Goal: Task Accomplishment & Management: Manage account settings

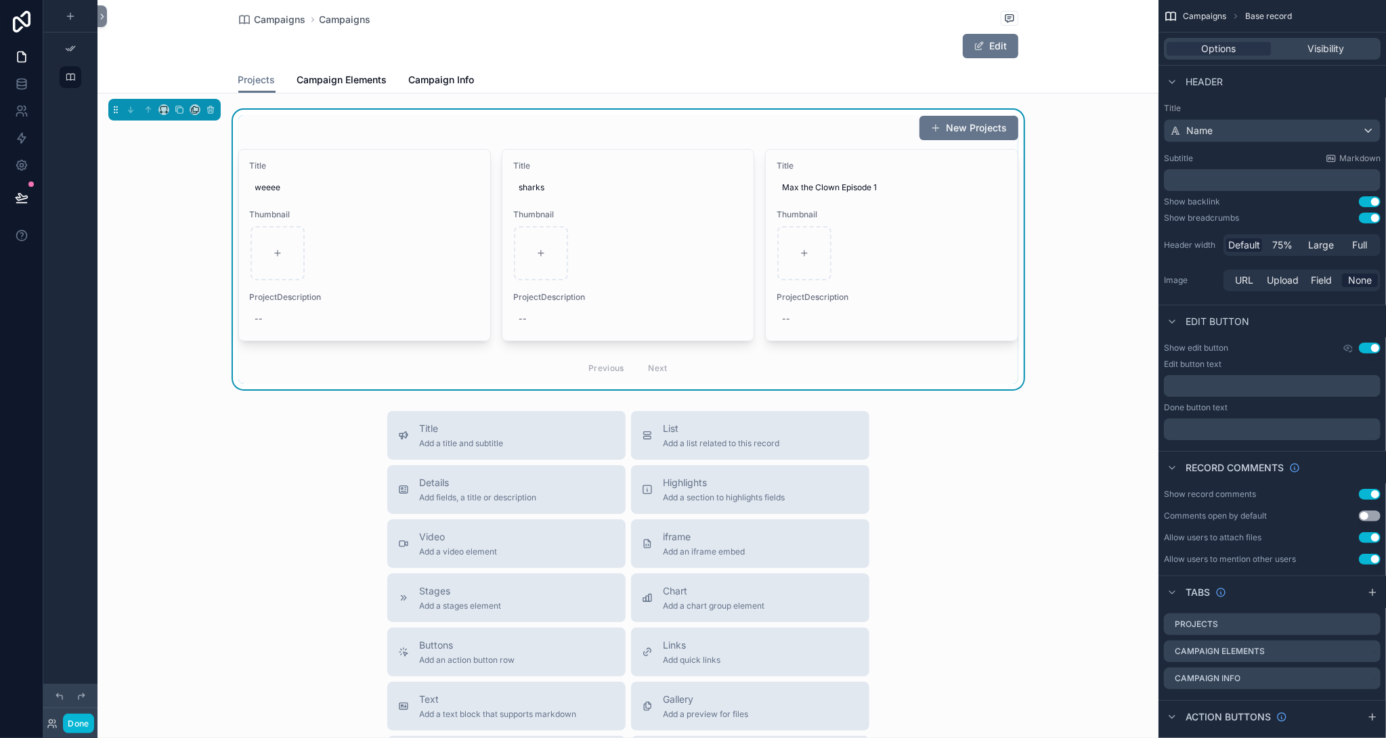
click at [305, 455] on div "Title Add a title and subtitle List Add a list related to this record Details A…" at bounding box center [628, 652] width 1061 height 482
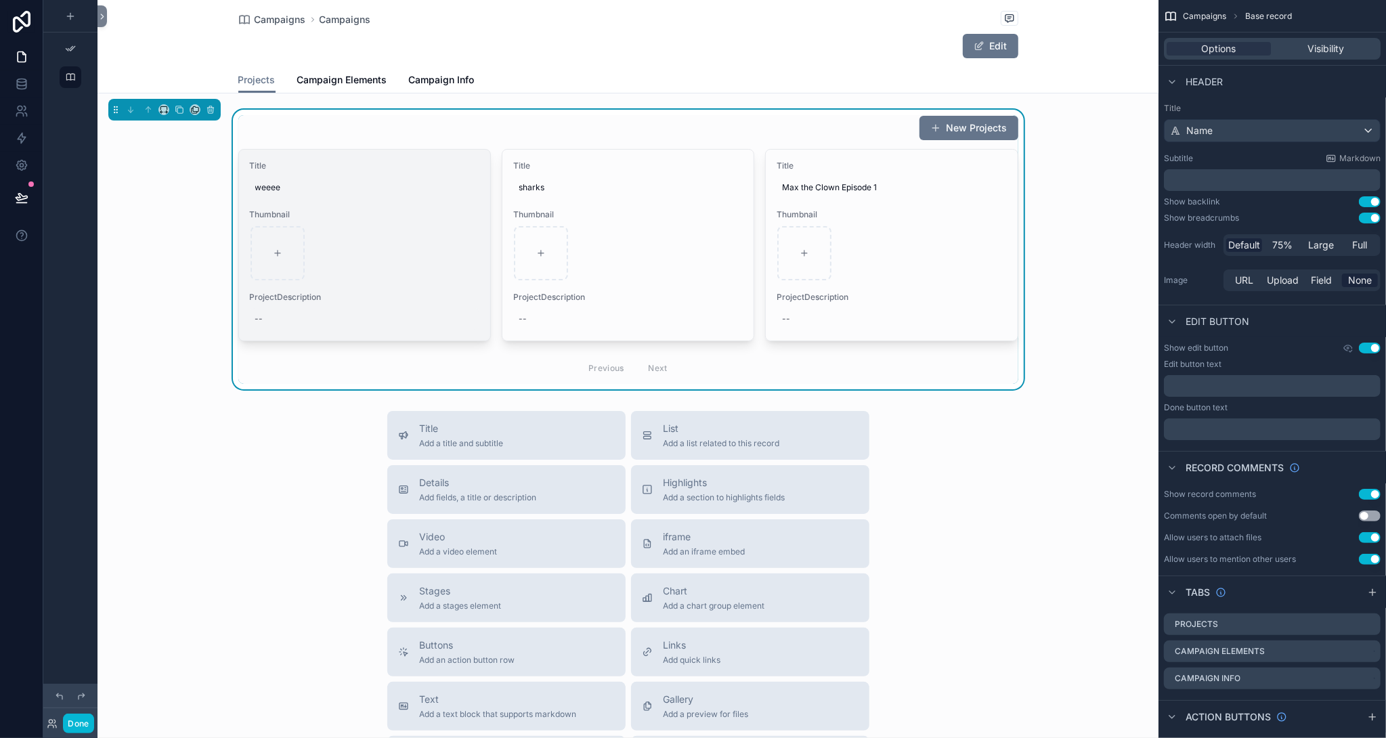
click at [412, 308] on div "--" at bounding box center [365, 319] width 230 height 22
click at [460, 284] on div "Title weeee Thumbnail ProjectDescription --" at bounding box center [364, 245] width 251 height 191
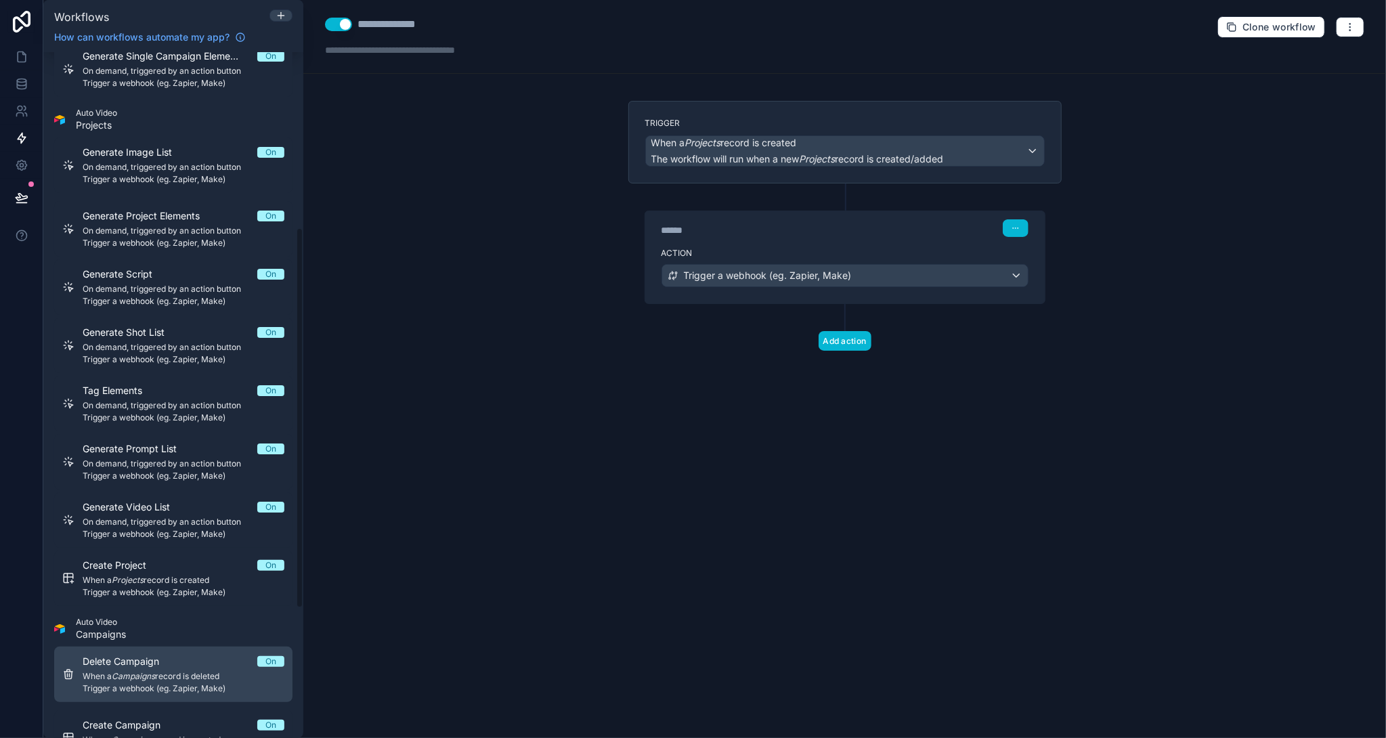
scroll to position [211, 0]
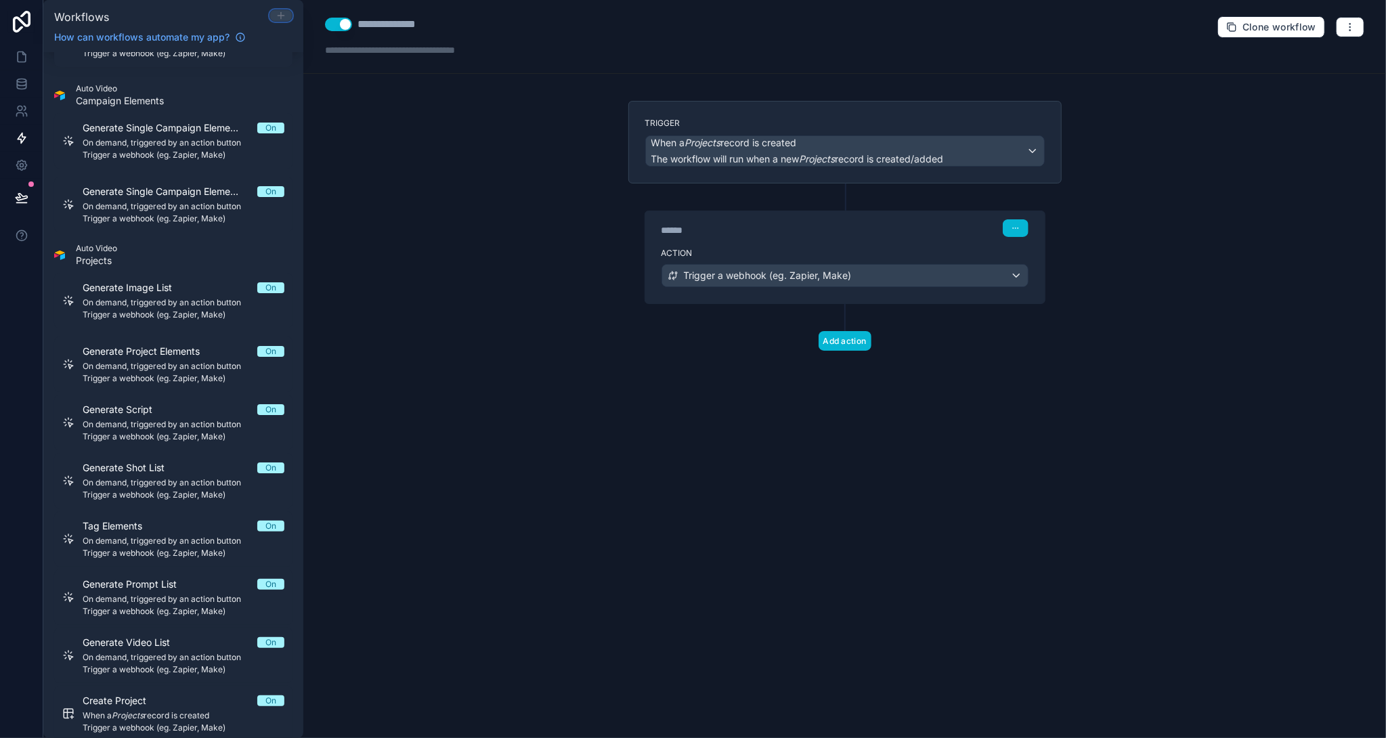
click at [283, 16] on icon at bounding box center [281, 15] width 11 height 11
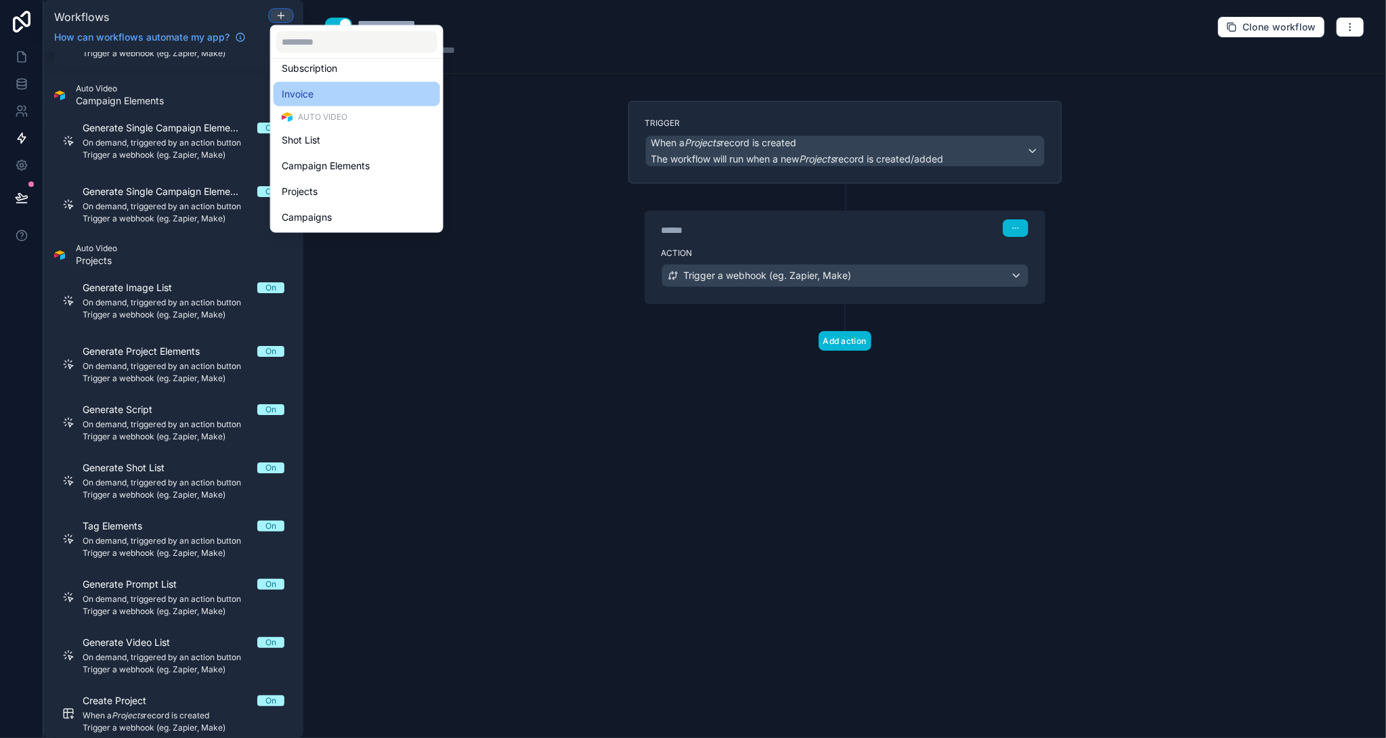
scroll to position [337, 0]
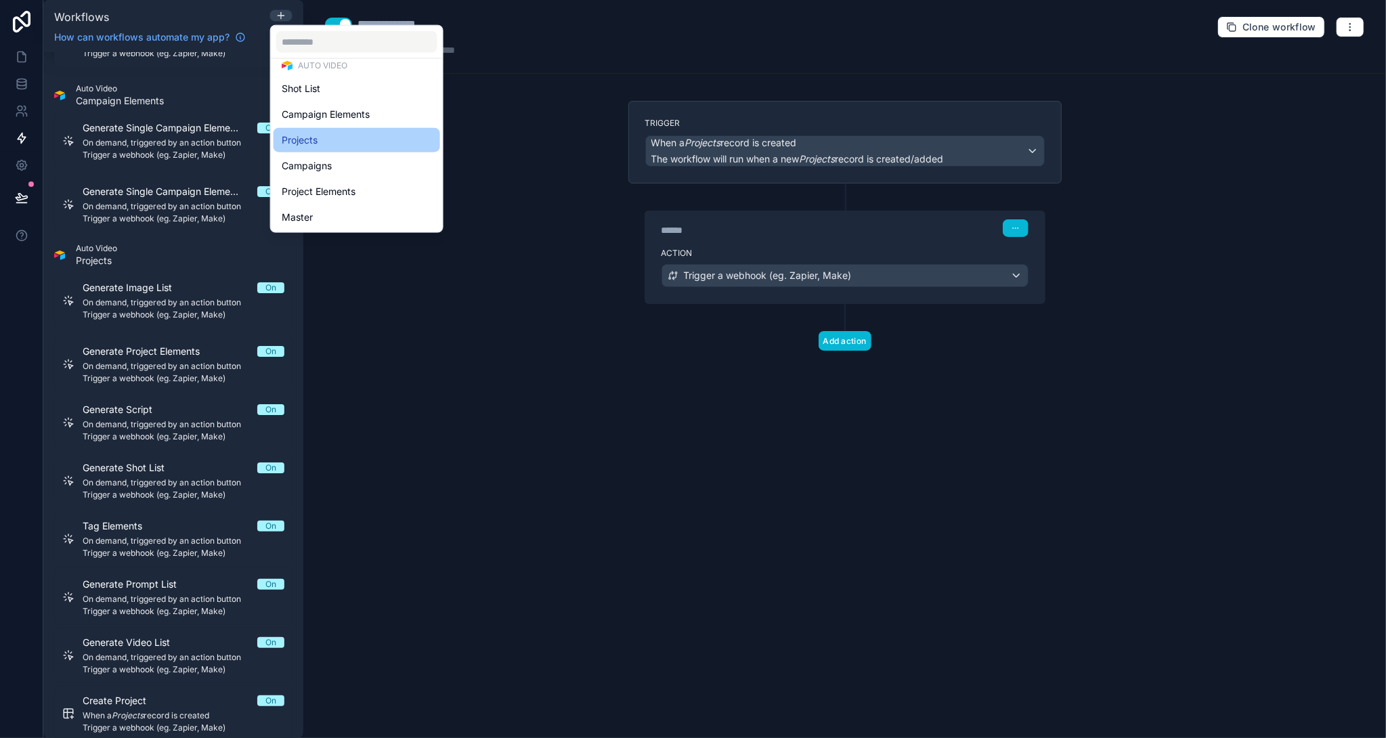
click at [376, 143] on div "Projects" at bounding box center [357, 140] width 150 height 16
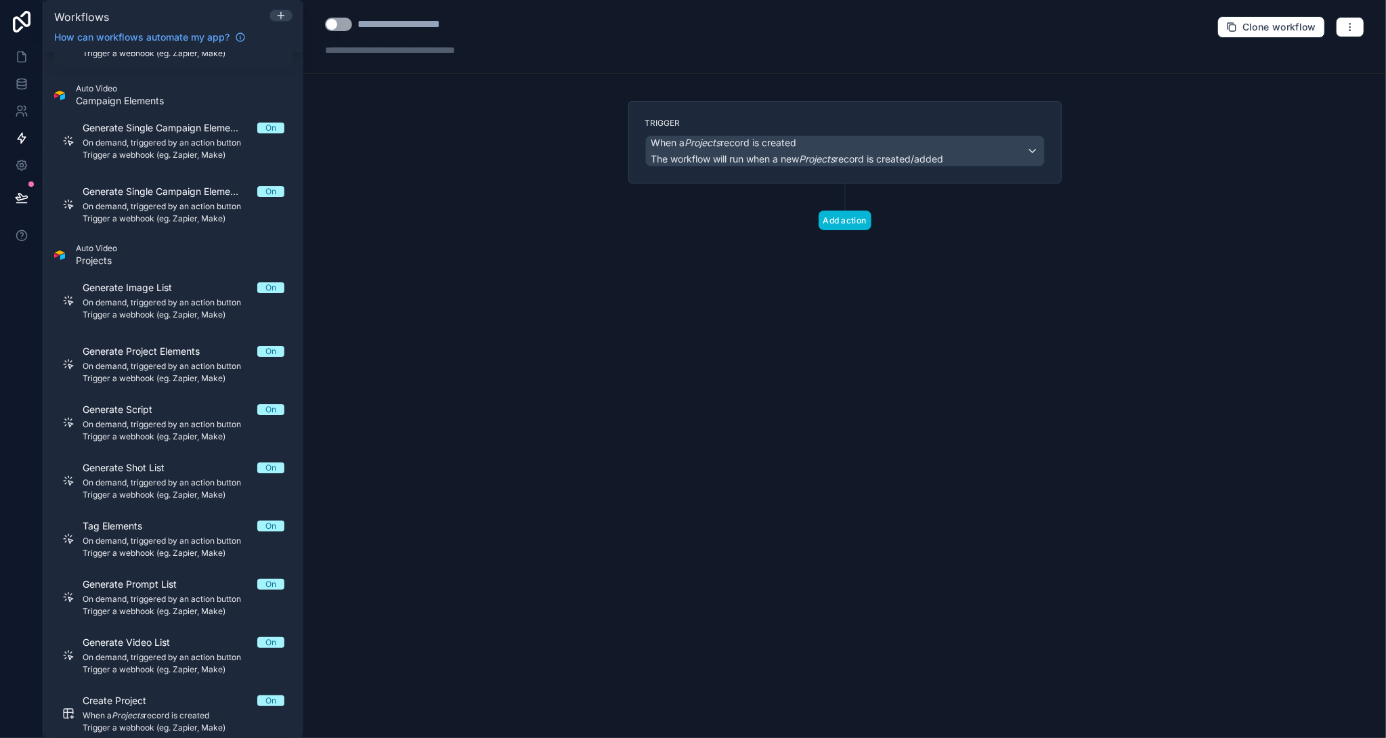
click at [343, 26] on button "Use setting" at bounding box center [338, 25] width 27 height 14
click at [395, 22] on div "**********" at bounding box center [417, 24] width 119 height 16
drag, startPoint x: 358, startPoint y: 25, endPoint x: 582, endPoint y: 22, distance: 224.1
click at [582, 22] on div "**********" at bounding box center [844, 37] width 1083 height 74
click at [697, 142] on em "Projects" at bounding box center [703, 143] width 36 height 12
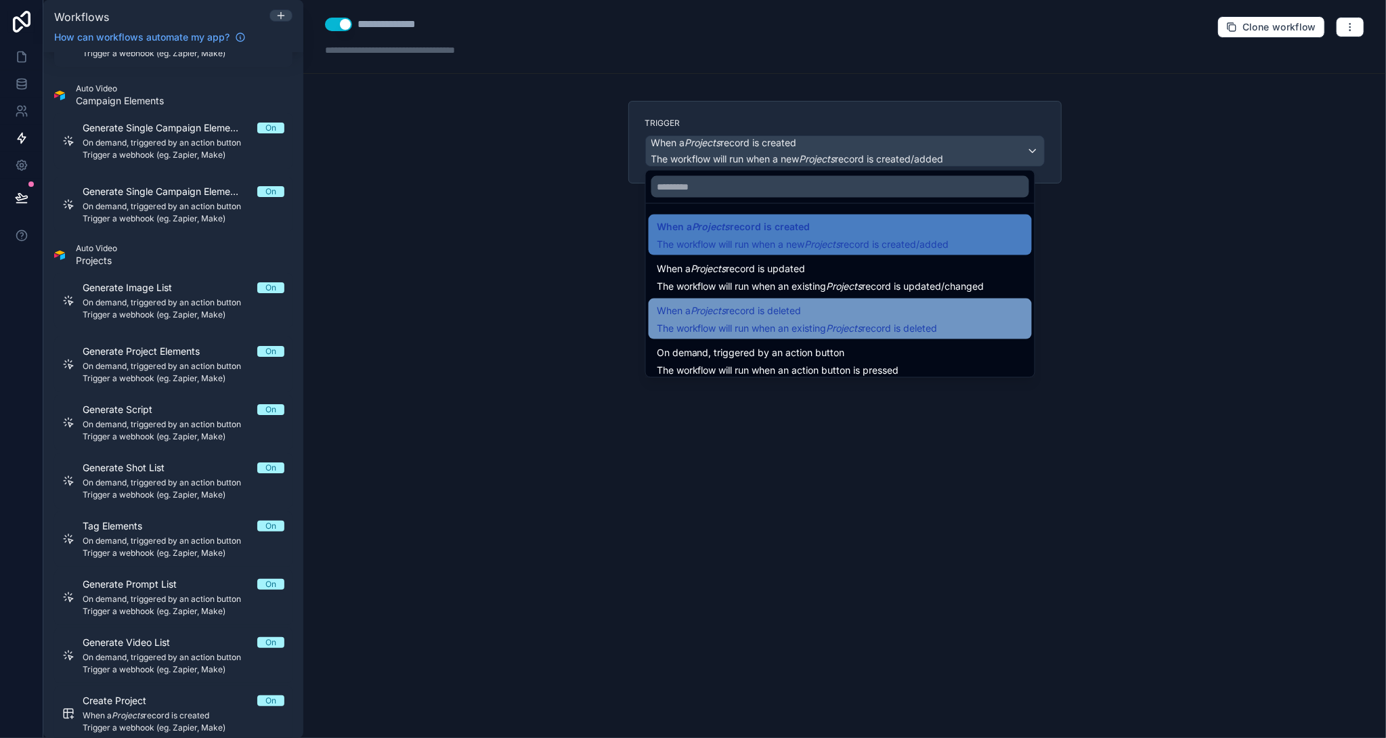
click at [839, 309] on span "When a Projects record is deleted" at bounding box center [797, 311] width 281 height 16
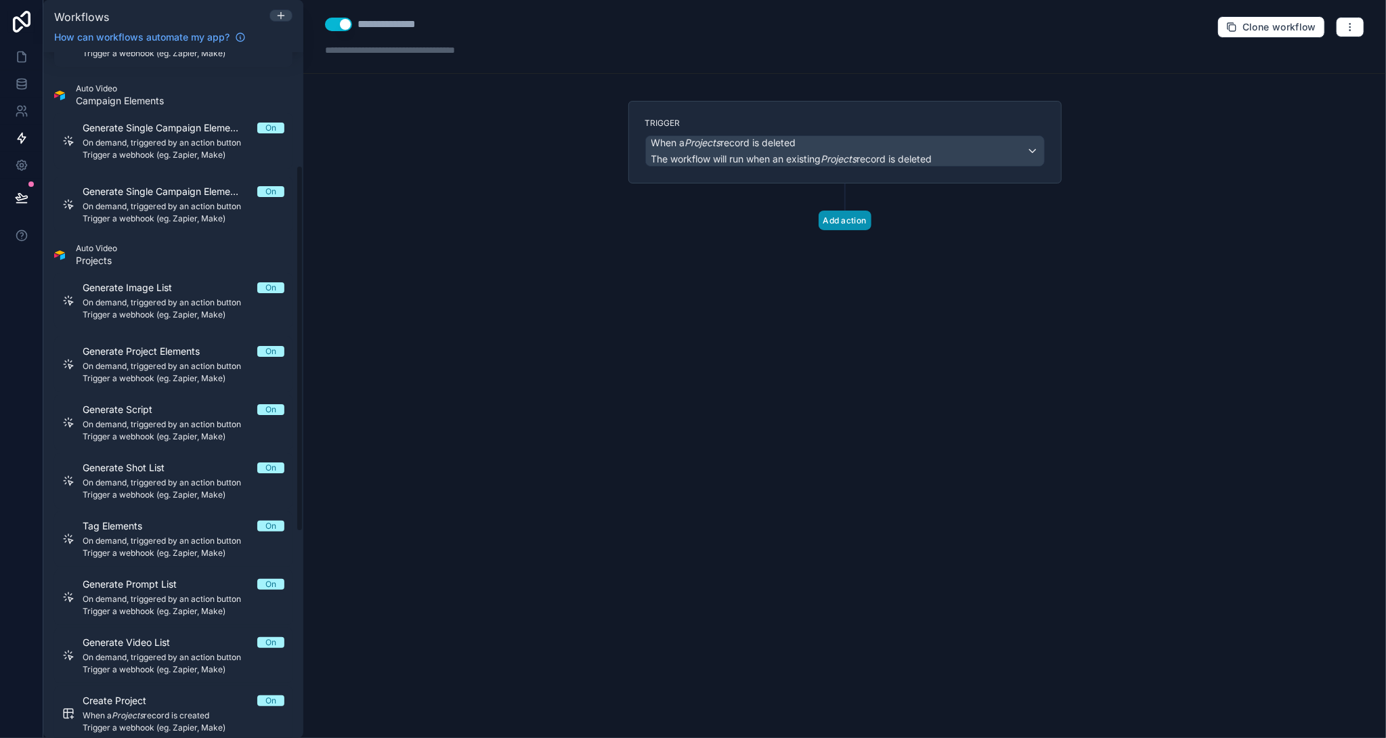
click at [833, 223] on button "Add action" at bounding box center [845, 221] width 53 height 20
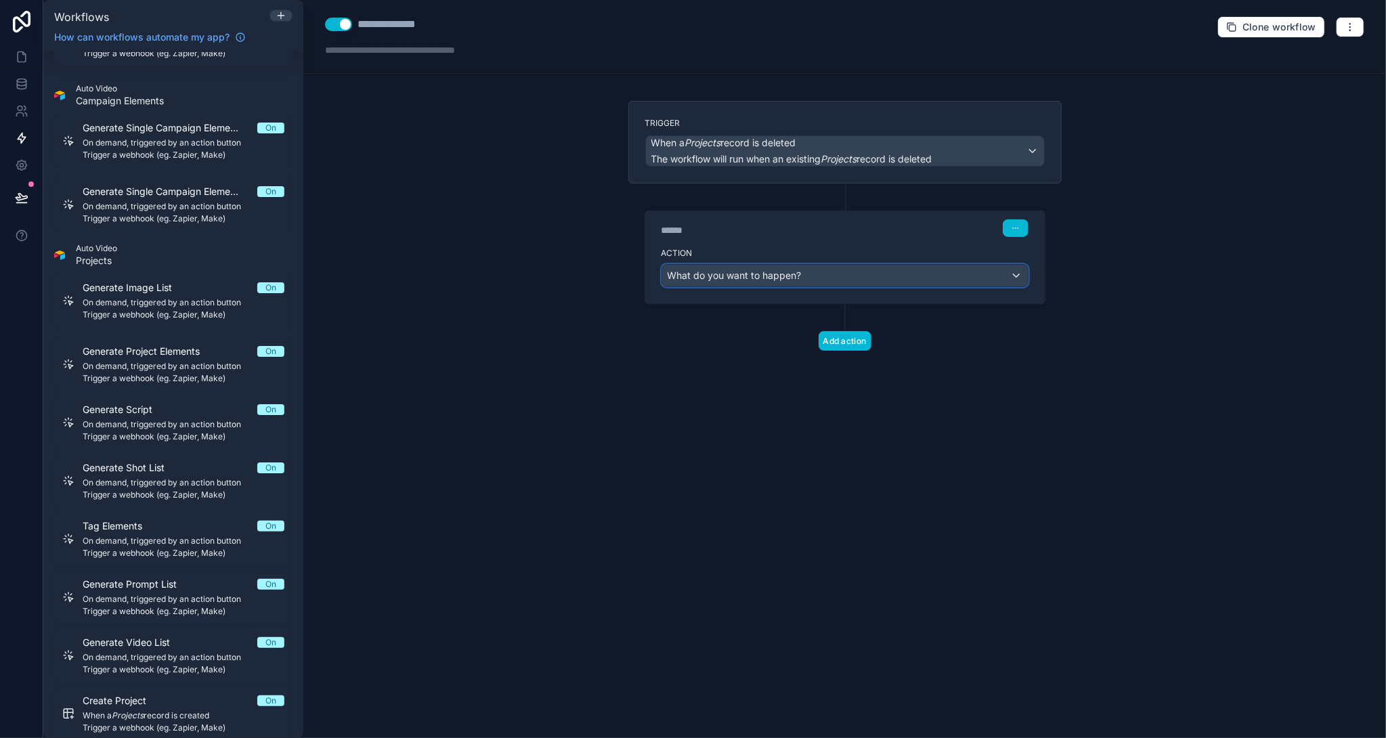
click at [785, 280] on span "What do you want to happen?" at bounding box center [735, 276] width 134 height 14
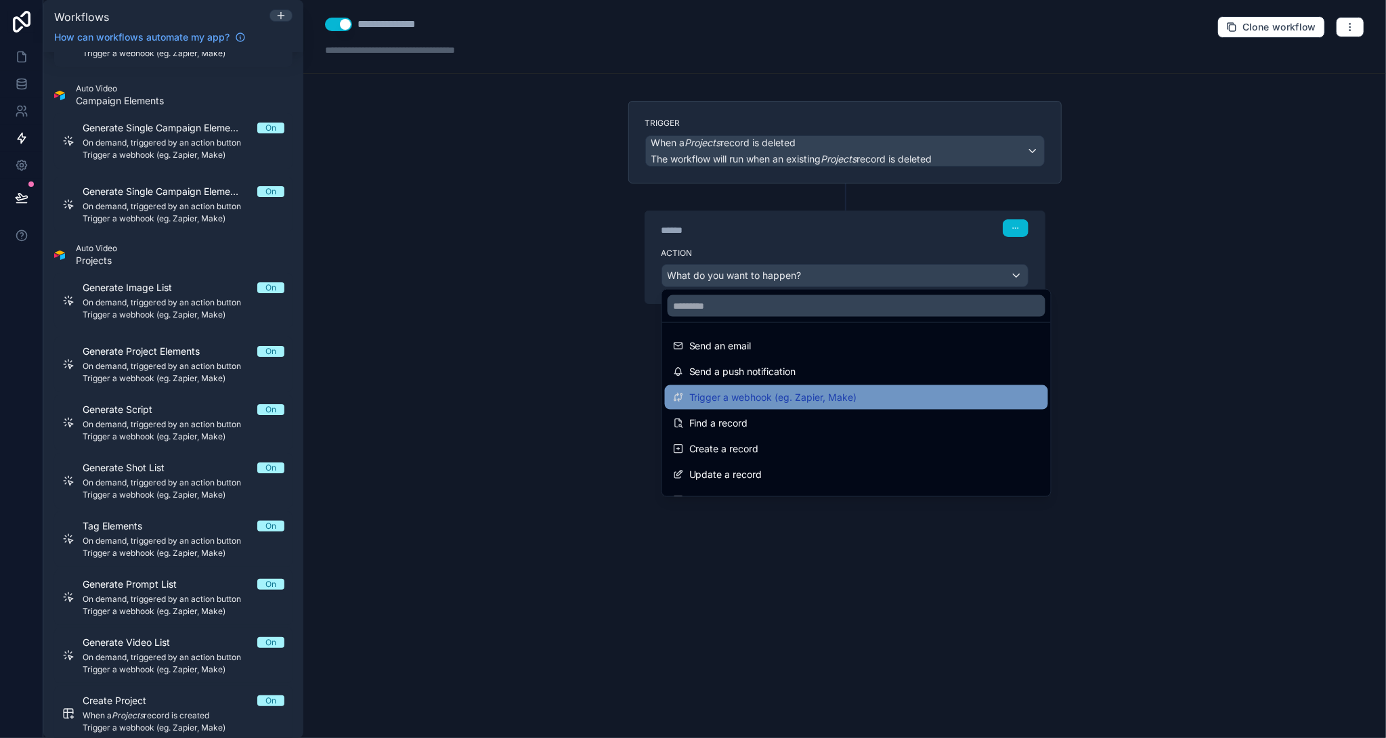
click at [808, 396] on span "Trigger a webhook (eg. Zapier, Make)" at bounding box center [773, 397] width 168 height 16
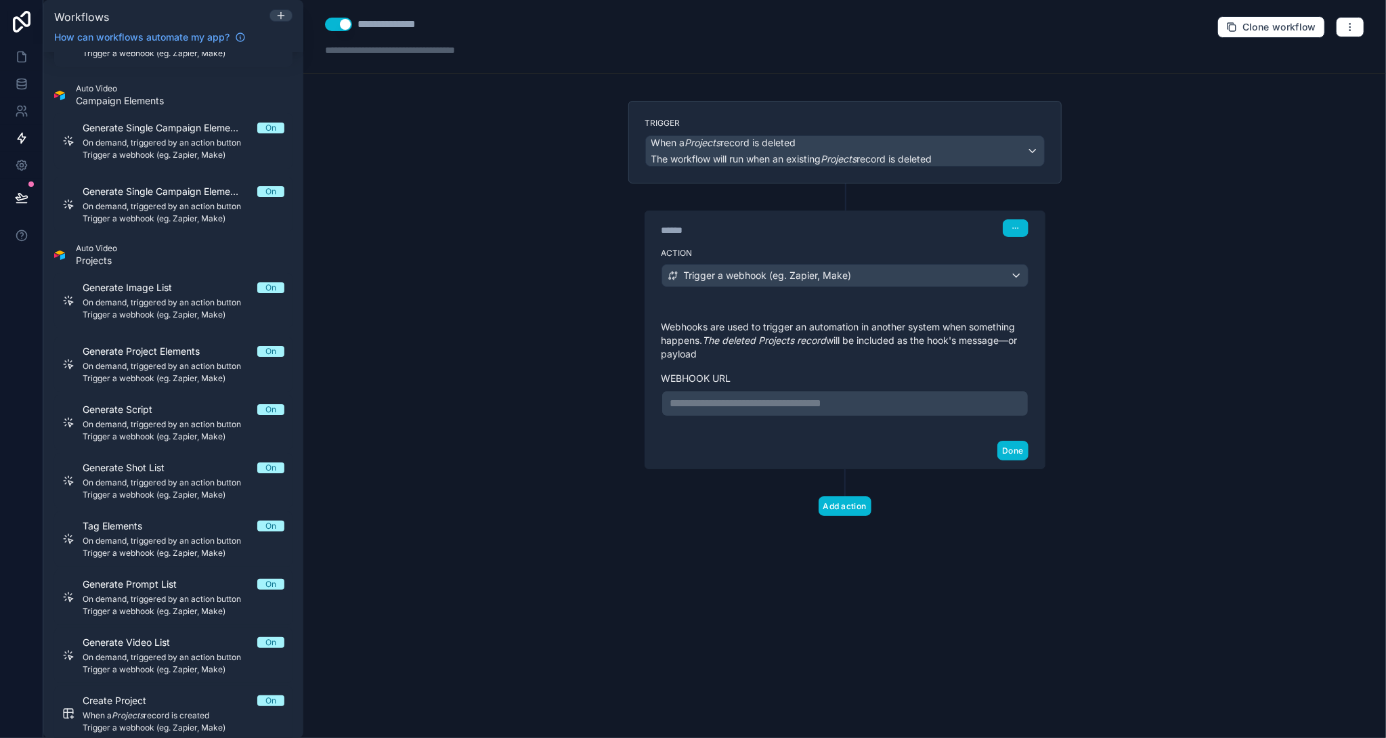
click at [738, 402] on p "**********" at bounding box center [844, 403] width 349 height 16
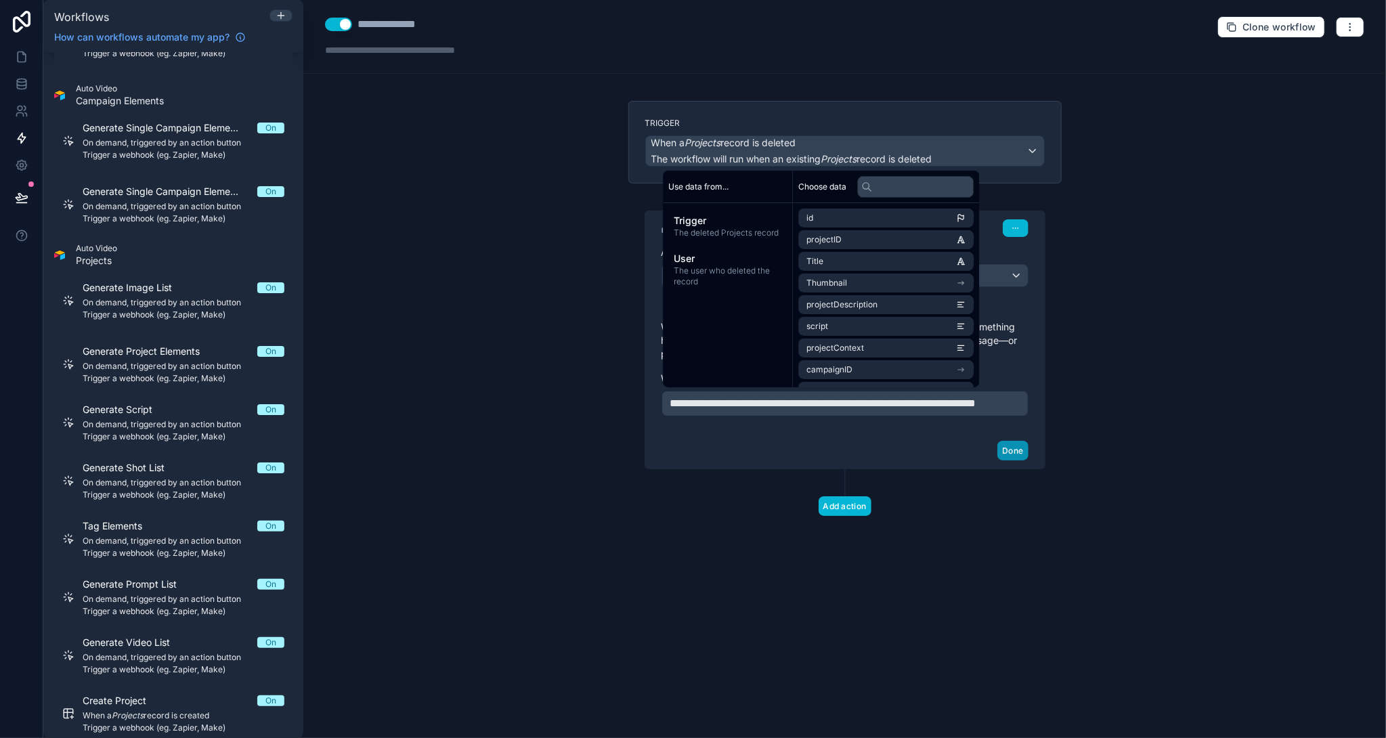
click at [1013, 460] on button "Done" at bounding box center [1012, 451] width 30 height 20
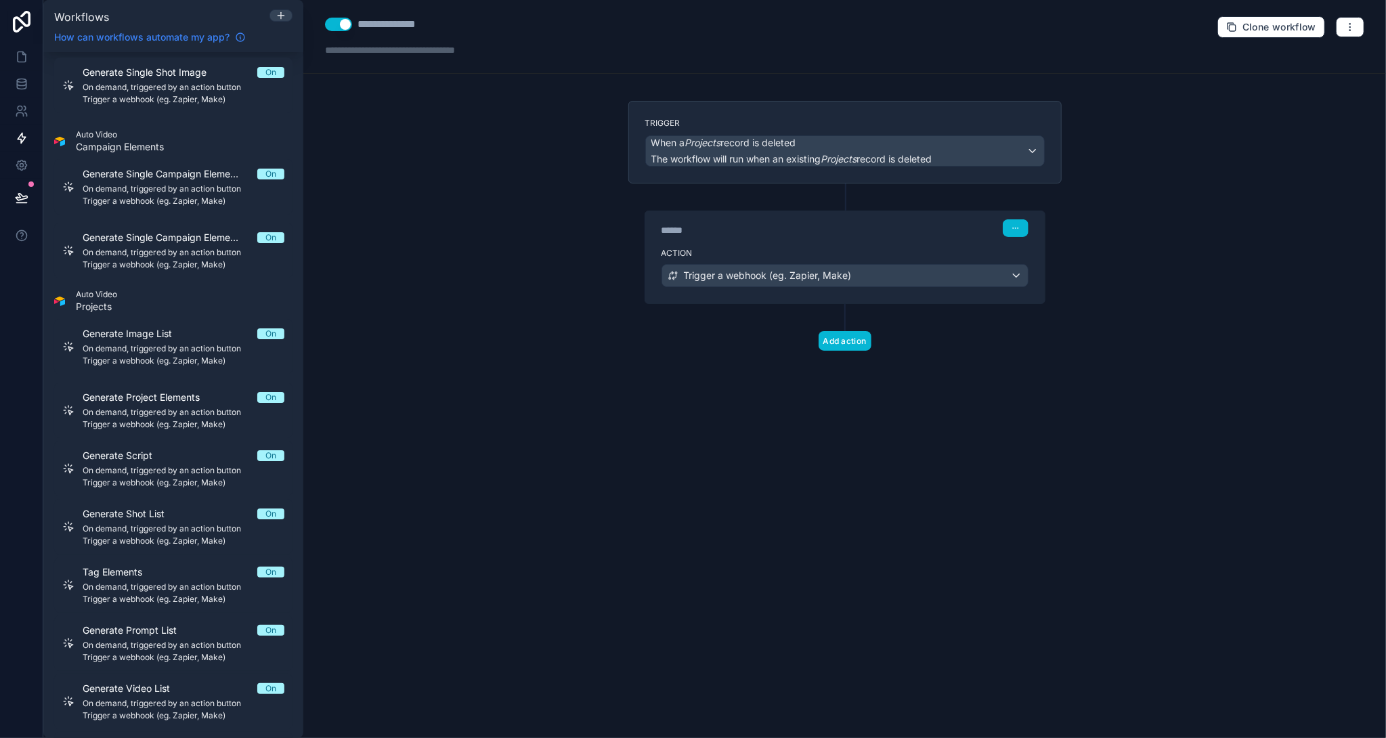
scroll to position [144, 0]
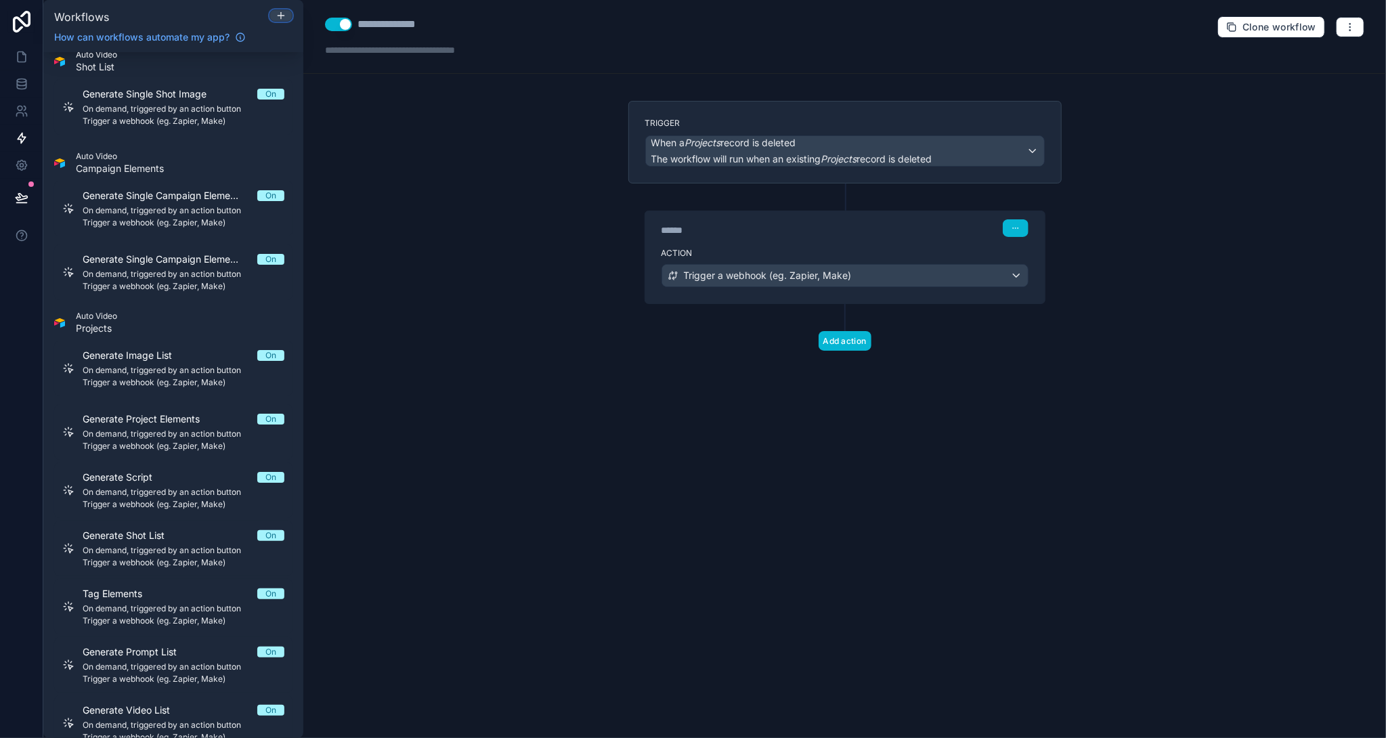
click at [287, 14] on div at bounding box center [281, 15] width 22 height 11
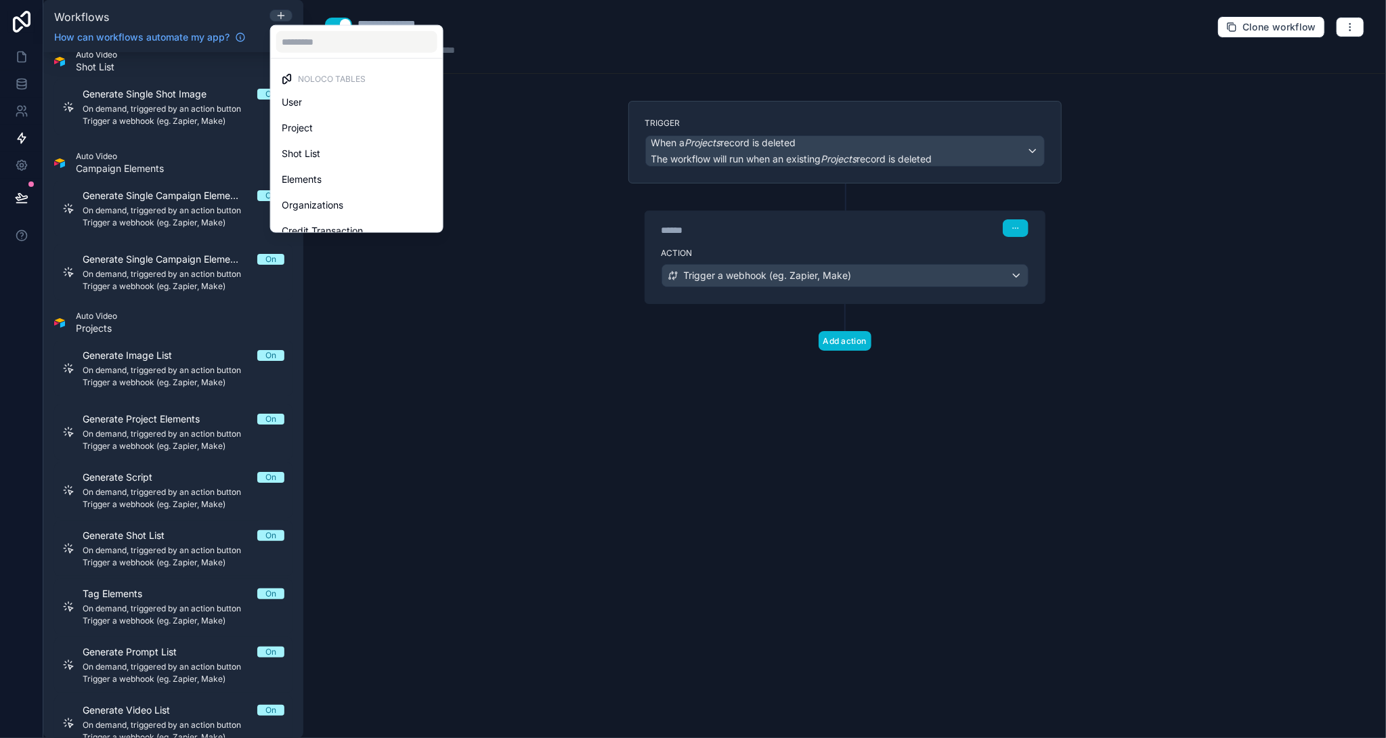
click at [287, 14] on div at bounding box center [693, 369] width 1386 height 738
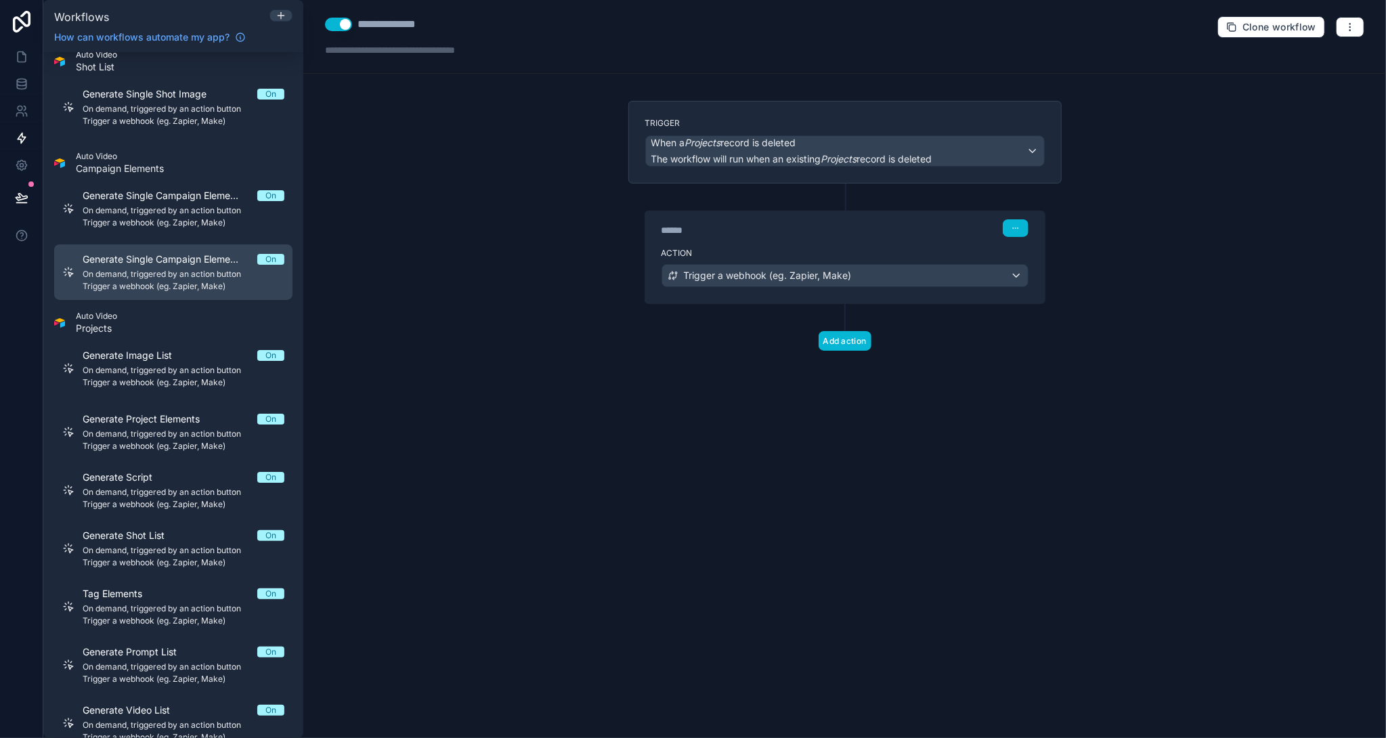
click at [202, 263] on span "Generate Single Campaign Element Image" at bounding box center [170, 260] width 175 height 14
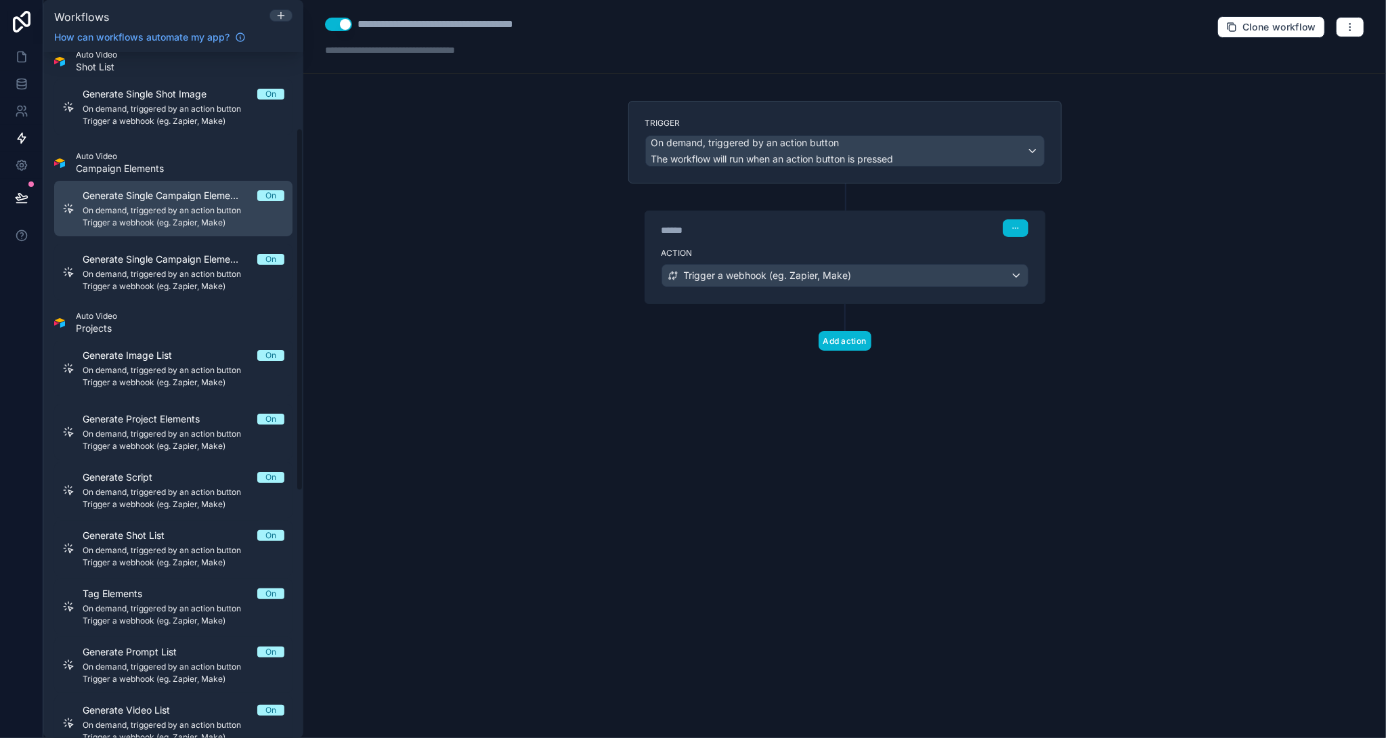
click at [207, 209] on span "On demand, triggered by an action button" at bounding box center [184, 210] width 202 height 11
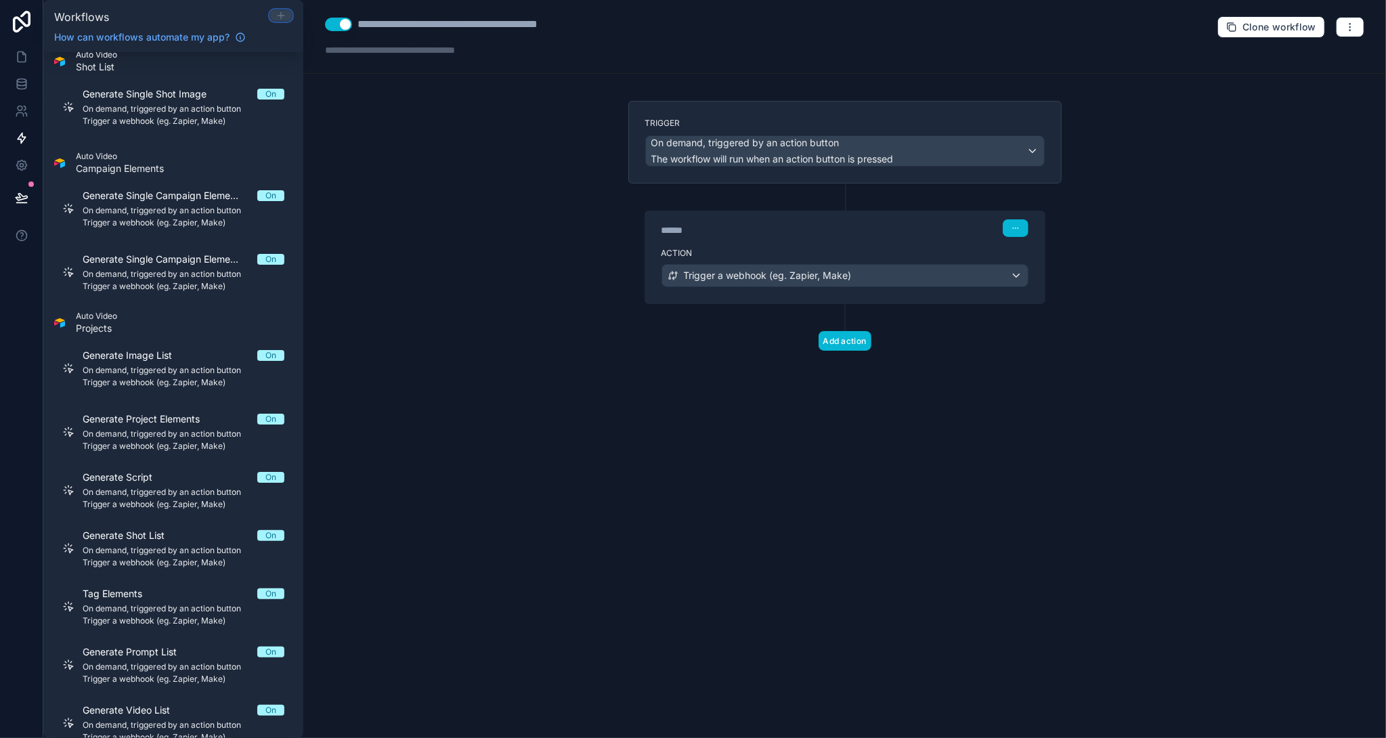
click at [282, 16] on icon at bounding box center [281, 16] width 6 height 0
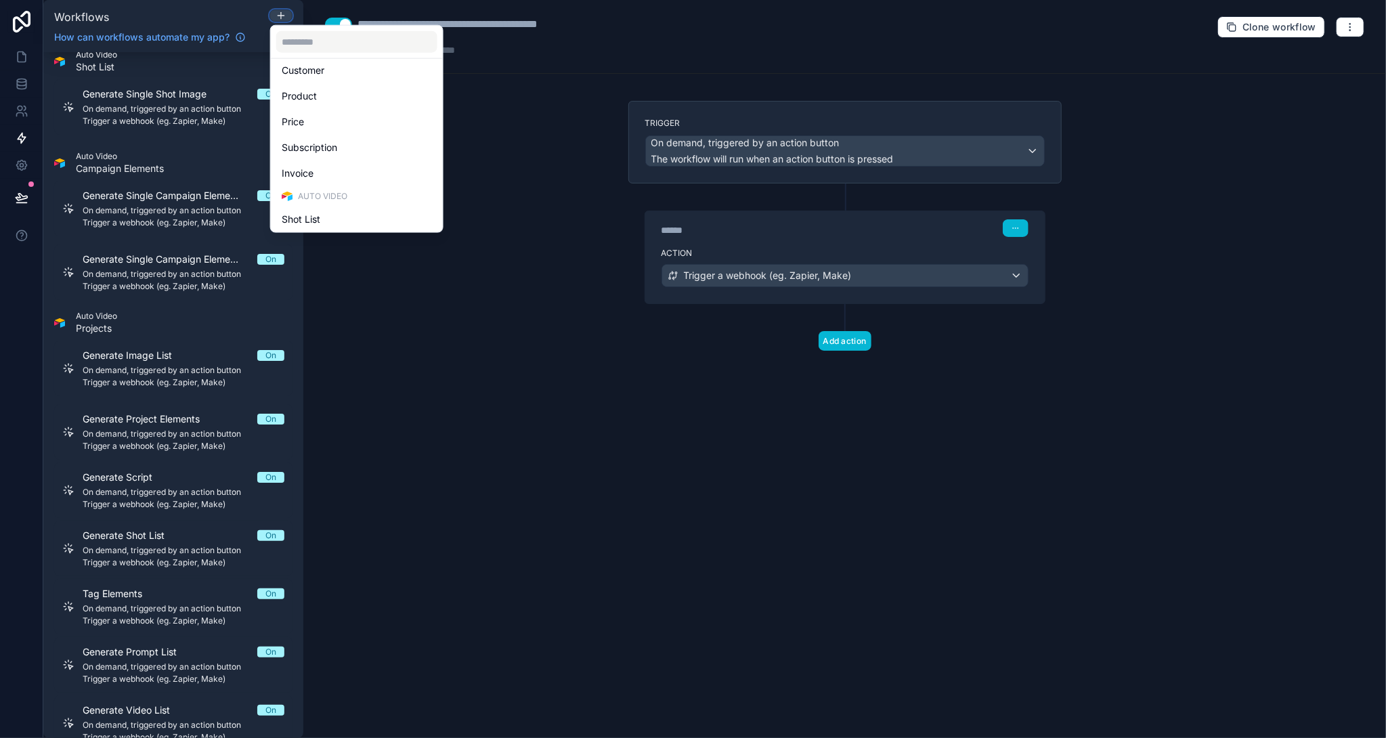
scroll to position [337, 0]
click at [376, 114] on div "Campaign Elements" at bounding box center [357, 114] width 150 height 16
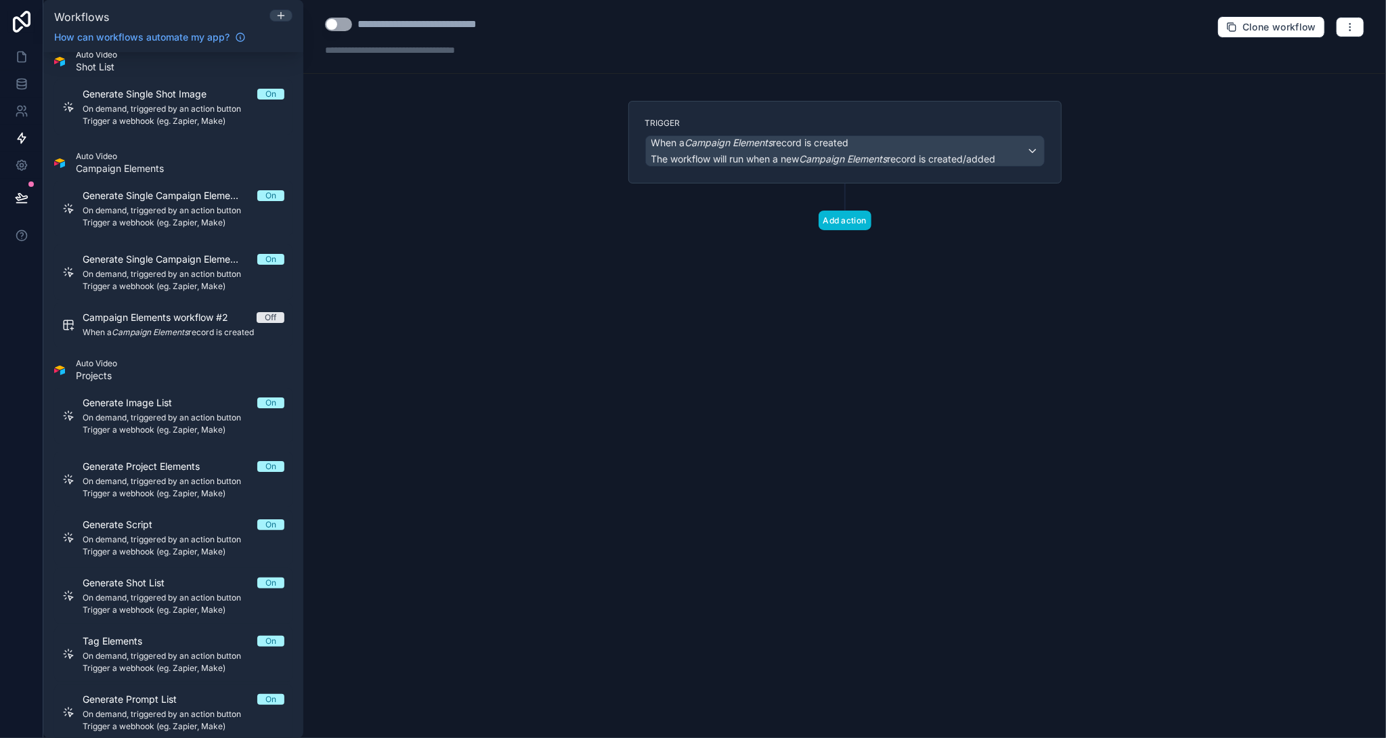
click at [341, 26] on button "Use setting" at bounding box center [338, 25] width 27 height 14
drag, startPoint x: 359, startPoint y: 25, endPoint x: 605, endPoint y: 25, distance: 246.5
click at [605, 25] on div "**********" at bounding box center [844, 37] width 1083 height 74
click at [669, 147] on span "When a Campaign Elements record is created" at bounding box center [750, 143] width 198 height 14
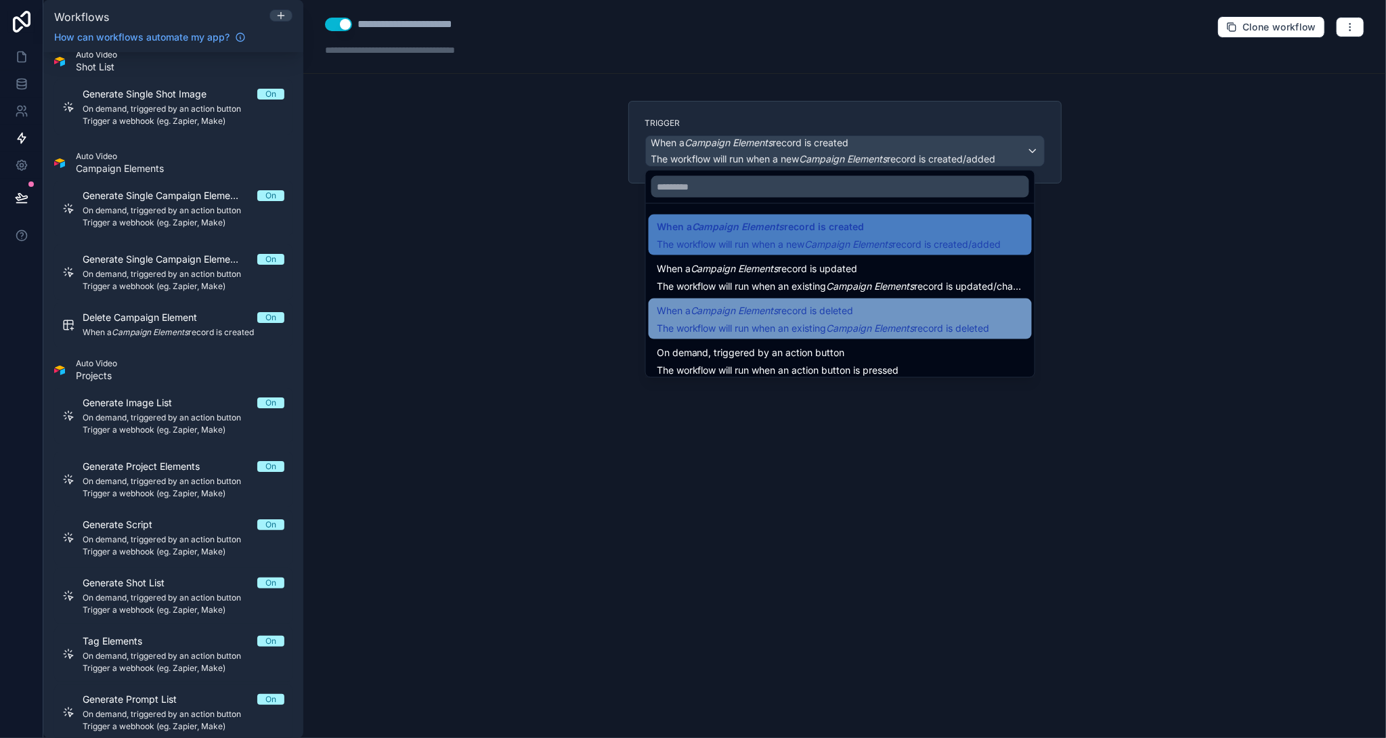
click at [723, 308] on em "Campaign Elements" at bounding box center [735, 311] width 88 height 12
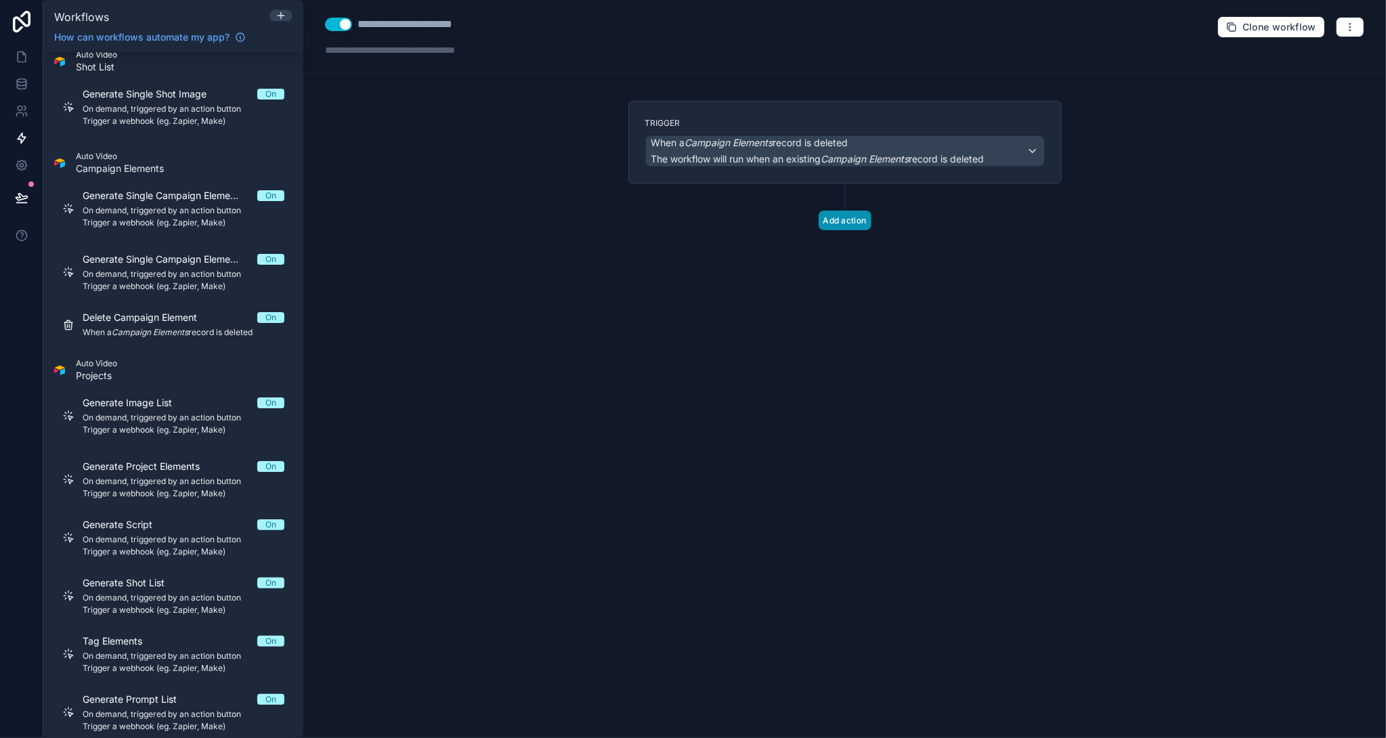
click at [859, 215] on button "Add action" at bounding box center [845, 221] width 53 height 20
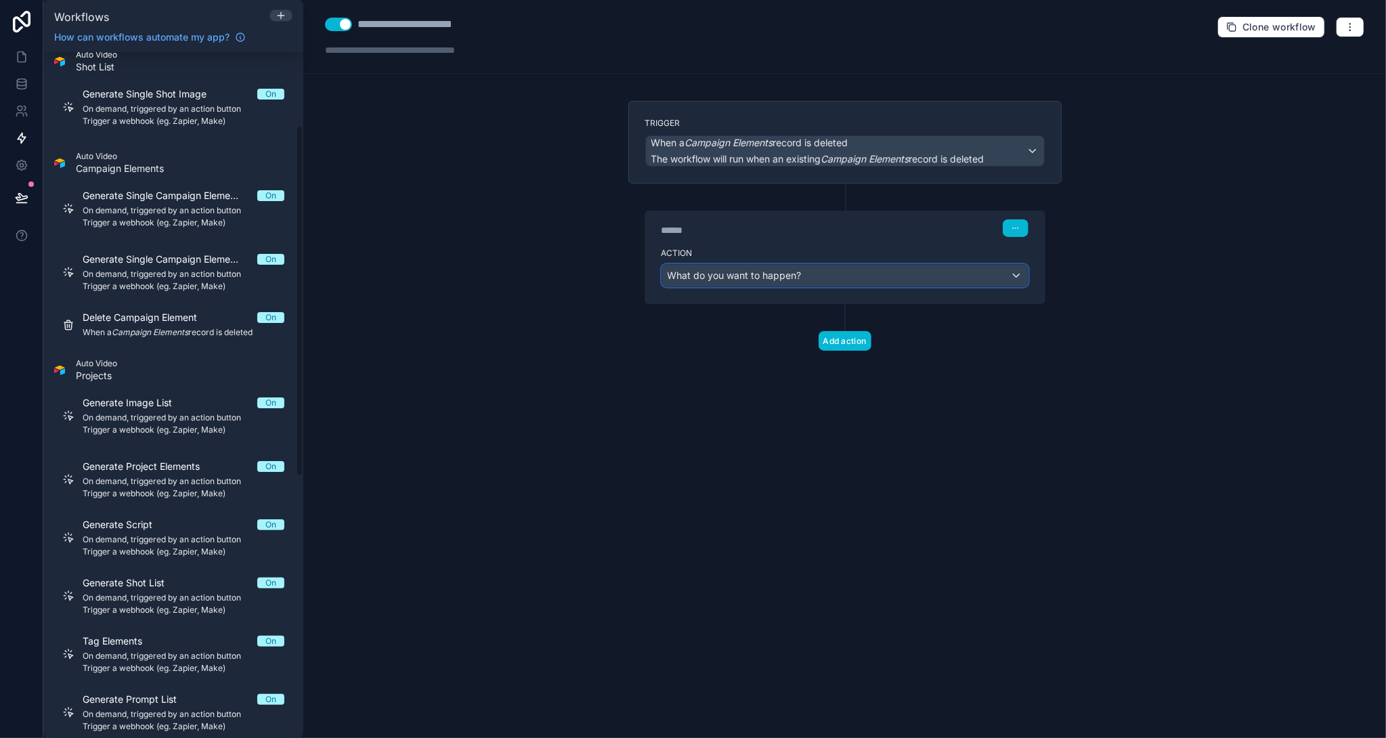
click at [785, 278] on span "What do you want to happen?" at bounding box center [735, 275] width 134 height 12
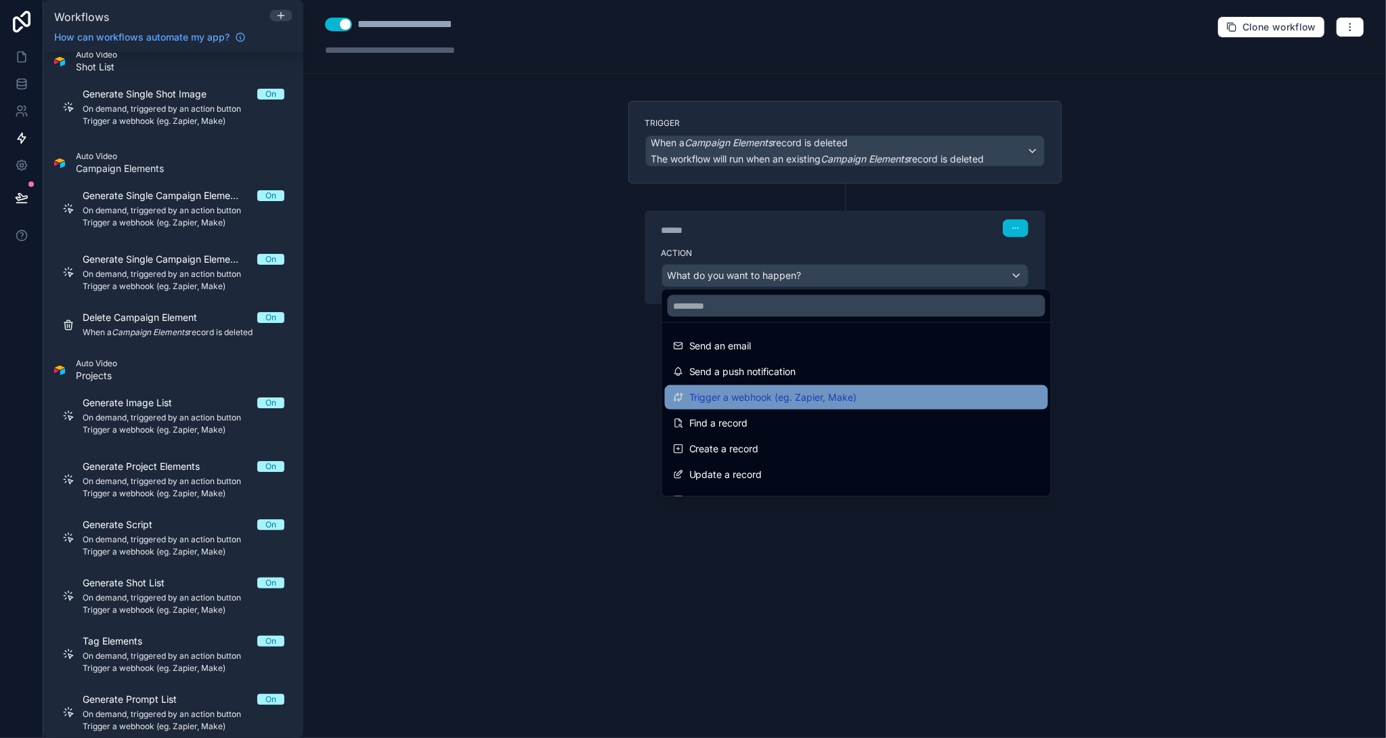
click at [804, 395] on span "Trigger a webhook (eg. Zapier, Make)" at bounding box center [773, 397] width 168 height 16
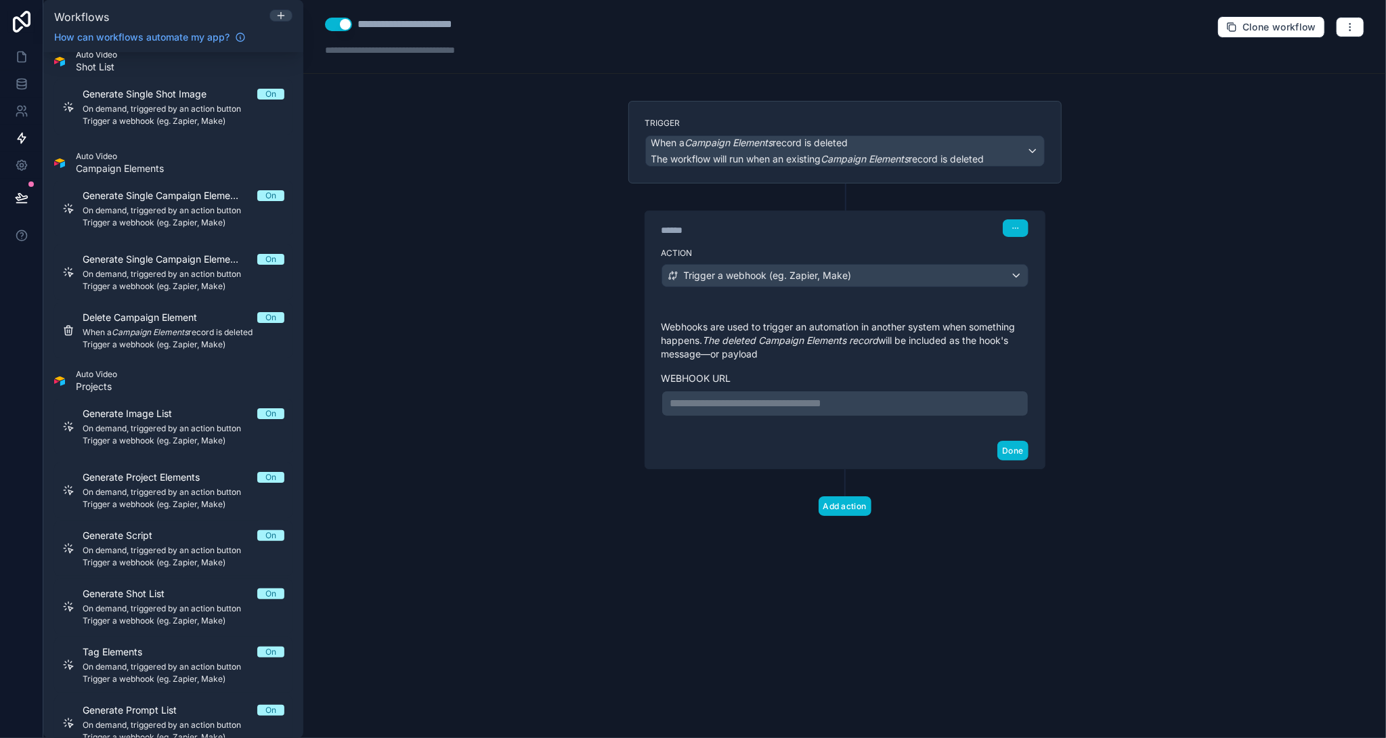
click at [749, 404] on p "**********" at bounding box center [844, 403] width 349 height 16
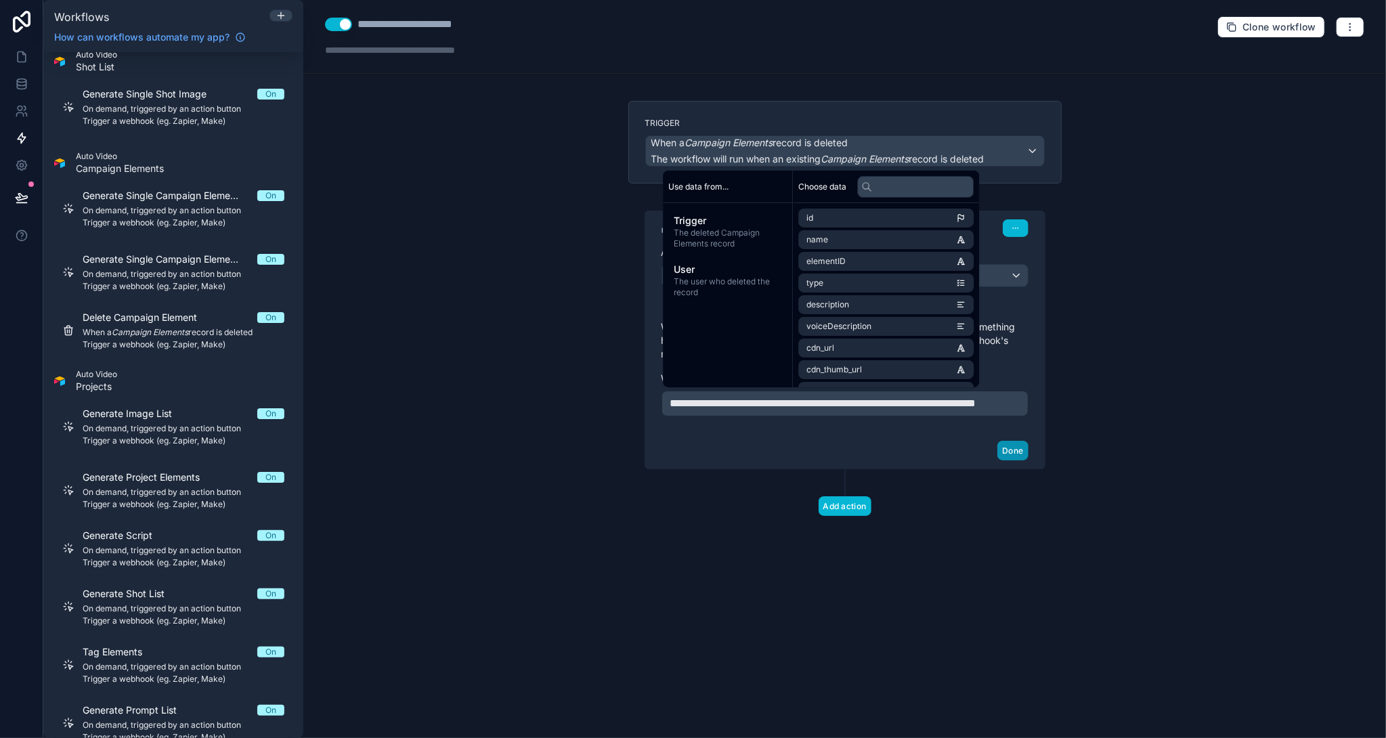
click at [1016, 460] on button "Done" at bounding box center [1012, 451] width 30 height 20
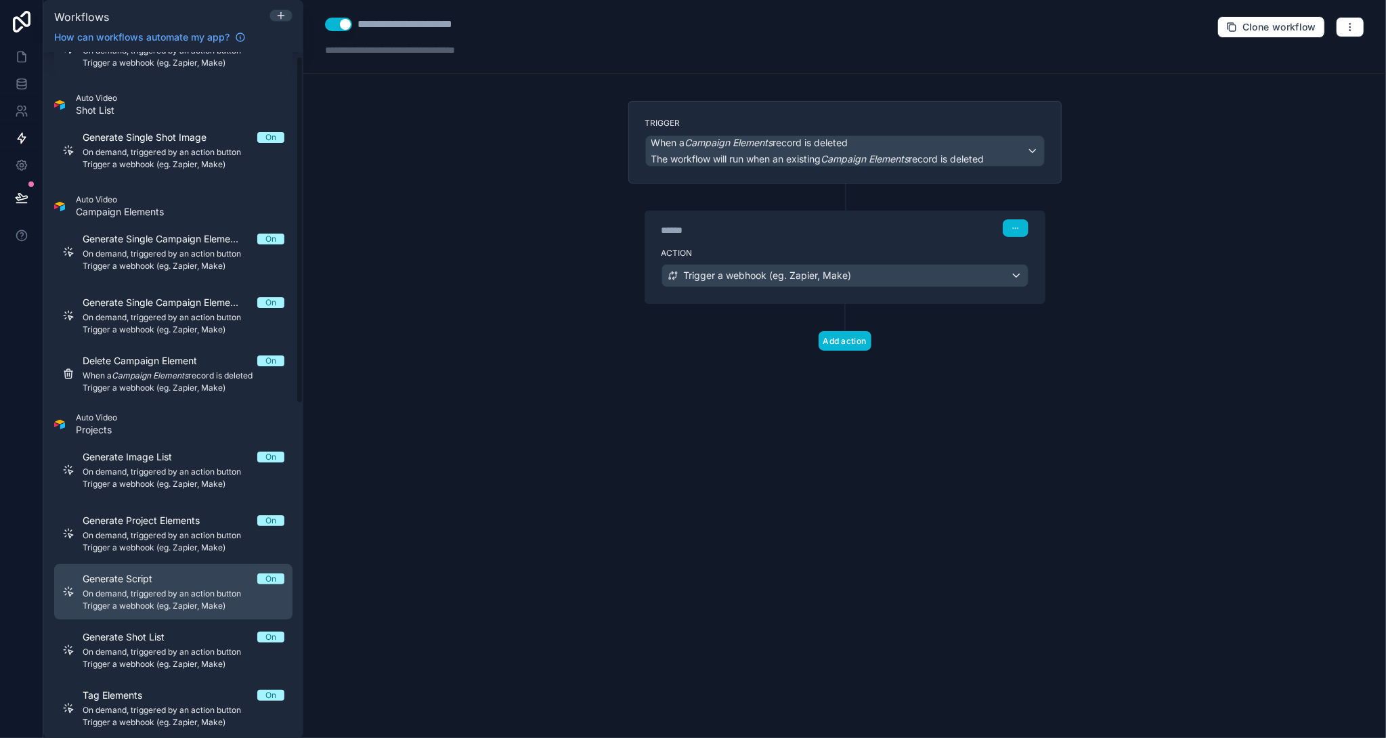
scroll to position [8, 0]
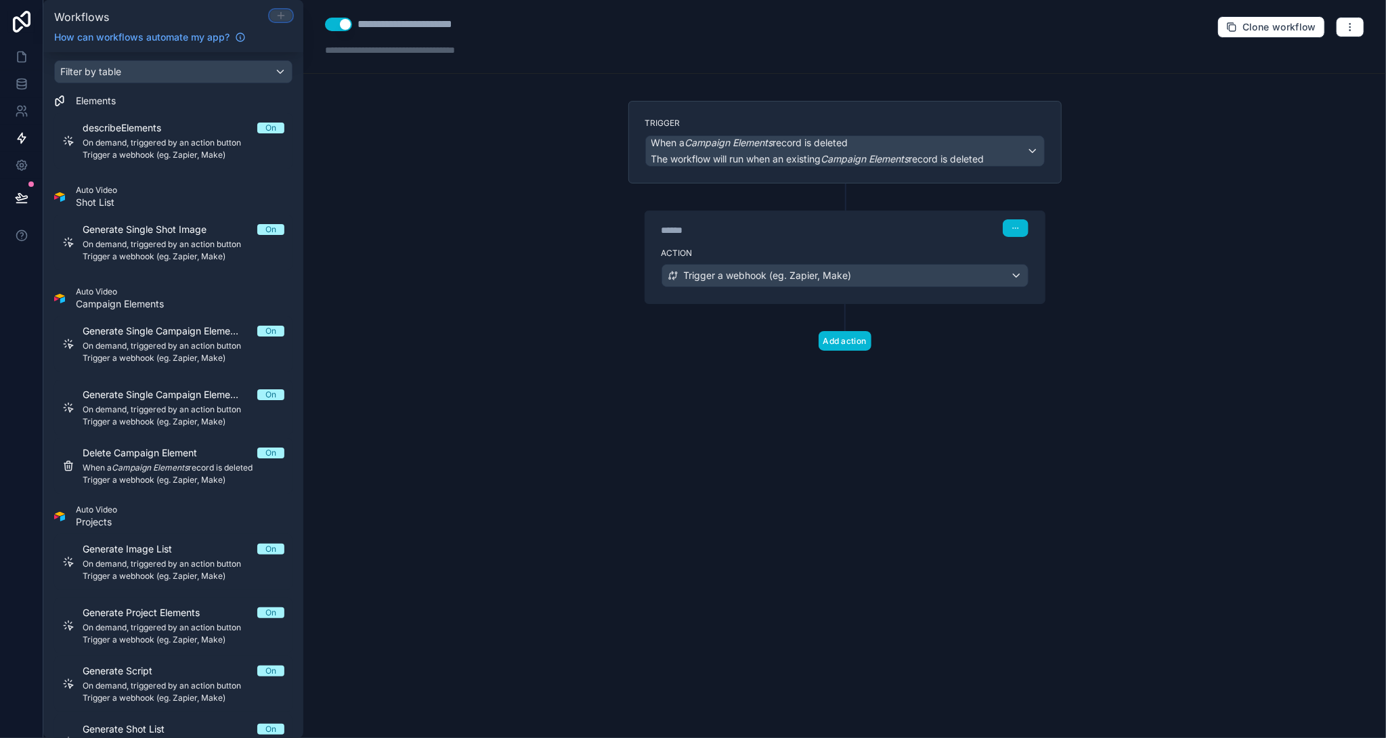
click at [284, 10] on icon at bounding box center [281, 15] width 11 height 11
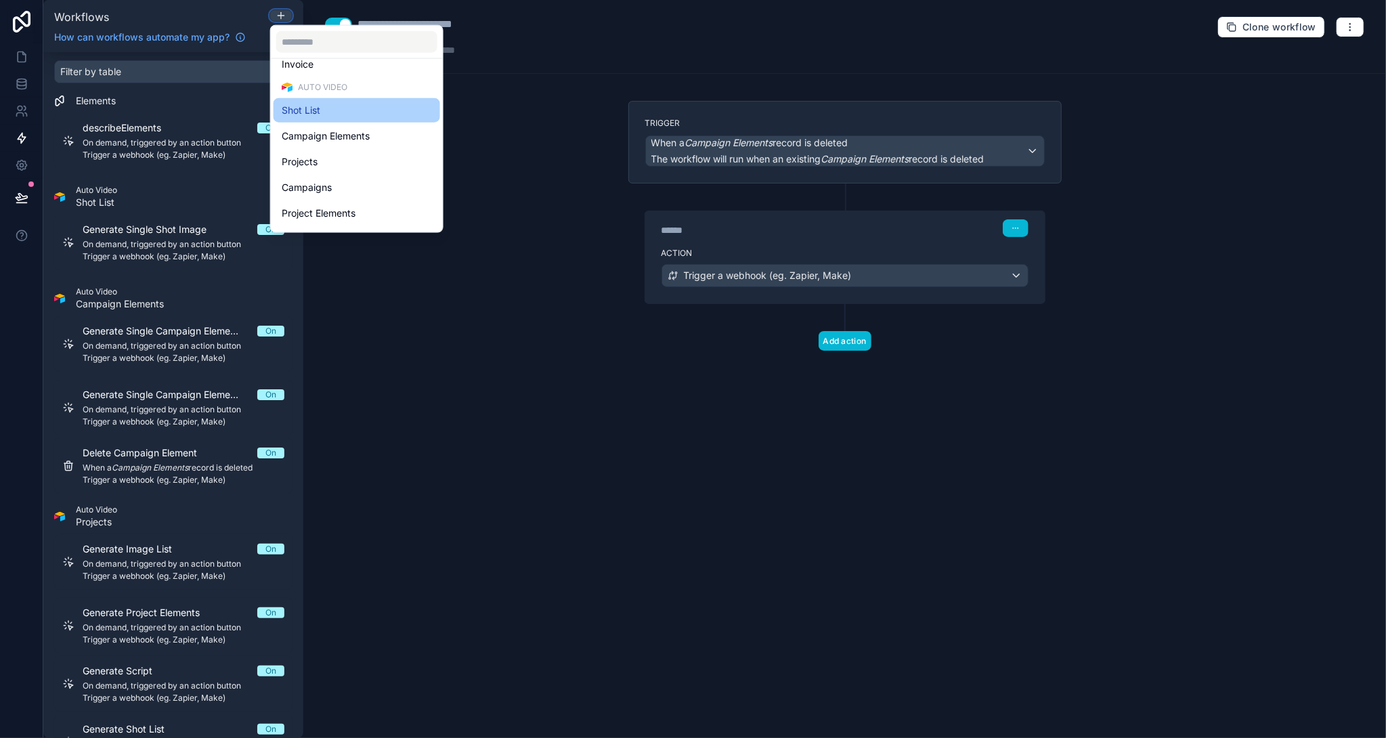
scroll to position [337, 0]
click at [369, 184] on div "Project Elements" at bounding box center [357, 191] width 150 height 16
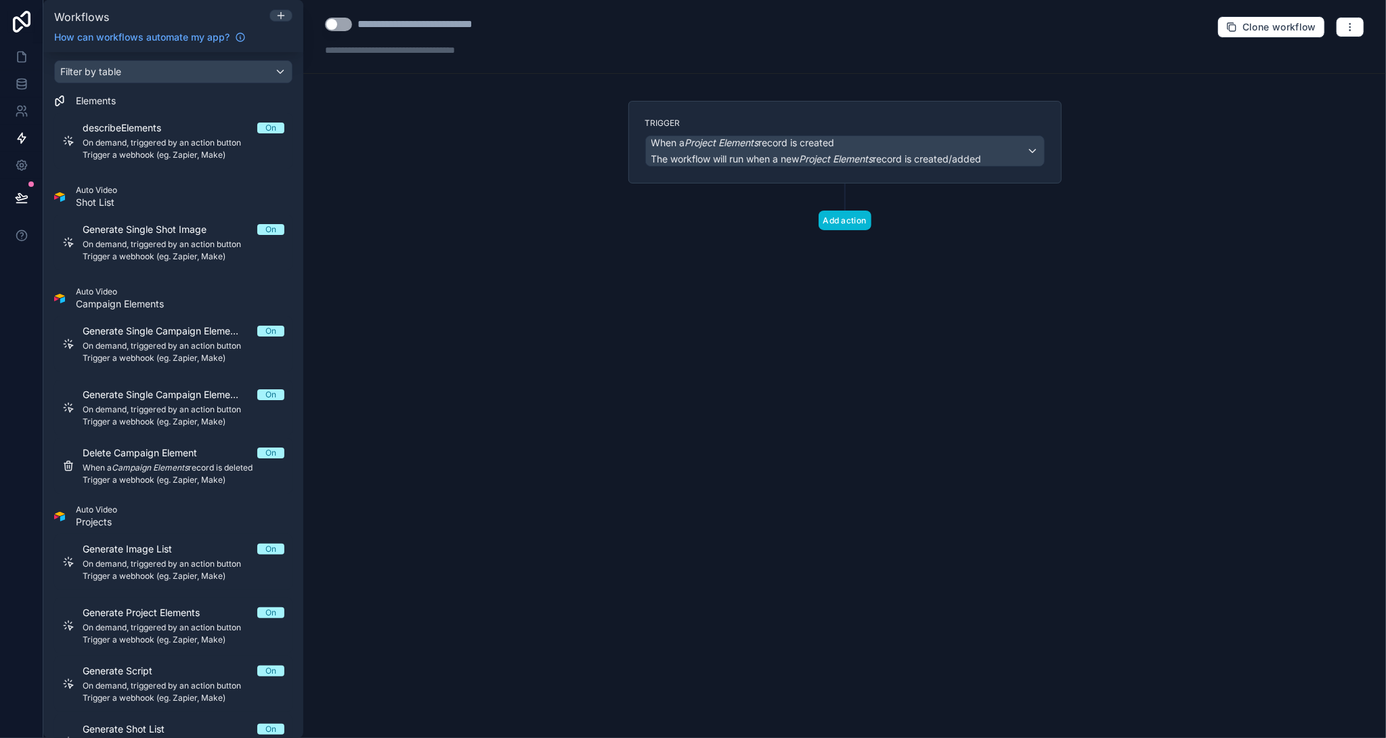
click at [344, 26] on button "Use setting" at bounding box center [338, 25] width 27 height 14
drag, startPoint x: 358, startPoint y: 20, endPoint x: 599, endPoint y: 31, distance: 240.6
click at [599, 31] on div "**********" at bounding box center [844, 37] width 1083 height 74
click at [718, 155] on span "The workflow will run when a new Project Elements record is created/added" at bounding box center [816, 159] width 330 height 12
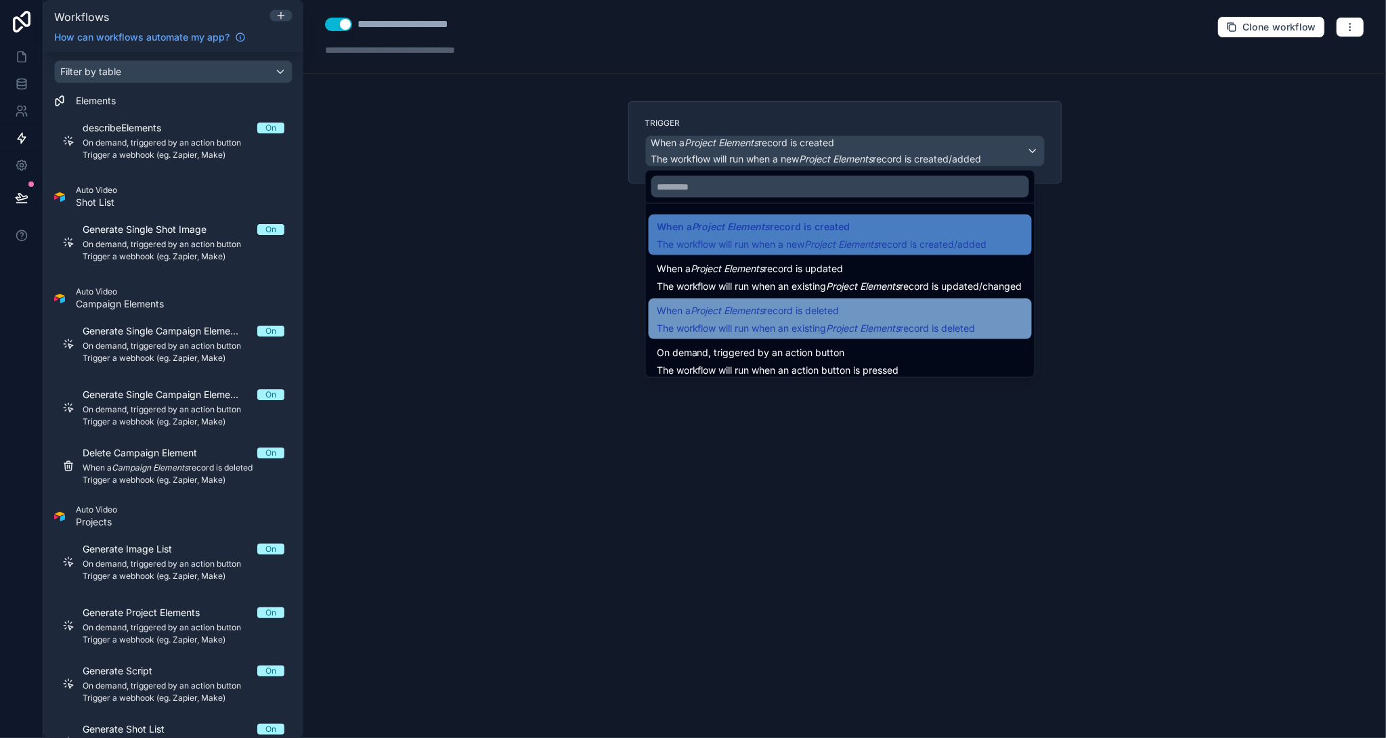
click at [781, 303] on span "When a Project Elements record is deleted" at bounding box center [748, 311] width 183 height 16
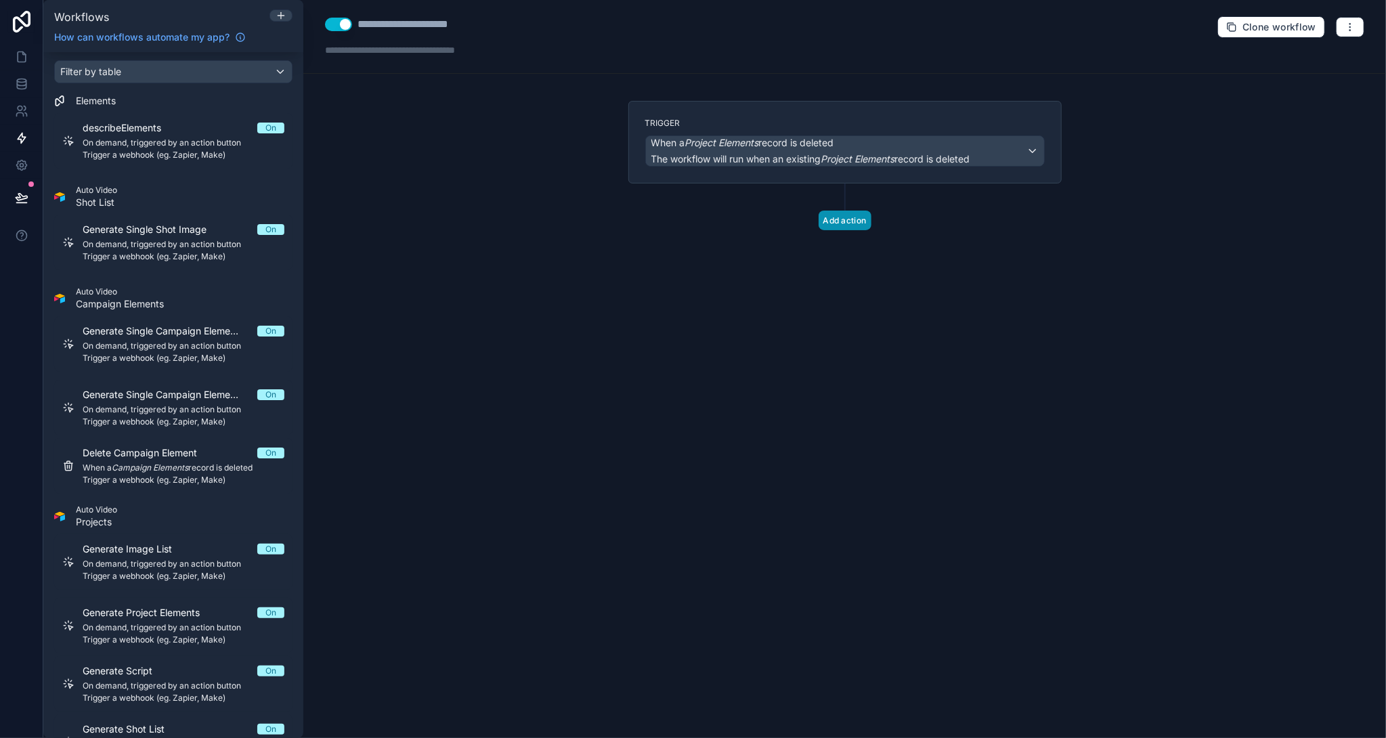
click at [833, 220] on button "Add action" at bounding box center [845, 221] width 53 height 20
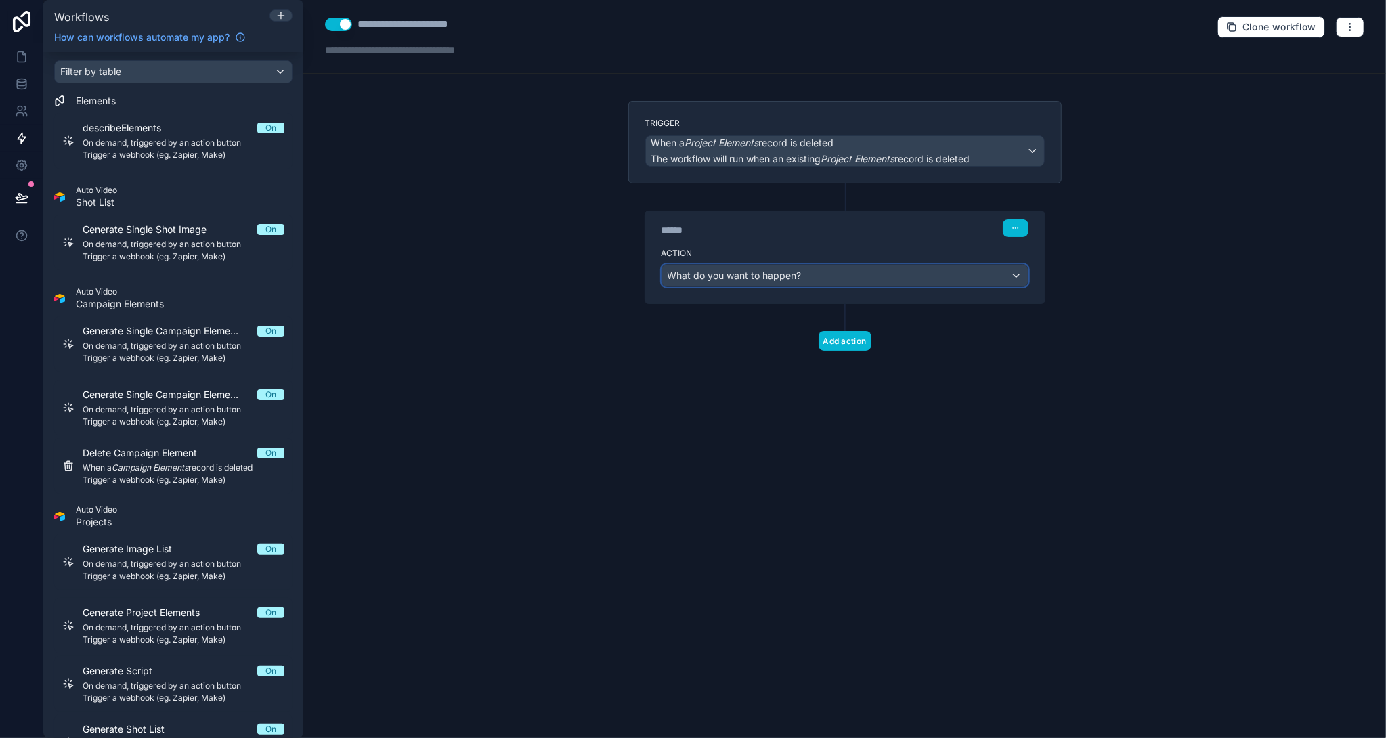
click at [742, 278] on span "What do you want to happen?" at bounding box center [735, 275] width 134 height 12
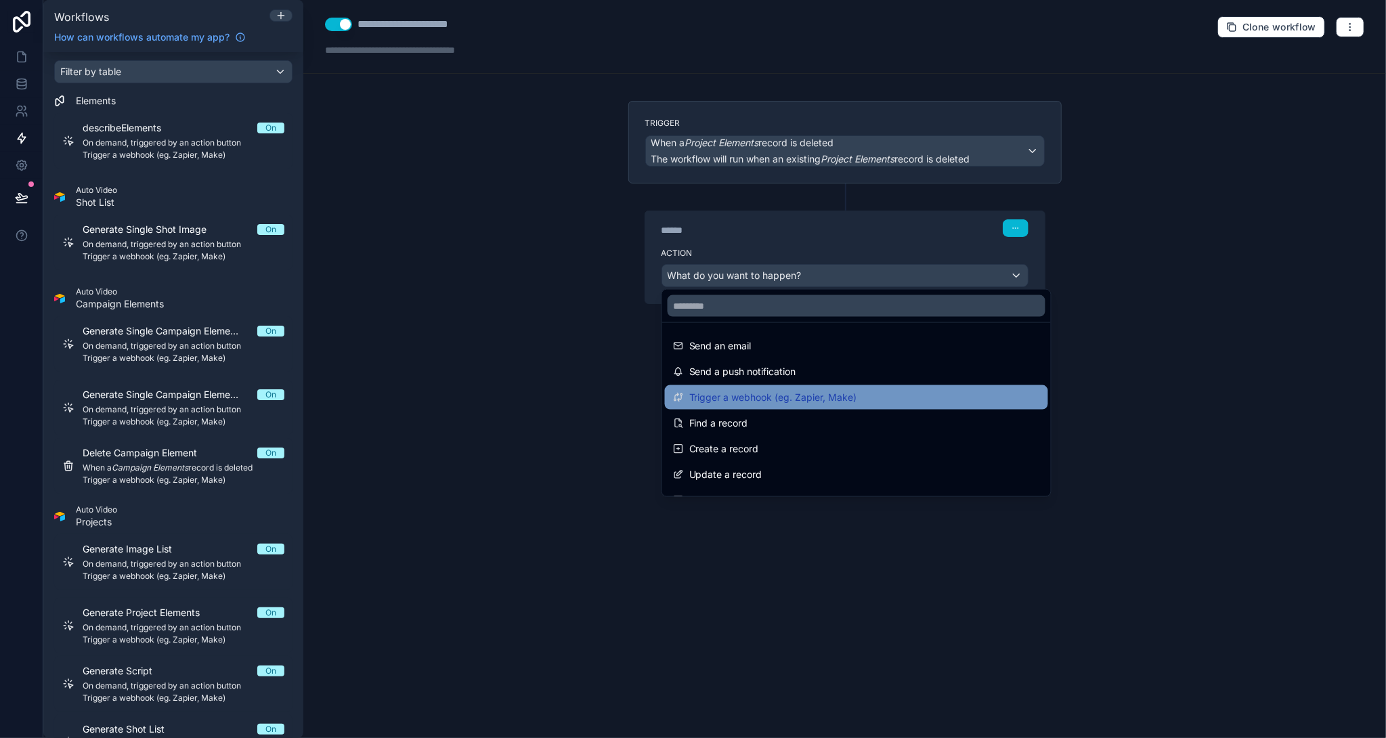
click at [748, 392] on span "Trigger a webhook (eg. Zapier, Make)" at bounding box center [773, 397] width 168 height 16
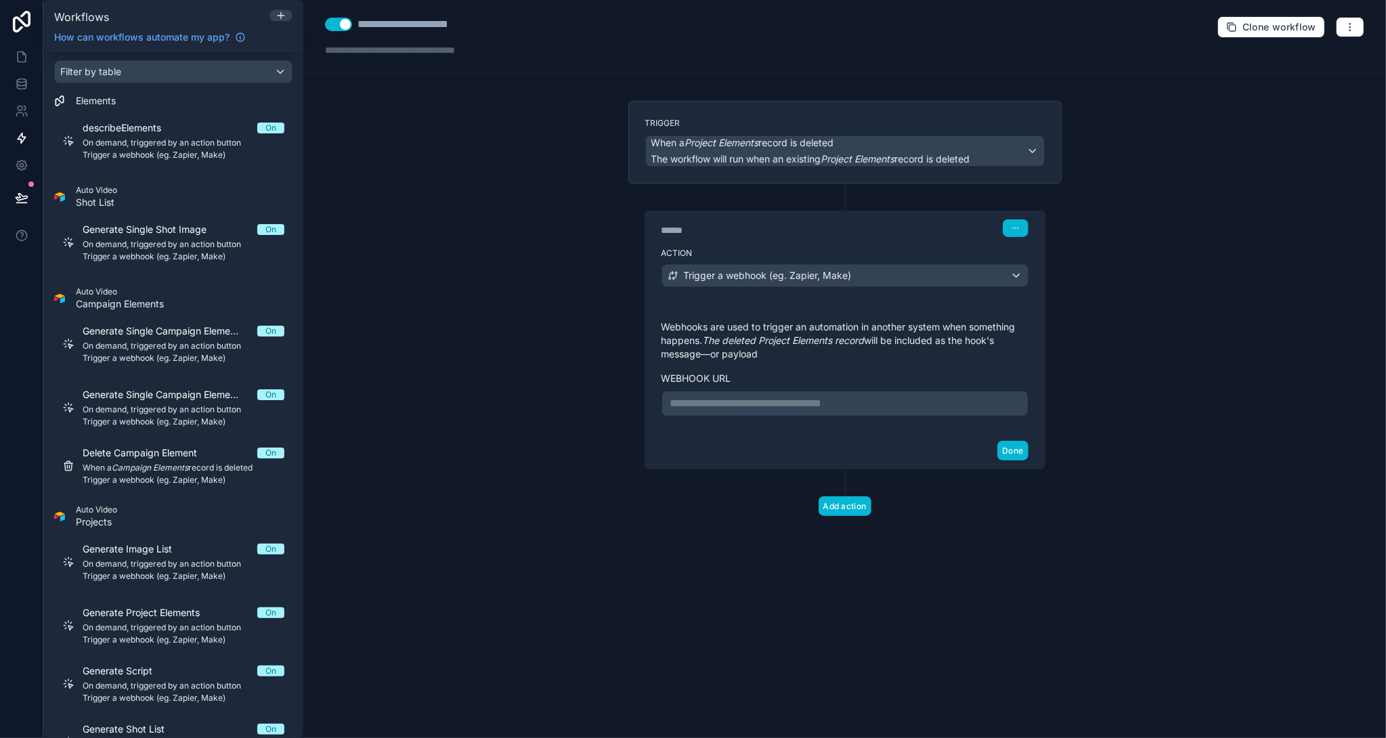
click at [727, 395] on p "**********" at bounding box center [844, 403] width 349 height 16
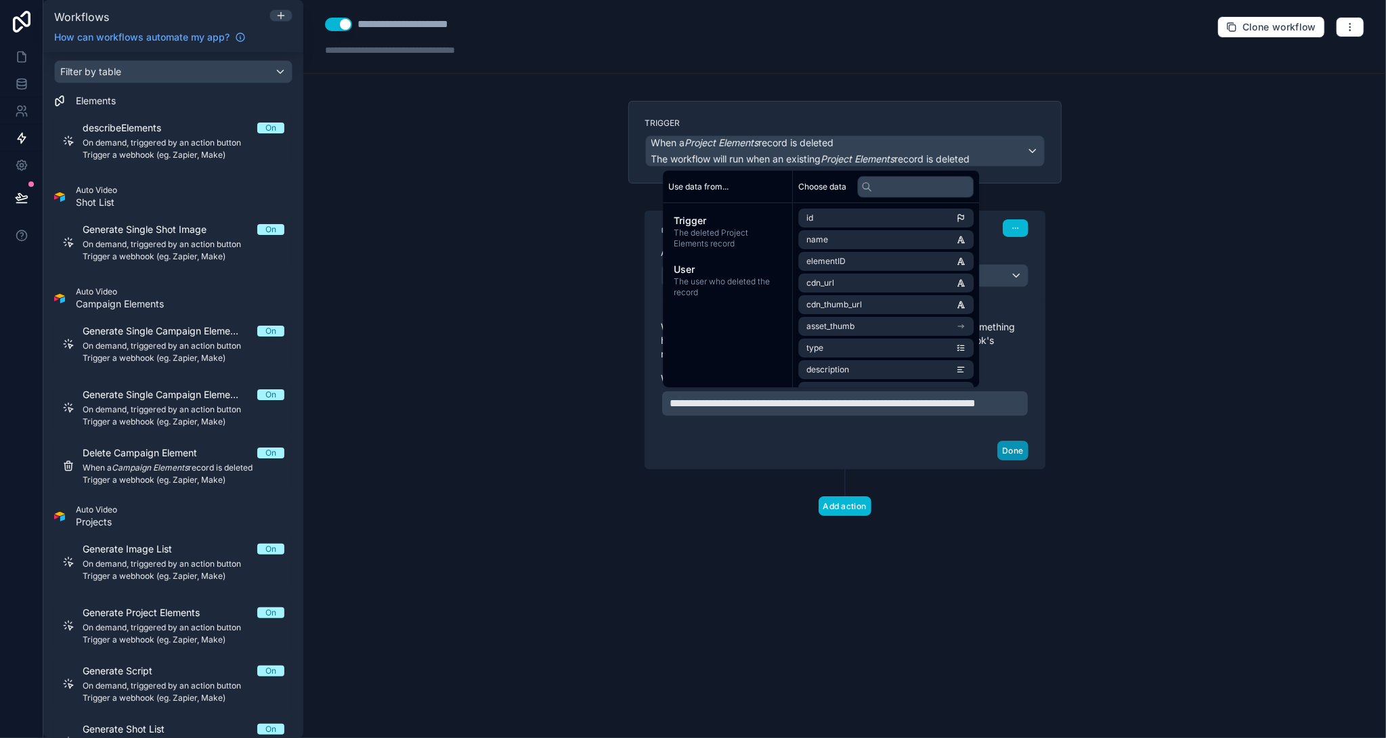
click at [1006, 460] on button "Done" at bounding box center [1012, 451] width 30 height 20
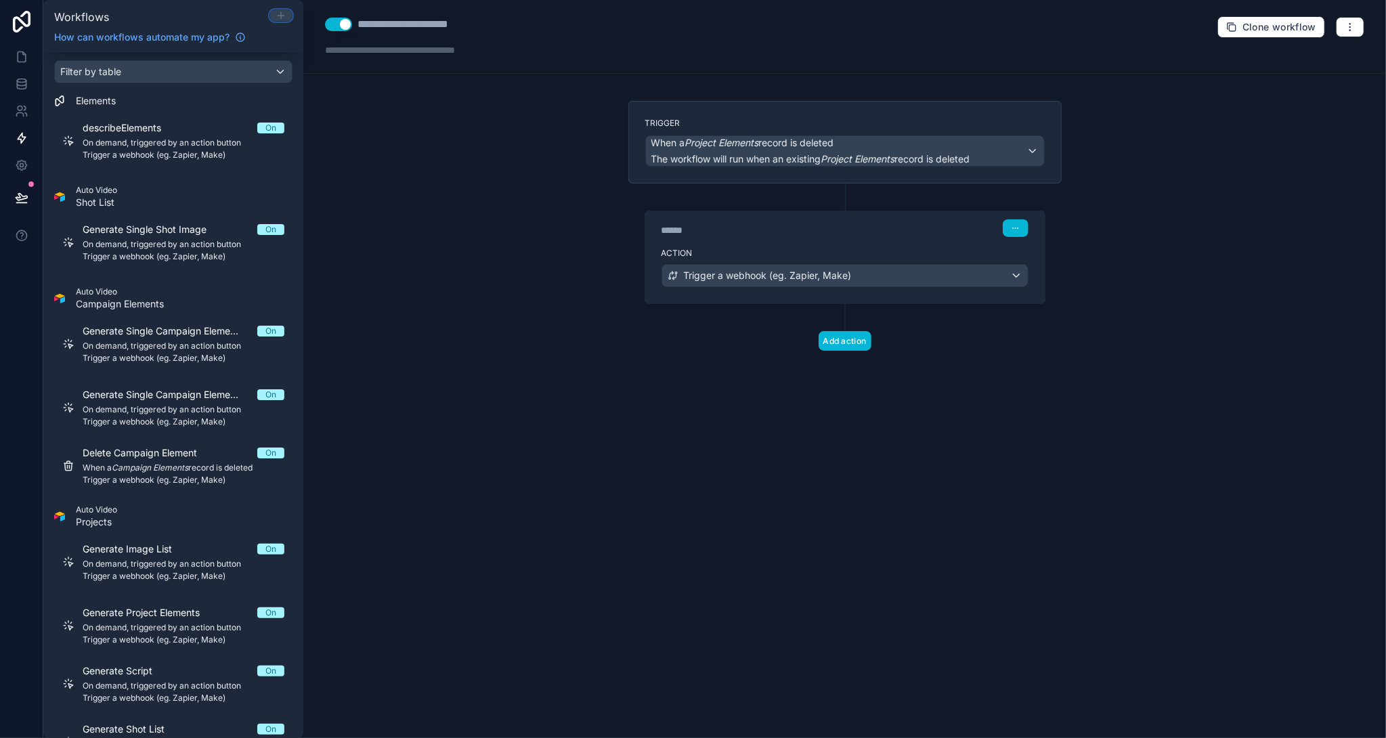
click at [278, 13] on icon at bounding box center [281, 15] width 11 height 11
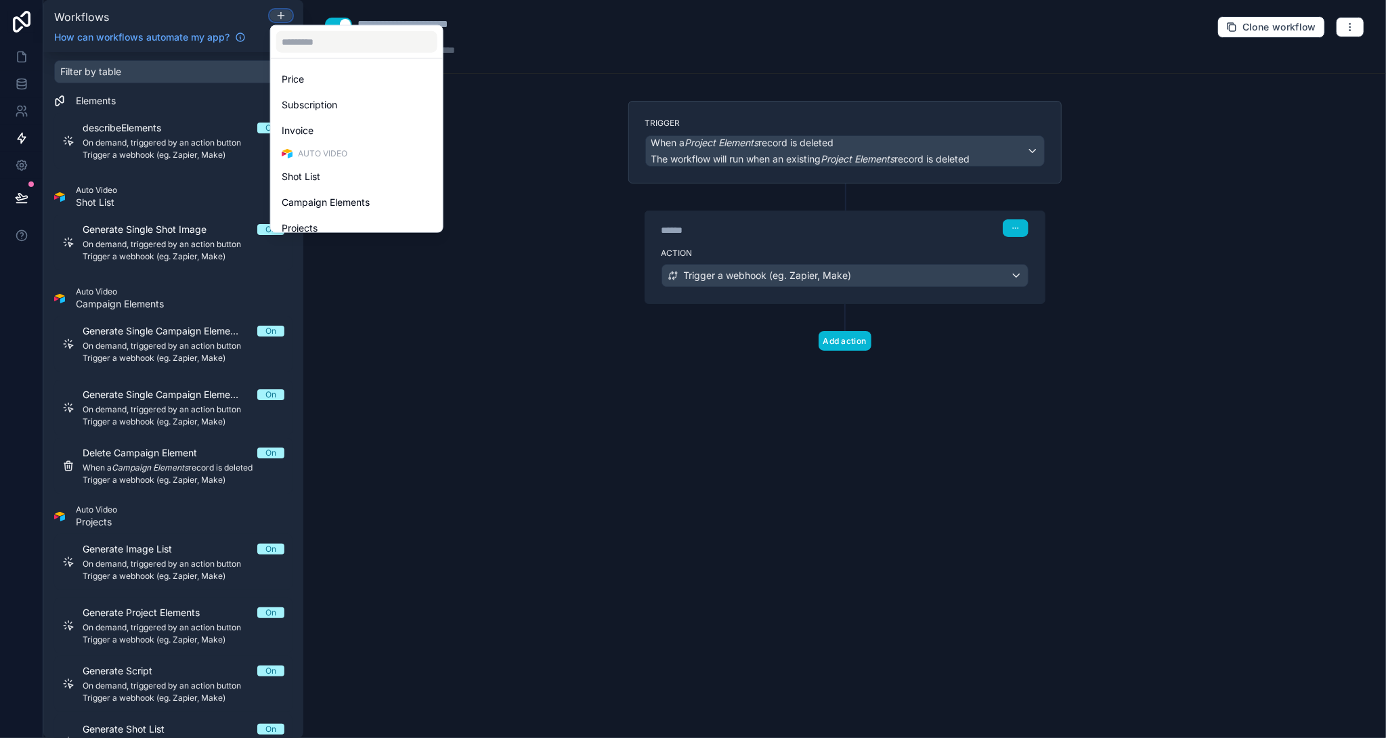
scroll to position [271, 0]
click at [359, 156] on div "Shot List" at bounding box center [357, 155] width 150 height 16
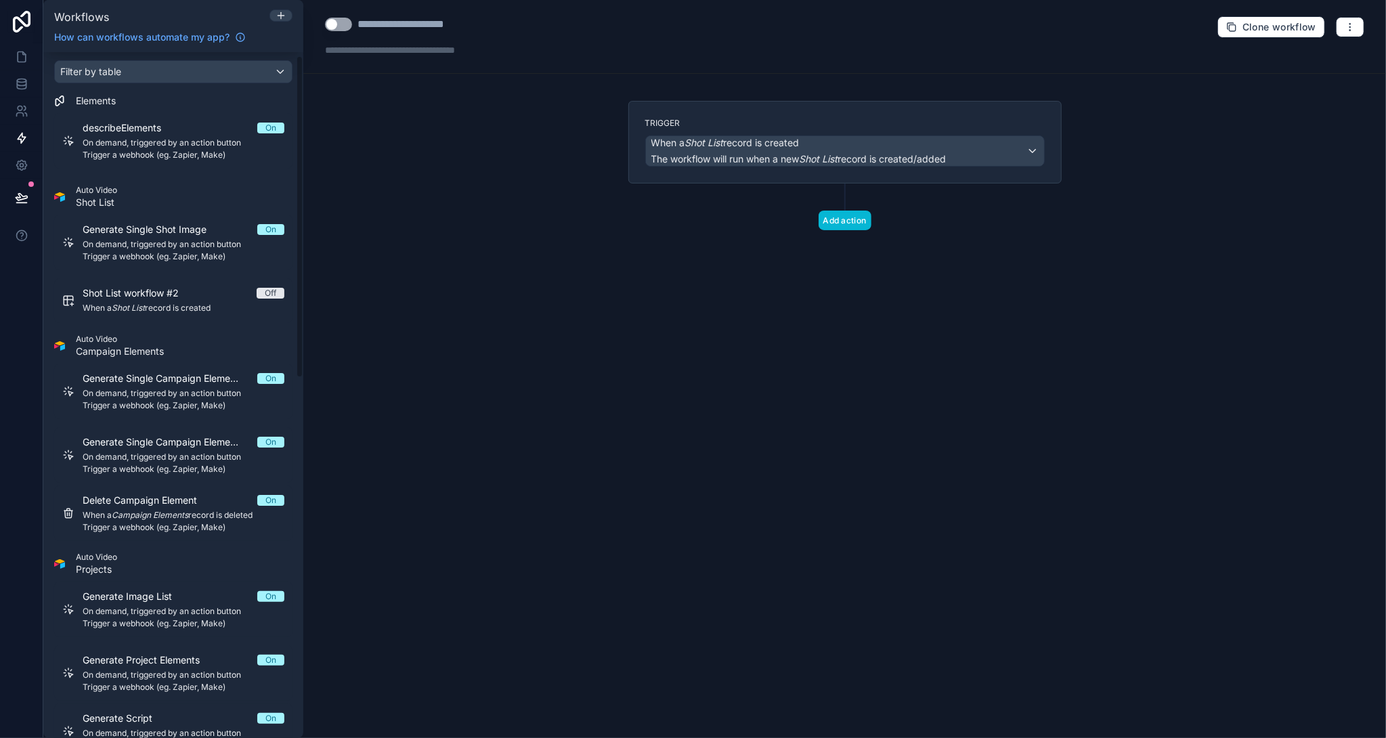
click at [351, 28] on div "**********" at bounding box center [420, 24] width 190 height 16
click at [347, 26] on button "Use setting" at bounding box center [338, 25] width 27 height 14
drag, startPoint x: 360, startPoint y: 24, endPoint x: 559, endPoint y: 33, distance: 199.9
click at [559, 33] on div "**********" at bounding box center [844, 37] width 1083 height 74
click at [706, 142] on em "Shot List" at bounding box center [704, 143] width 39 height 12
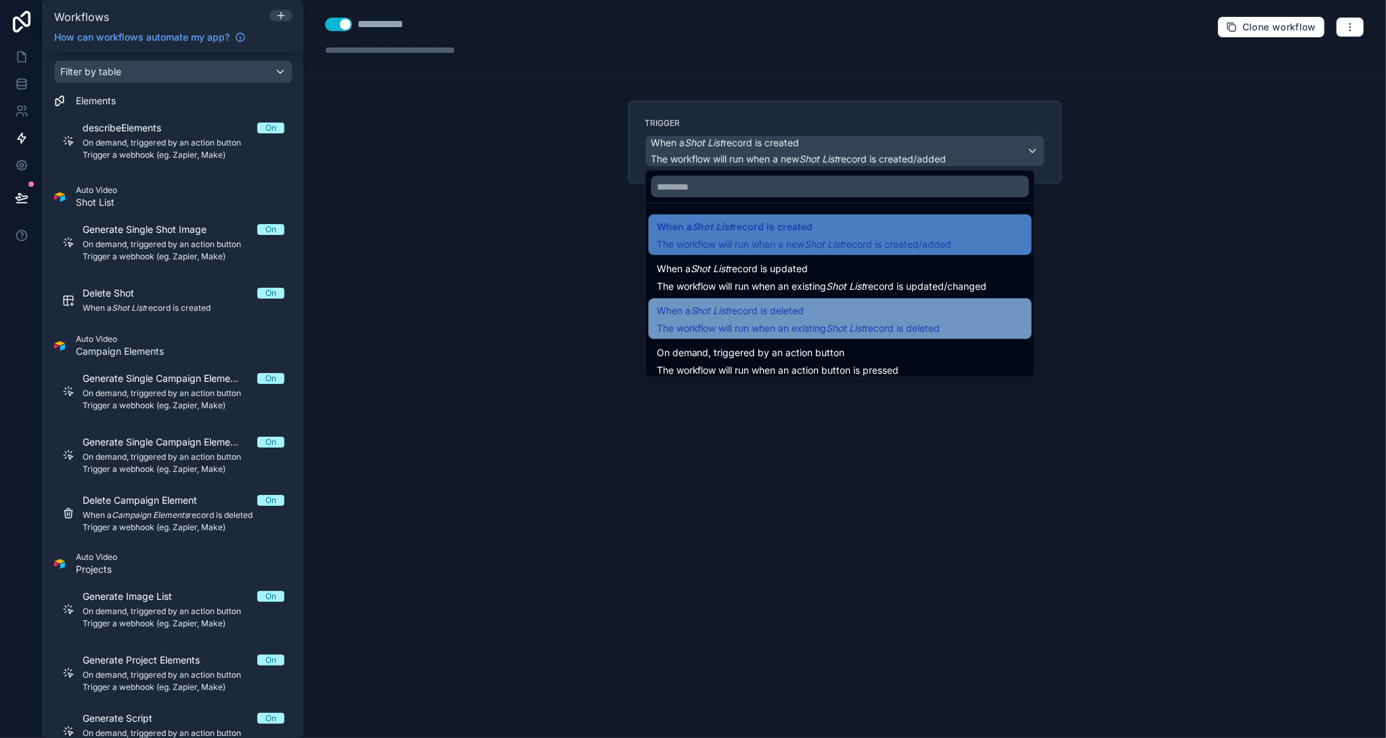
click at [766, 308] on span "When a Shot List record is deleted" at bounding box center [731, 311] width 148 height 16
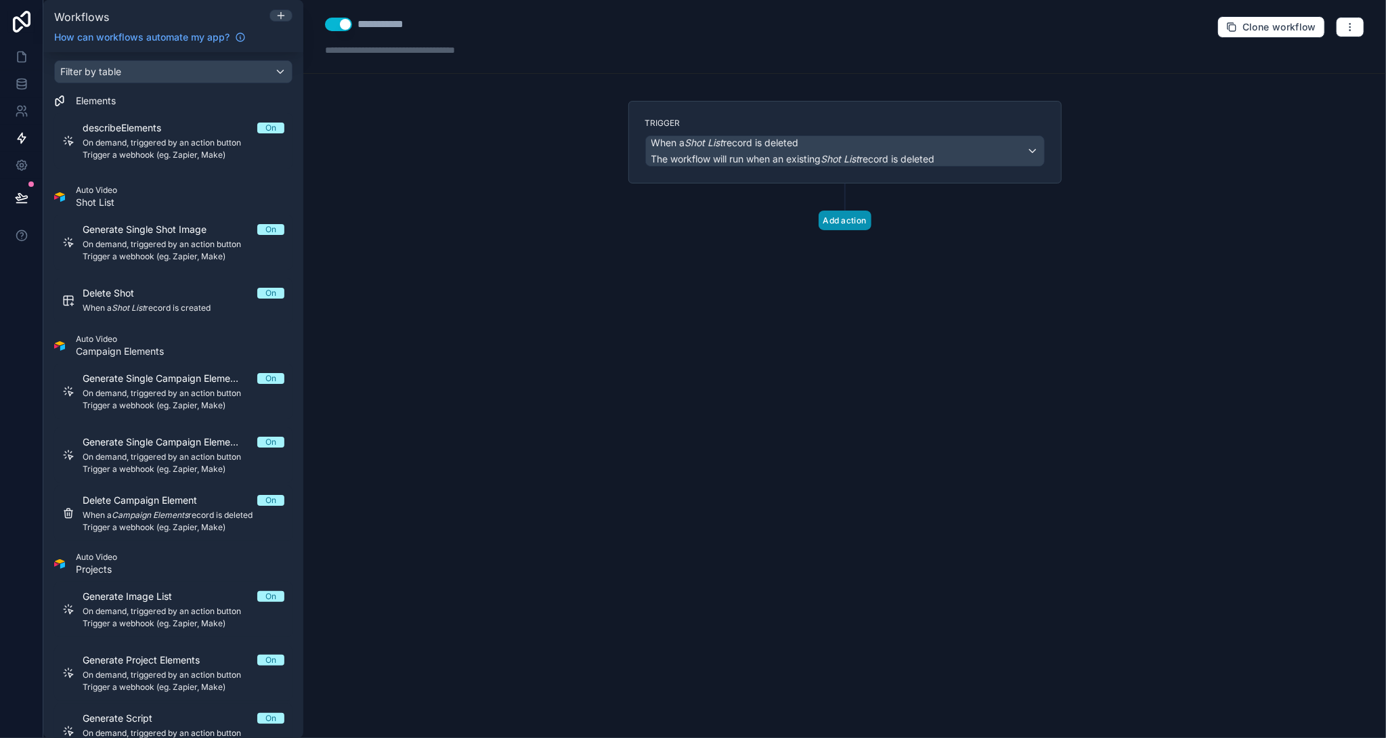
click at [835, 220] on button "Add action" at bounding box center [845, 221] width 53 height 20
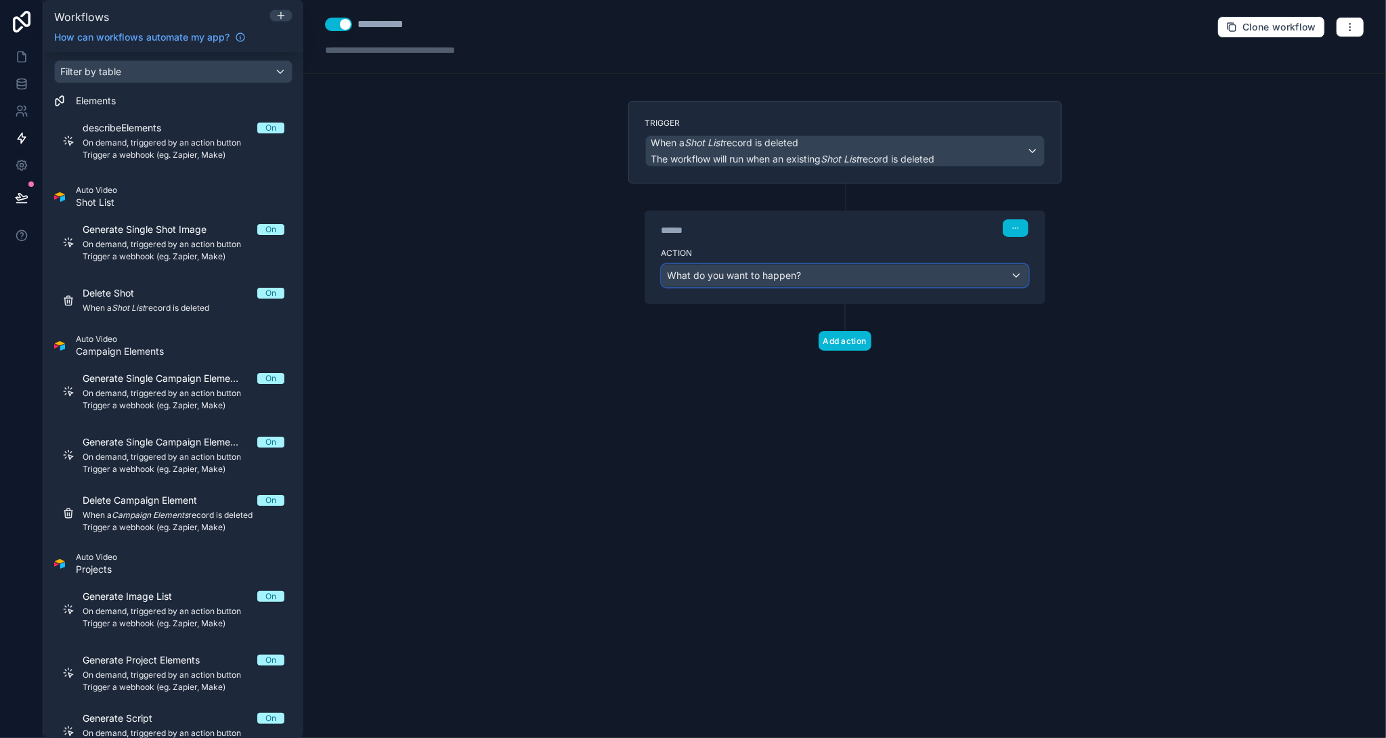
click at [775, 278] on span "What do you want to happen?" at bounding box center [735, 276] width 134 height 14
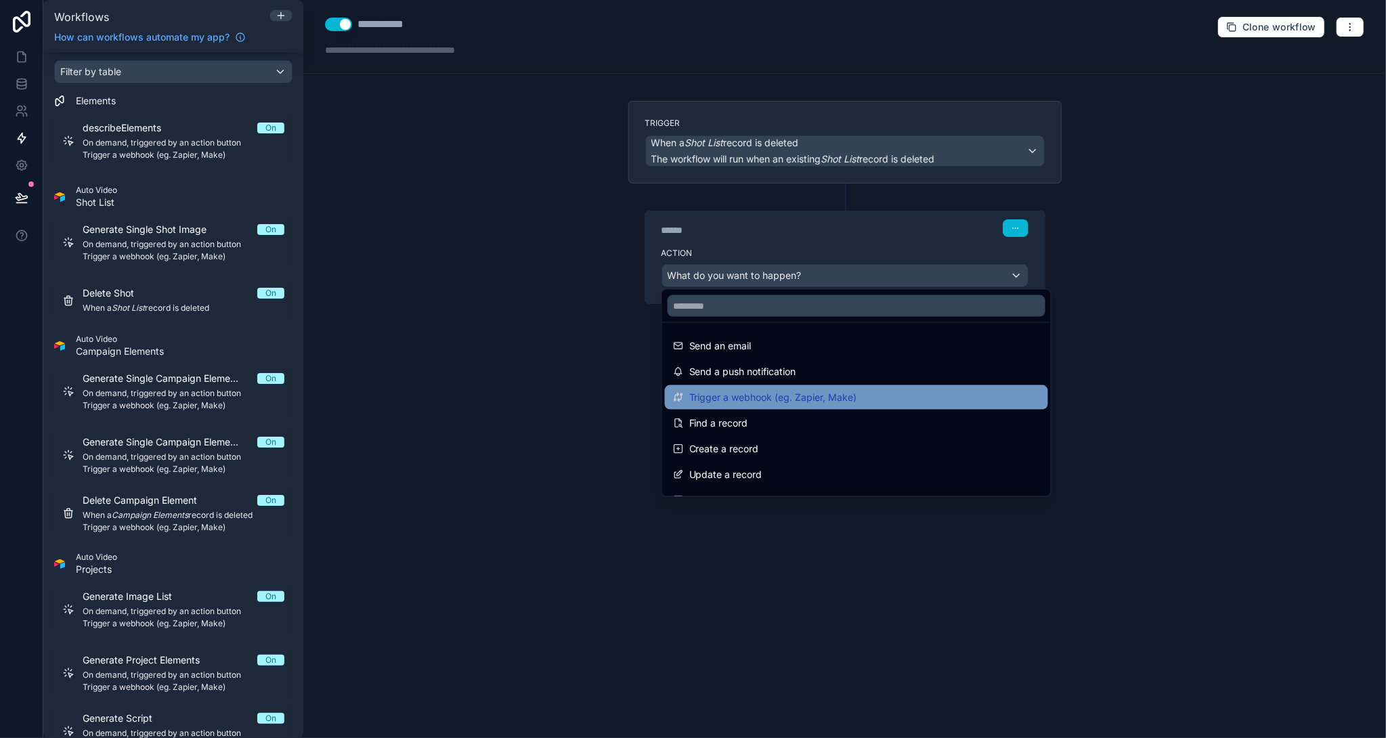
click at [788, 391] on span "Trigger a webhook (eg. Zapier, Make)" at bounding box center [773, 397] width 168 height 16
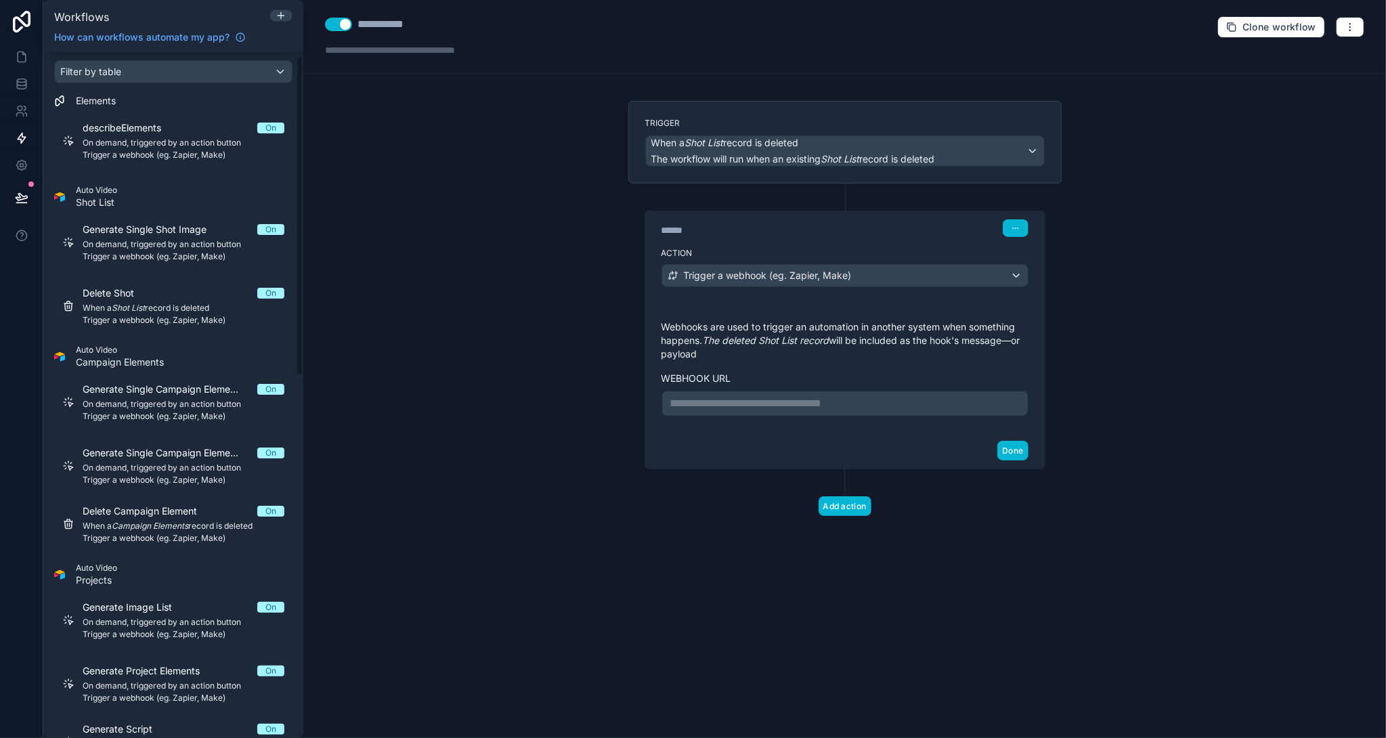
click at [849, 407] on p "**********" at bounding box center [844, 403] width 349 height 16
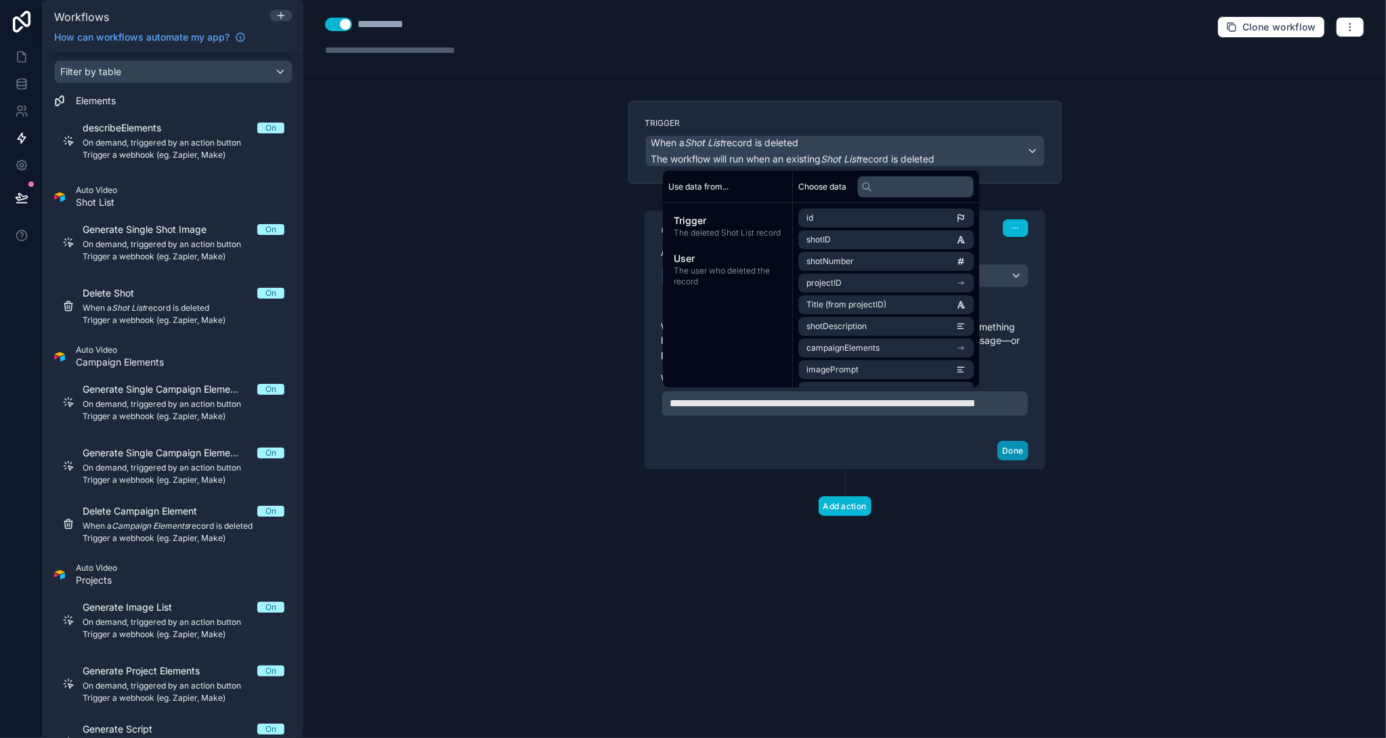
click at [1012, 460] on button "Done" at bounding box center [1012, 451] width 30 height 20
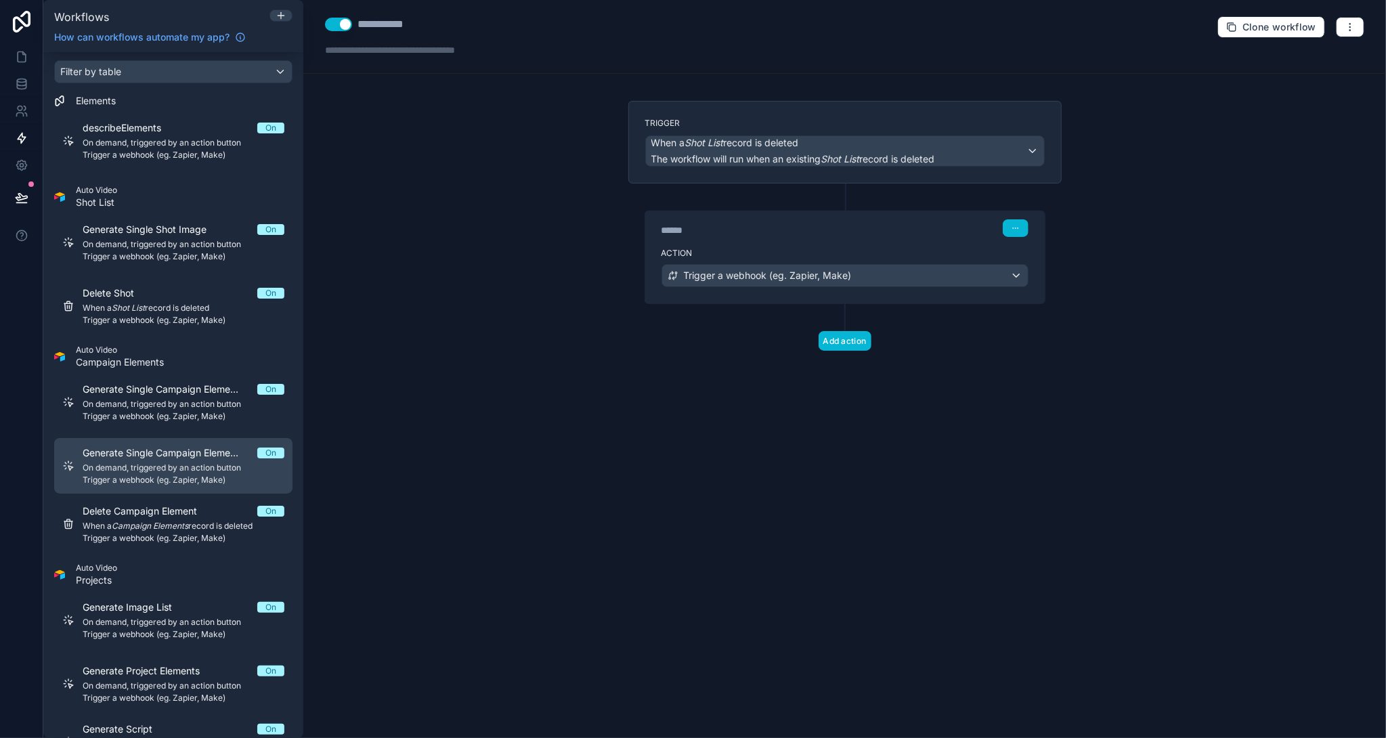
click at [216, 465] on span "On demand, triggered by an action button" at bounding box center [184, 467] width 202 height 11
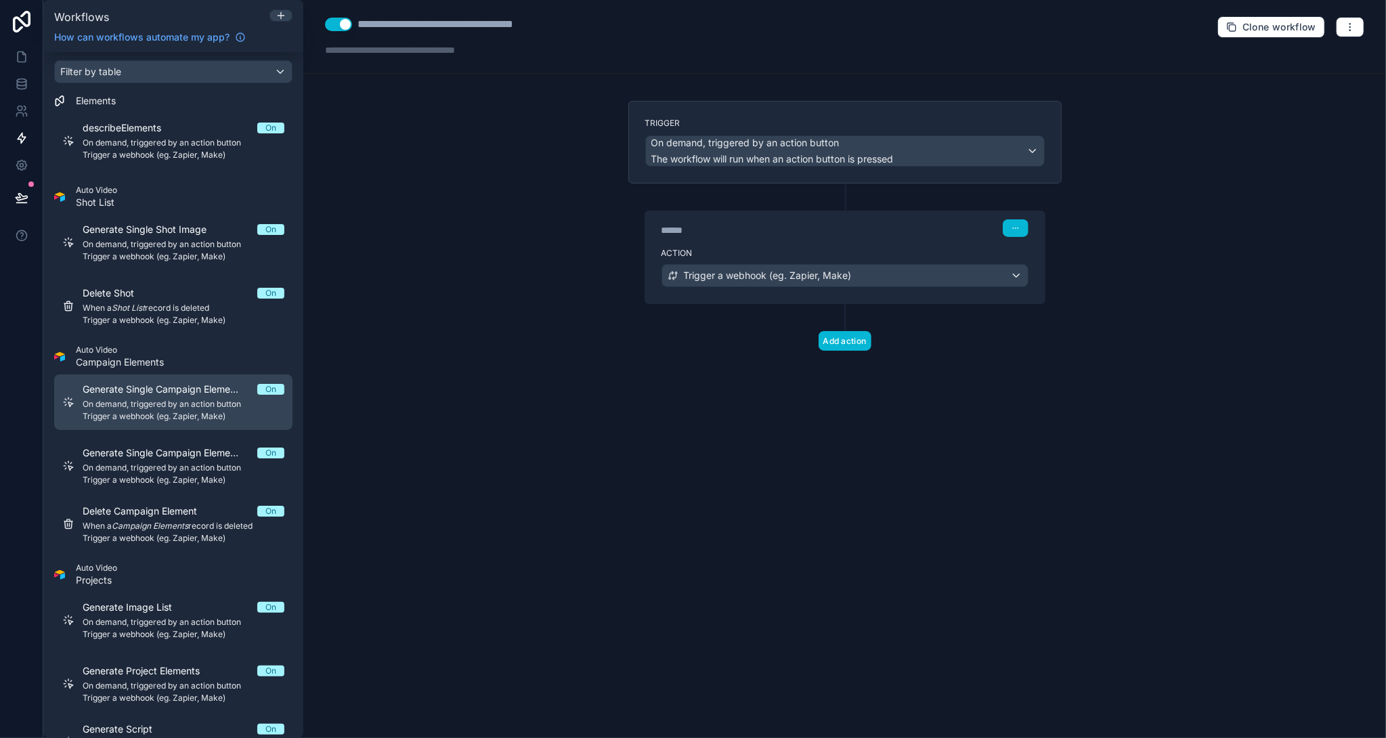
click at [204, 404] on span "On demand, triggered by an action button" at bounding box center [184, 404] width 202 height 11
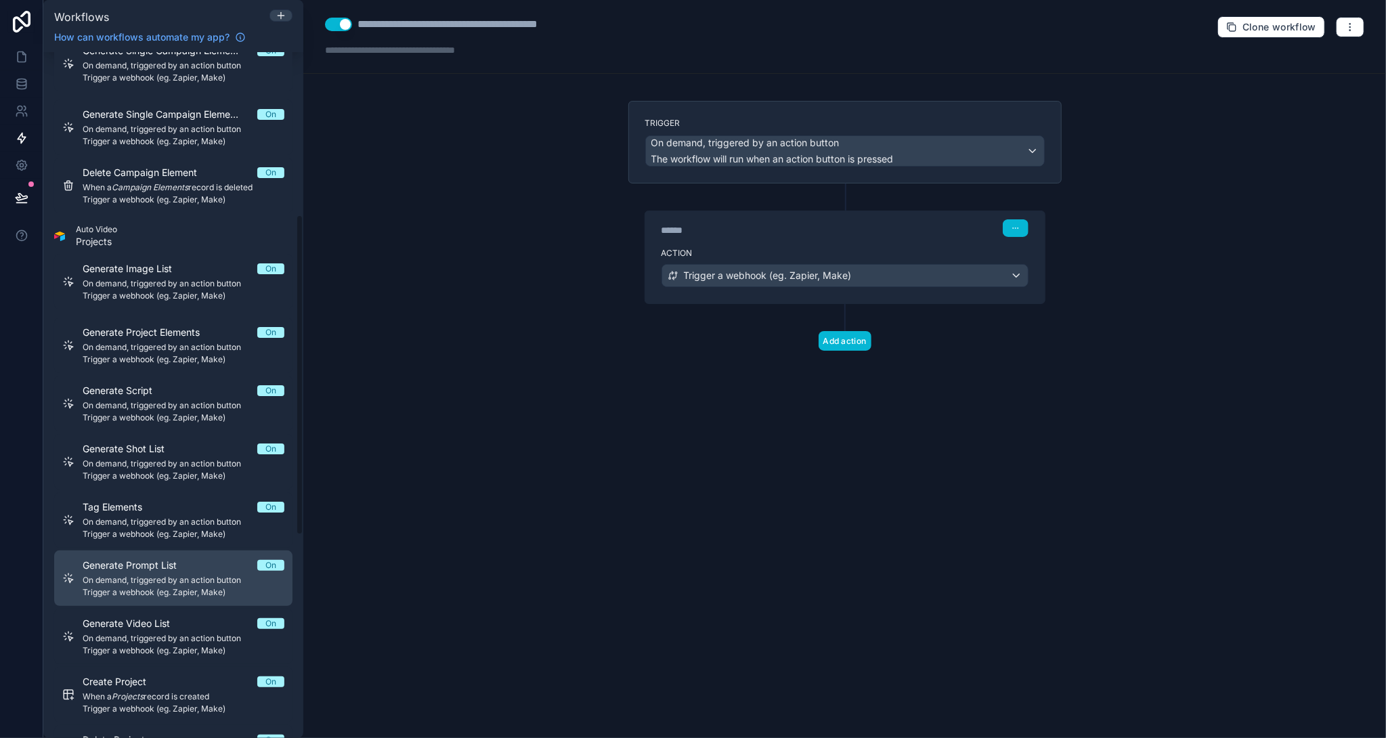
scroll to position [414, 0]
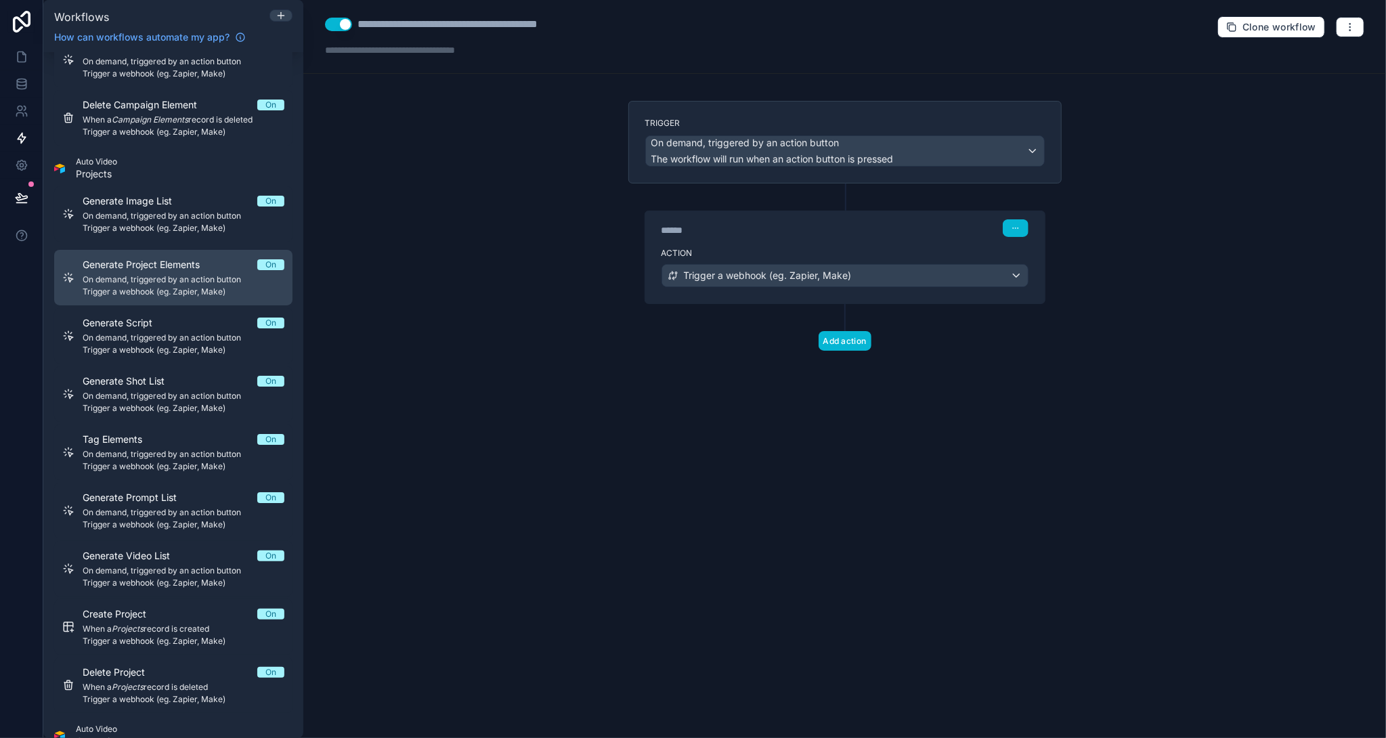
click at [183, 292] on span "Trigger a webhook (eg. Zapier, Make)" at bounding box center [184, 291] width 202 height 11
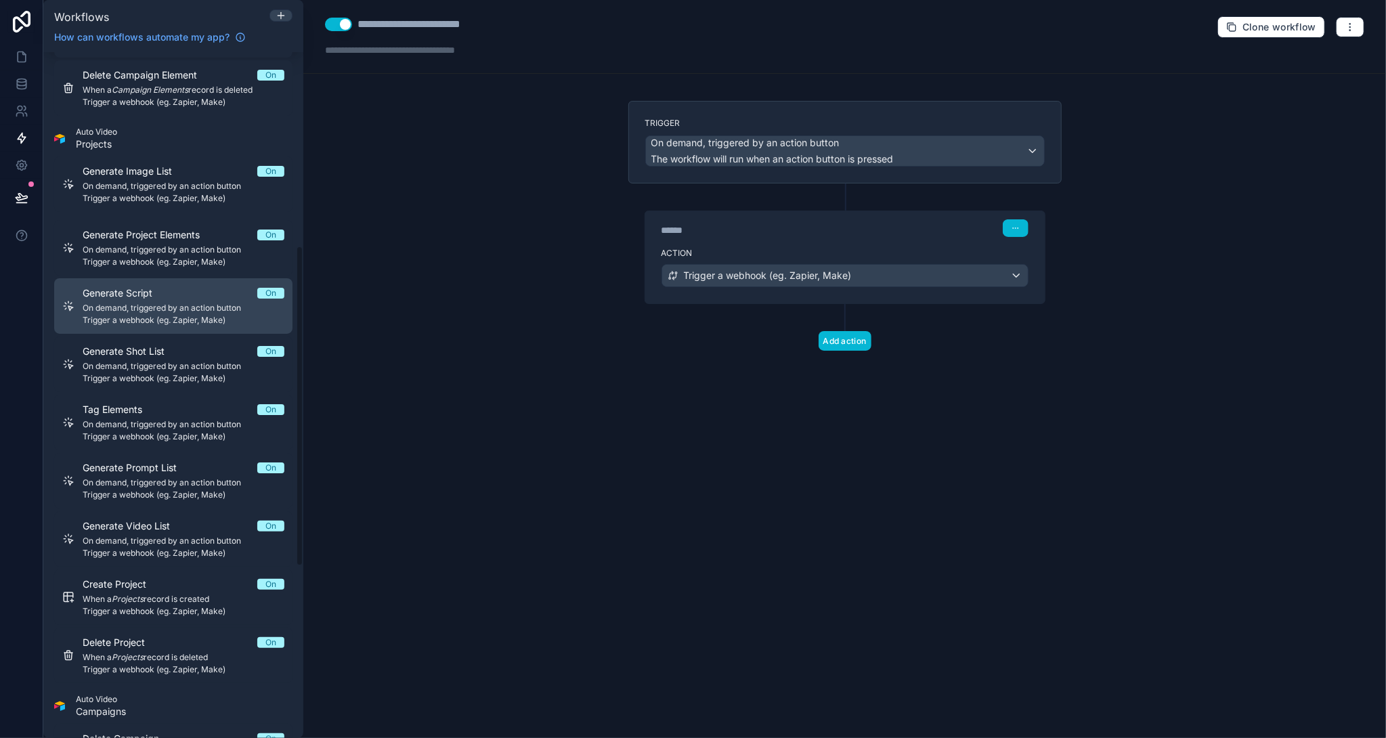
scroll to position [414, 0]
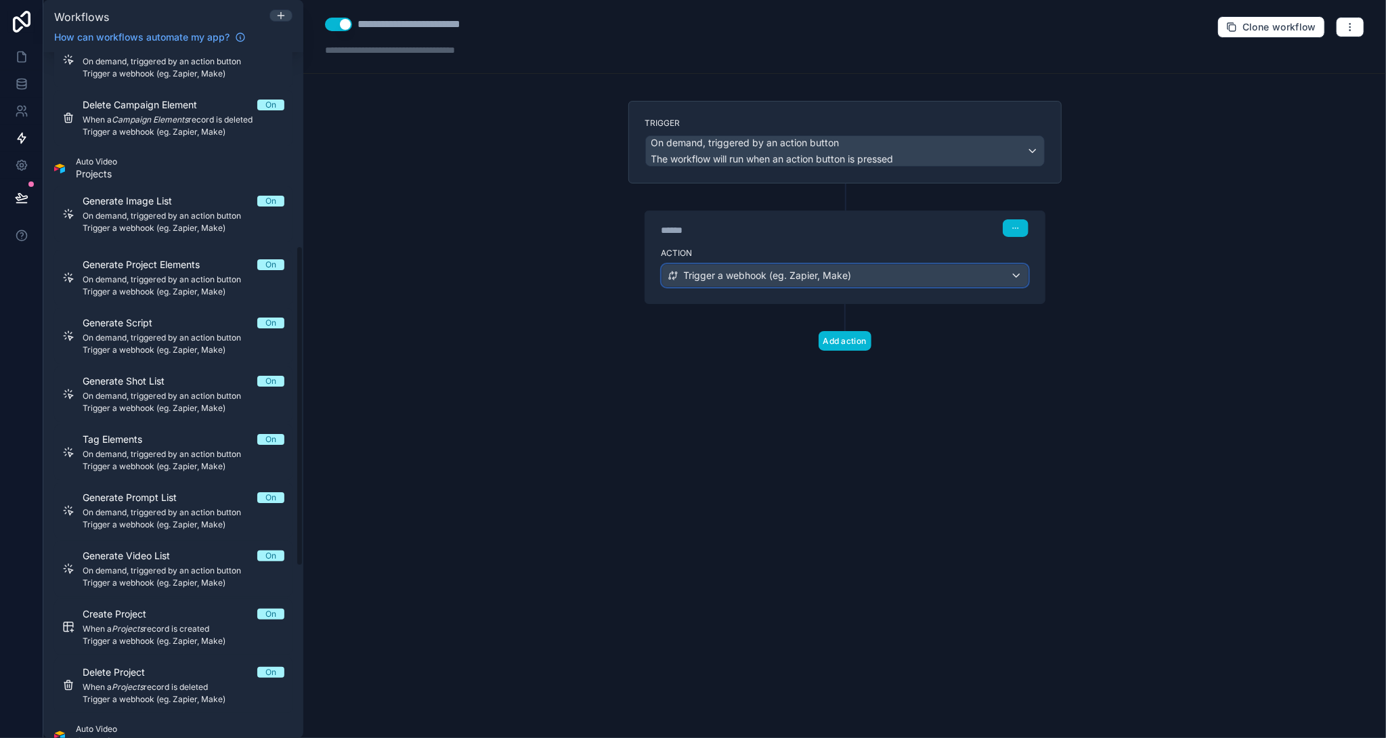
click at [737, 269] on span "Trigger a webhook (eg. Zapier, Make)" at bounding box center [768, 276] width 168 height 14
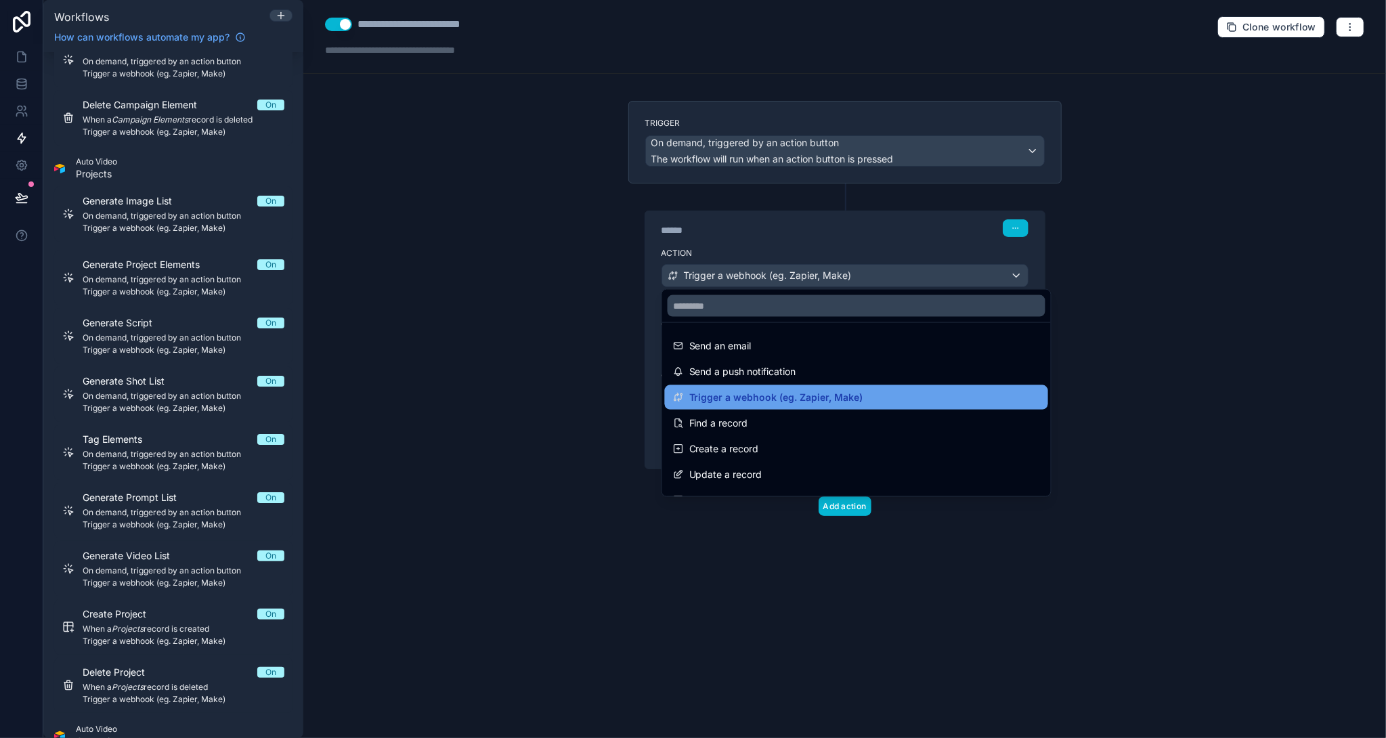
click at [792, 397] on span "Trigger a webhook (eg. Zapier, Make)" at bounding box center [776, 397] width 174 height 16
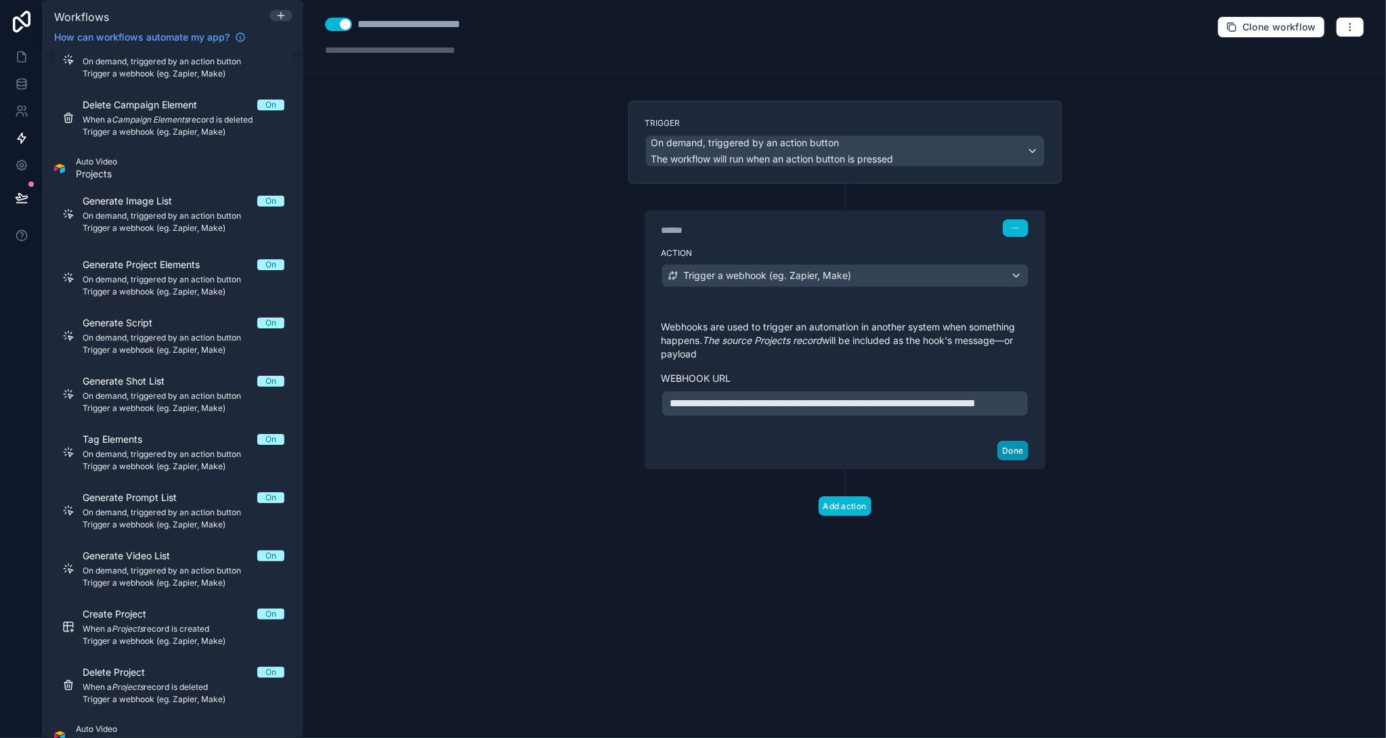
click at [1021, 460] on button "Done" at bounding box center [1012, 451] width 30 height 20
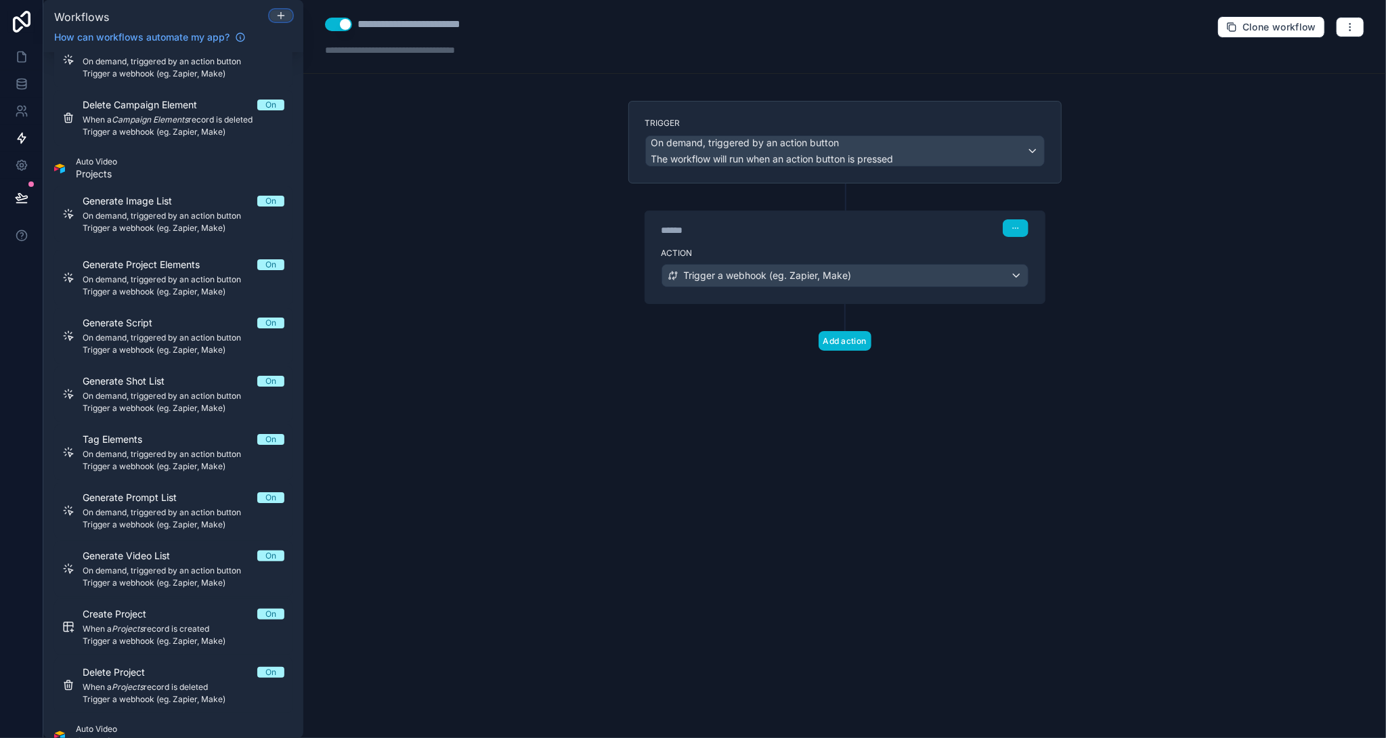
click at [273, 20] on button at bounding box center [280, 15] width 23 height 12
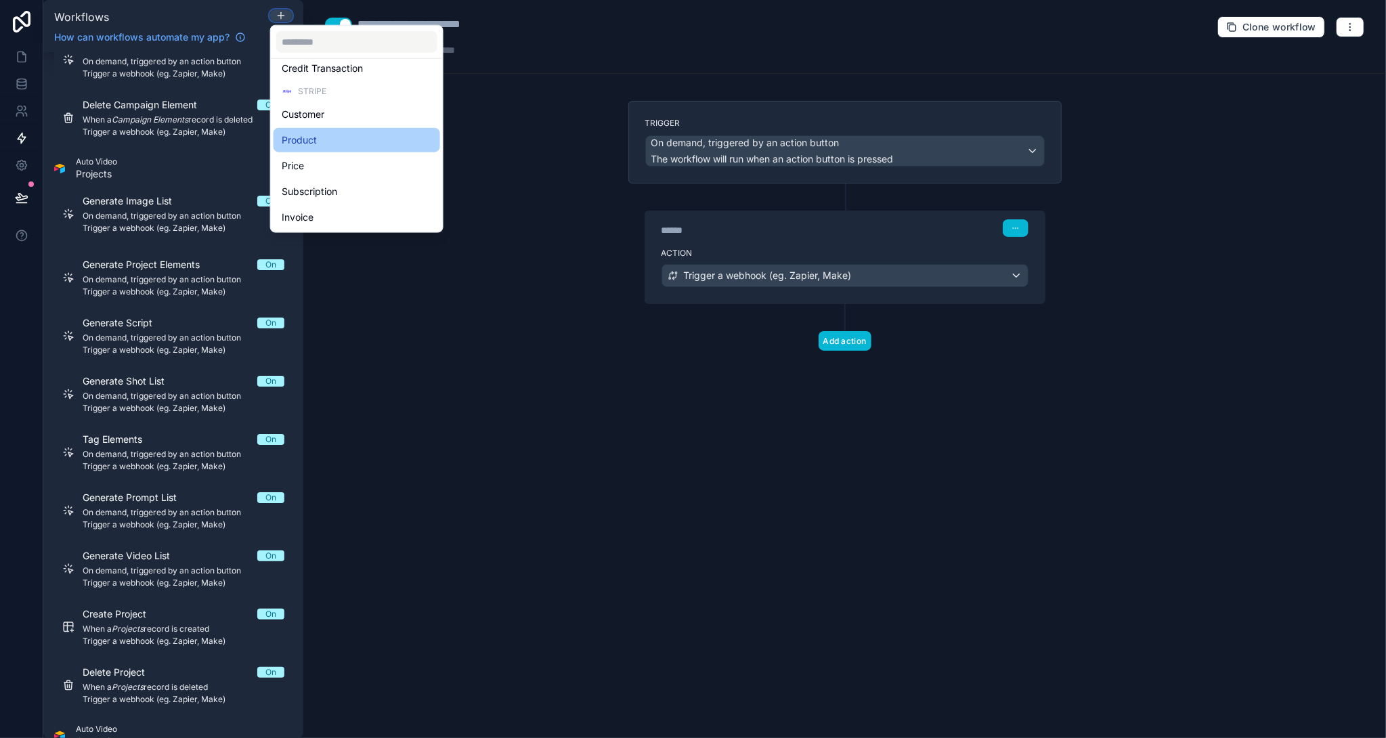
scroll to position [271, 0]
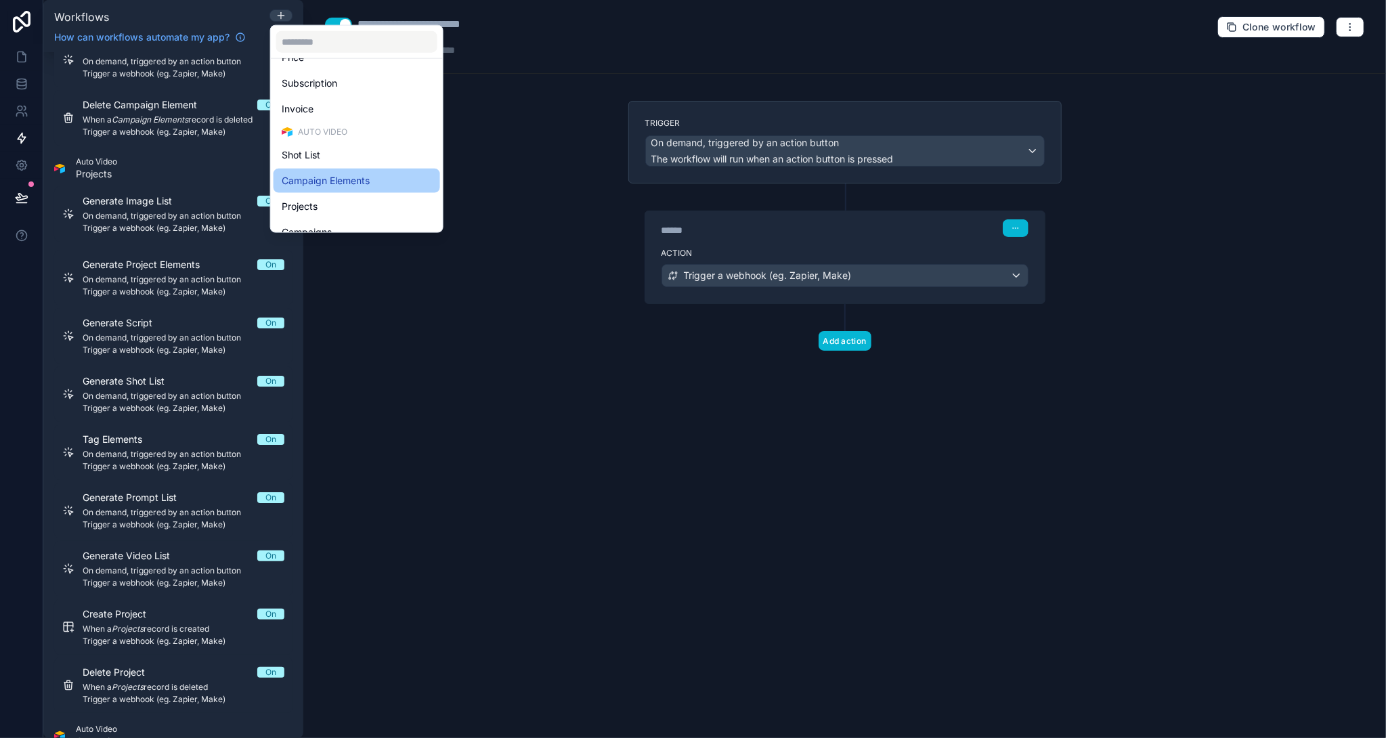
click at [355, 182] on span "Campaign Elements" at bounding box center [326, 181] width 88 height 16
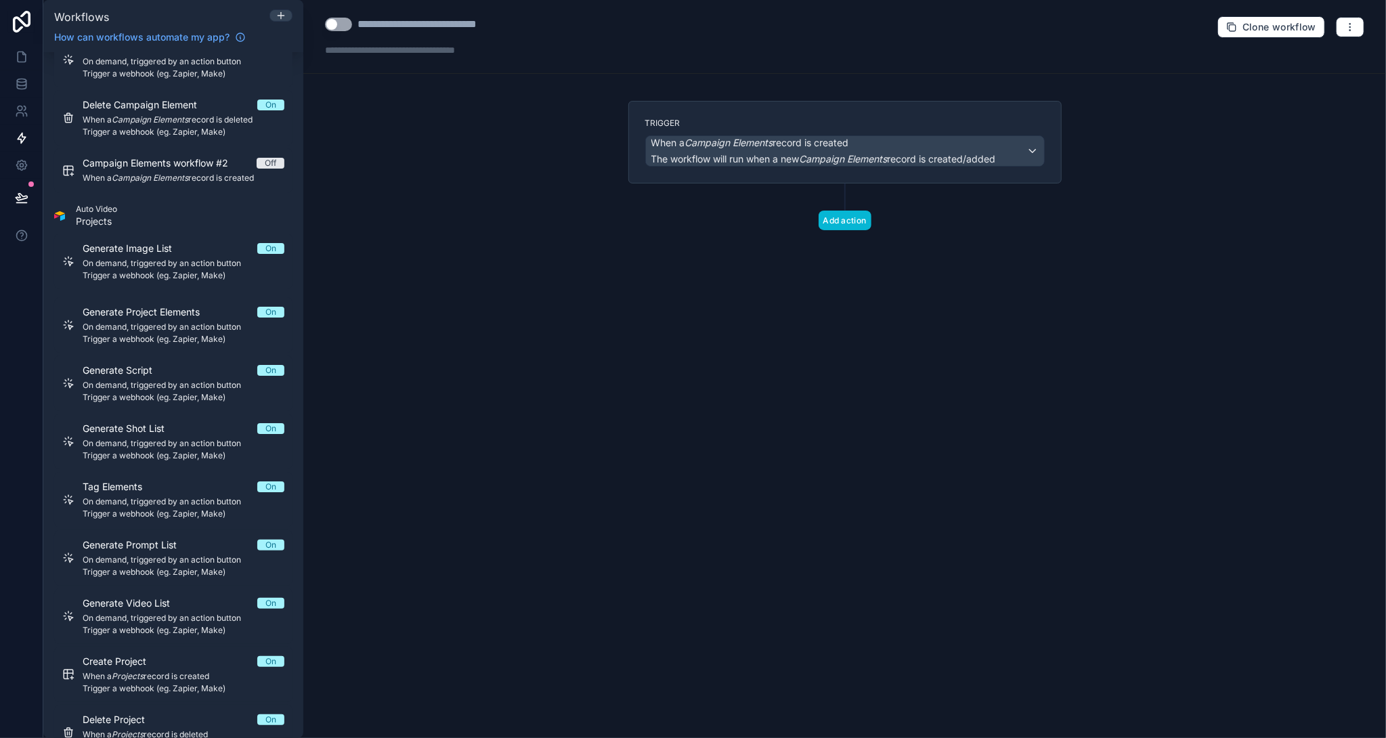
click at [349, 24] on button "Use setting" at bounding box center [338, 25] width 27 height 14
drag, startPoint x: 359, startPoint y: 22, endPoint x: 685, endPoint y: 22, distance: 326.4
click at [685, 22] on div "**********" at bounding box center [844, 37] width 1083 height 74
click at [806, 151] on div "When a Campaign Elements record is created The workflow will run when a new Cam…" at bounding box center [823, 151] width 345 height 30
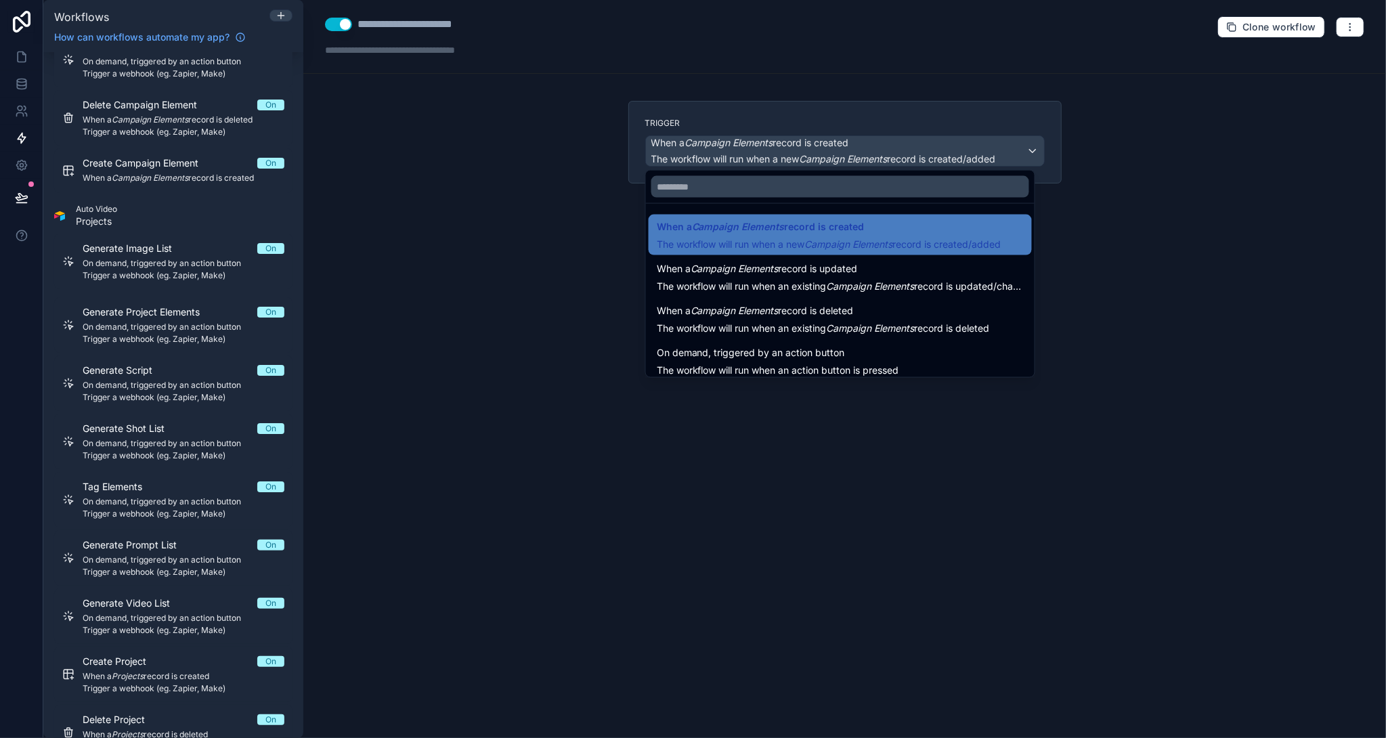
click at [701, 116] on div at bounding box center [693, 369] width 1386 height 738
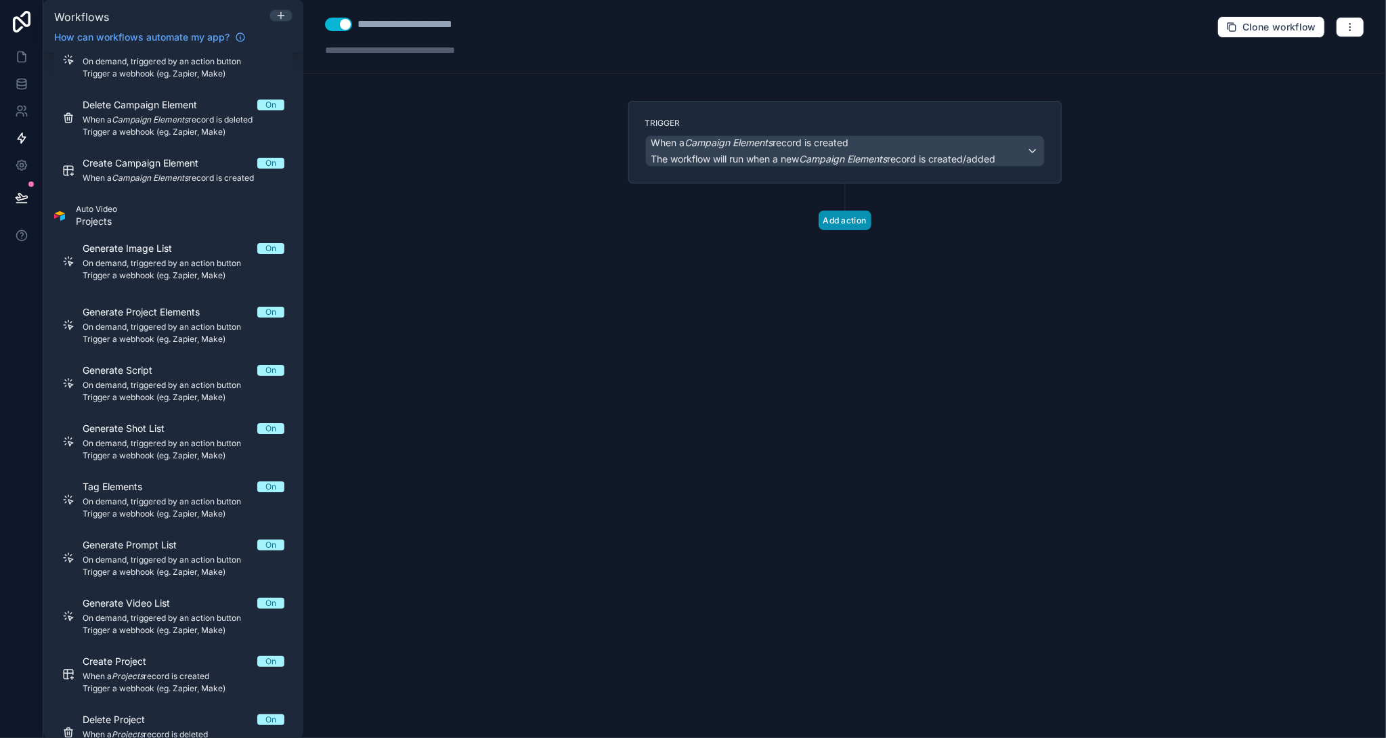
click at [840, 219] on button "Add action" at bounding box center [845, 221] width 53 height 20
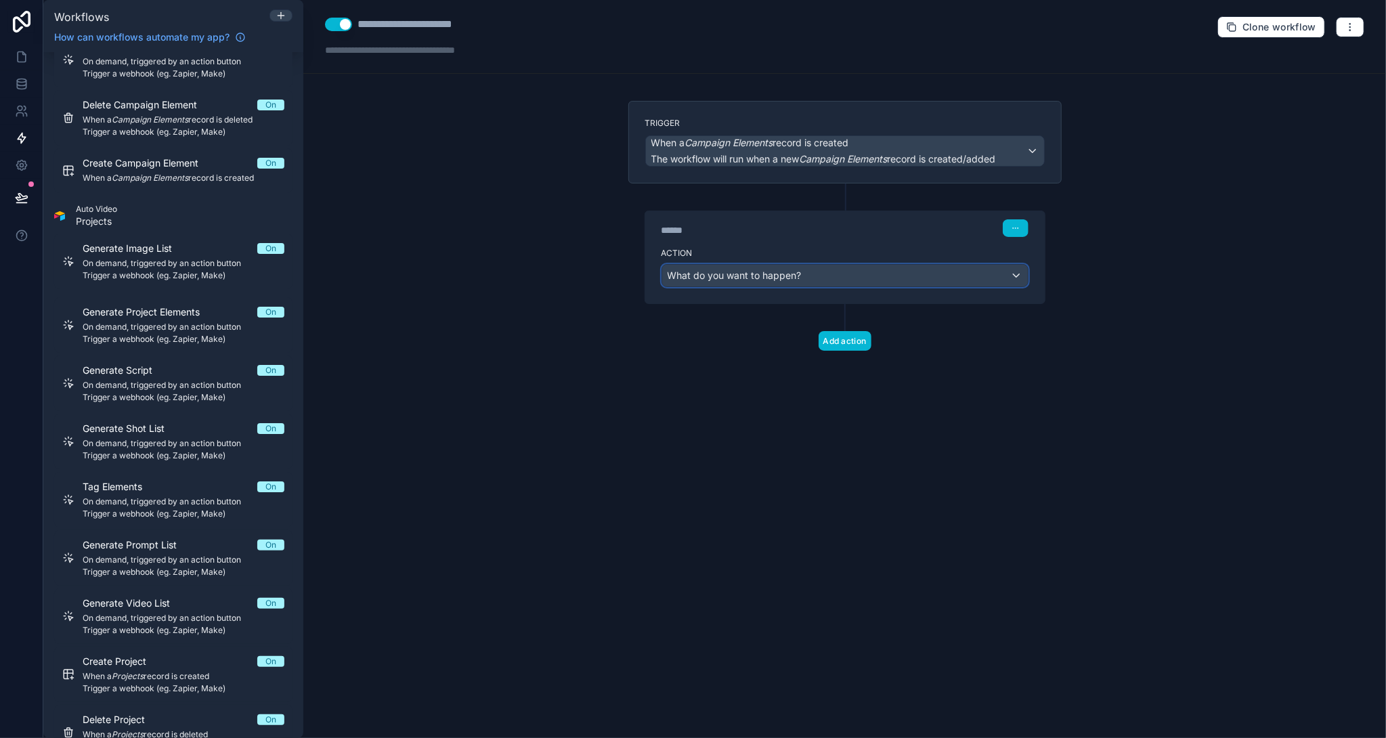
click at [764, 269] on span "What do you want to happen?" at bounding box center [735, 275] width 134 height 12
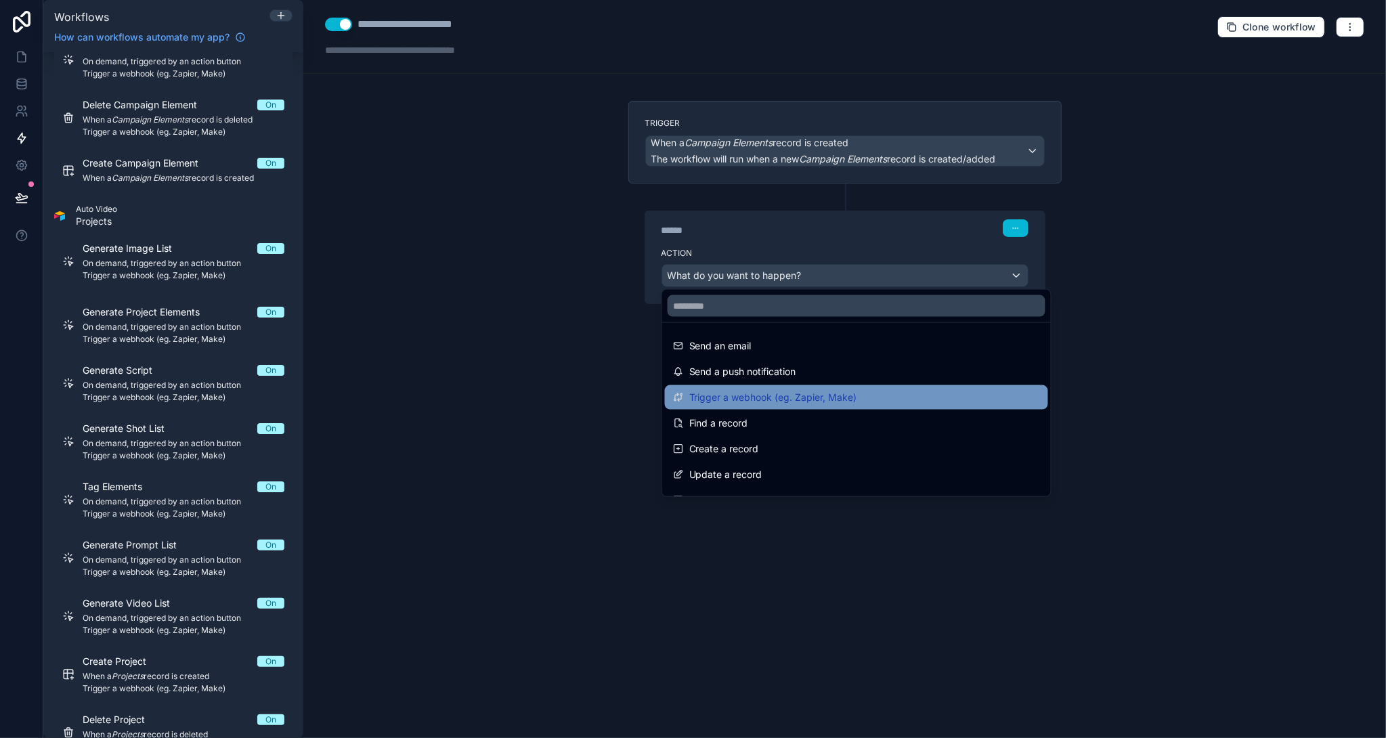
click at [776, 397] on span "Trigger a webhook (eg. Zapier, Make)" at bounding box center [773, 397] width 168 height 16
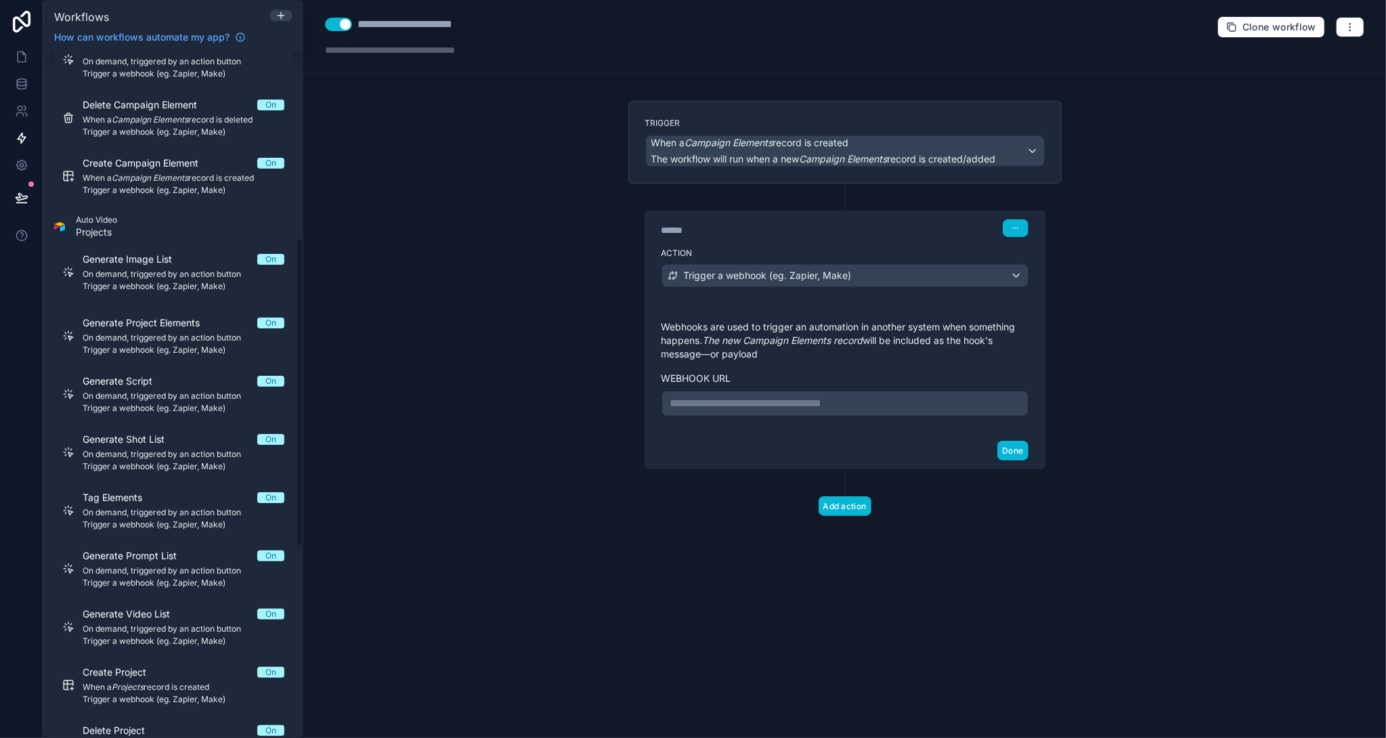
click at [804, 402] on p "**********" at bounding box center [844, 403] width 349 height 16
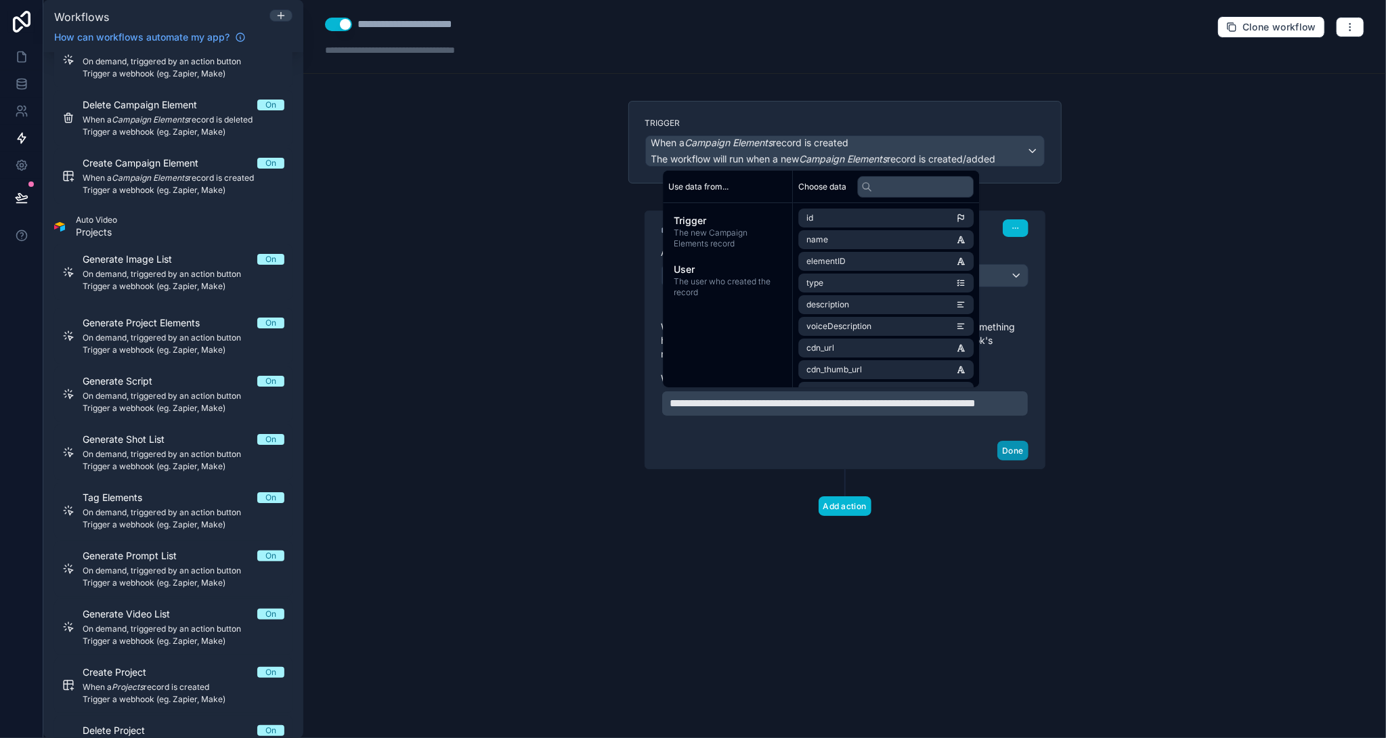
click at [1006, 455] on button "Done" at bounding box center [1012, 451] width 30 height 20
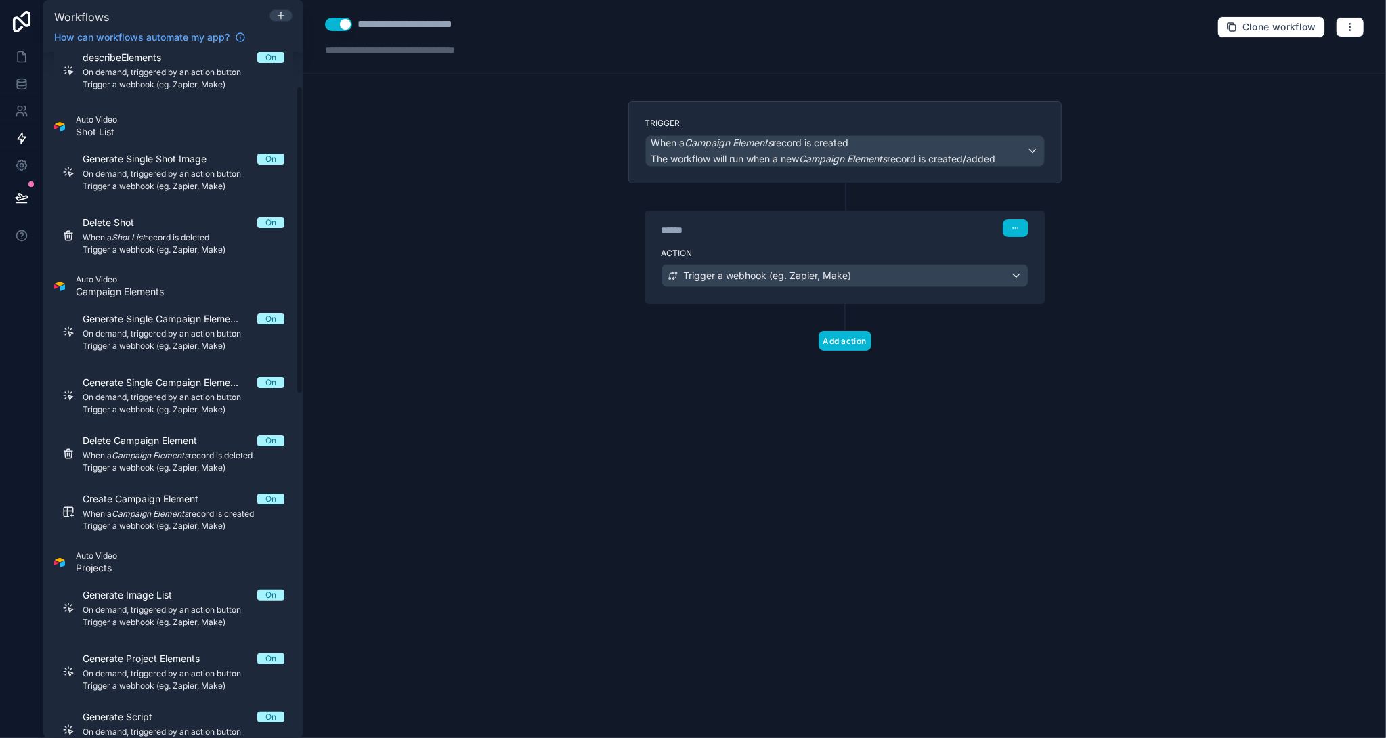
scroll to position [76, 0]
click at [278, 14] on icon at bounding box center [281, 15] width 11 height 11
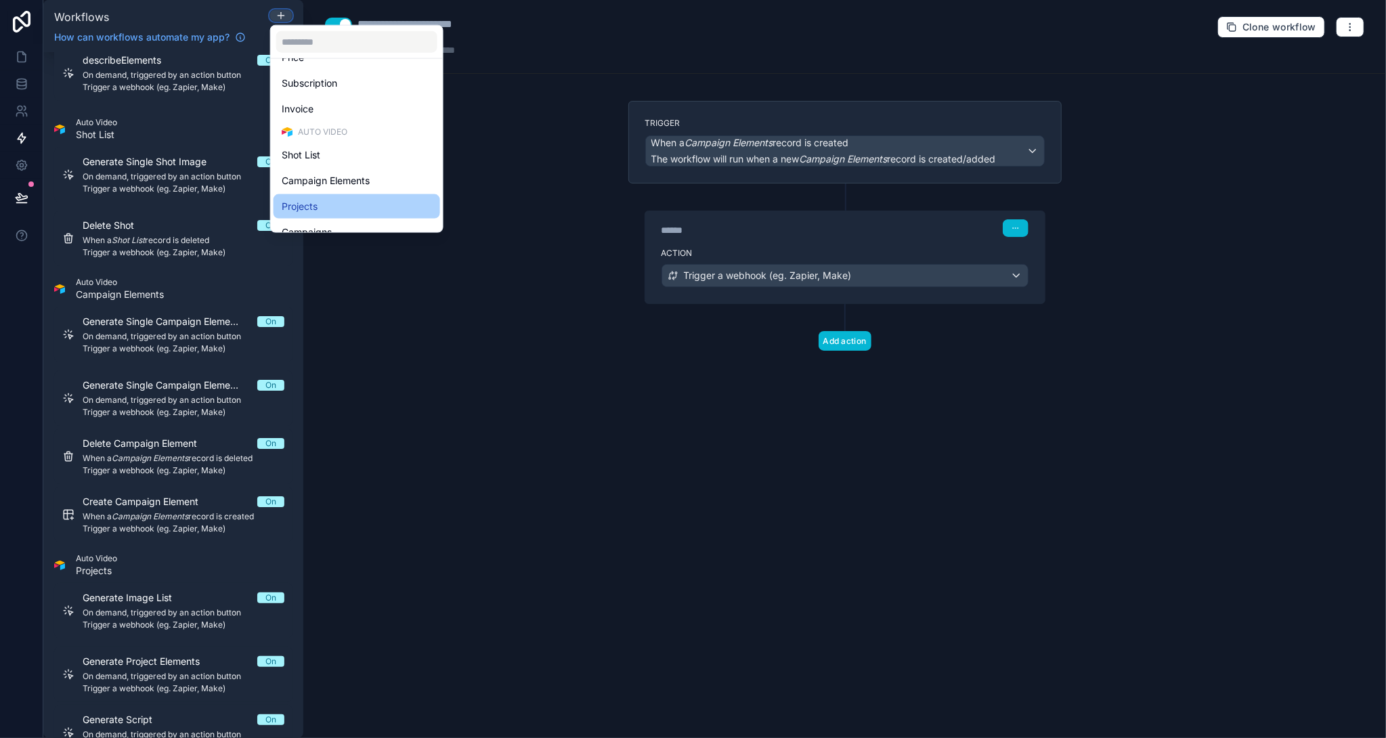
scroll to position [337, 0]
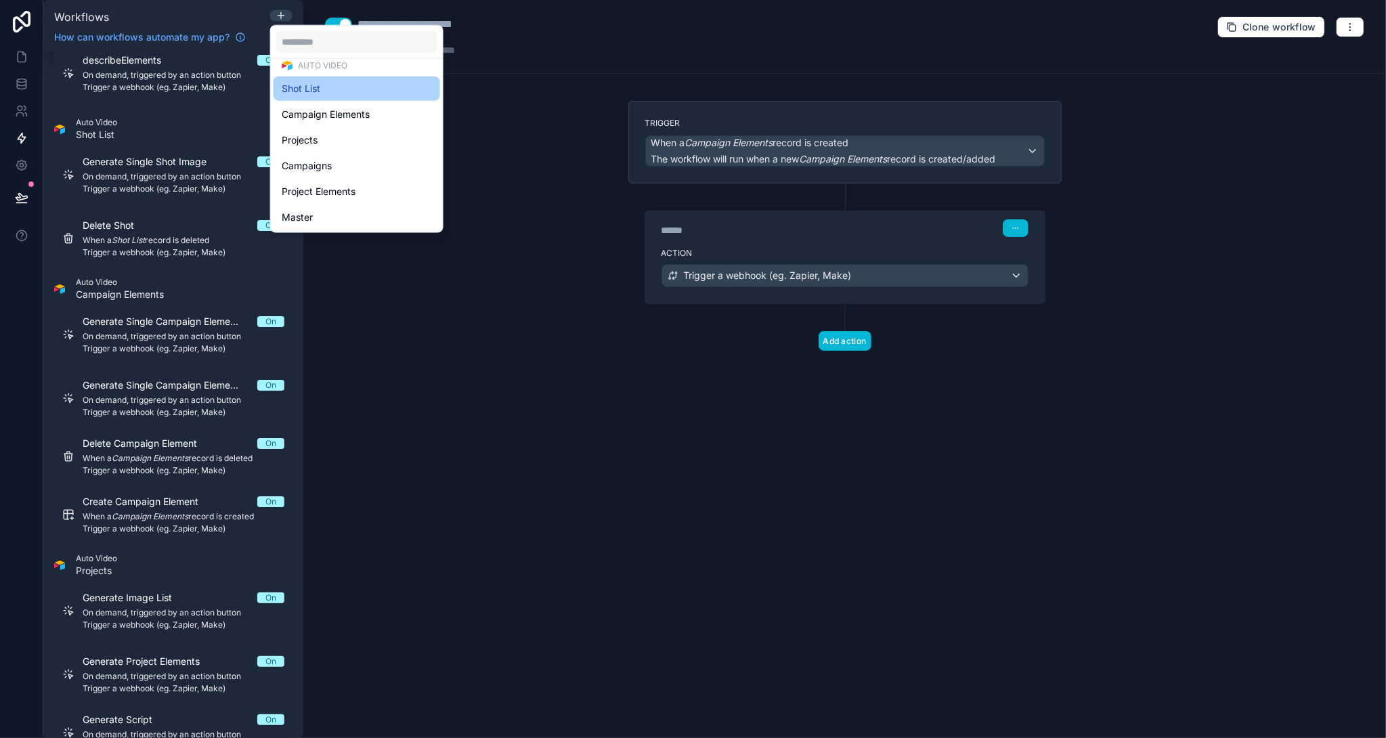
click at [356, 89] on div "Shot List" at bounding box center [357, 89] width 150 height 16
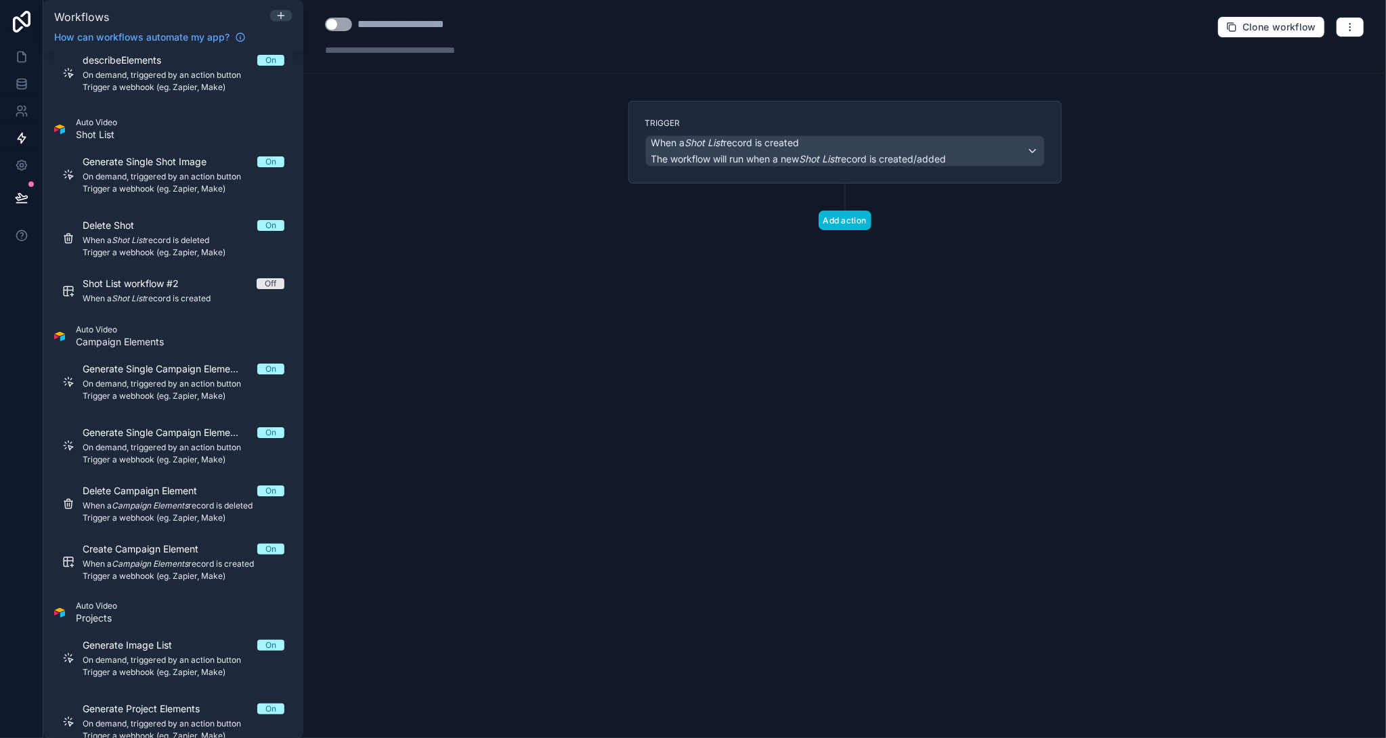
click at [343, 22] on button "Use setting" at bounding box center [338, 25] width 27 height 14
drag, startPoint x: 359, startPoint y: 22, endPoint x: 554, endPoint y: 39, distance: 195.7
click at [554, 39] on div "**********" at bounding box center [844, 37] width 1083 height 74
type div "**********"
click at [844, 216] on button "Add action" at bounding box center [845, 221] width 53 height 20
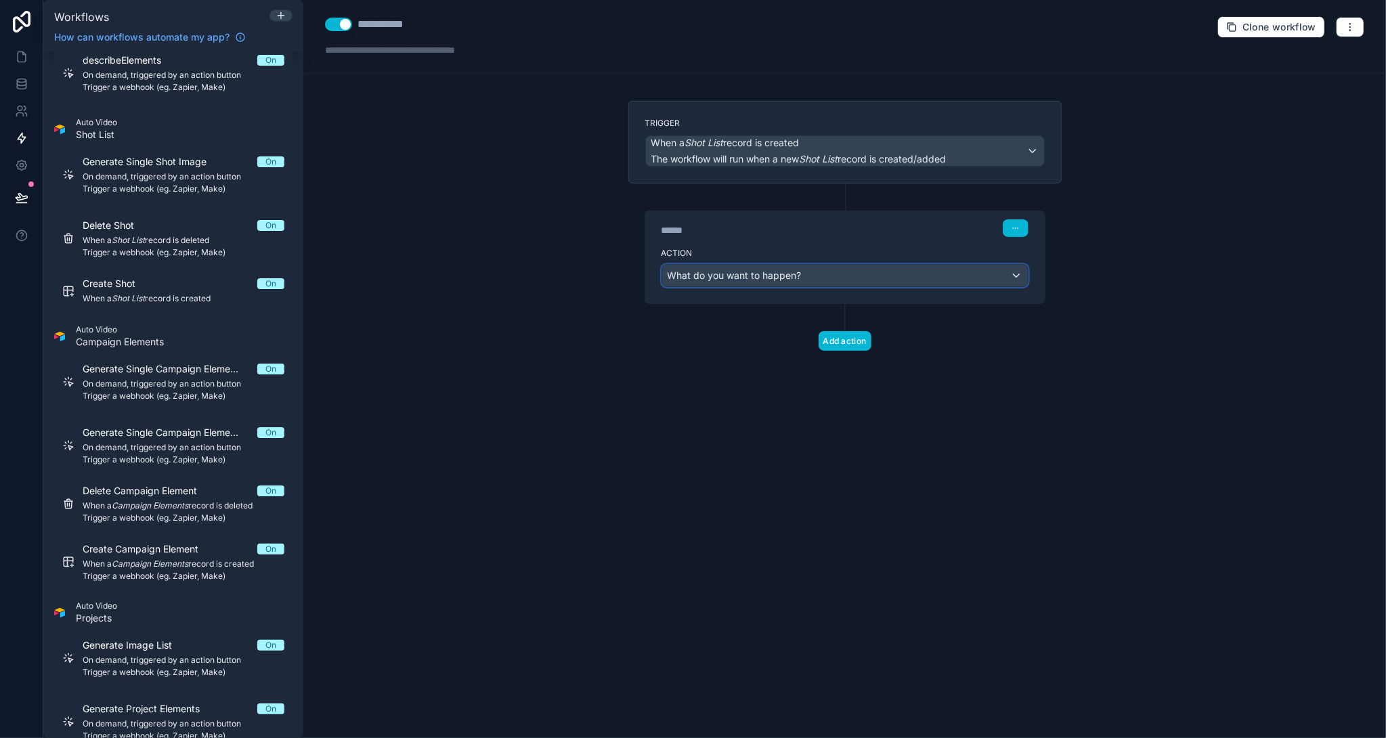
click at [803, 272] on div "What do you want to happen?" at bounding box center [845, 276] width 366 height 22
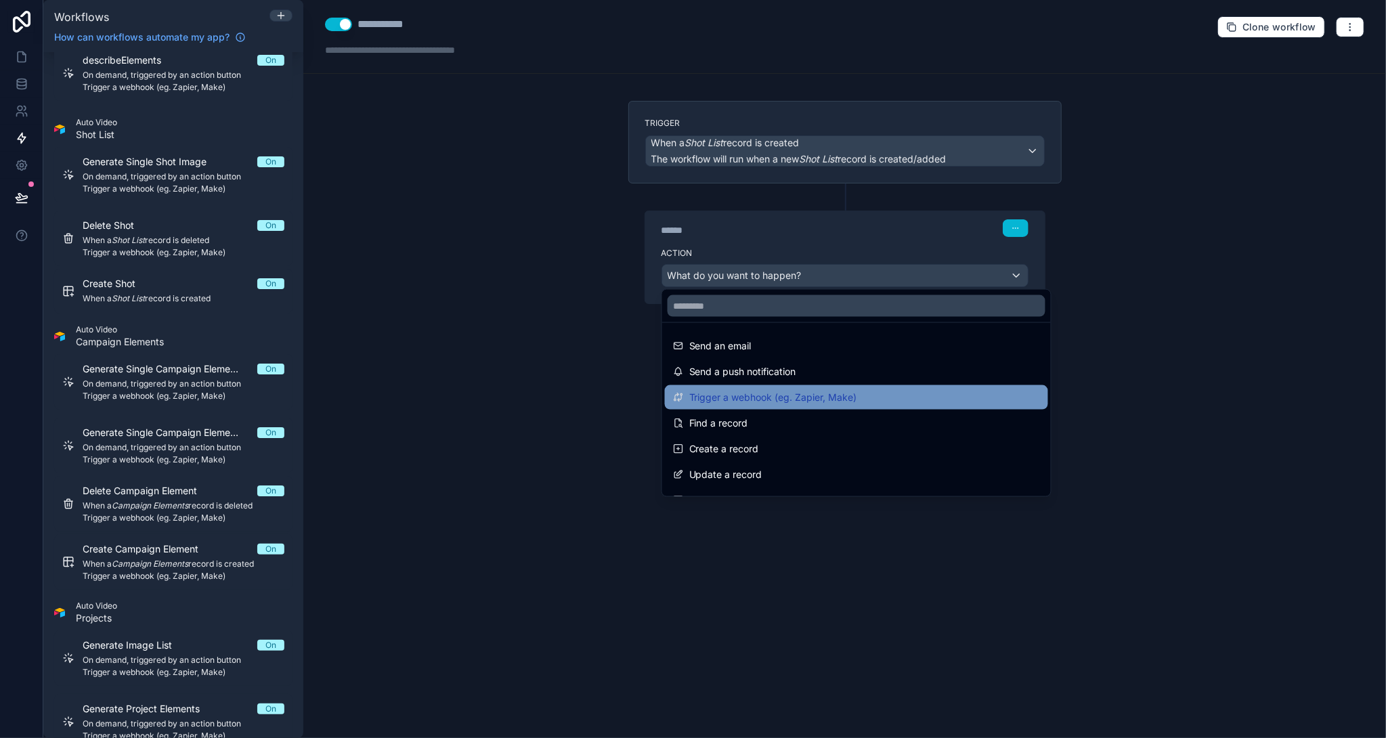
click at [794, 391] on span "Trigger a webhook (eg. Zapier, Make)" at bounding box center [773, 397] width 168 height 16
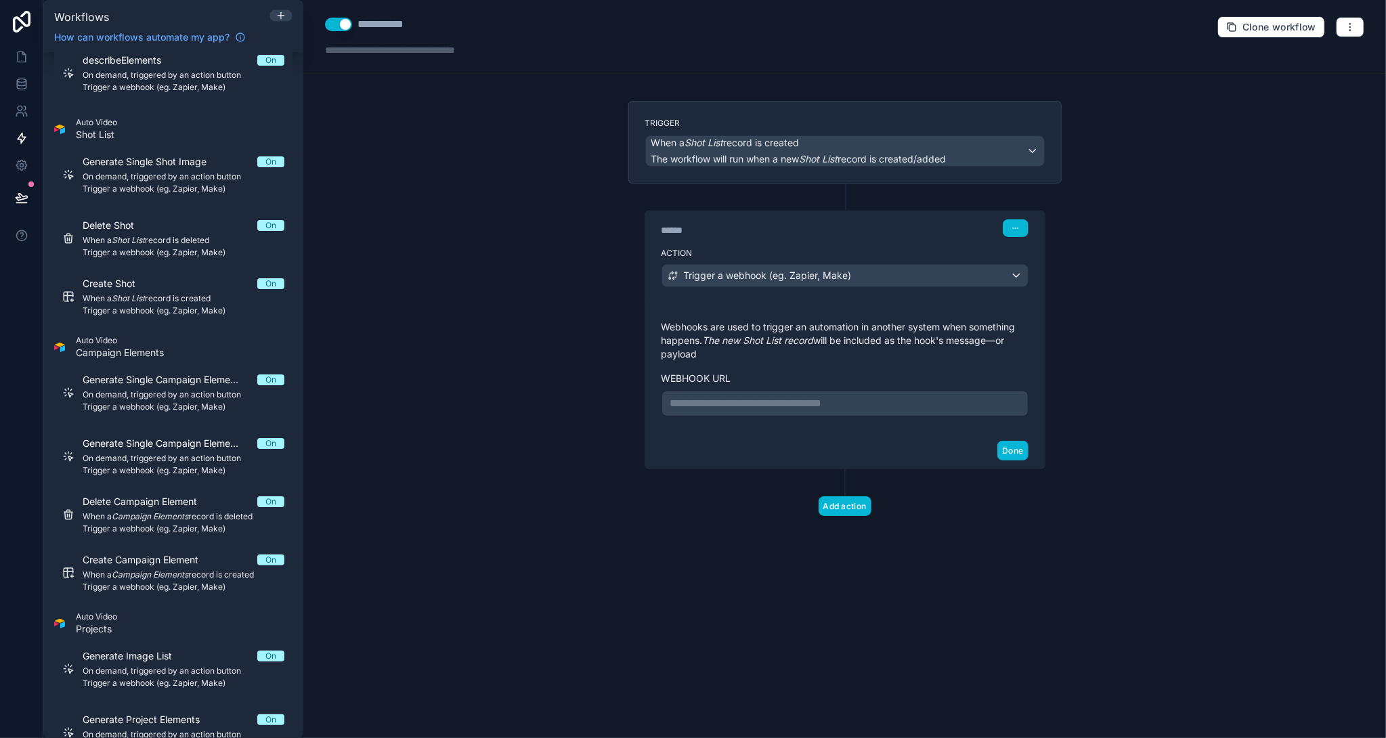
click at [771, 402] on p "**********" at bounding box center [844, 403] width 349 height 16
click at [1018, 460] on button "Done" at bounding box center [1012, 451] width 30 height 20
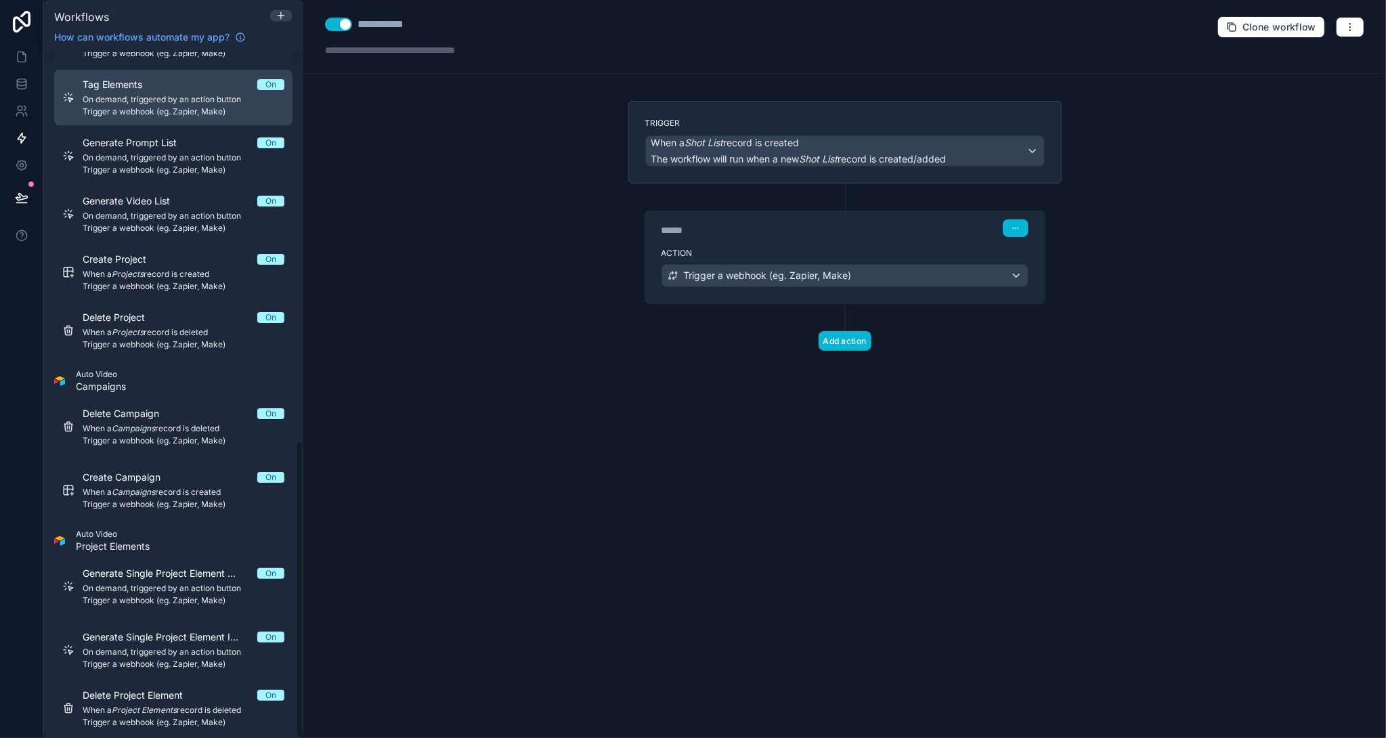
scroll to position [899, 0]
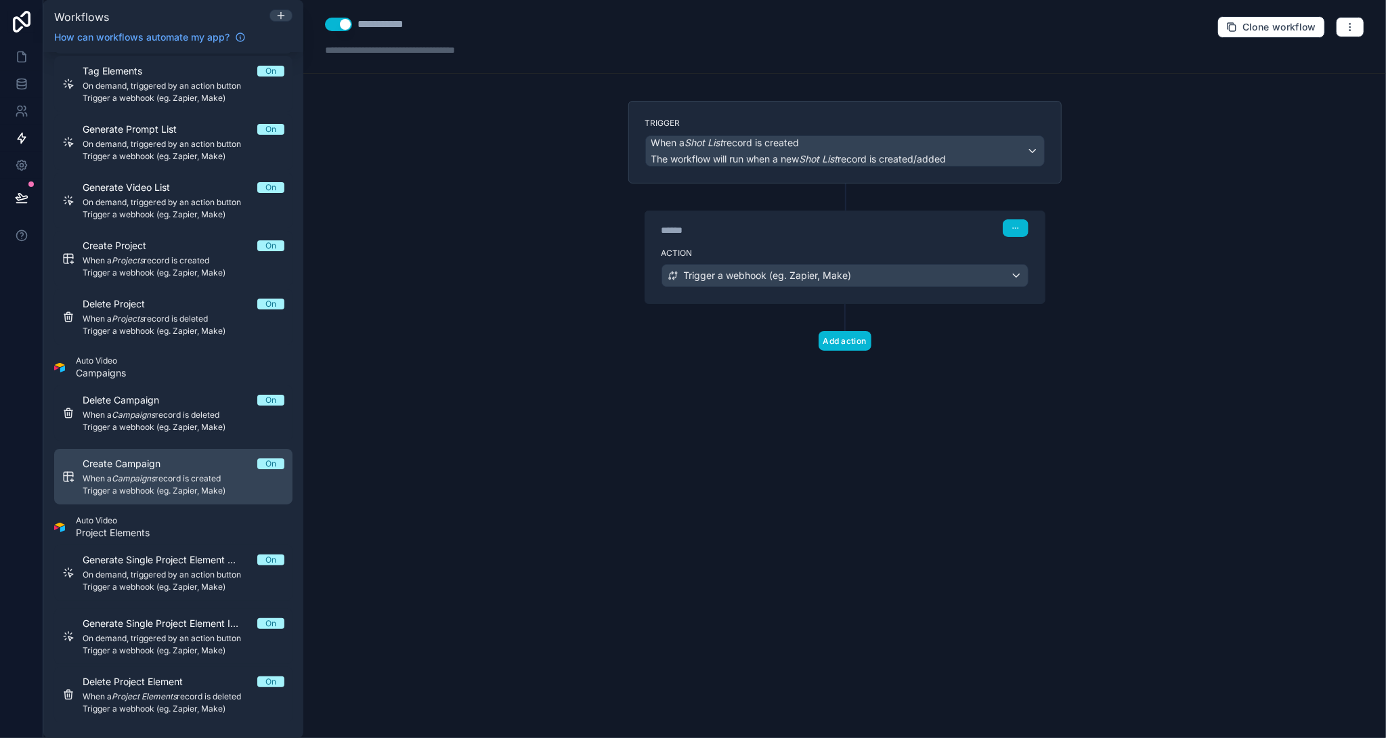
click at [176, 475] on span "When a Campaigns record is created" at bounding box center [184, 478] width 202 height 11
click at [1026, 273] on div "Trigger a webhook (eg. Zapier, Make)" at bounding box center [845, 276] width 366 height 22
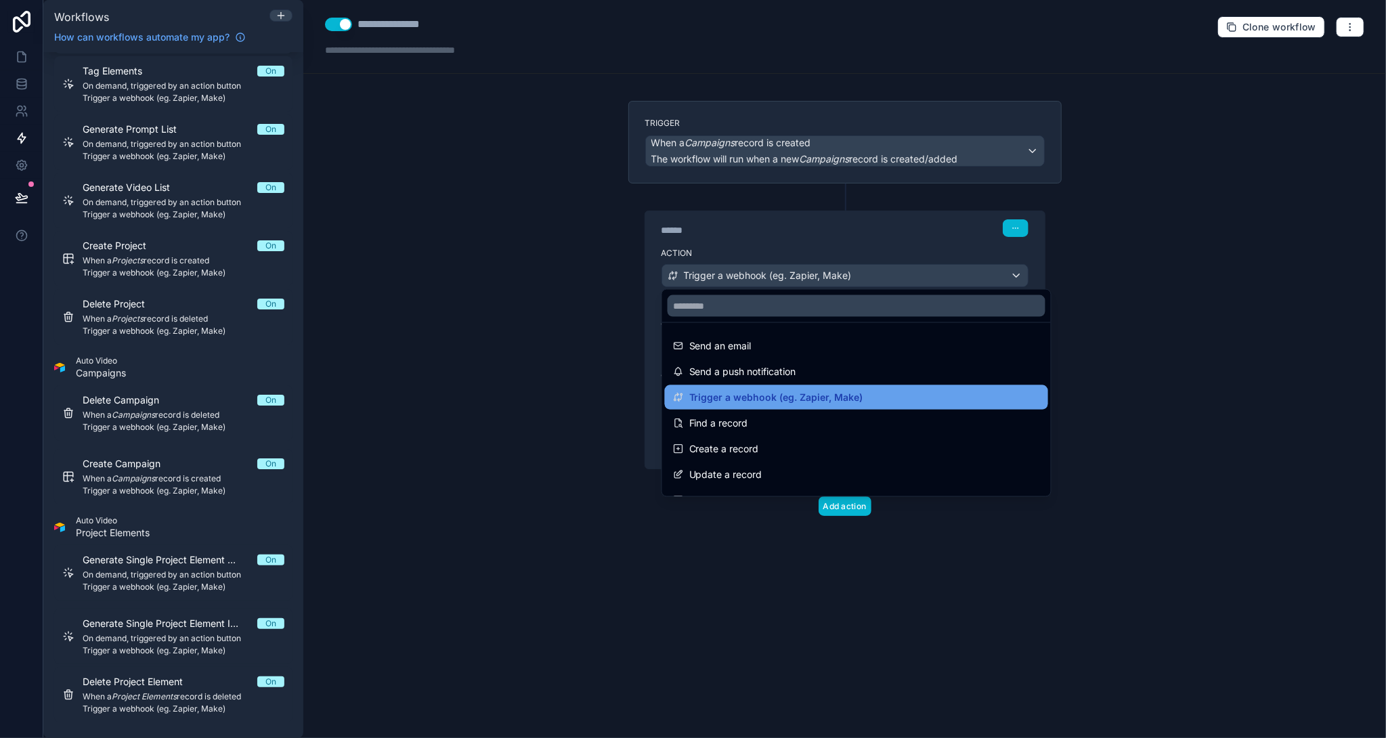
click at [836, 385] on div "Trigger a webhook (eg. Zapier, Make)" at bounding box center [856, 397] width 383 height 24
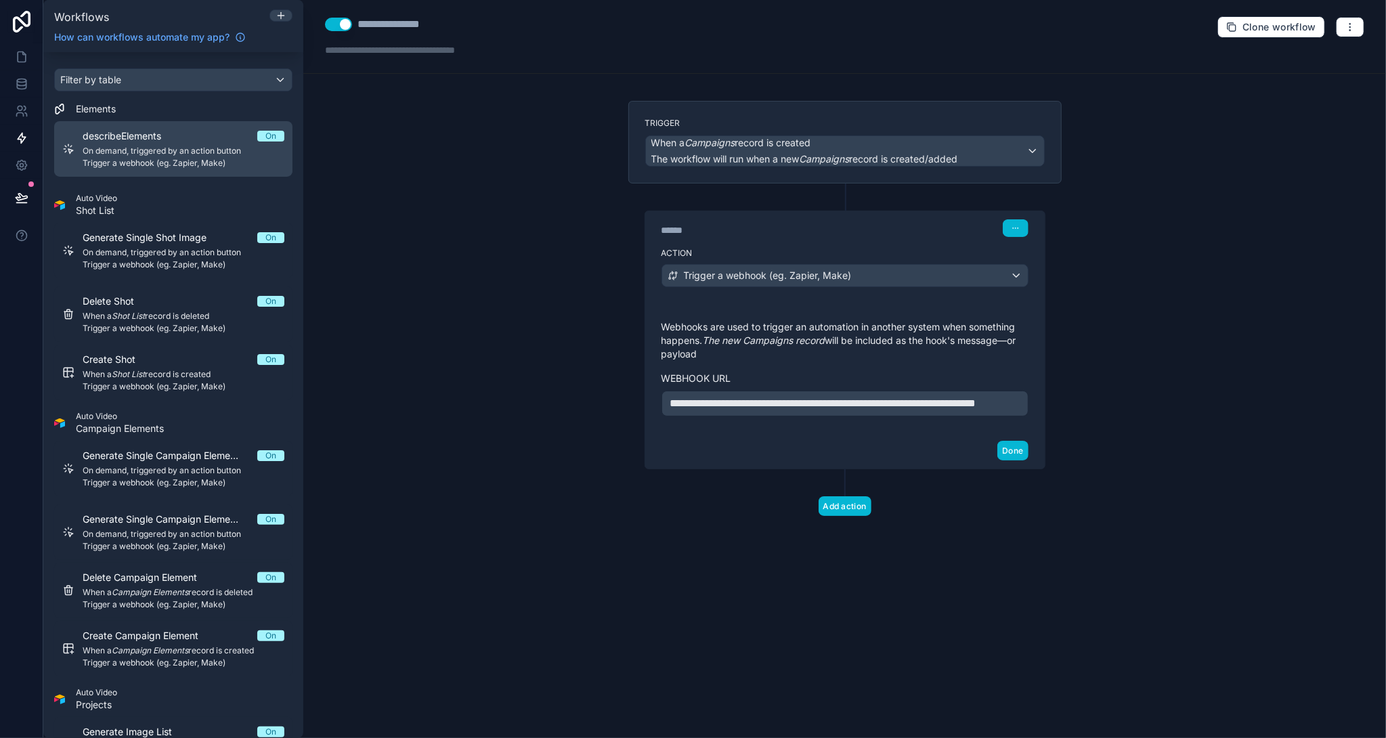
click at [159, 161] on span "Trigger a webhook (eg. Zapier, Make)" at bounding box center [184, 163] width 202 height 11
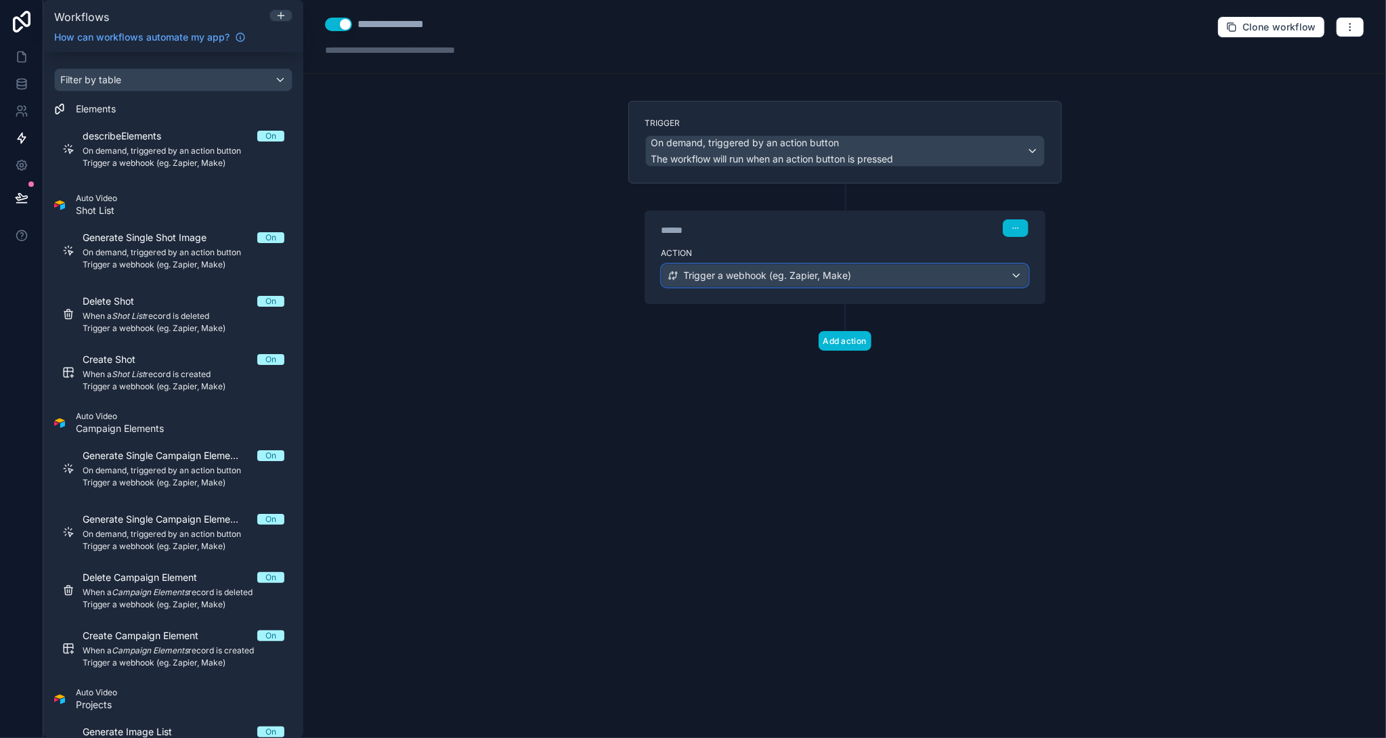
click at [984, 270] on div "Trigger a webhook (eg. Zapier, Make)" at bounding box center [845, 276] width 366 height 22
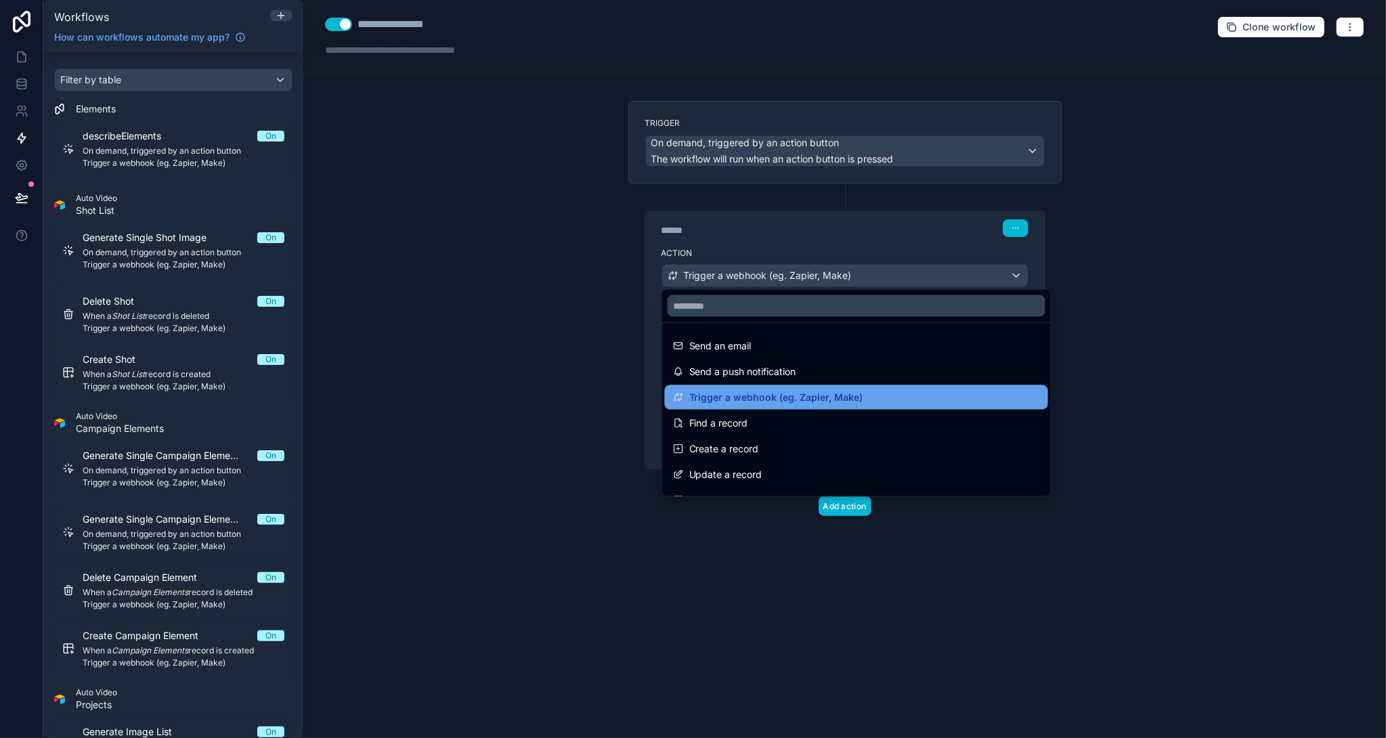
click at [901, 391] on div "Trigger a webhook (eg. Zapier, Make)" at bounding box center [856, 397] width 367 height 16
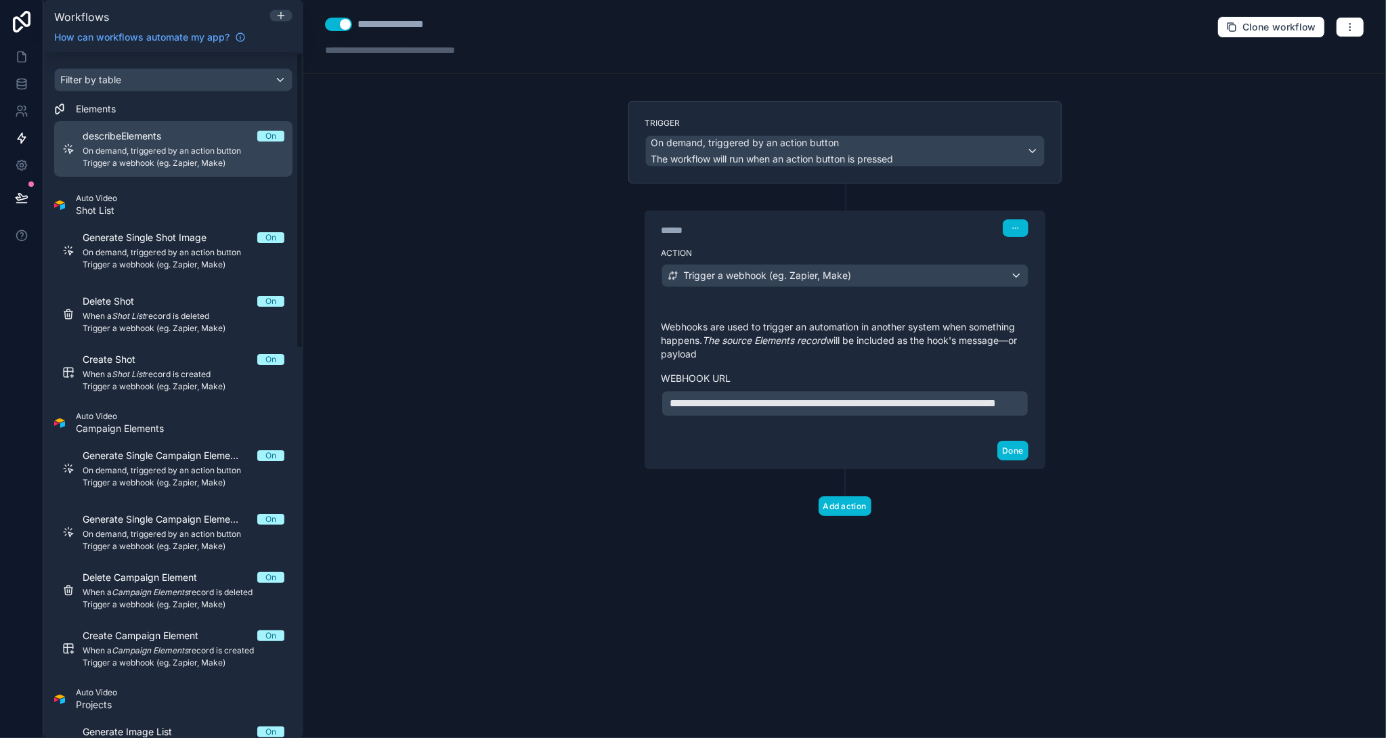
click at [177, 156] on div "describeElements On On demand, triggered by an action button Trigger a webhook …" at bounding box center [184, 148] width 202 height 39
click at [1353, 30] on icon "button" at bounding box center [1350, 27] width 11 height 11
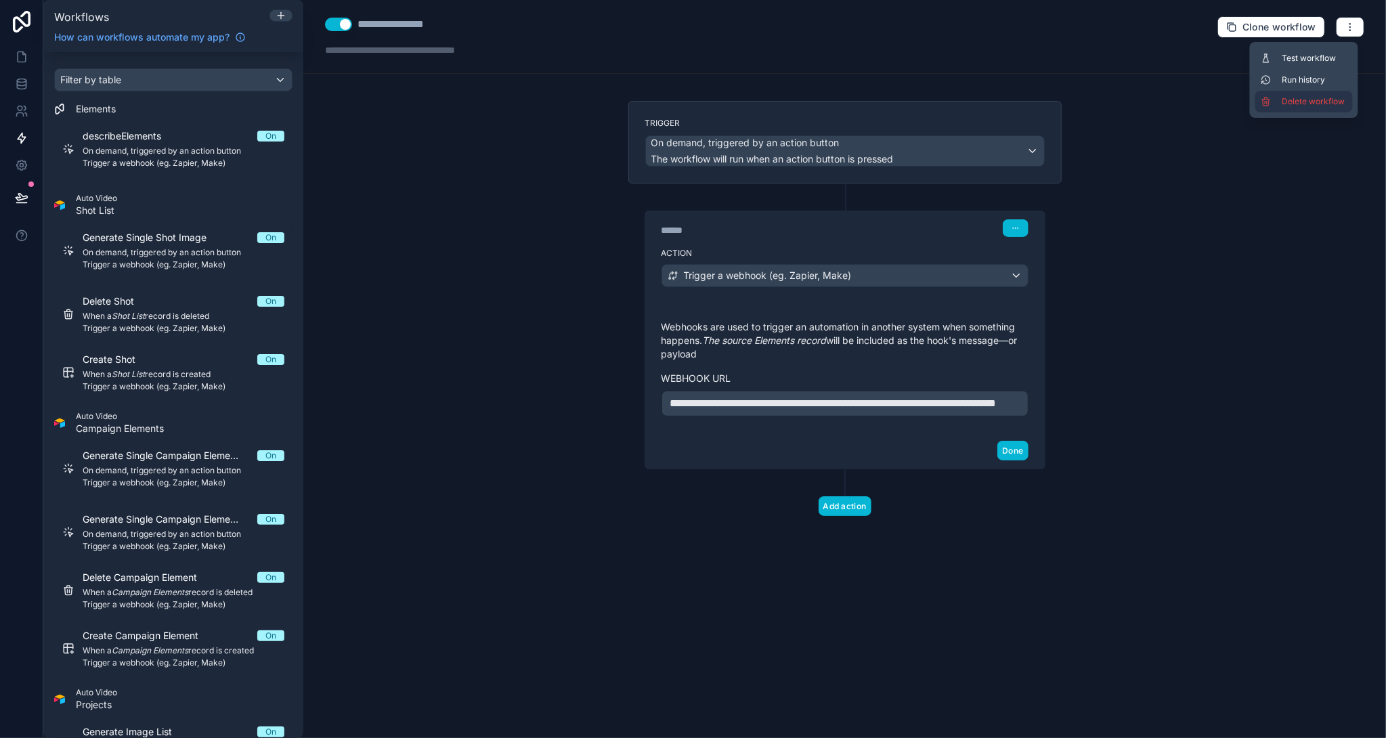
click at [1311, 105] on span "Delete workflow" at bounding box center [1314, 101] width 65 height 11
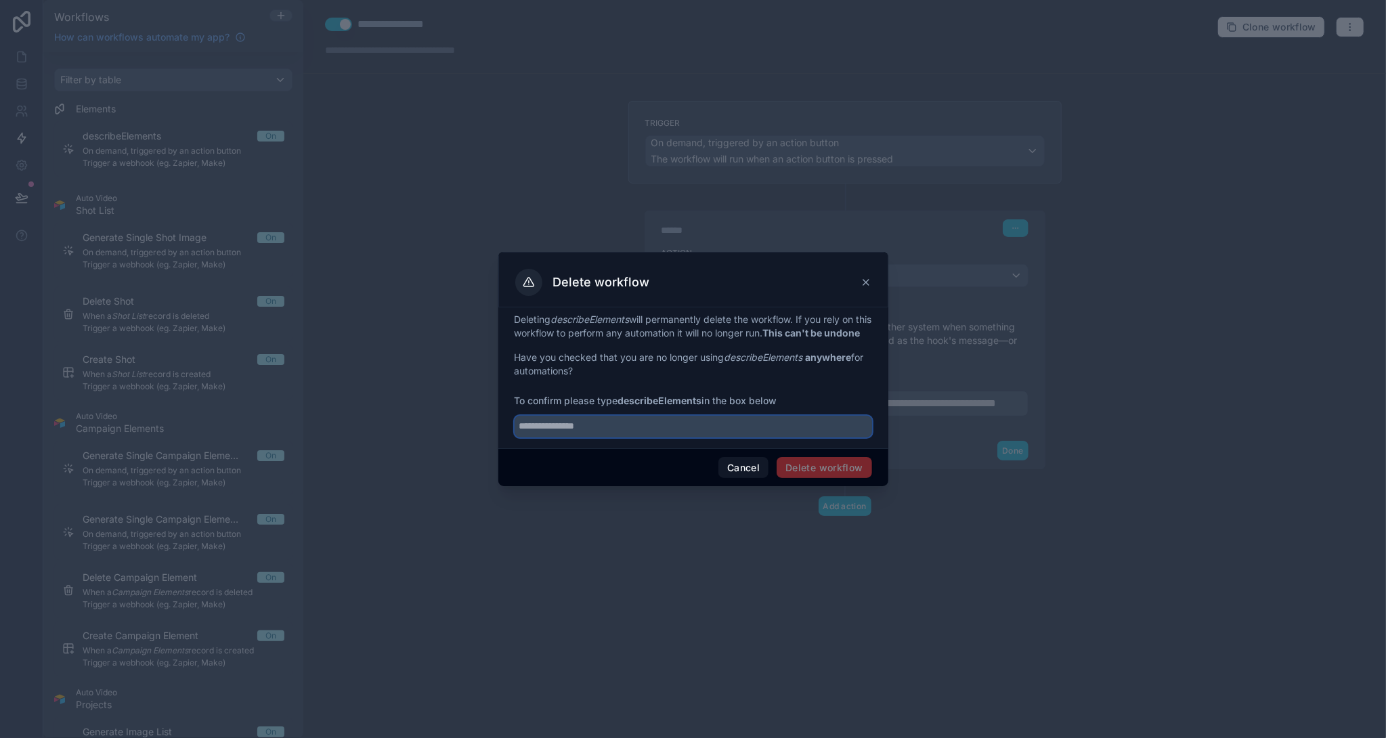
click at [642, 437] on input "text" at bounding box center [694, 427] width 358 height 22
type input "**********"
click at [795, 471] on button "Delete workflow" at bounding box center [824, 468] width 95 height 22
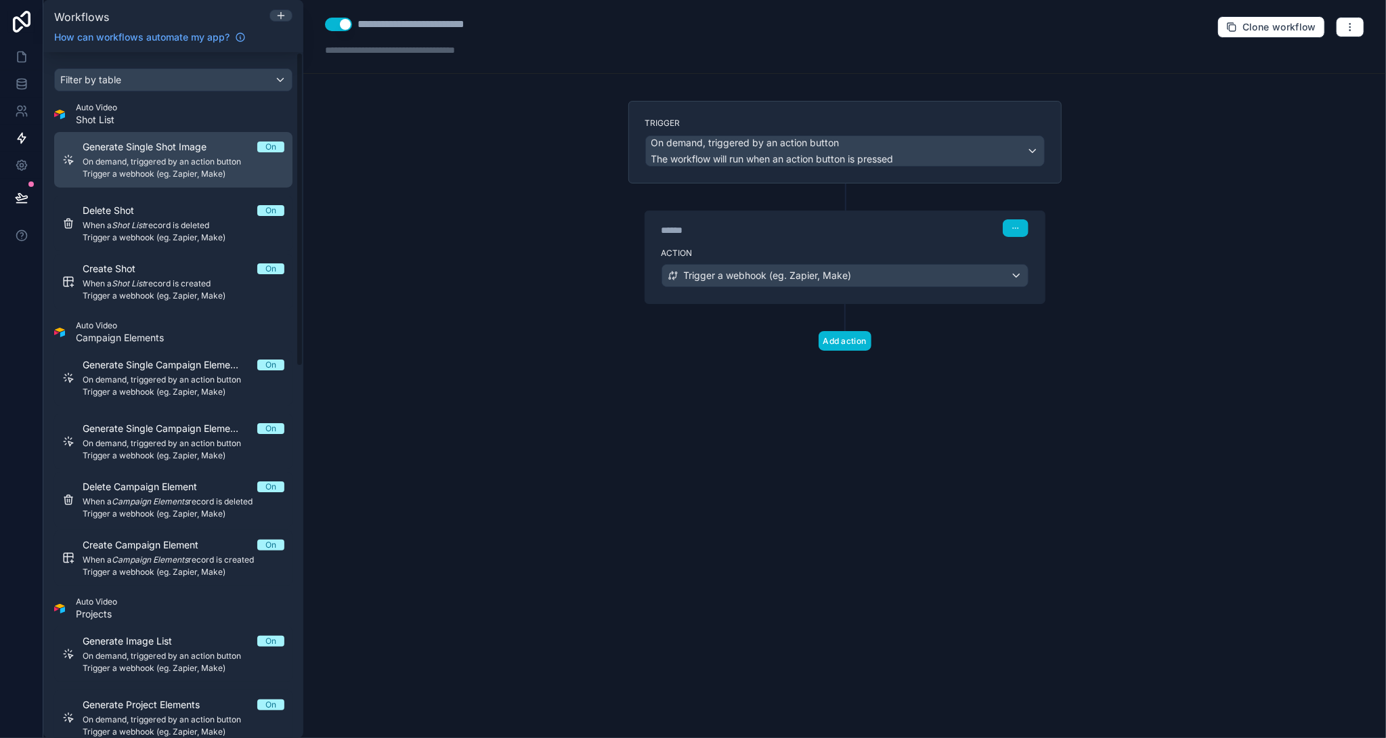
click at [169, 158] on span "On demand, triggered by an action button" at bounding box center [184, 161] width 202 height 11
click at [1022, 273] on div "Trigger a webhook (eg. Zapier, Make)" at bounding box center [845, 276] width 366 height 22
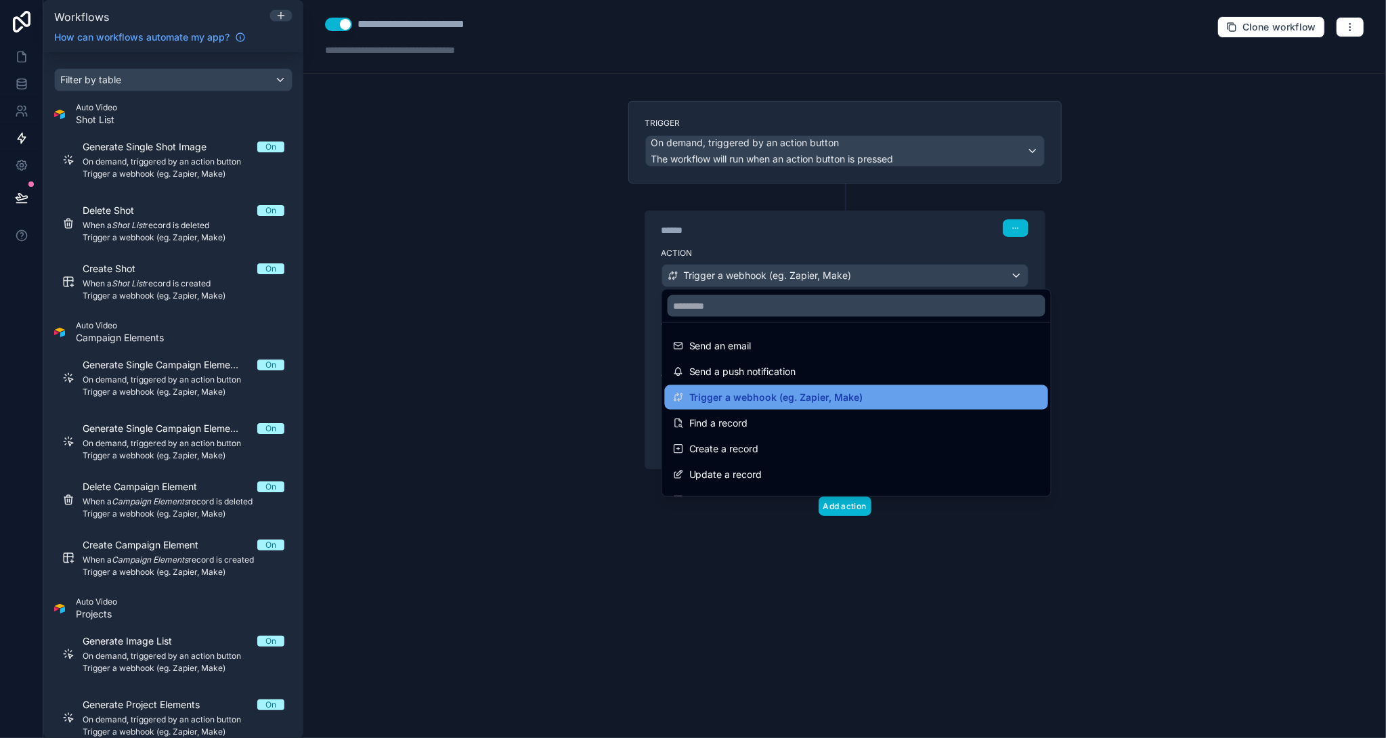
click at [983, 397] on div "Trigger a webhook (eg. Zapier, Make)" at bounding box center [856, 397] width 367 height 16
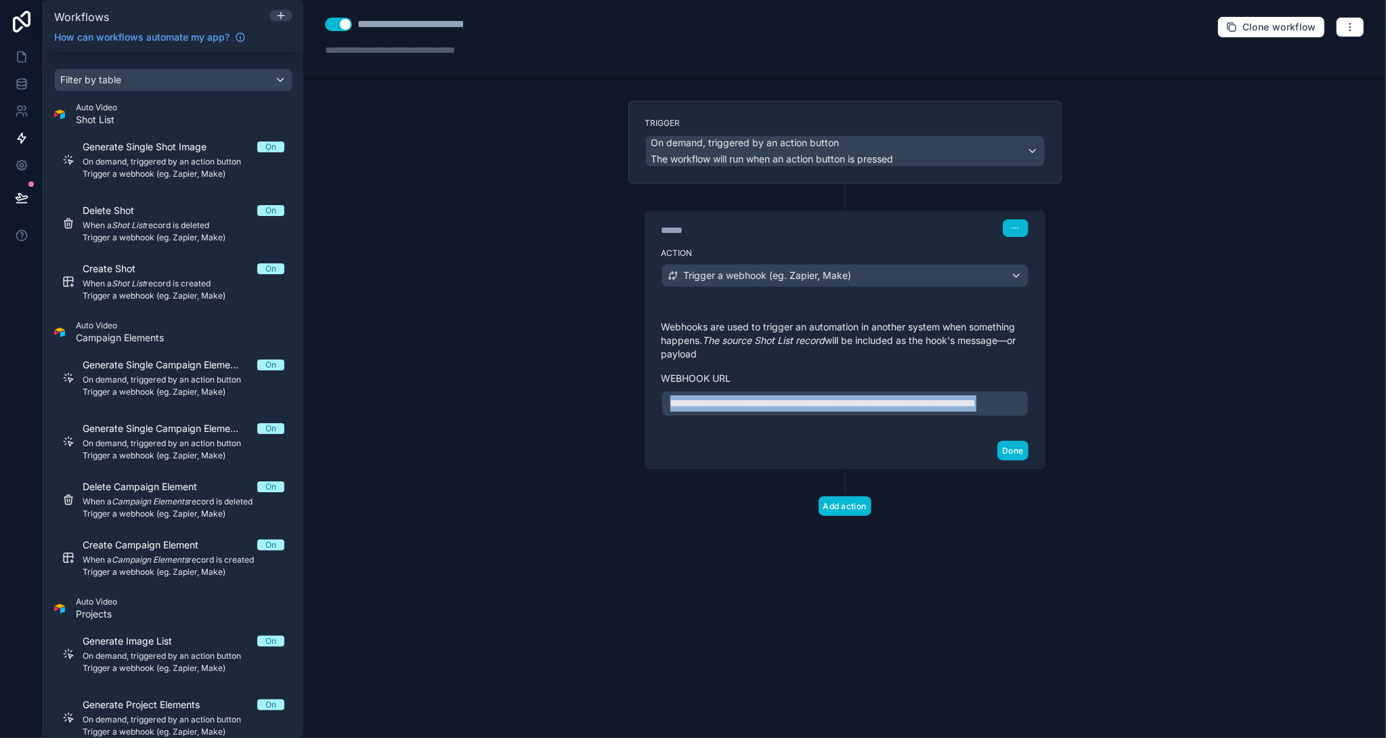
drag, startPoint x: 810, startPoint y: 418, endPoint x: 626, endPoint y: 376, distance: 188.9
click at [626, 376] on div "**********" at bounding box center [845, 330] width 455 height 458
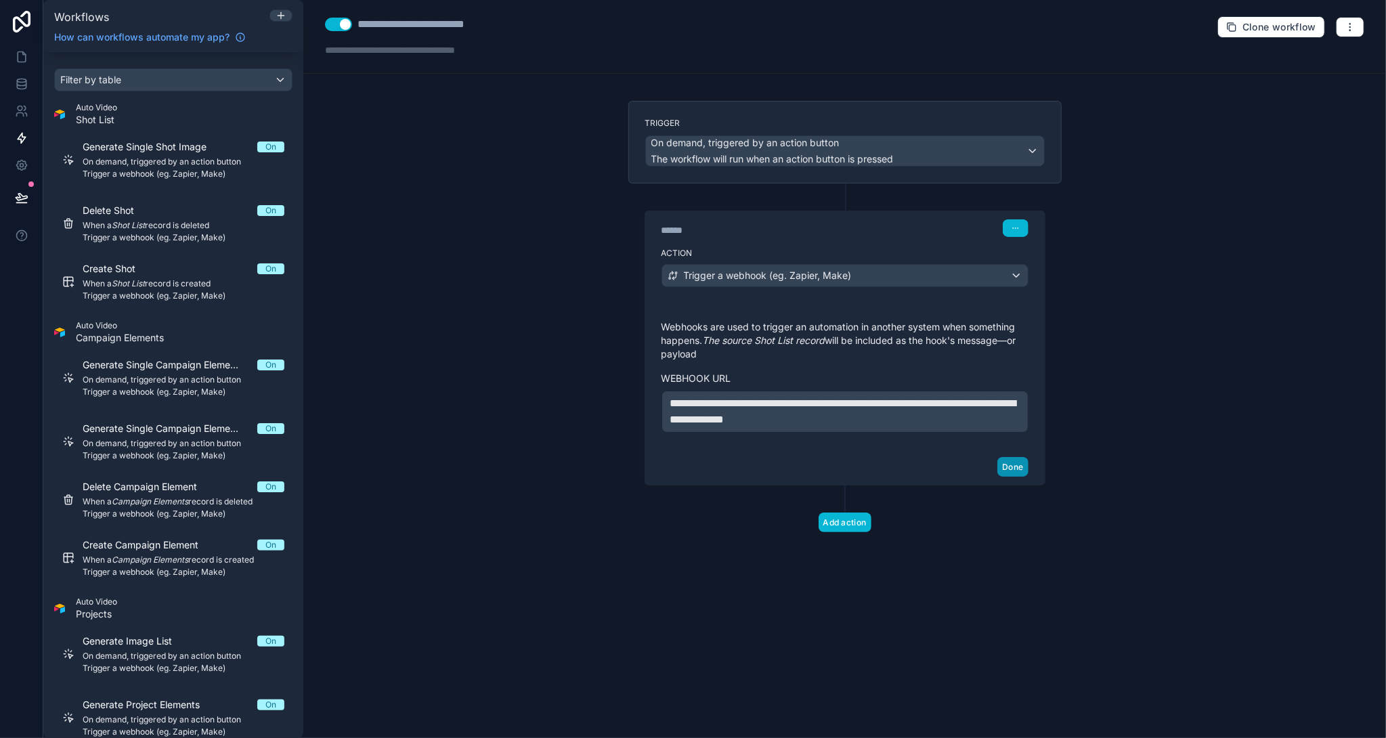
click at [1008, 468] on button "Done" at bounding box center [1012, 467] width 30 height 20
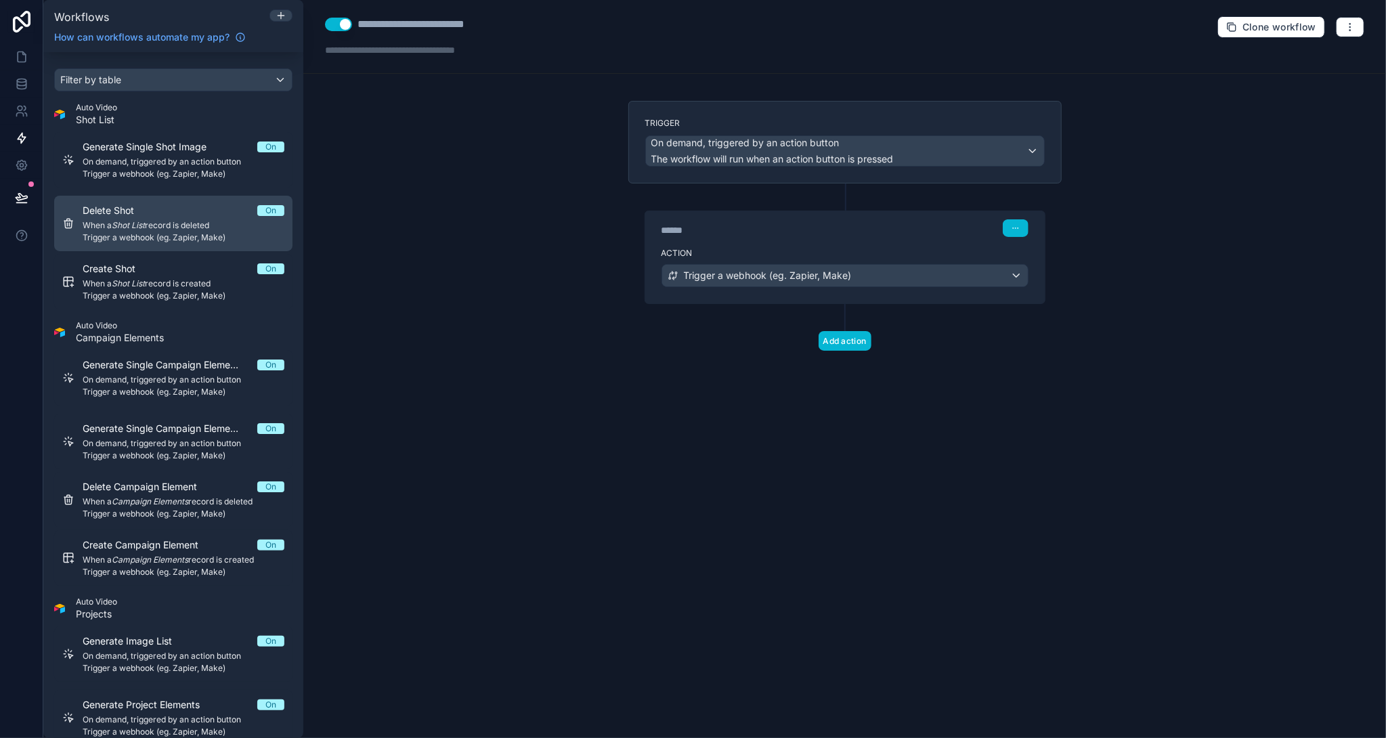
click at [170, 213] on div "Delete Shot On" at bounding box center [184, 211] width 202 height 14
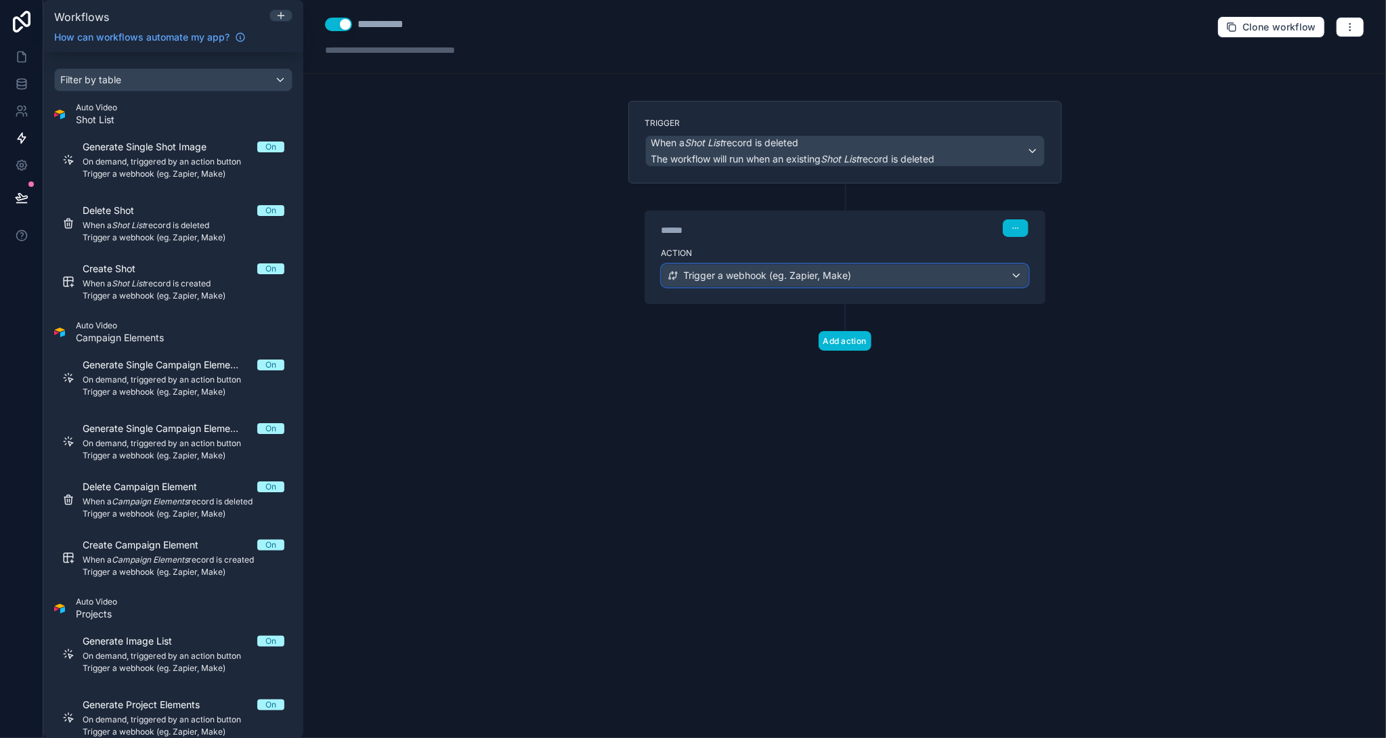
click at [1014, 269] on div "Trigger a webhook (eg. Zapier, Make)" at bounding box center [845, 276] width 366 height 22
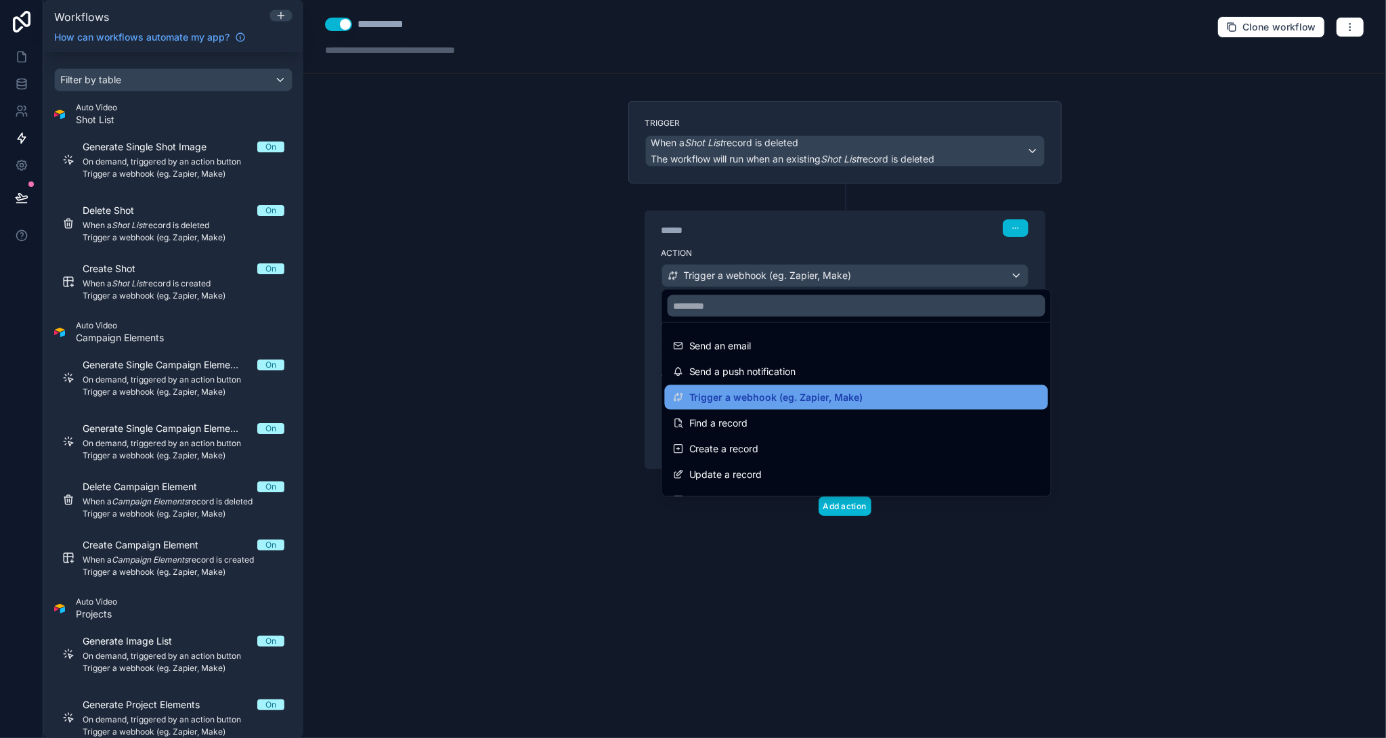
click at [869, 396] on div "Trigger a webhook (eg. Zapier, Make)" at bounding box center [856, 397] width 367 height 16
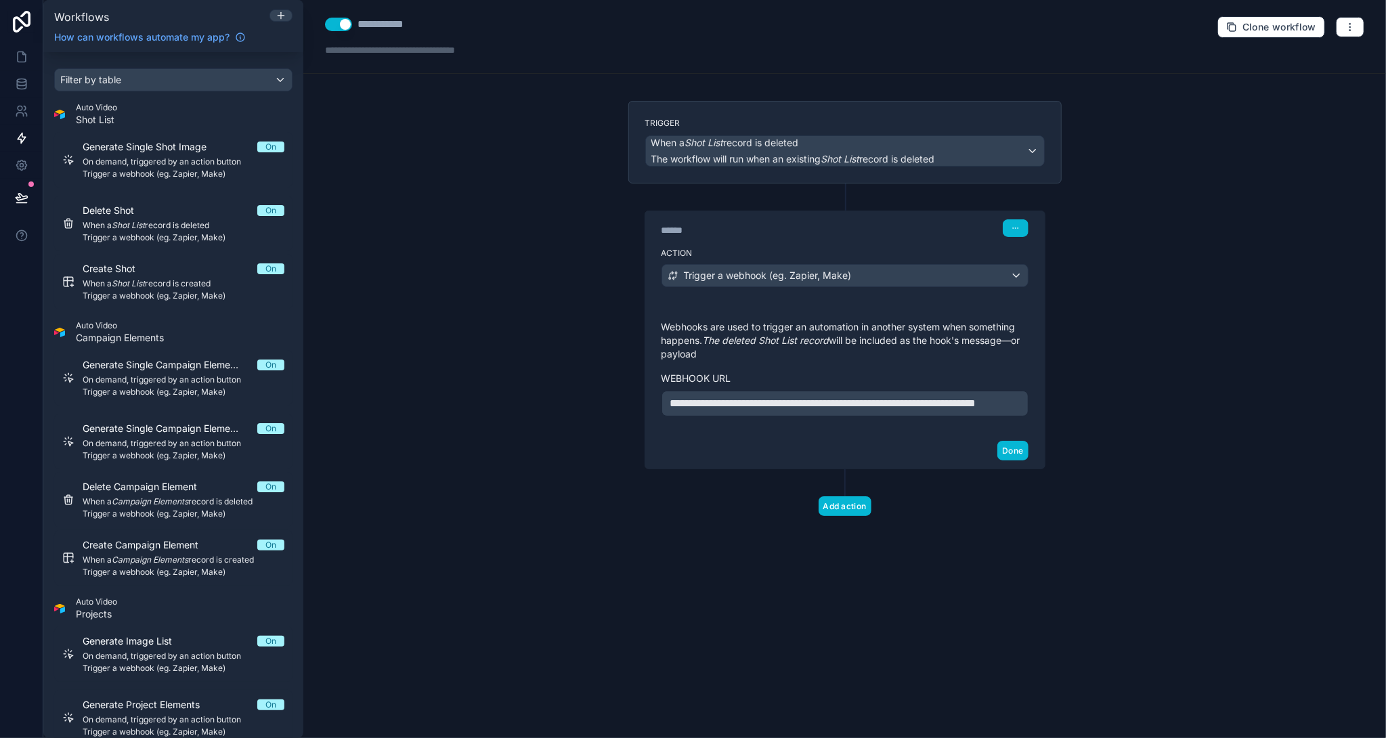
click at [861, 416] on div "**********" at bounding box center [845, 404] width 367 height 26
click at [860, 412] on p "**********" at bounding box center [844, 403] width 349 height 16
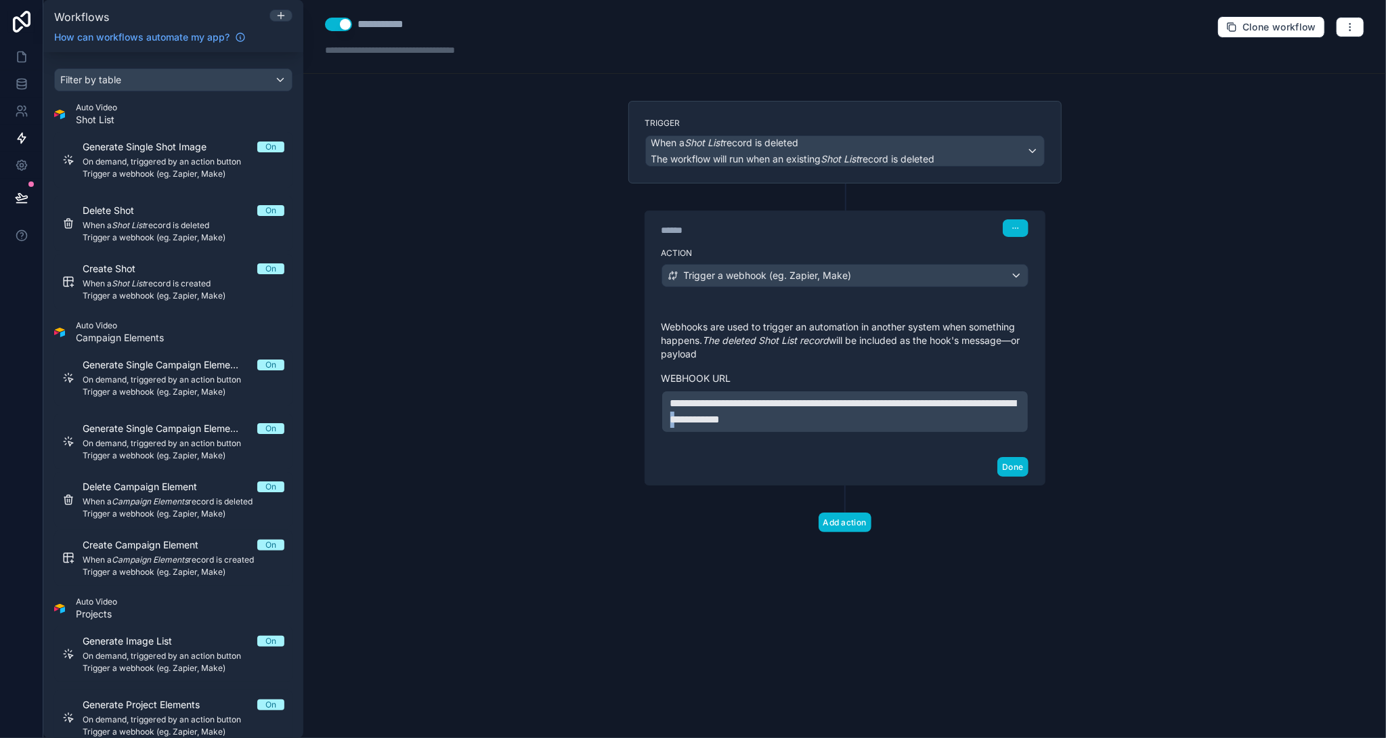
click at [834, 415] on span "**********" at bounding box center [843, 411] width 346 height 26
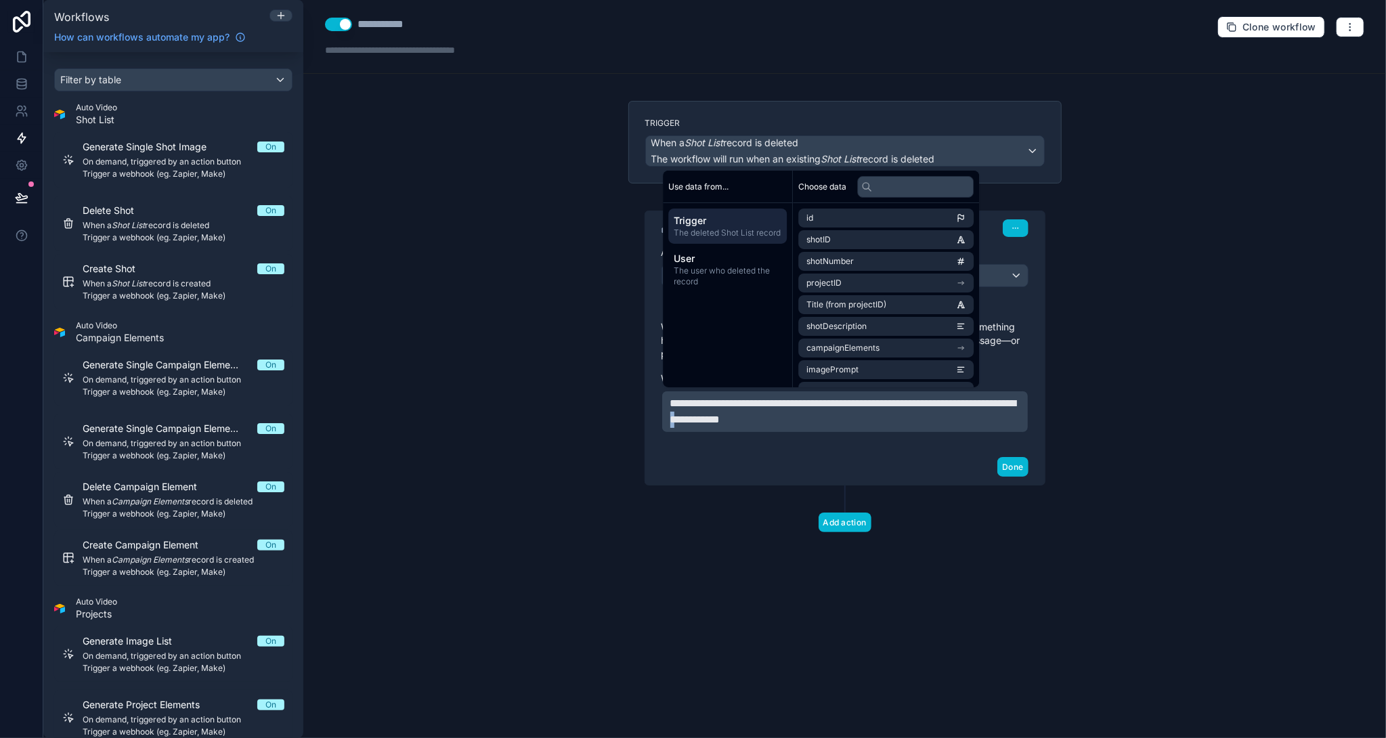
copy span "*"
click at [671, 400] on span "**********" at bounding box center [843, 411] width 346 height 26
click at [1004, 464] on button "Done" at bounding box center [1012, 467] width 30 height 20
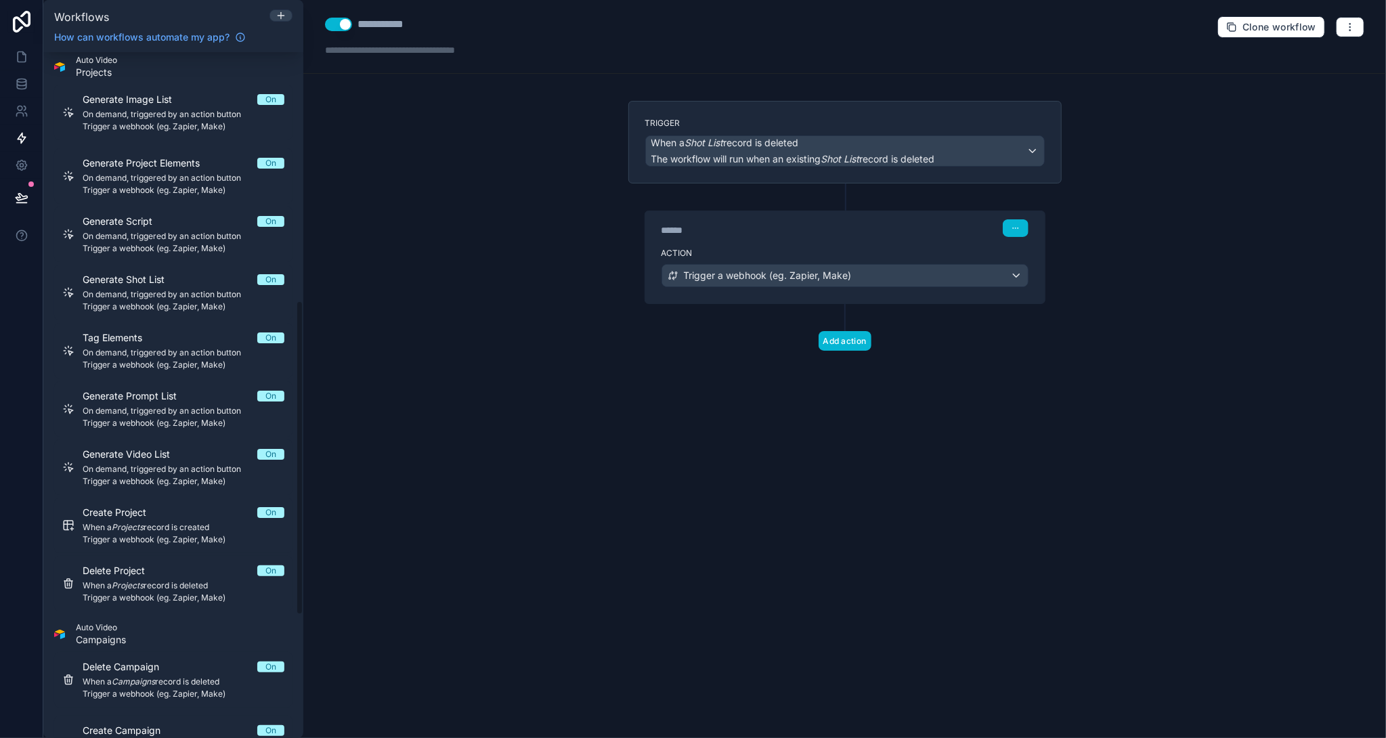
scroll to position [808, 0]
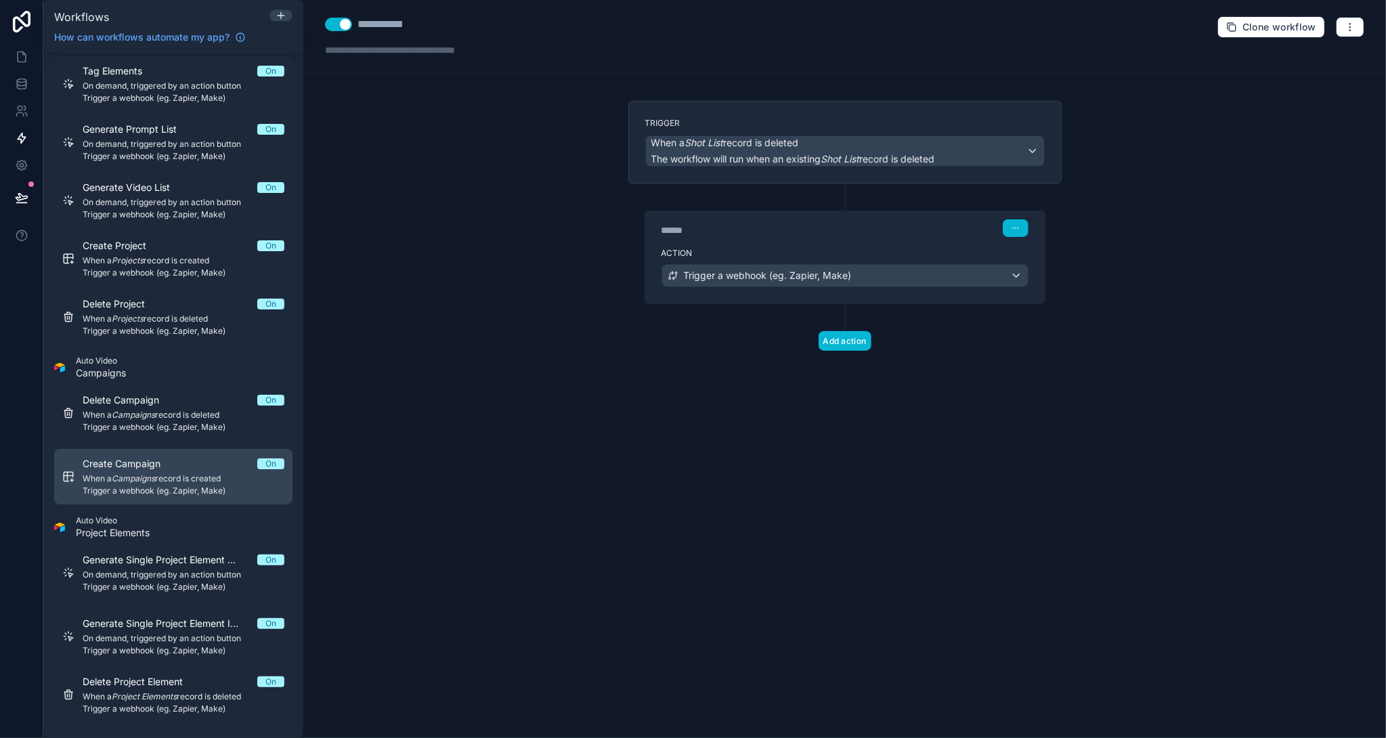
click at [188, 479] on span "When a Campaigns record is created" at bounding box center [184, 478] width 202 height 11
click at [167, 466] on span "Create Campaign" at bounding box center [130, 464] width 94 height 14
click at [1020, 269] on div "Trigger a webhook (eg. Zapier, Make)" at bounding box center [845, 276] width 366 height 22
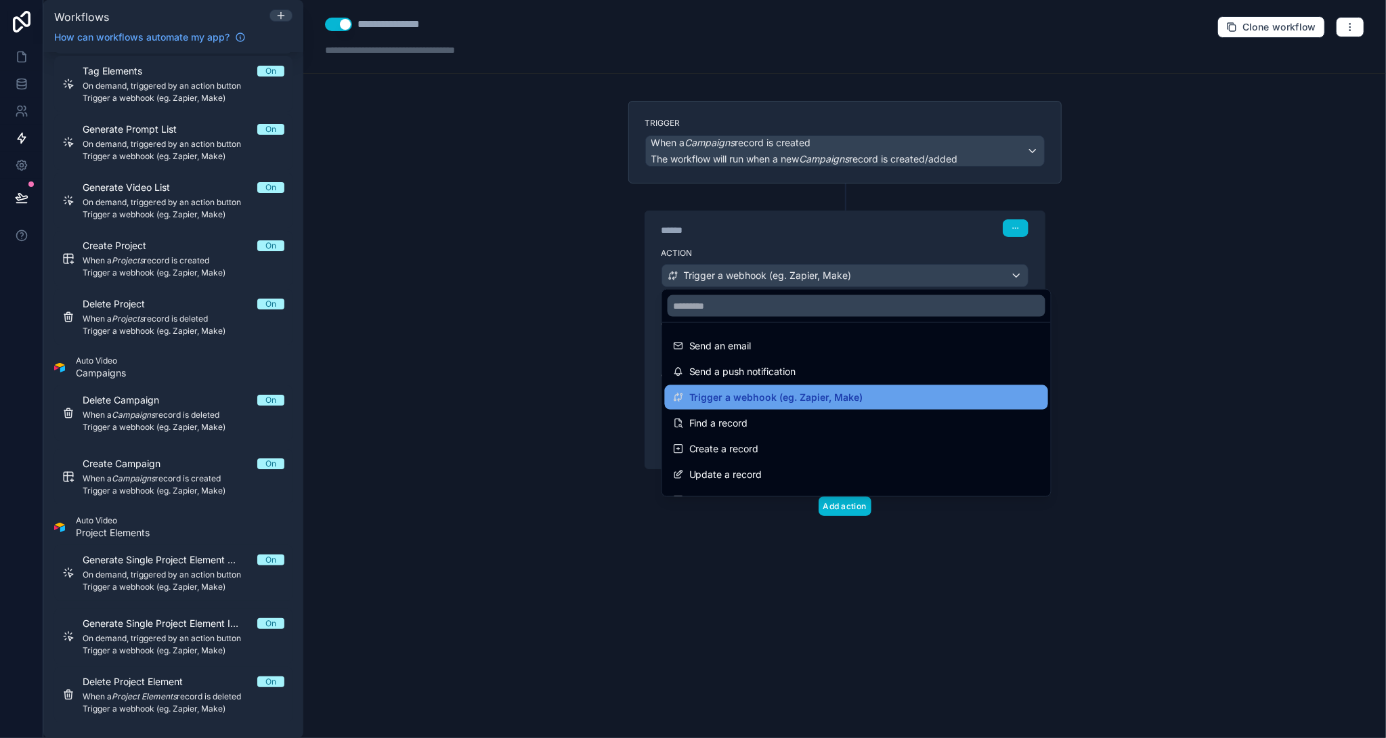
click at [818, 397] on span "Trigger a webhook (eg. Zapier, Make)" at bounding box center [776, 397] width 174 height 16
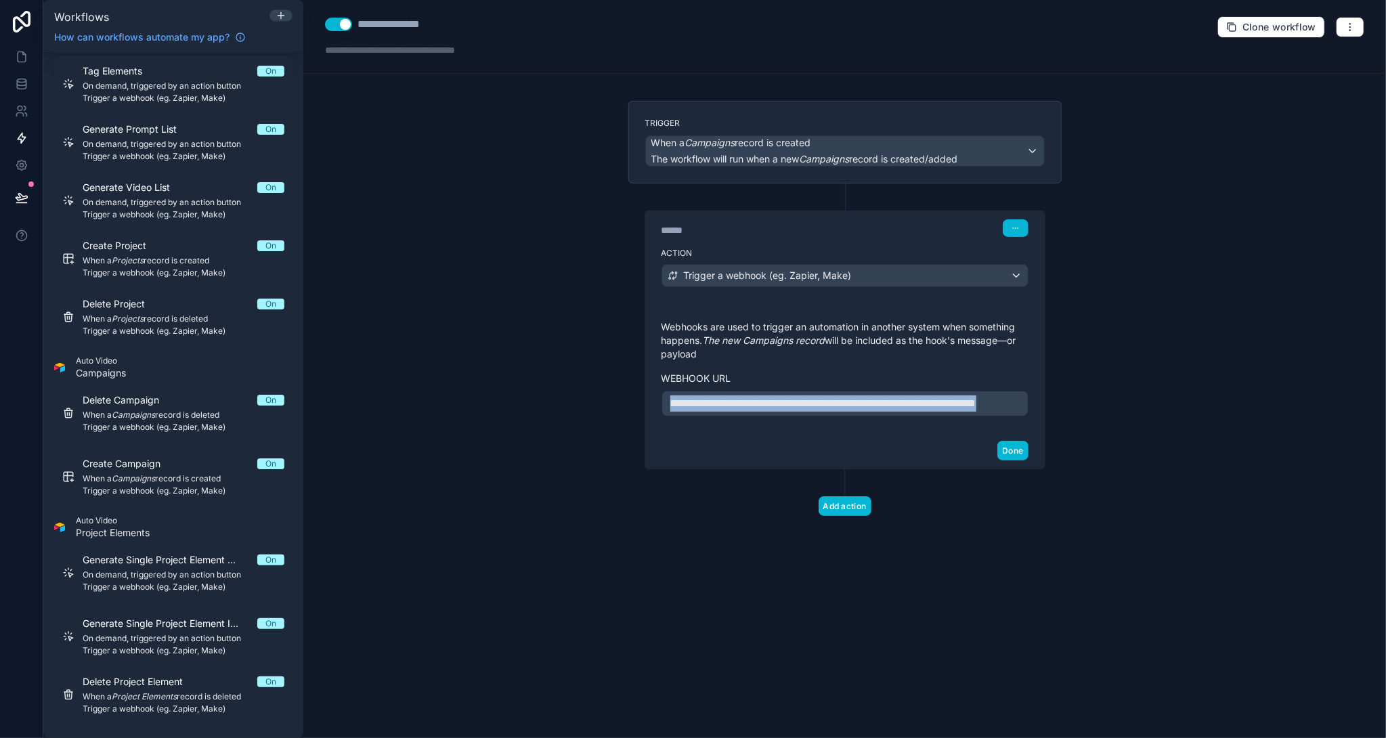
drag, startPoint x: 691, startPoint y: 393, endPoint x: 620, endPoint y: 378, distance: 72.5
click at [620, 378] on div "**********" at bounding box center [845, 330] width 455 height 458
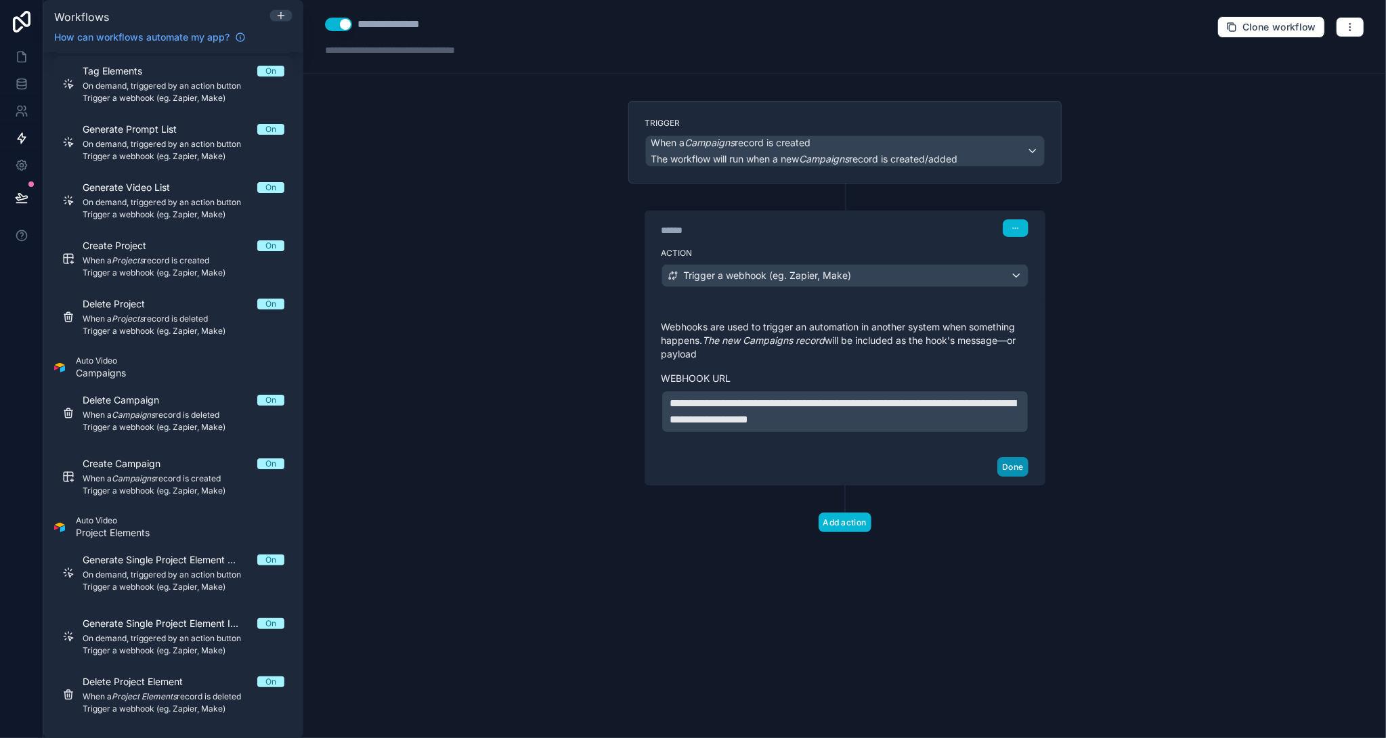
click at [1008, 463] on button "Done" at bounding box center [1012, 467] width 30 height 20
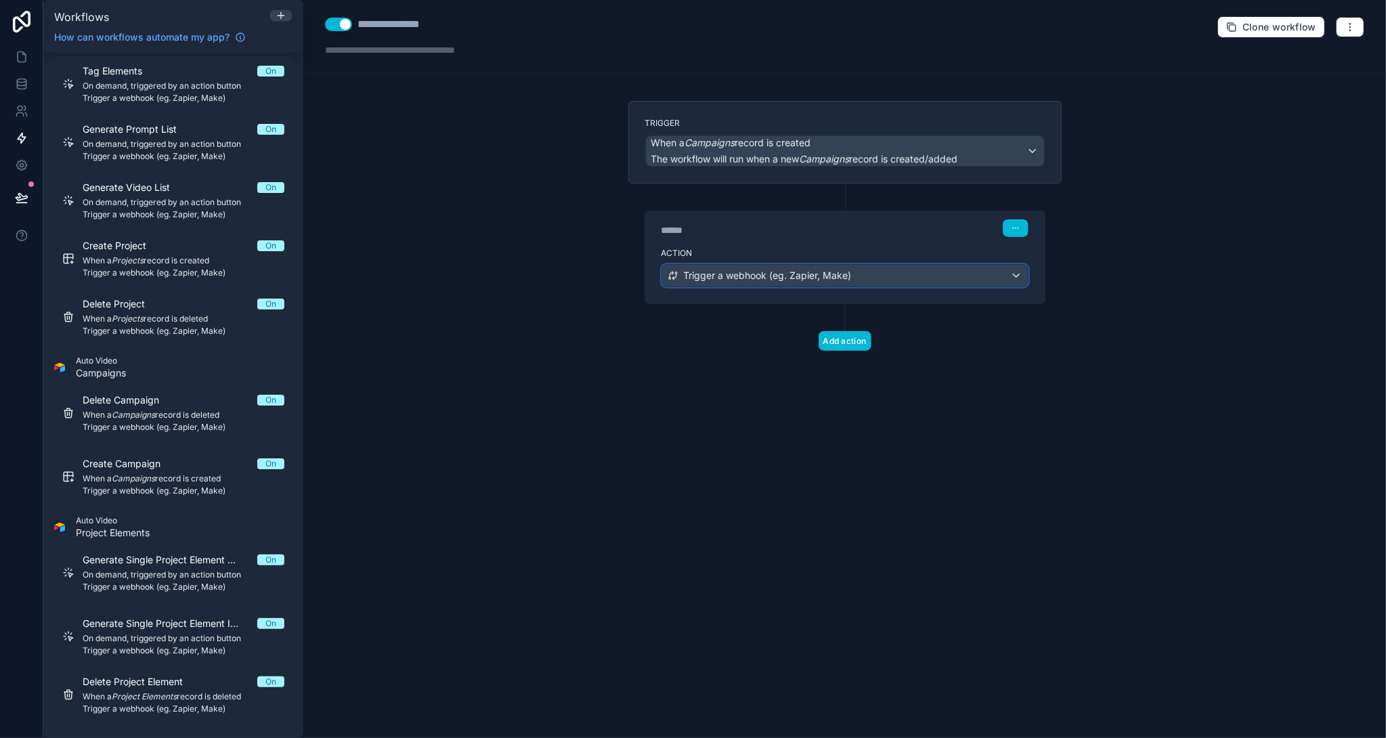
click at [1017, 277] on div "Trigger a webhook (eg. Zapier, Make)" at bounding box center [845, 276] width 366 height 22
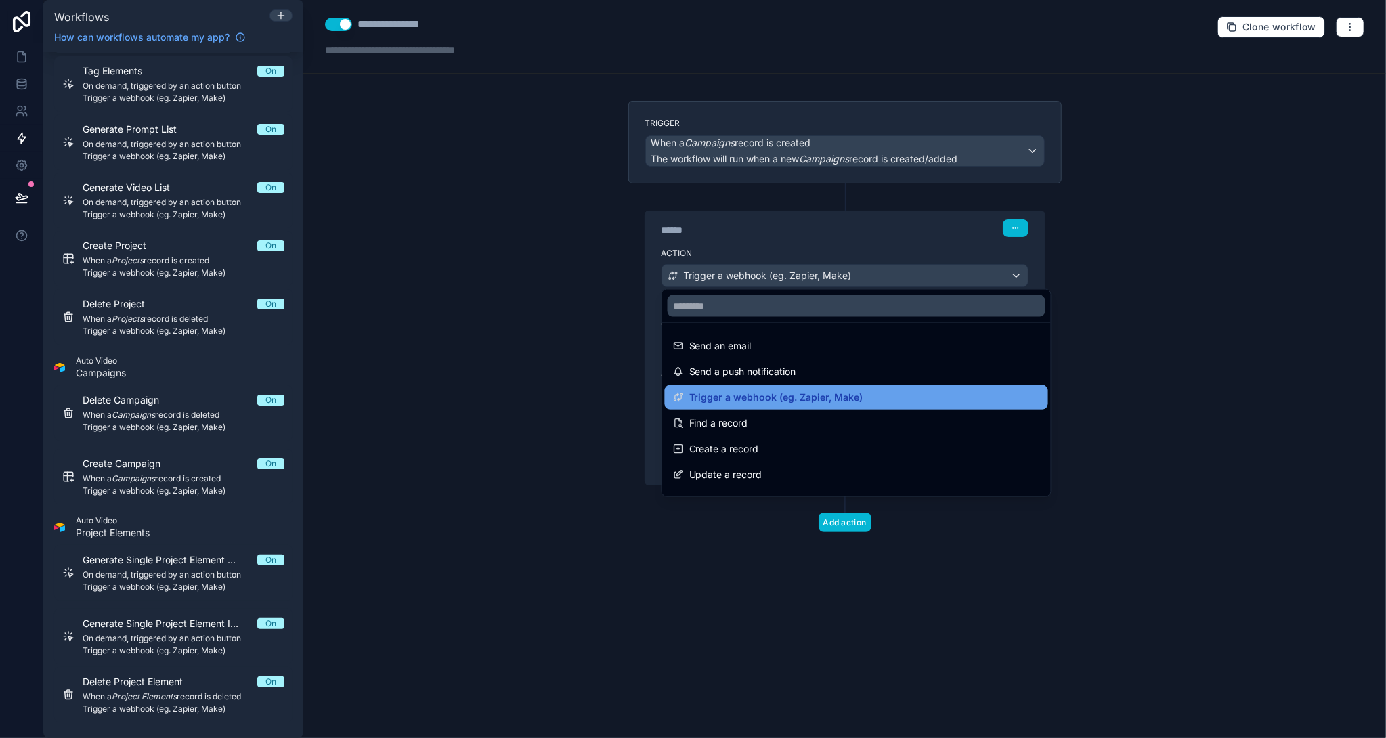
click at [893, 403] on div "Trigger a webhook (eg. Zapier, Make)" at bounding box center [856, 397] width 367 height 16
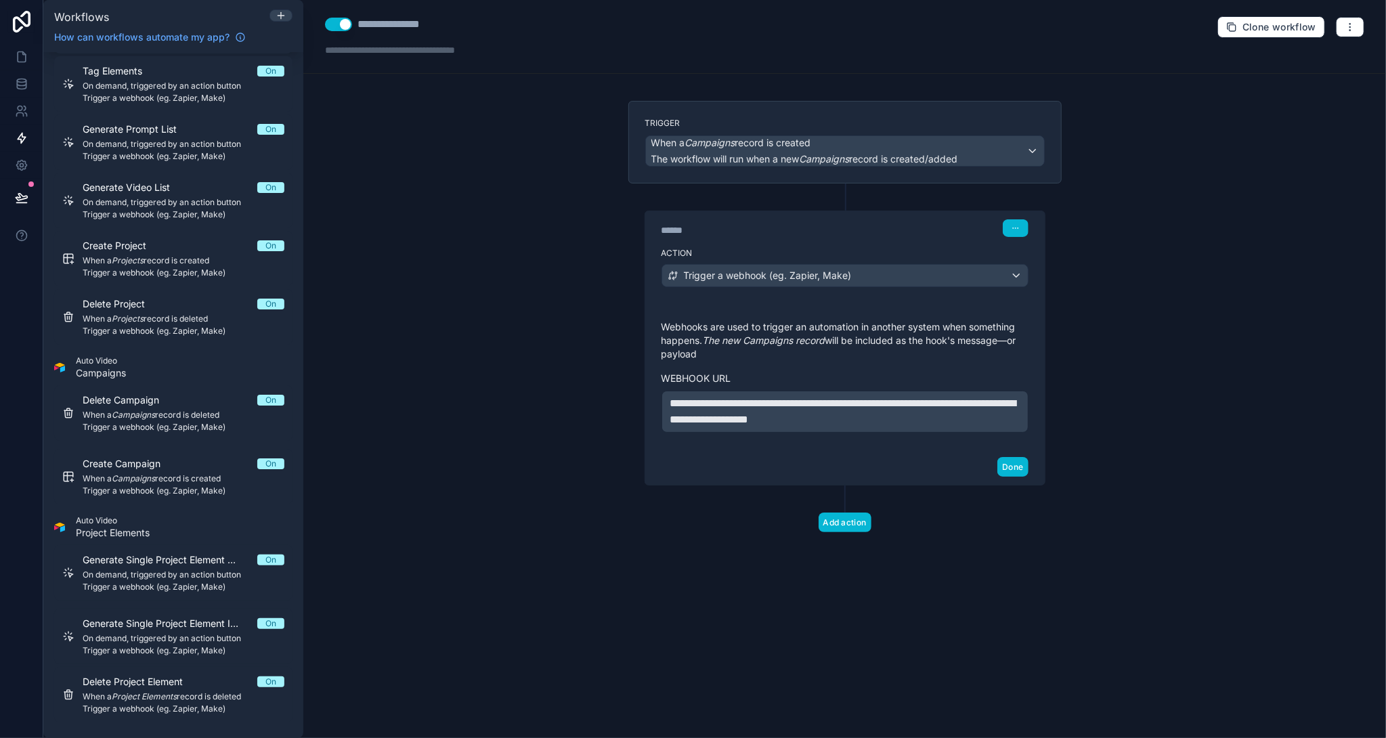
click at [672, 400] on span "**********" at bounding box center [843, 411] width 346 height 26
drag, startPoint x: 777, startPoint y: 416, endPoint x: 940, endPoint y: 415, distance: 162.5
click at [940, 415] on p "**********" at bounding box center [844, 411] width 349 height 33
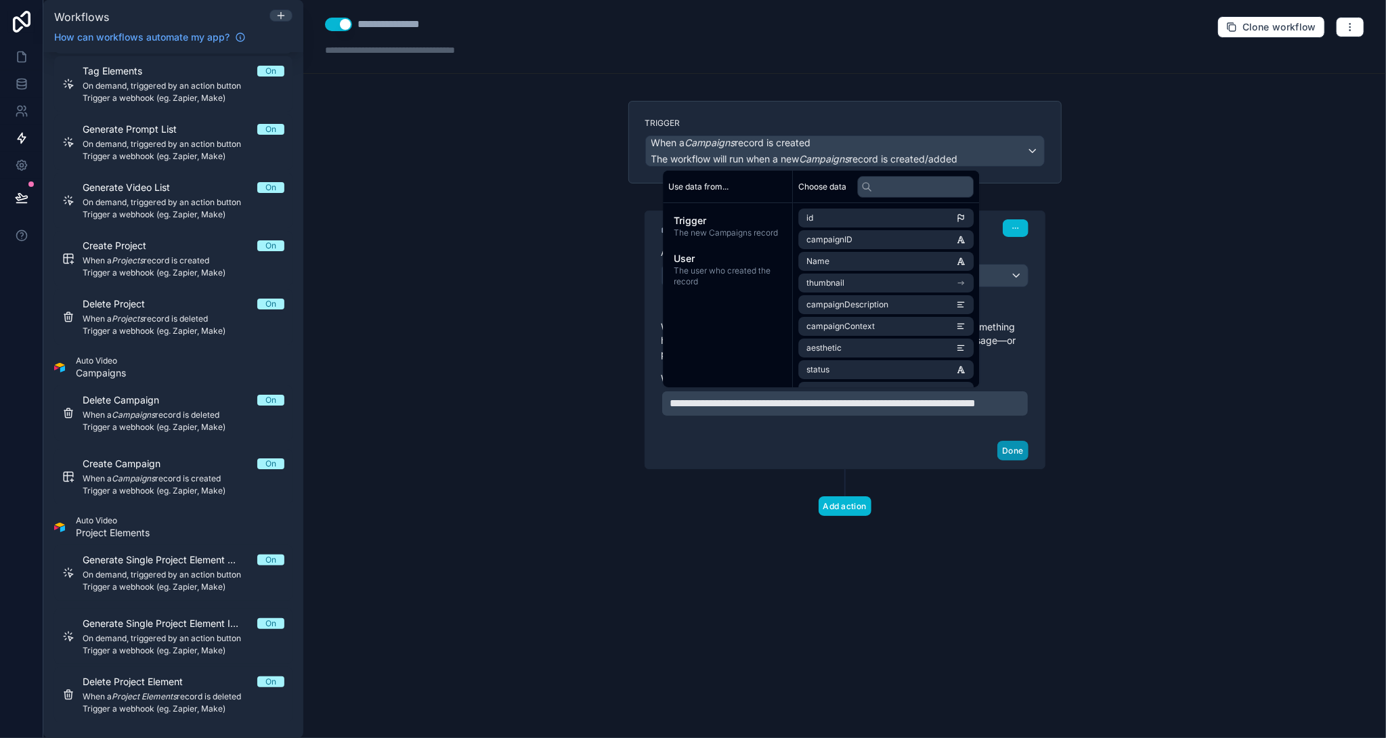
click at [1022, 460] on button "Done" at bounding box center [1012, 451] width 30 height 20
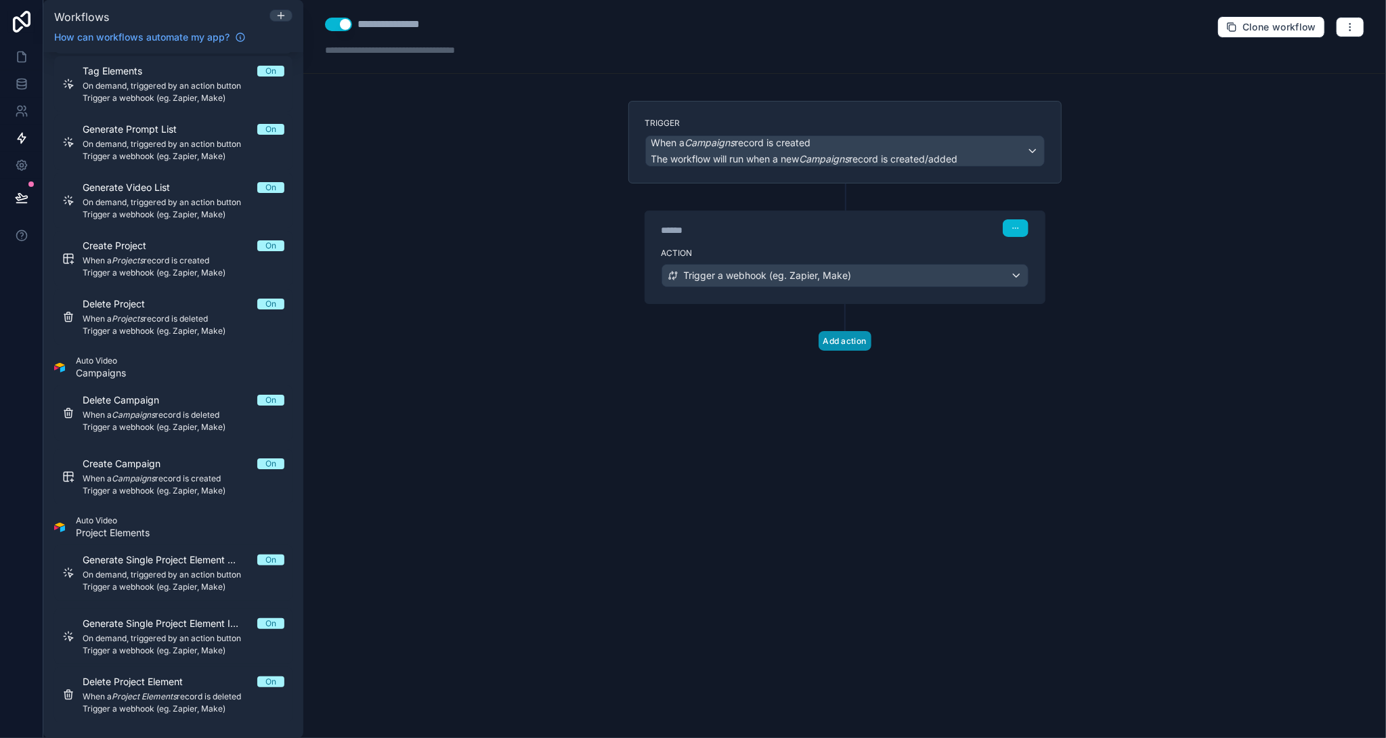
click at [836, 335] on button "Add action" at bounding box center [845, 341] width 53 height 20
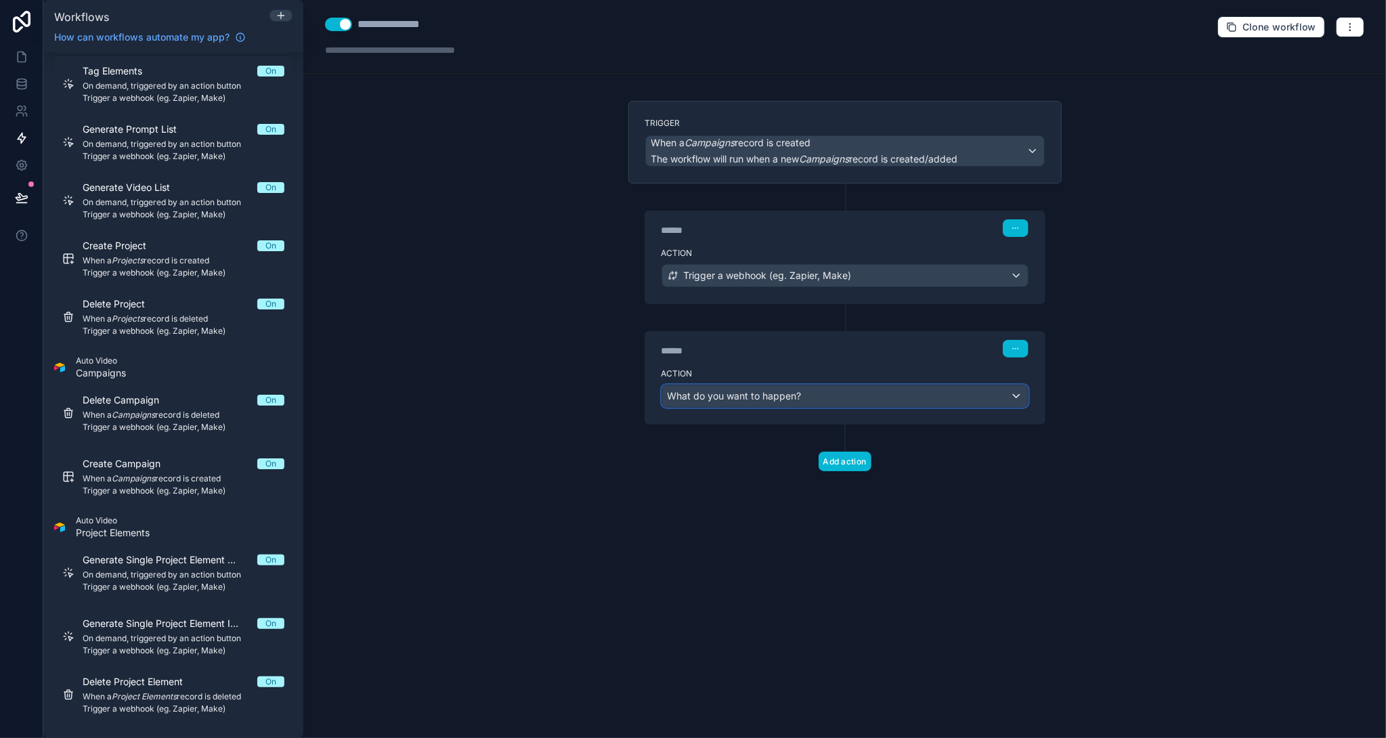
click at [836, 385] on div "What do you want to happen?" at bounding box center [845, 396] width 366 height 22
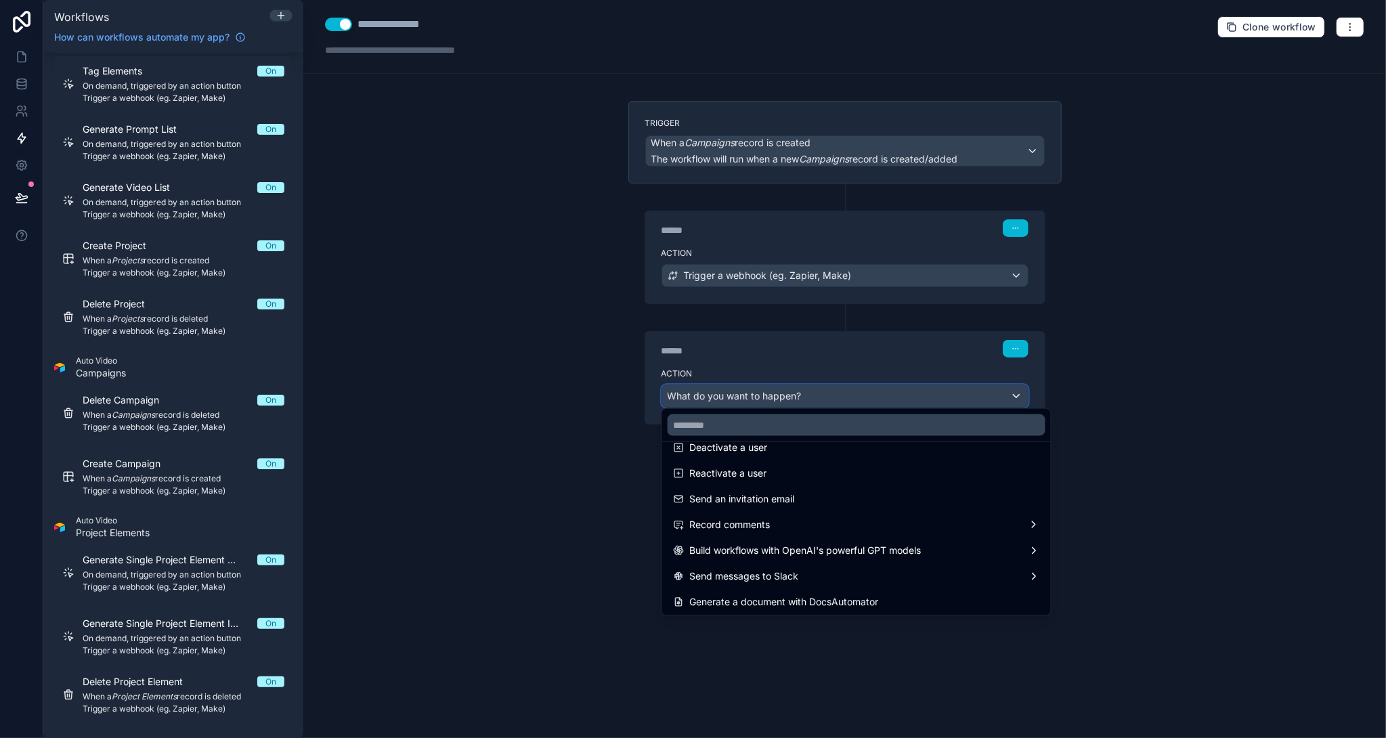
scroll to position [251, 0]
click at [1120, 379] on div at bounding box center [693, 369] width 1386 height 738
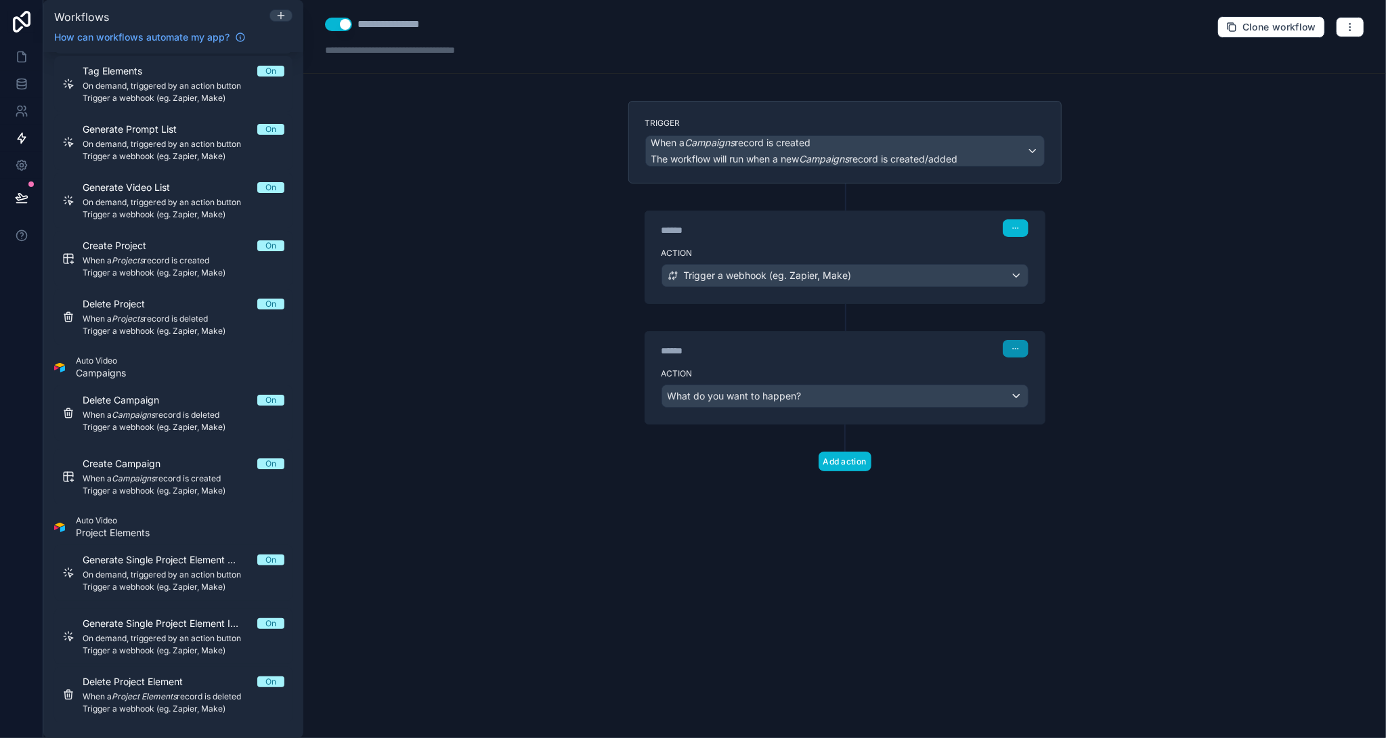
click at [1012, 347] on icon "button" at bounding box center [1016, 349] width 8 height 8
click at [1052, 402] on span "Delete" at bounding box center [1041, 397] width 25 height 11
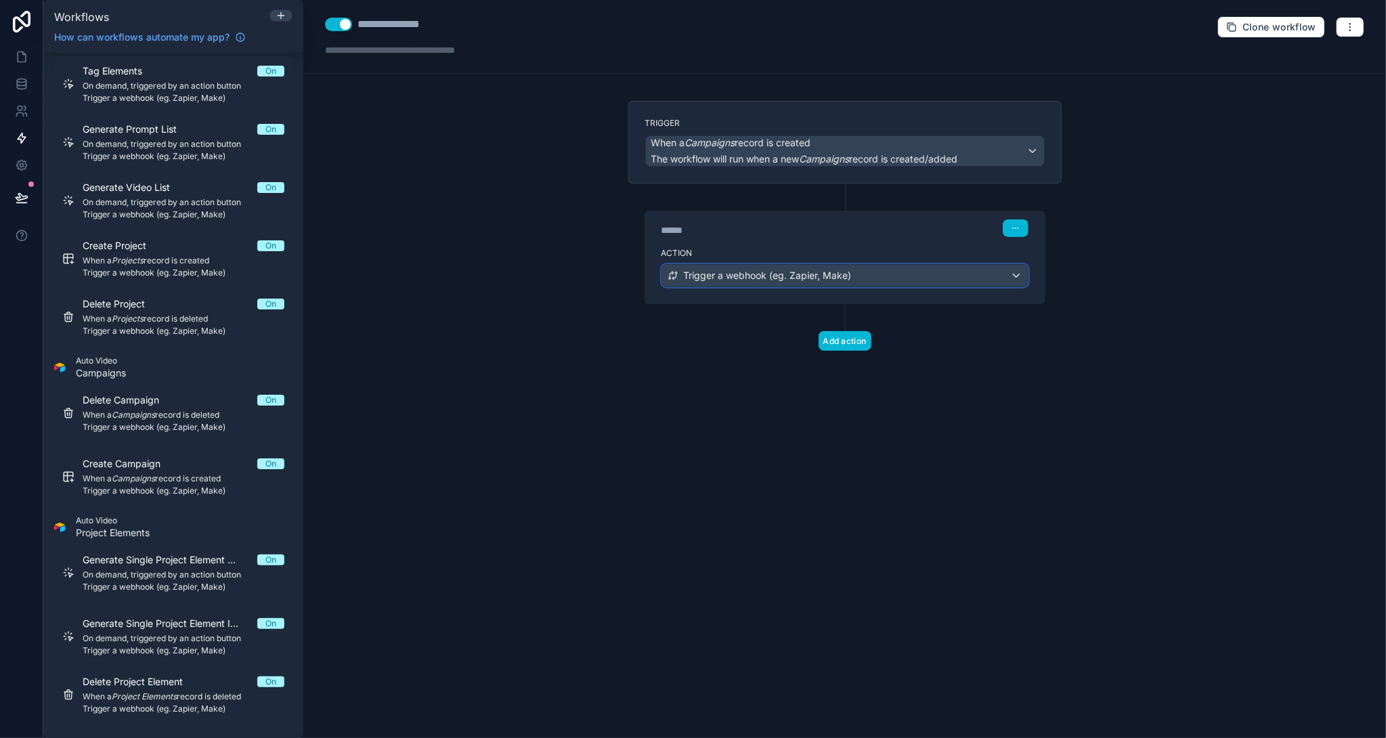
click at [1013, 270] on div "Trigger a webhook (eg. Zapier, Make)" at bounding box center [845, 276] width 366 height 22
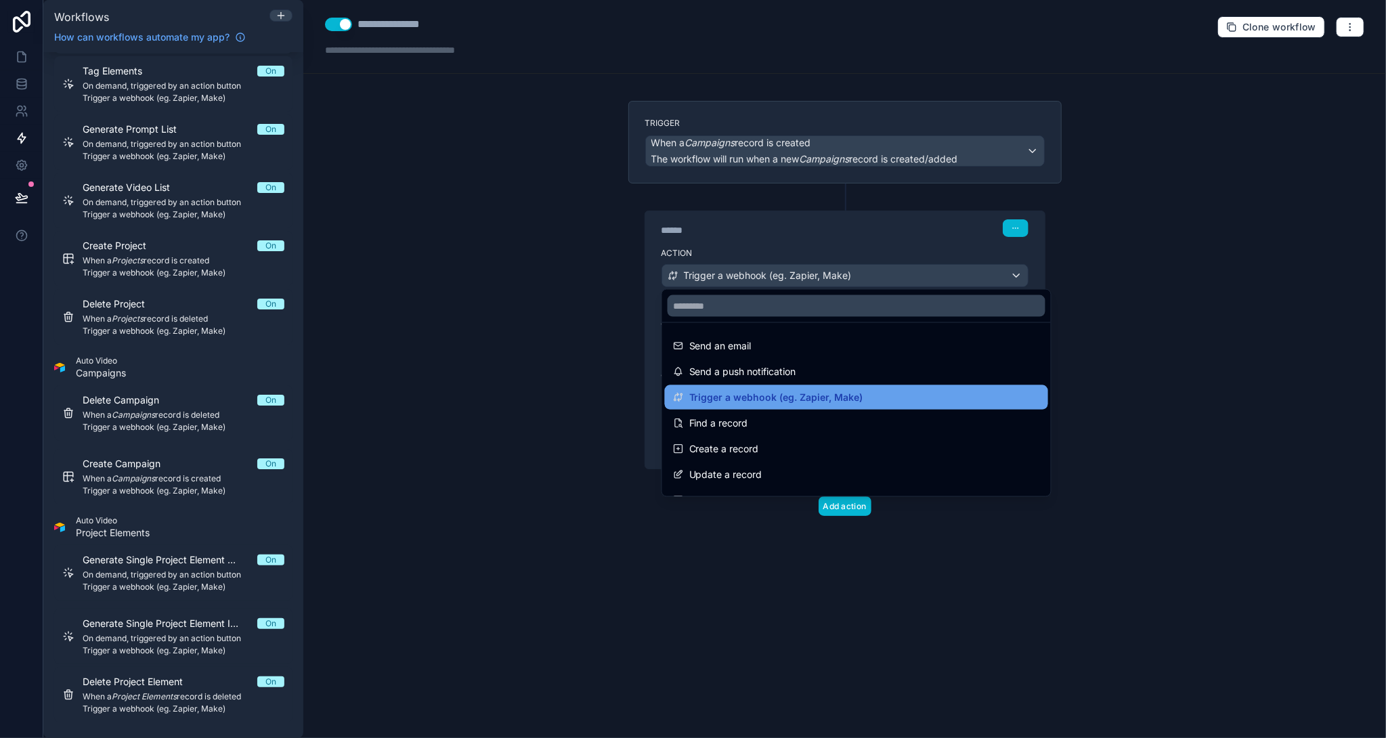
click at [882, 393] on div "Trigger a webhook (eg. Zapier, Make)" at bounding box center [856, 397] width 367 height 16
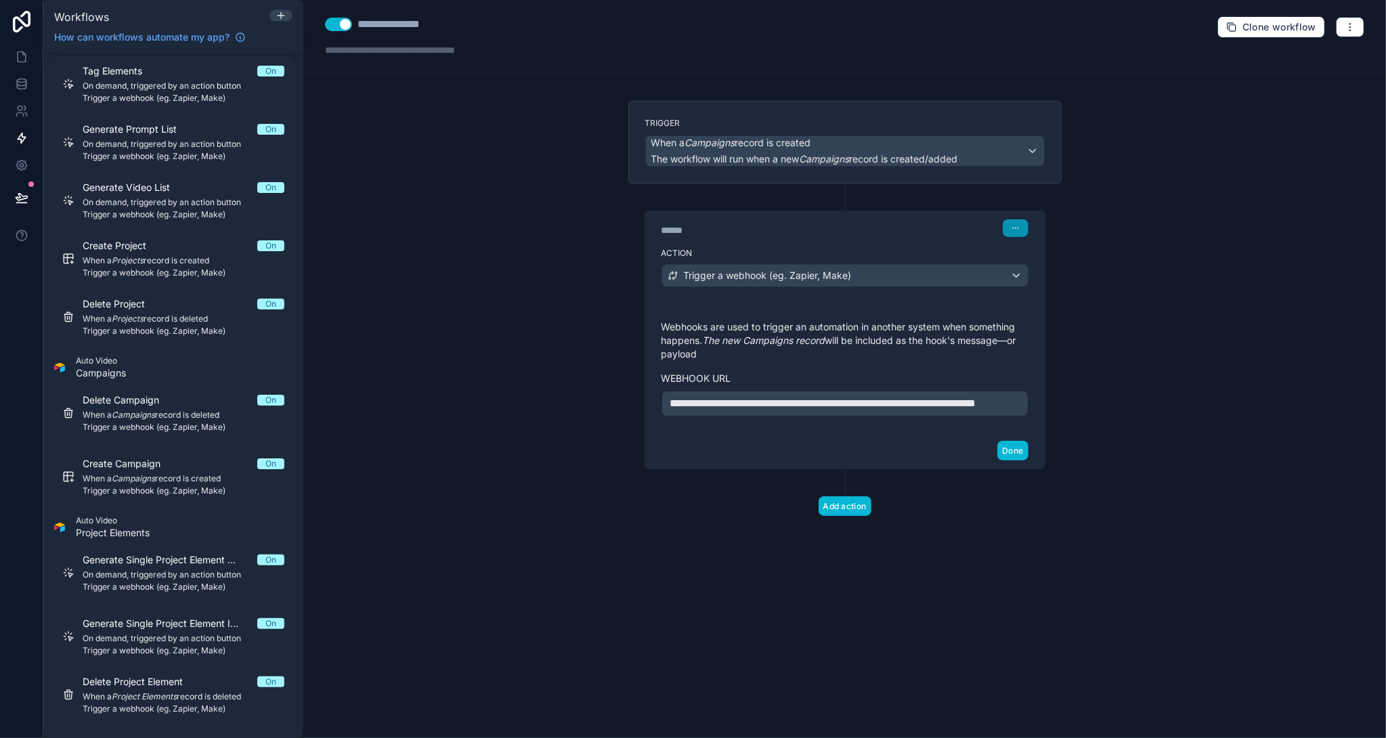
click at [1012, 225] on icon "button" at bounding box center [1016, 228] width 8 height 8
click at [961, 230] on div "****** Step 1" at bounding box center [845, 228] width 367 height 18
drag, startPoint x: 707, startPoint y: 347, endPoint x: 662, endPoint y: 325, distance: 50.6
click at [662, 325] on p "Webhooks are used to trigger an automation in another system when something hap…" at bounding box center [845, 340] width 367 height 41
copy p "Webhooks are used to trigger an automation in another system when something hap…"
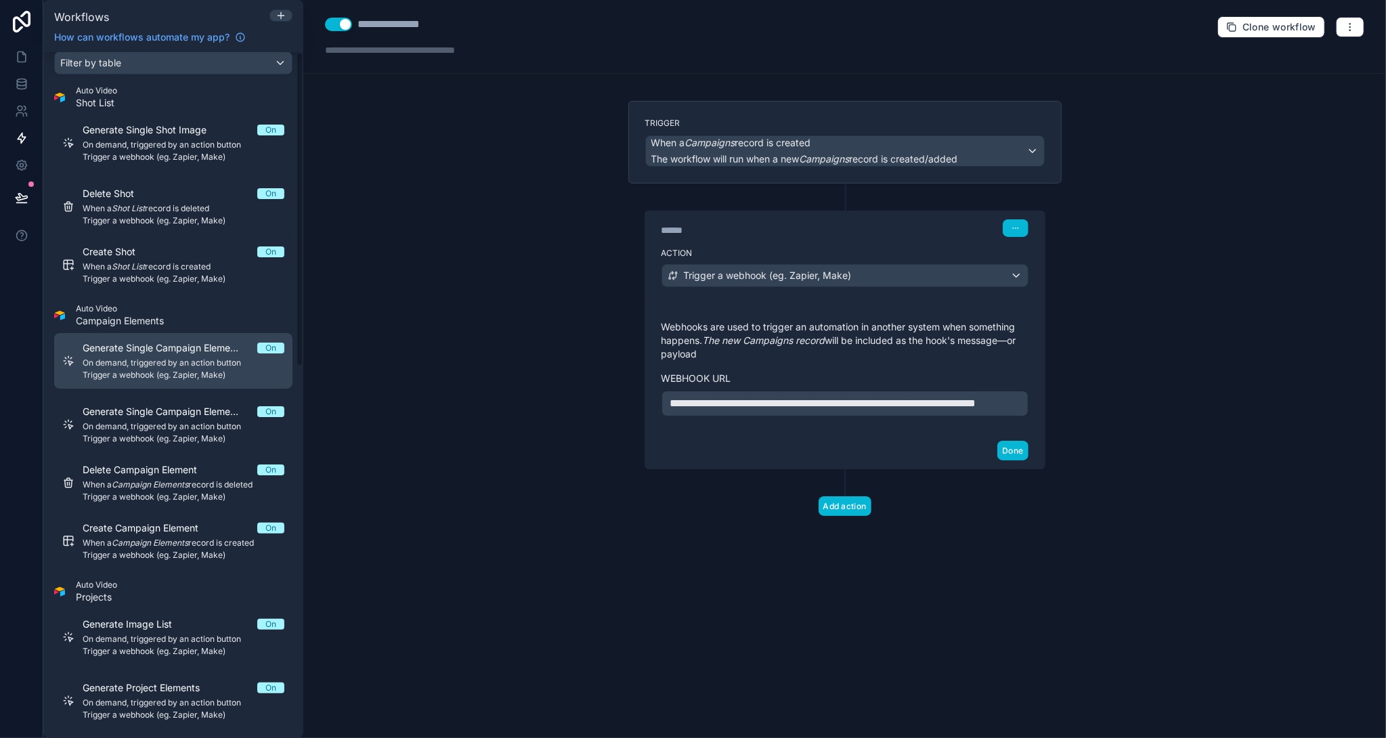
scroll to position [0, 0]
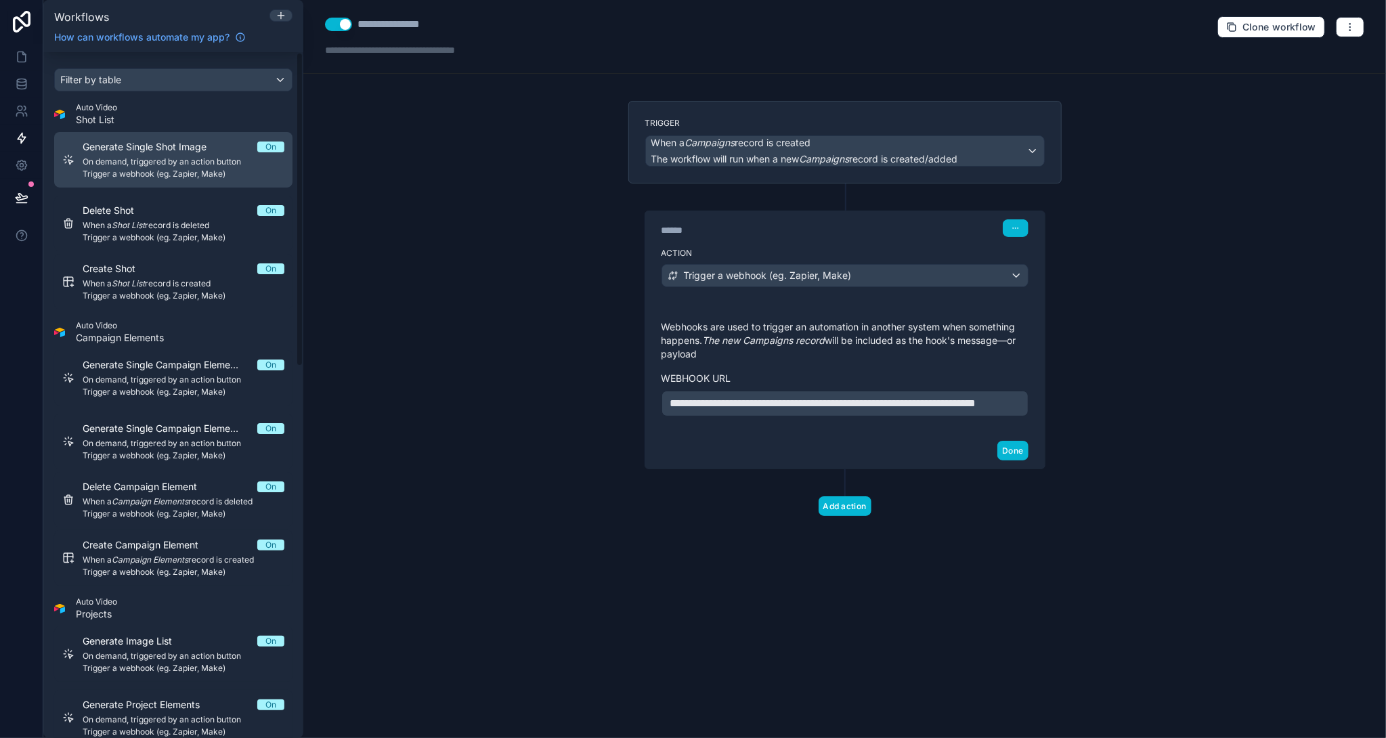
click at [194, 144] on span "Generate Single Shot Image" at bounding box center [153, 147] width 140 height 14
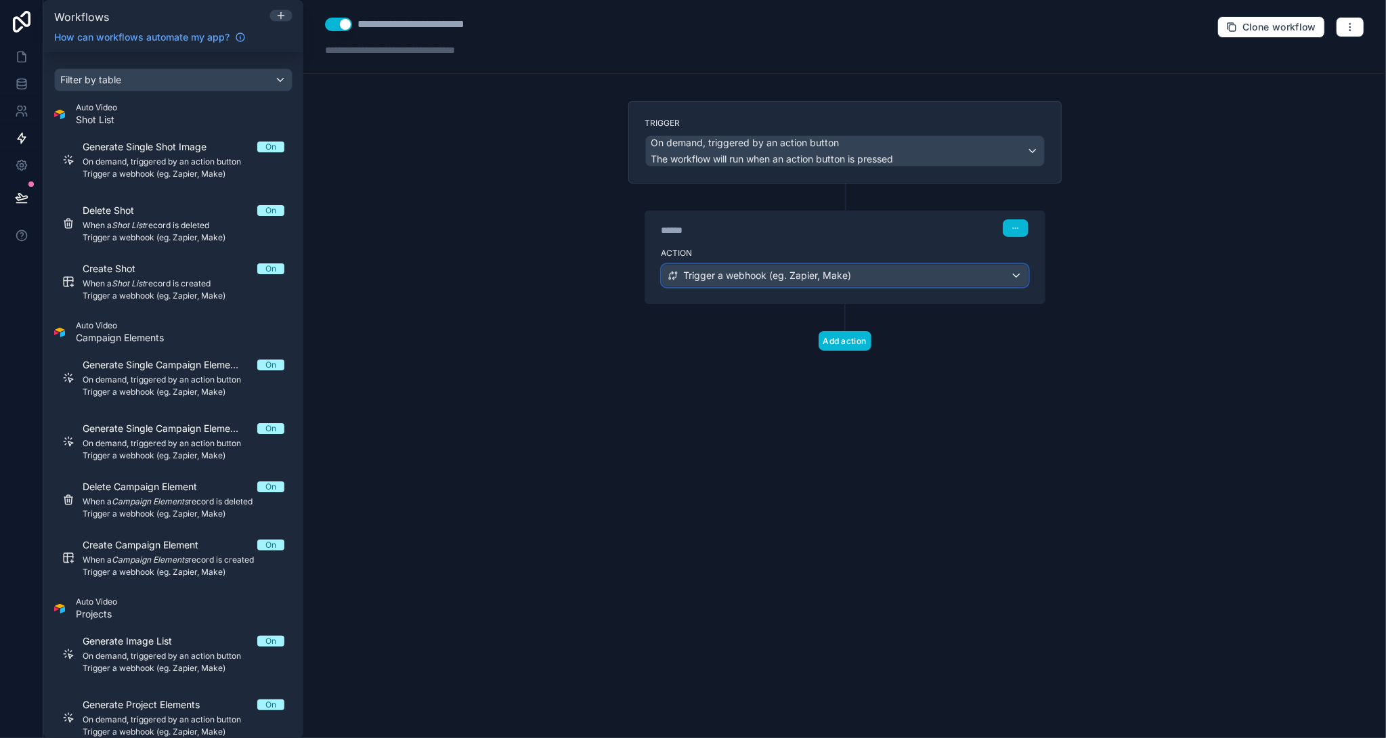
click at [757, 270] on span "Trigger a webhook (eg. Zapier, Make)" at bounding box center [768, 276] width 168 height 14
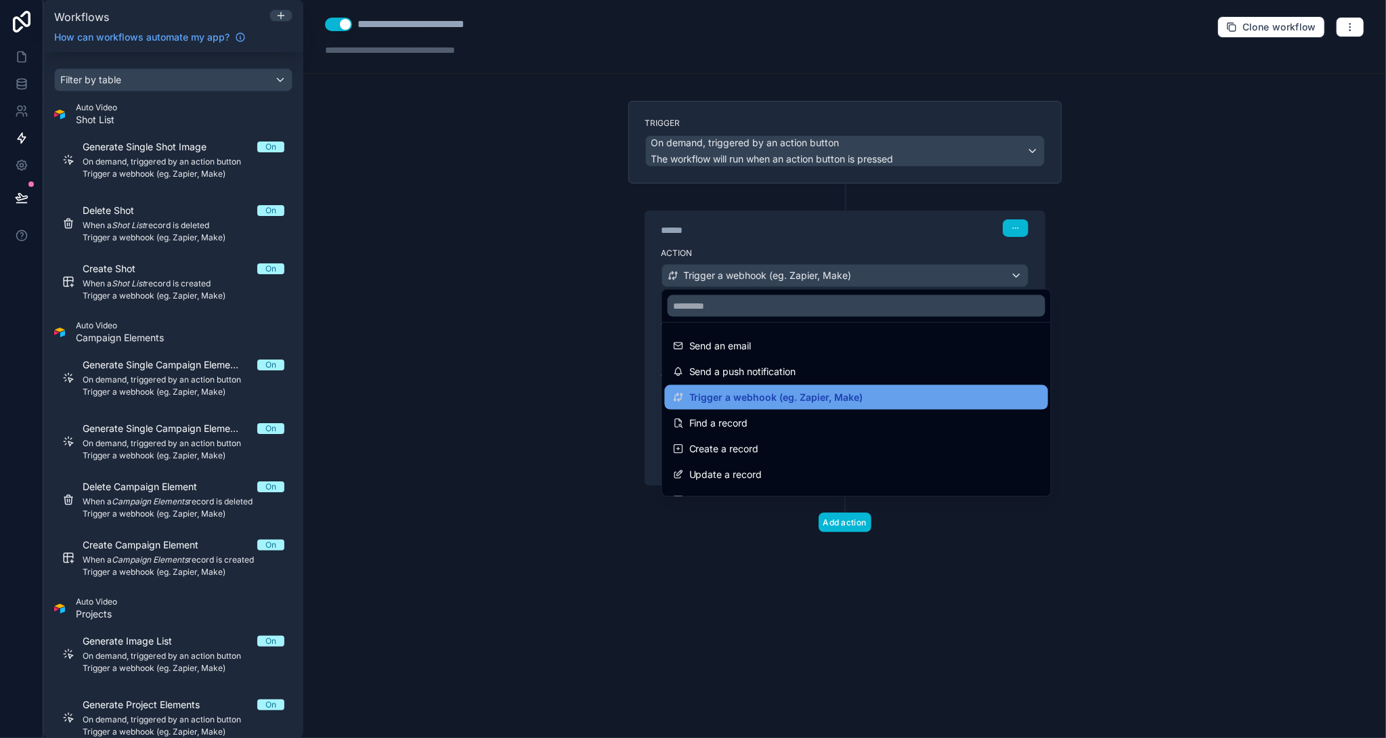
click at [790, 393] on span "Trigger a webhook (eg. Zapier, Make)" at bounding box center [776, 397] width 174 height 16
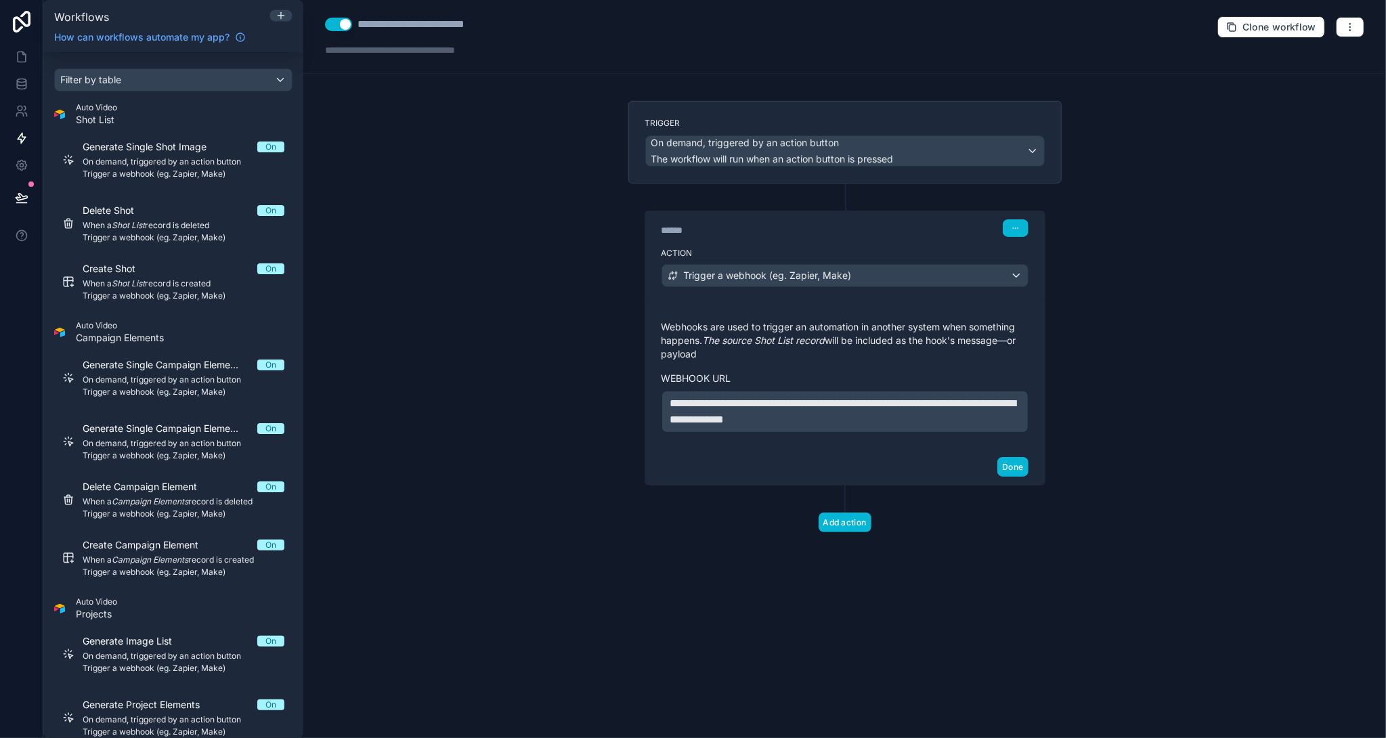
click at [676, 403] on span "**********" at bounding box center [843, 411] width 346 height 26
drag, startPoint x: 769, startPoint y: 416, endPoint x: 951, endPoint y: 421, distance: 182.2
click at [951, 421] on p "**********" at bounding box center [844, 411] width 349 height 33
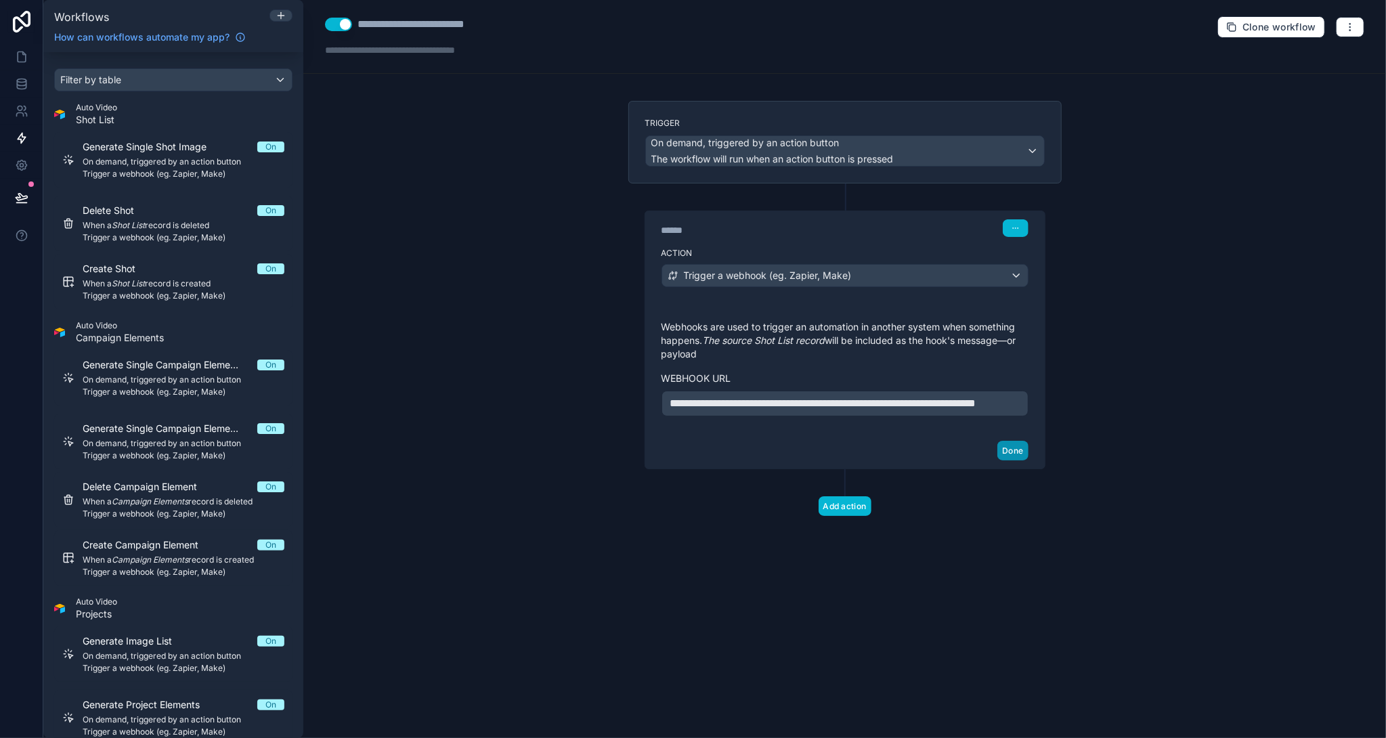
click at [1010, 460] on button "Done" at bounding box center [1012, 451] width 30 height 20
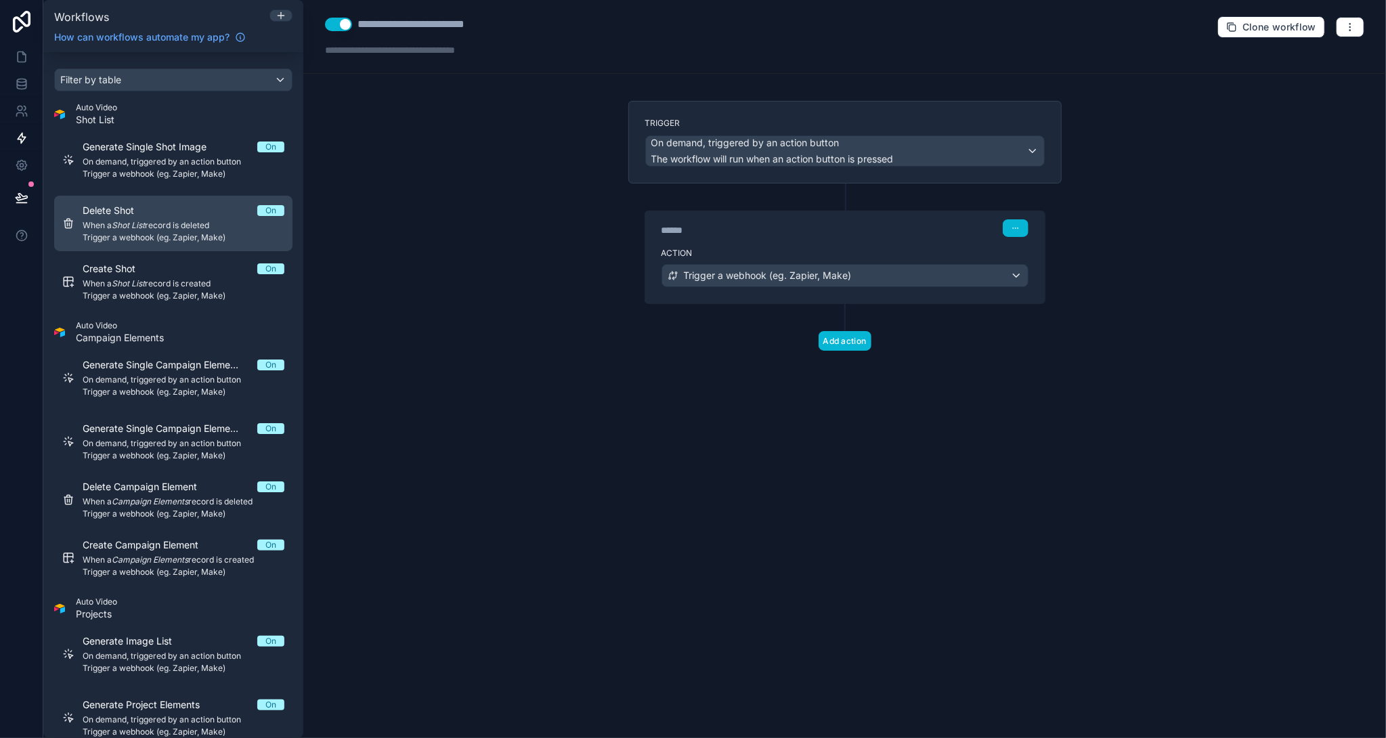
click at [144, 218] on div "Delete Shot On When a Shot List record is deleted Trigger a webhook (eg. Zapier…" at bounding box center [184, 223] width 202 height 39
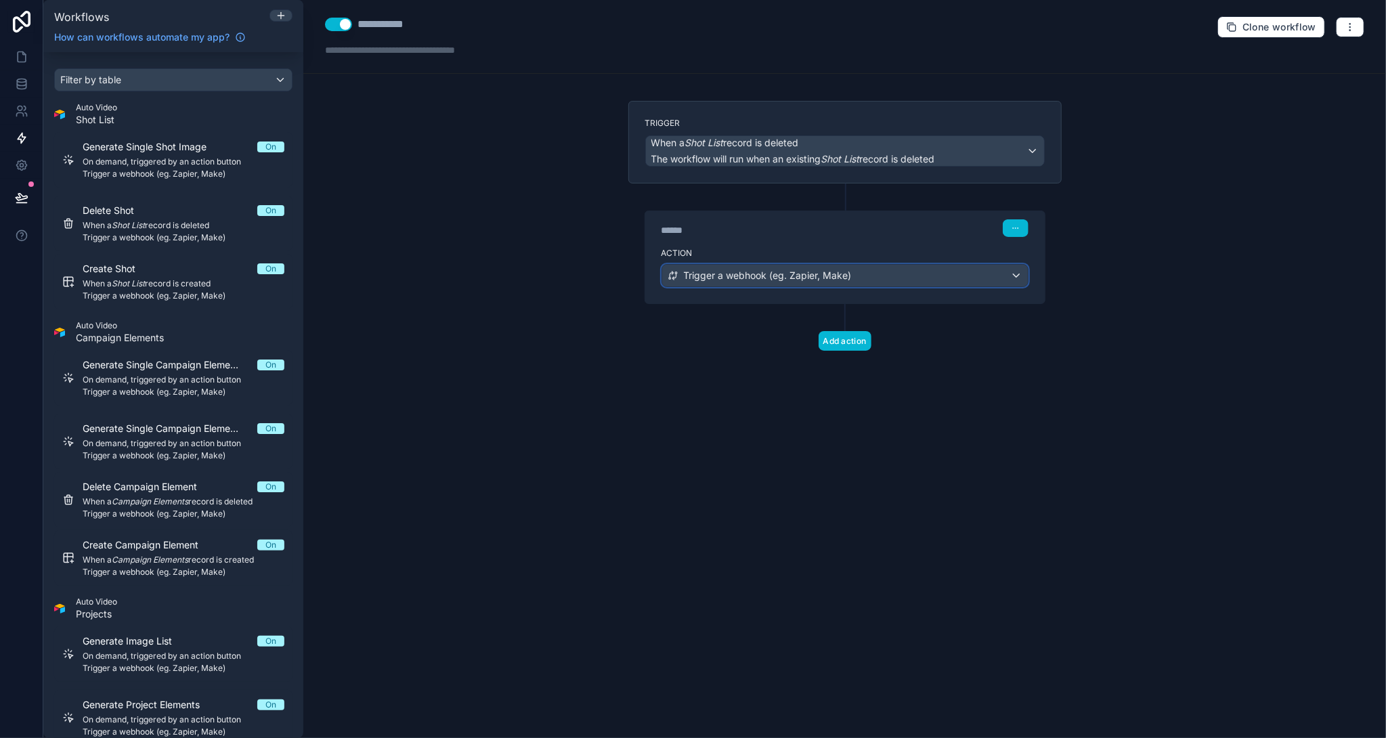
click at [783, 276] on span "Trigger a webhook (eg. Zapier, Make)" at bounding box center [768, 276] width 168 height 14
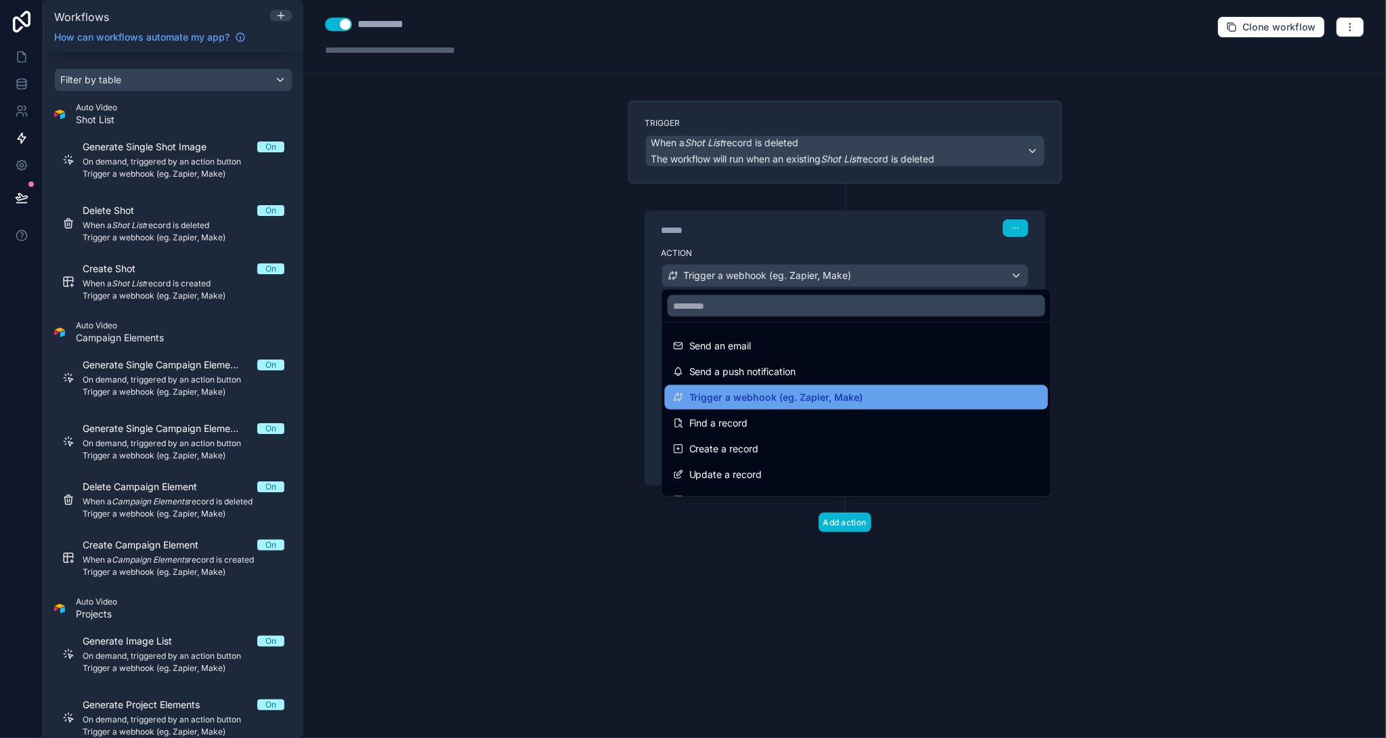
click at [775, 393] on span "Trigger a webhook (eg. Zapier, Make)" at bounding box center [776, 397] width 174 height 16
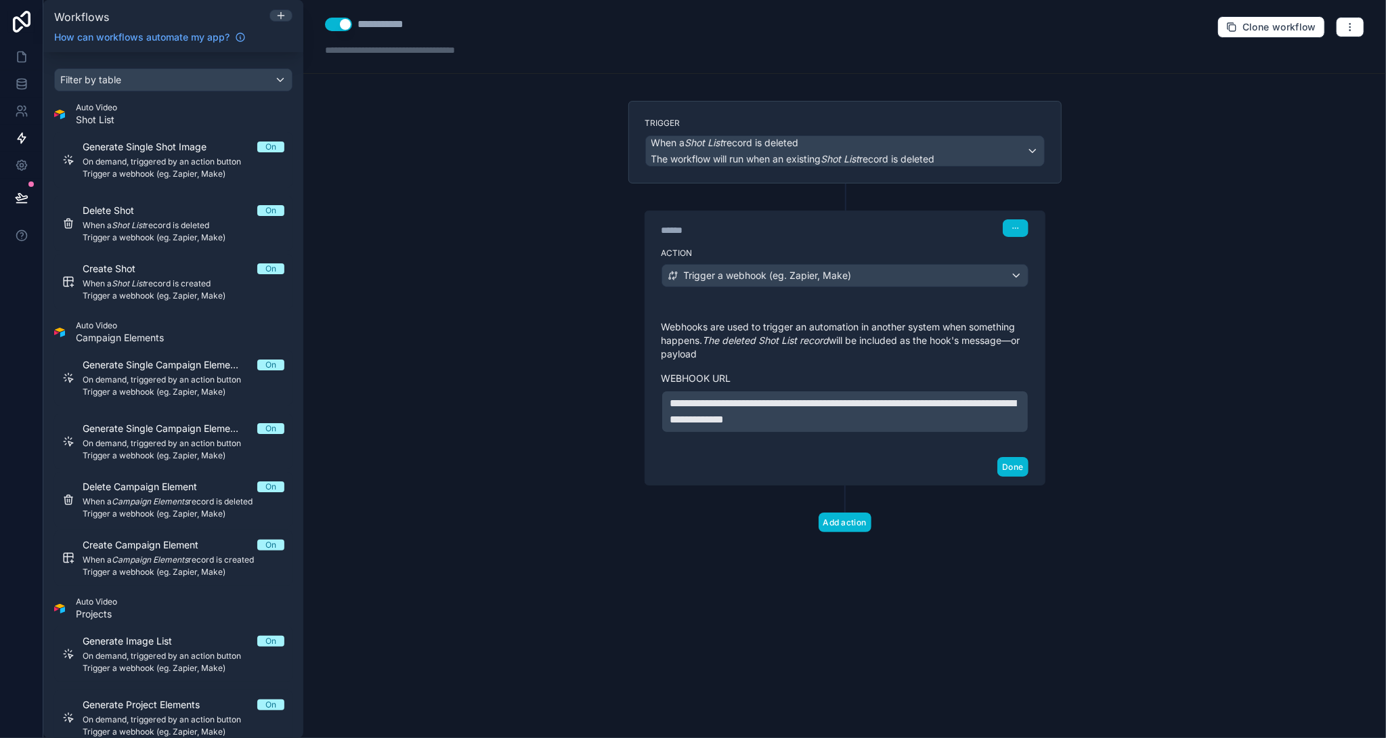
click at [672, 402] on span "**********" at bounding box center [843, 411] width 346 height 26
drag, startPoint x: 773, startPoint y: 416, endPoint x: 914, endPoint y: 418, distance: 140.9
click at [914, 418] on p "**********" at bounding box center [844, 411] width 349 height 33
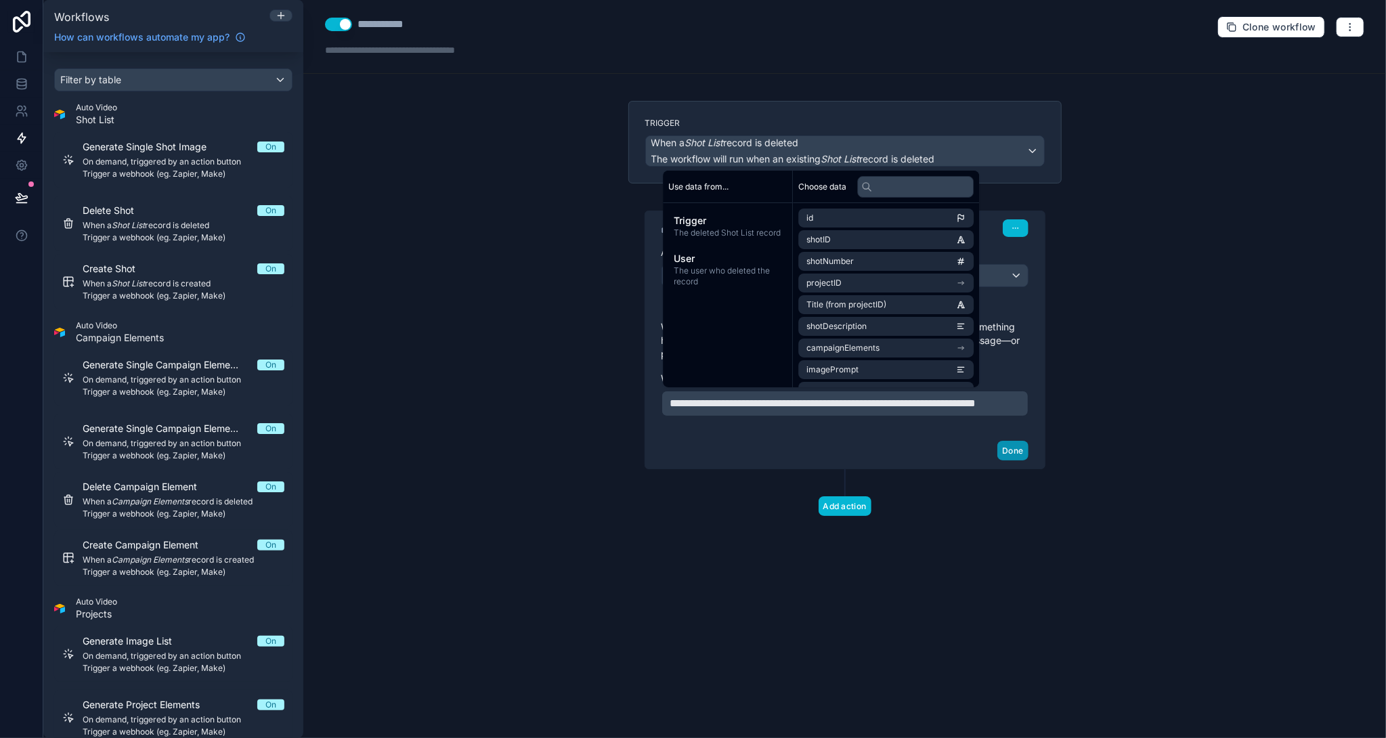
click at [1022, 459] on button "Done" at bounding box center [1012, 451] width 30 height 20
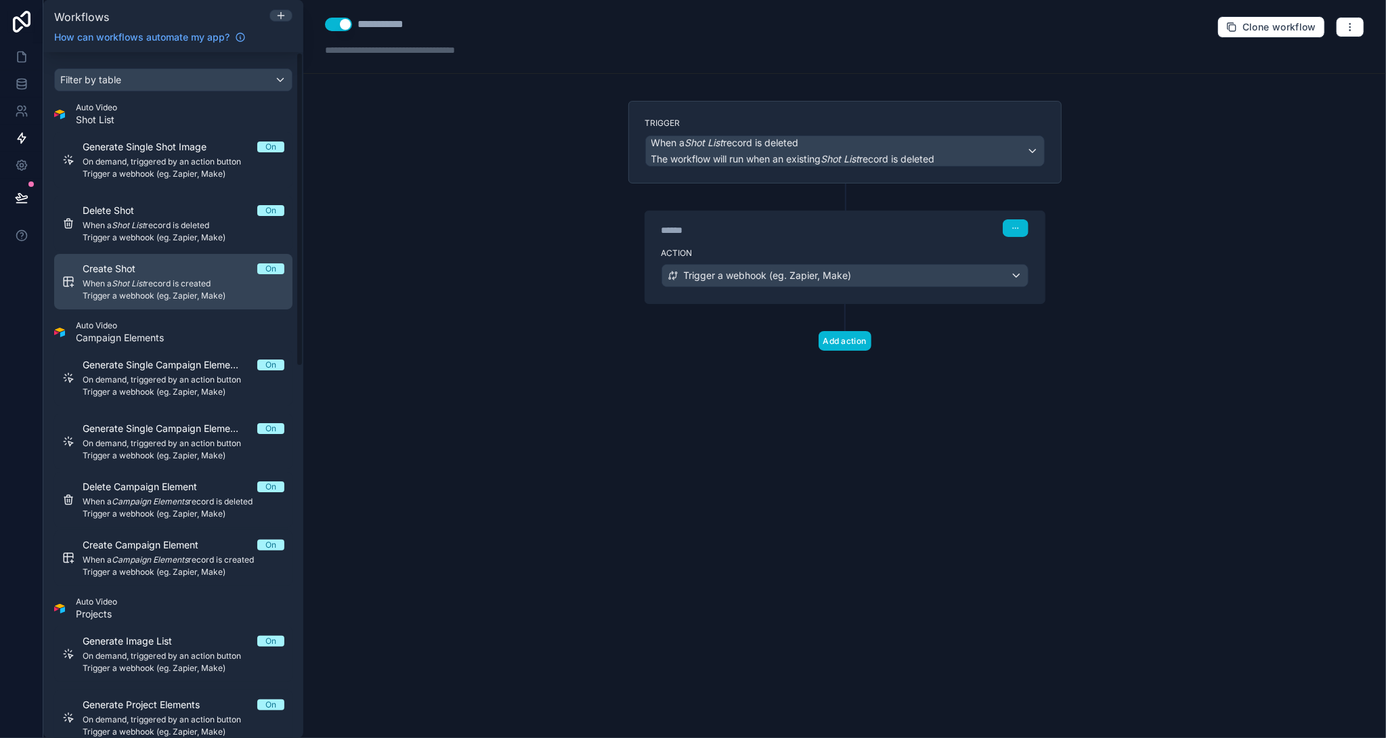
click at [144, 274] on span "Create Shot" at bounding box center [117, 269] width 69 height 14
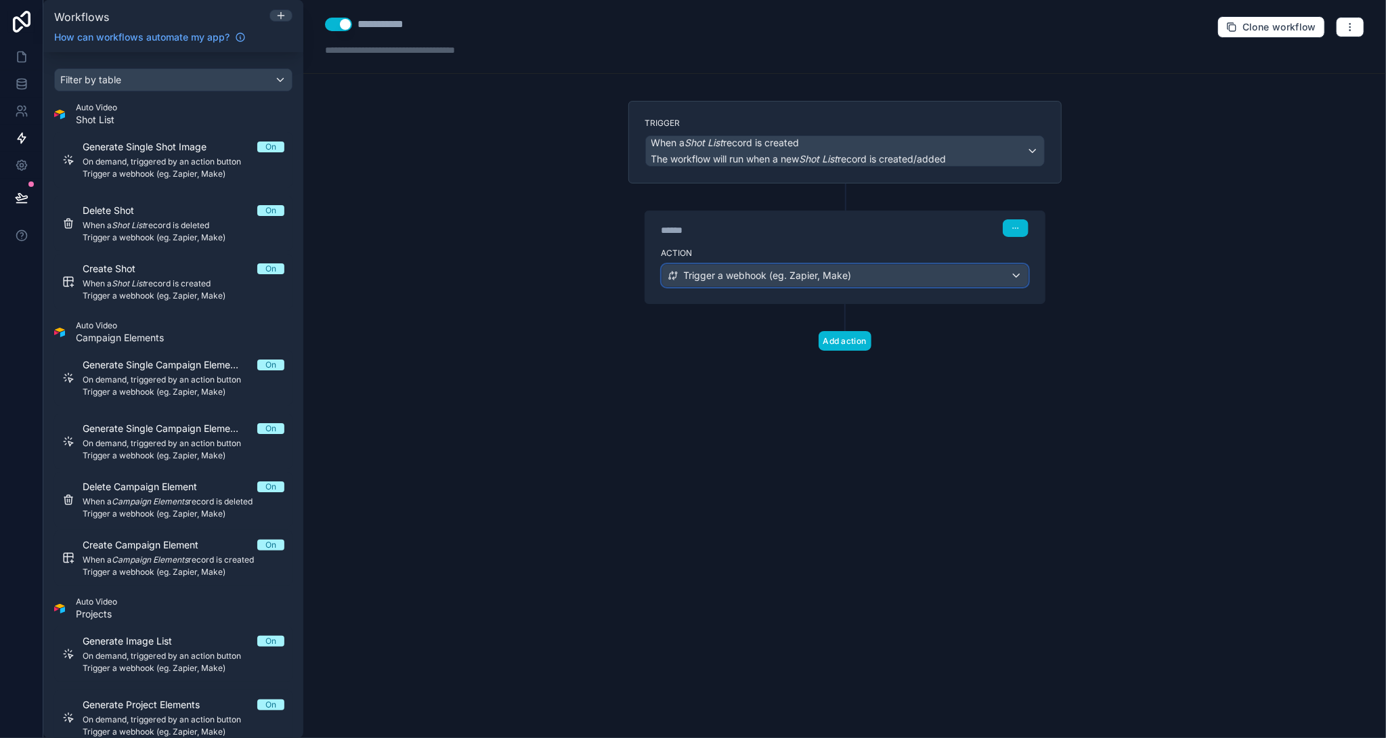
click at [785, 270] on span "Trigger a webhook (eg. Zapier, Make)" at bounding box center [768, 276] width 168 height 14
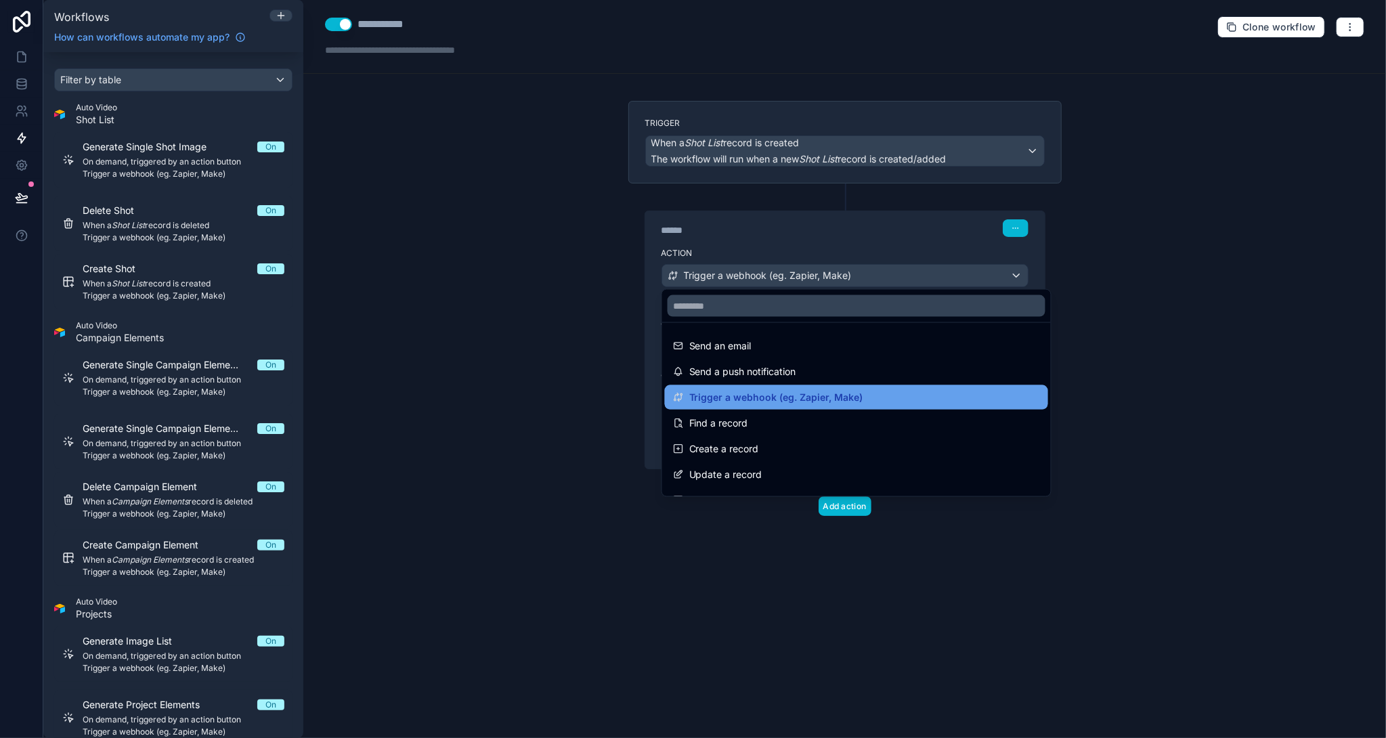
click at [771, 395] on span "Trigger a webhook (eg. Zapier, Make)" at bounding box center [776, 397] width 174 height 16
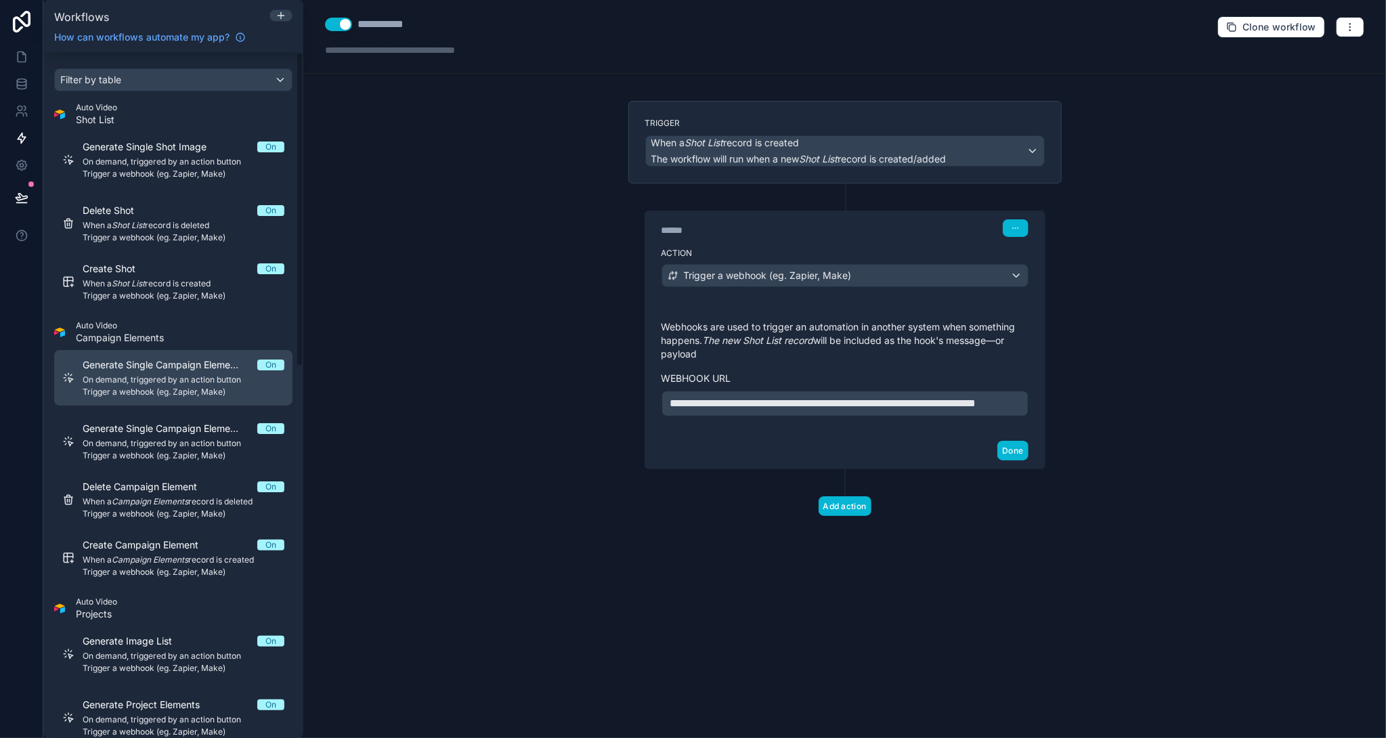
click at [161, 372] on div "Generate Single Campaign Element Description On On demand, triggered by an acti…" at bounding box center [184, 377] width 202 height 39
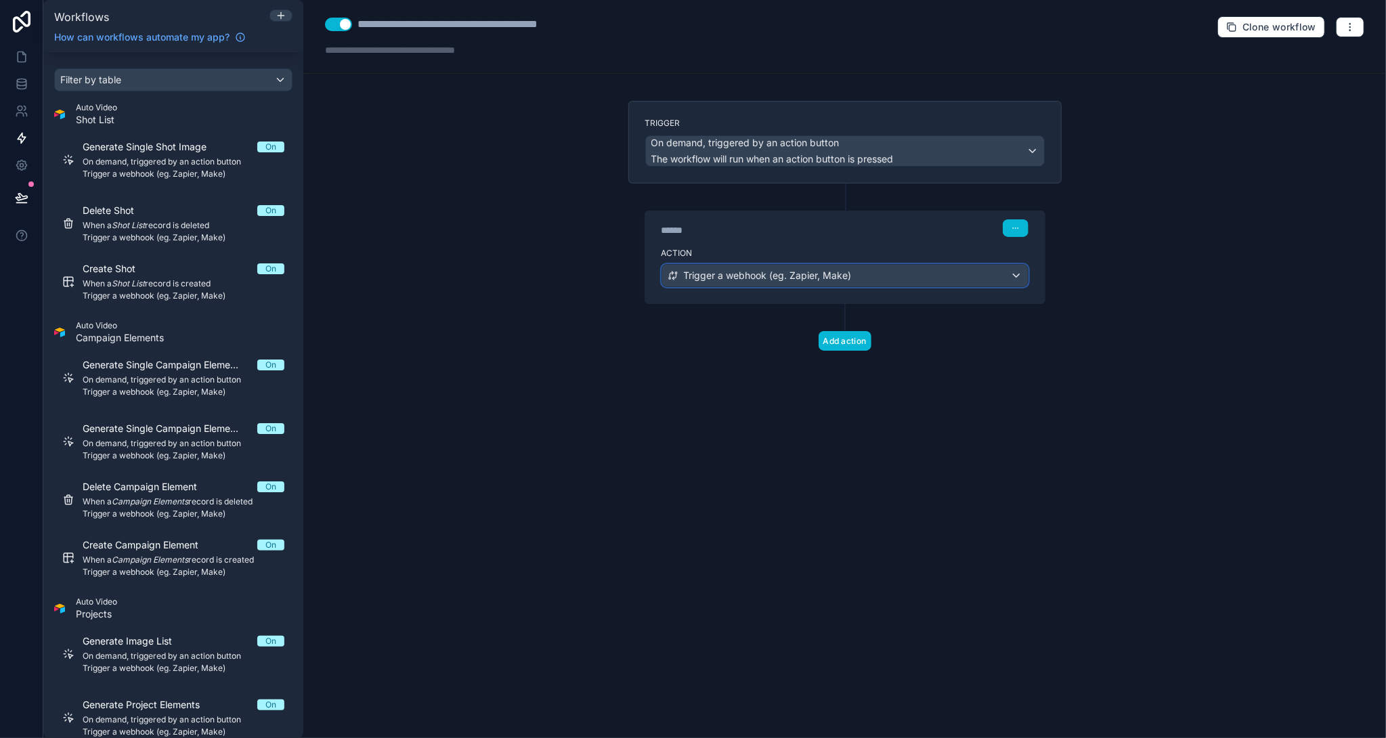
click at [736, 274] on span "Trigger a webhook (eg. Zapier, Make)" at bounding box center [768, 276] width 168 height 14
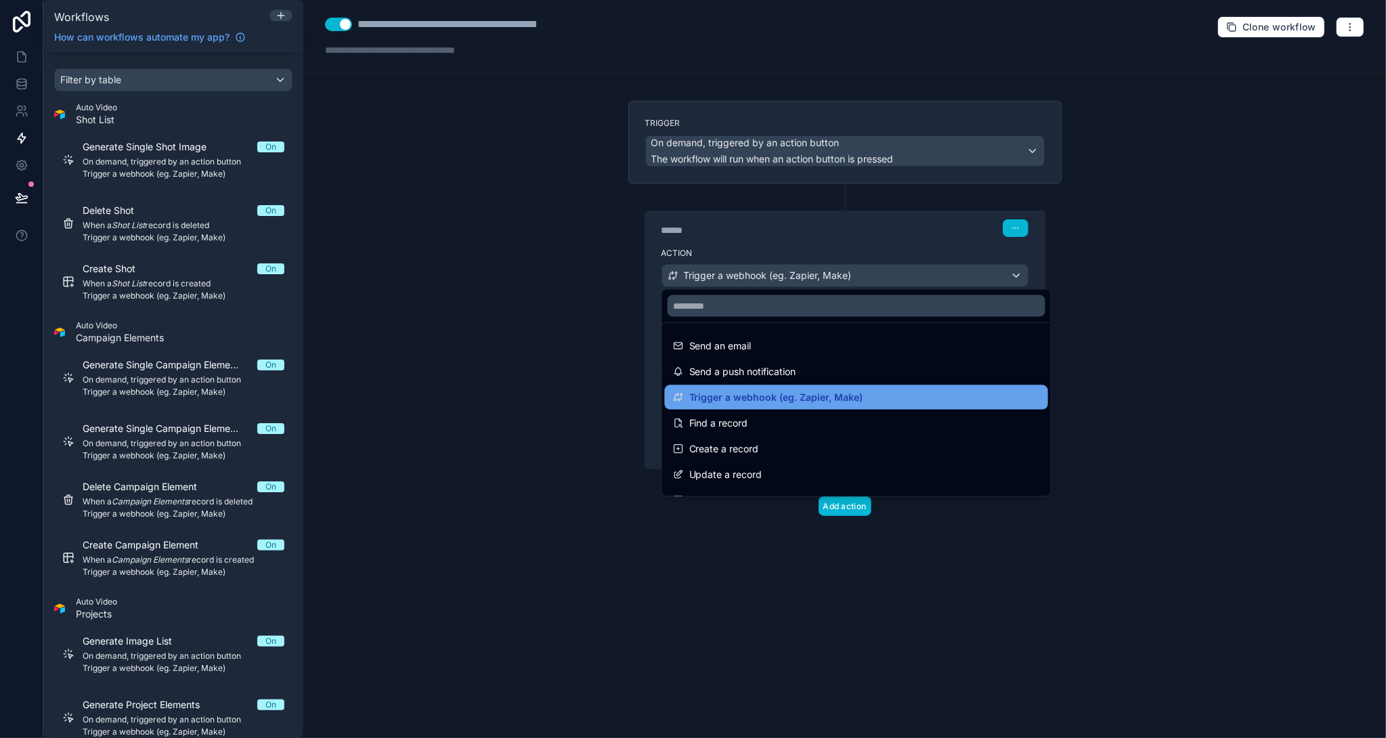
click at [771, 392] on span "Trigger a webhook (eg. Zapier, Make)" at bounding box center [776, 397] width 174 height 16
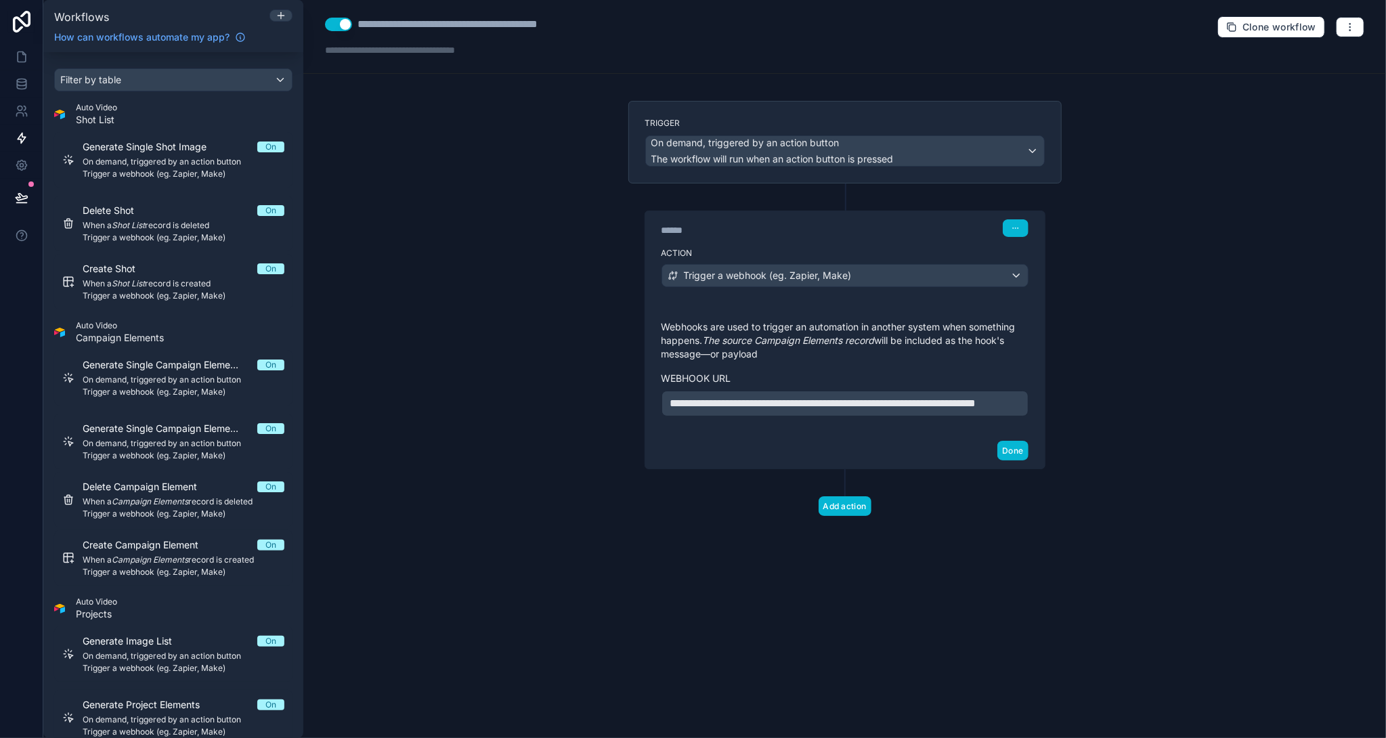
click at [469, 214] on div "**********" at bounding box center [844, 369] width 1083 height 738
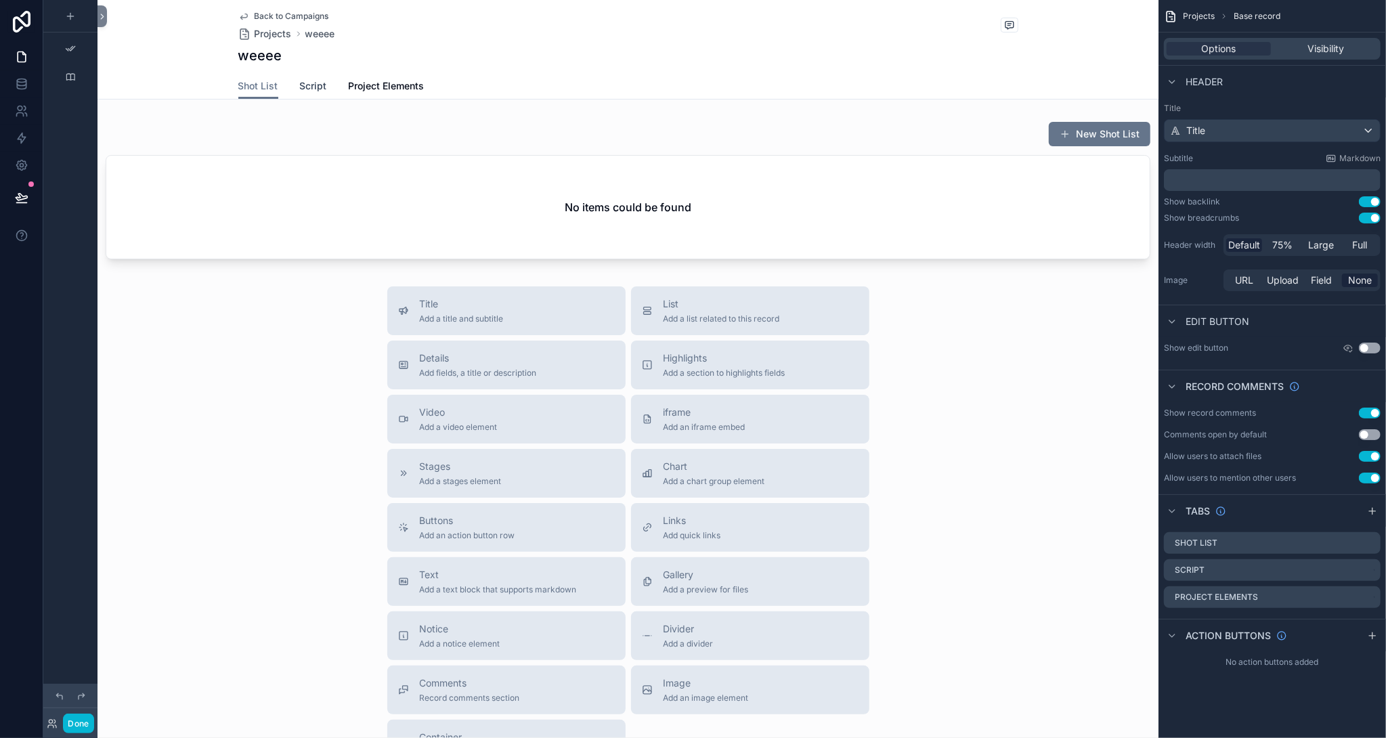
click at [311, 87] on span "Script" at bounding box center [313, 86] width 27 height 14
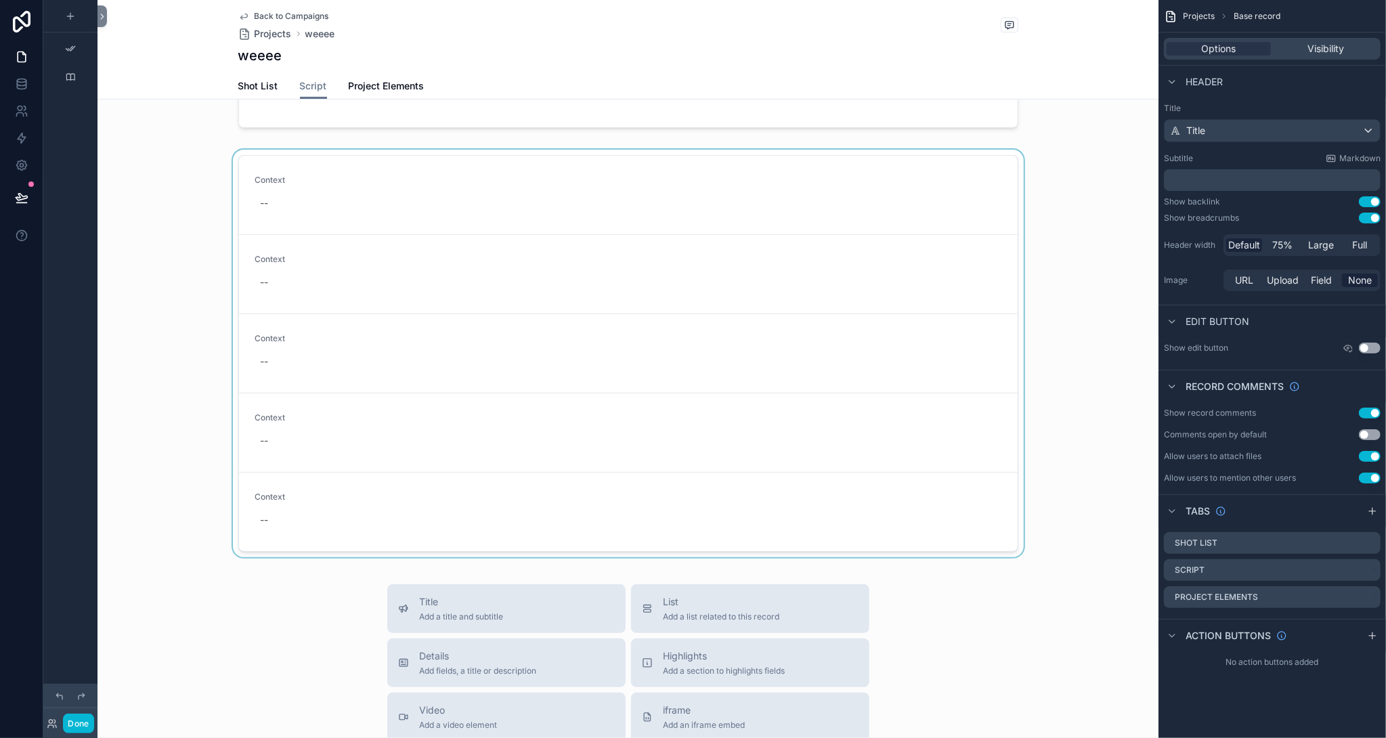
scroll to position [271, 0]
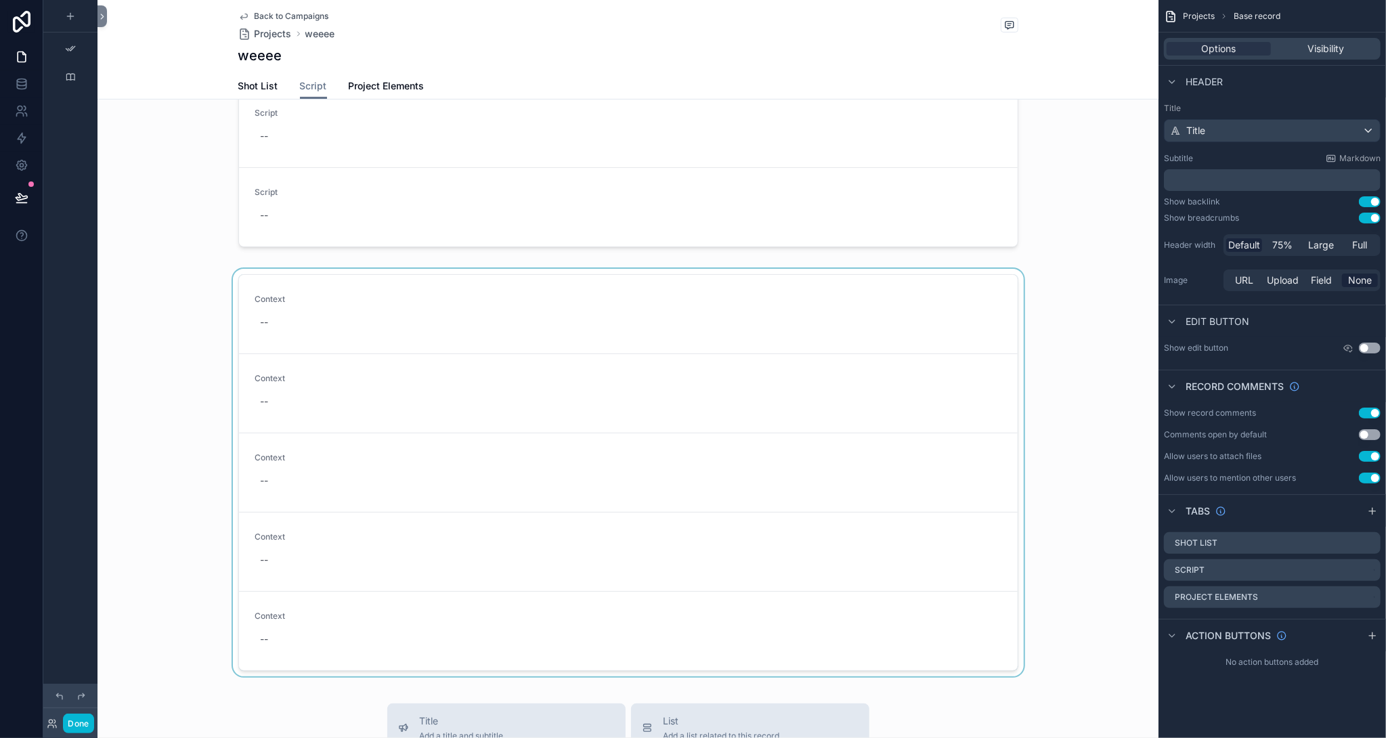
click at [337, 318] on div "scrollable content" at bounding box center [628, 475] width 1061 height 413
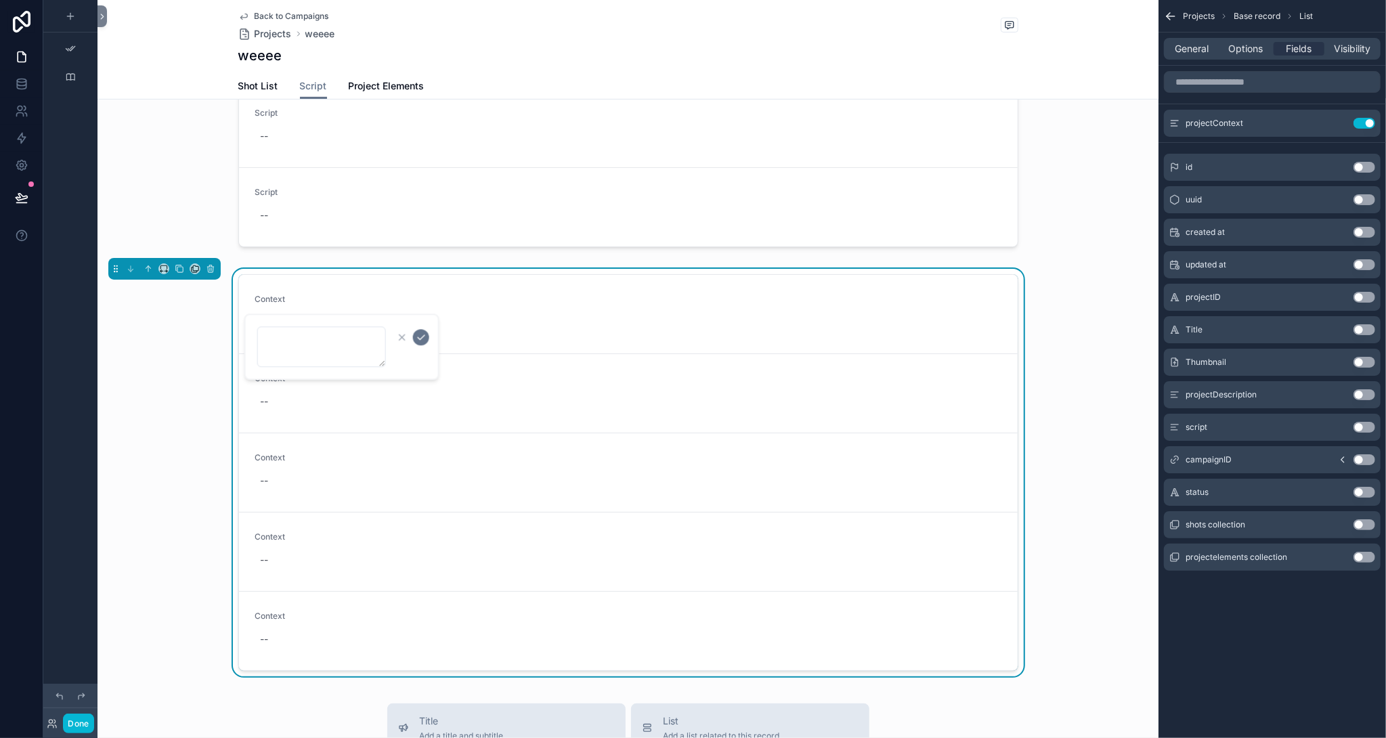
click at [200, 358] on div "Context -- Context -- Context -- Context -- Context --" at bounding box center [628, 475] width 1061 height 413
click at [1264, 51] on div "Options" at bounding box center [1245, 49] width 51 height 14
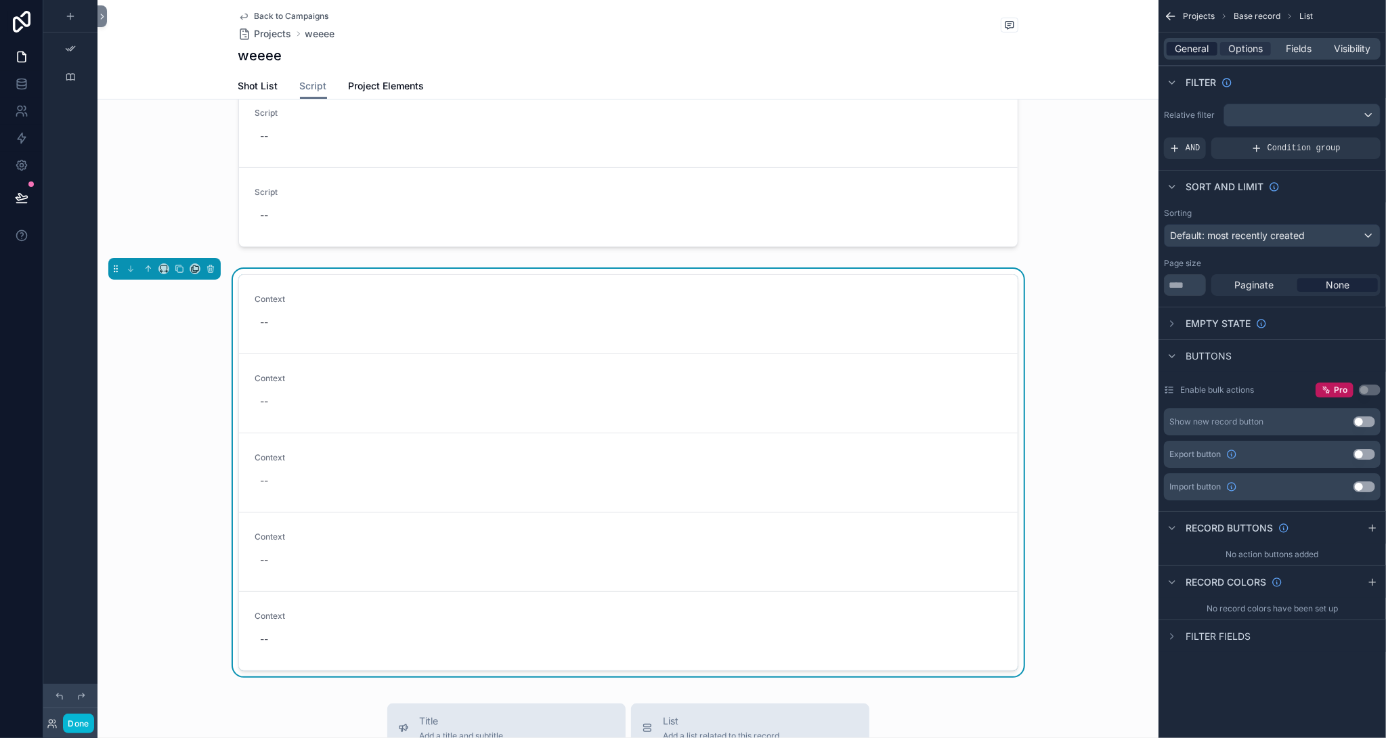
click at [1194, 51] on span "General" at bounding box center [1192, 49] width 34 height 14
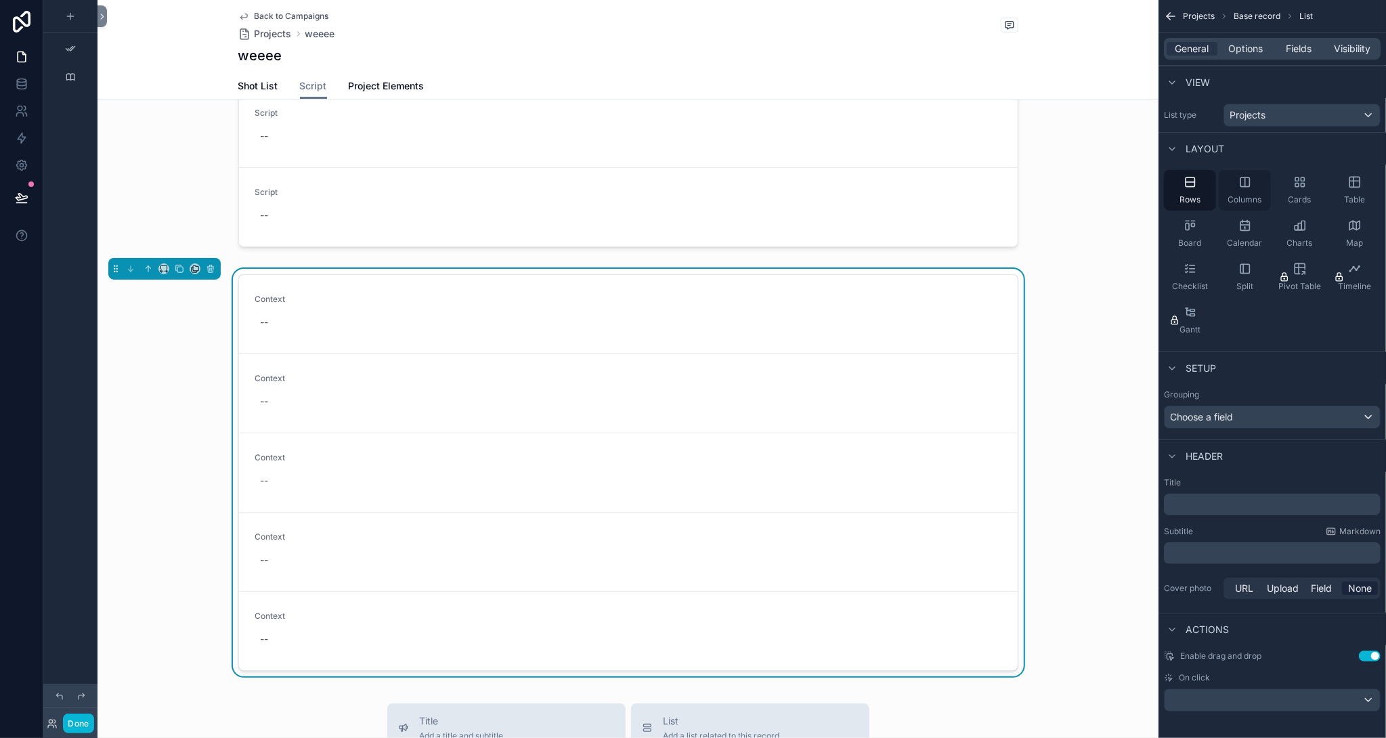
click at [1244, 190] on div "Columns" at bounding box center [1245, 190] width 52 height 41
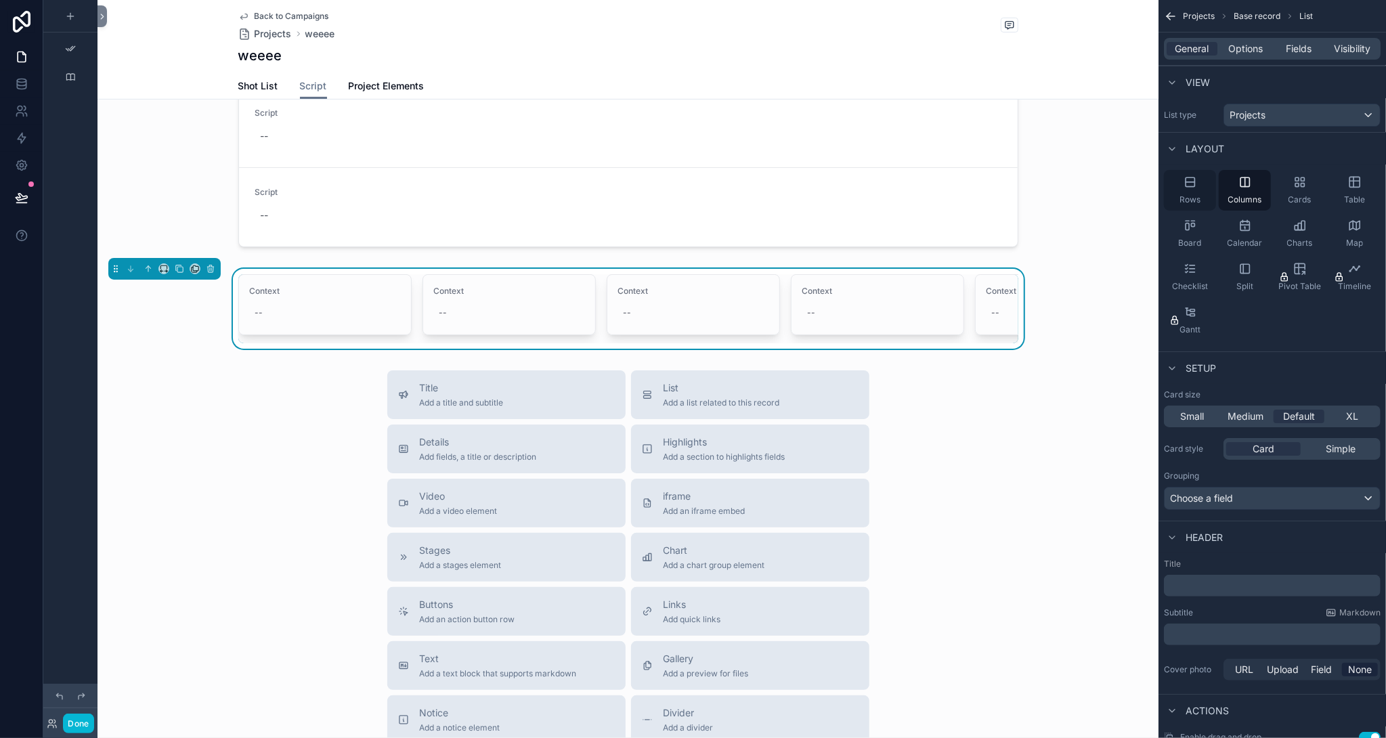
click at [1196, 192] on div "Rows" at bounding box center [1190, 190] width 52 height 41
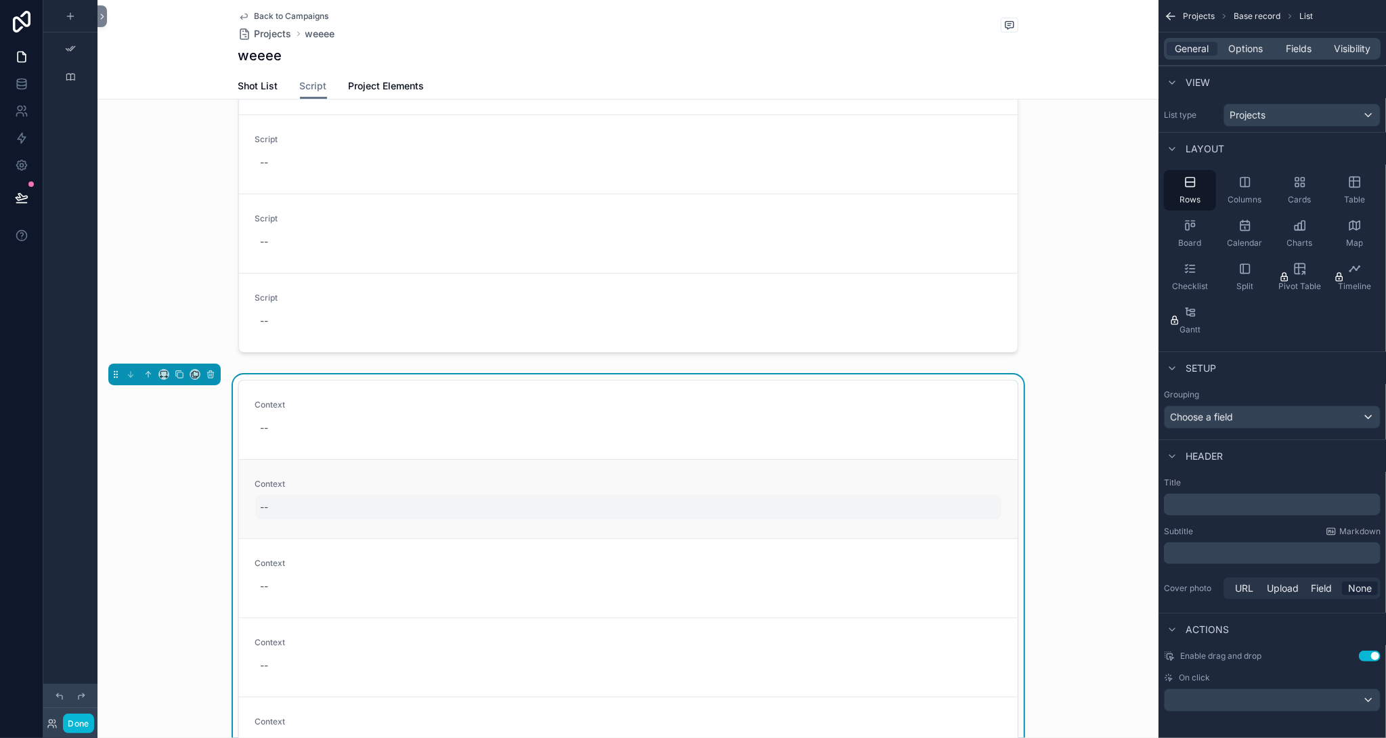
scroll to position [339, 0]
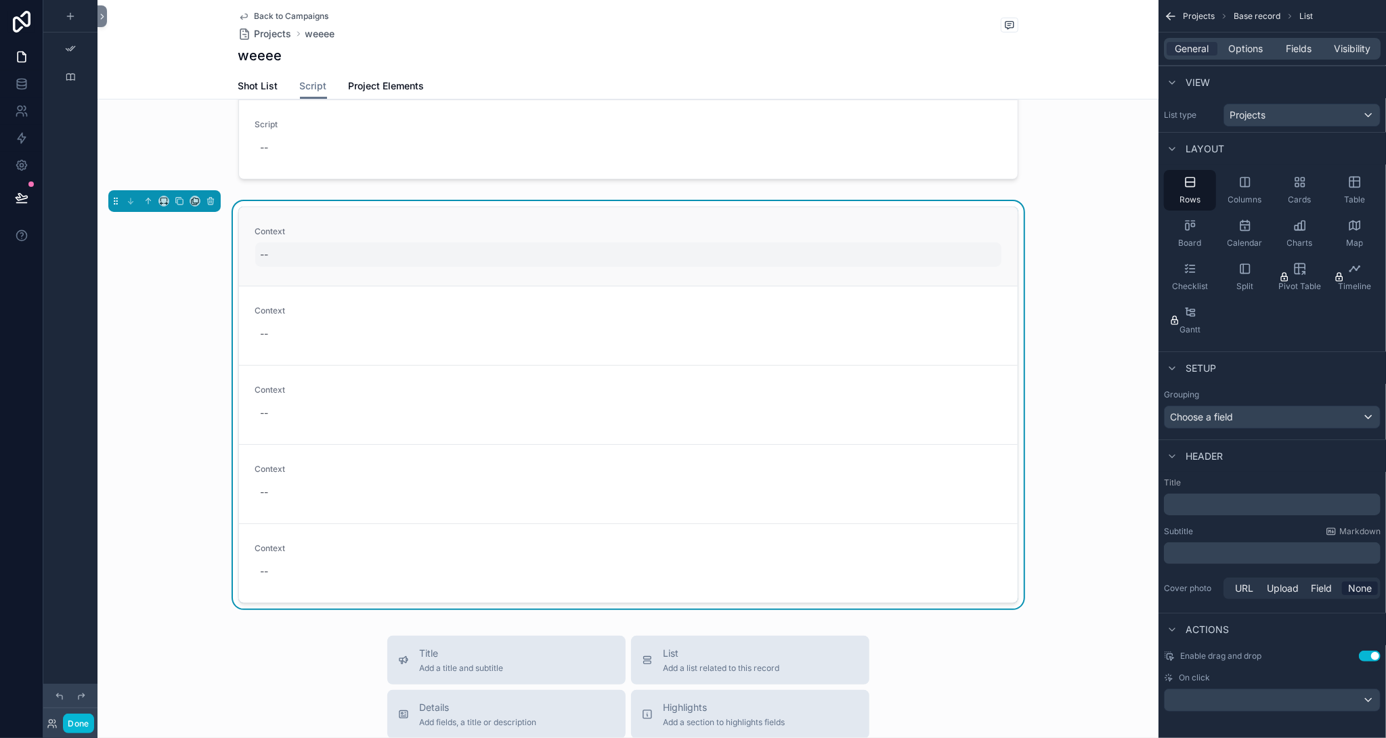
click at [309, 250] on div "--" at bounding box center [628, 254] width 746 height 24
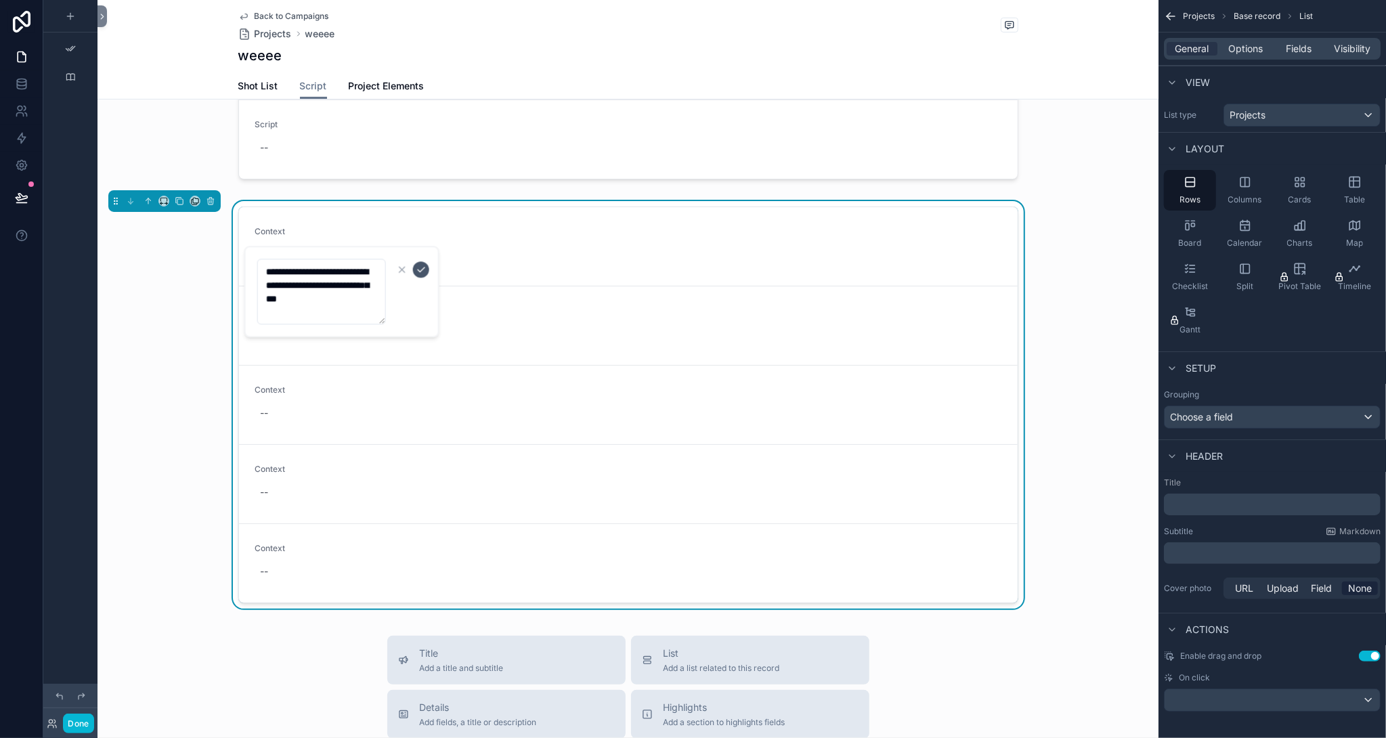
type textarea "**********"
click at [421, 267] on icon "scrollable content" at bounding box center [421, 269] width 11 height 11
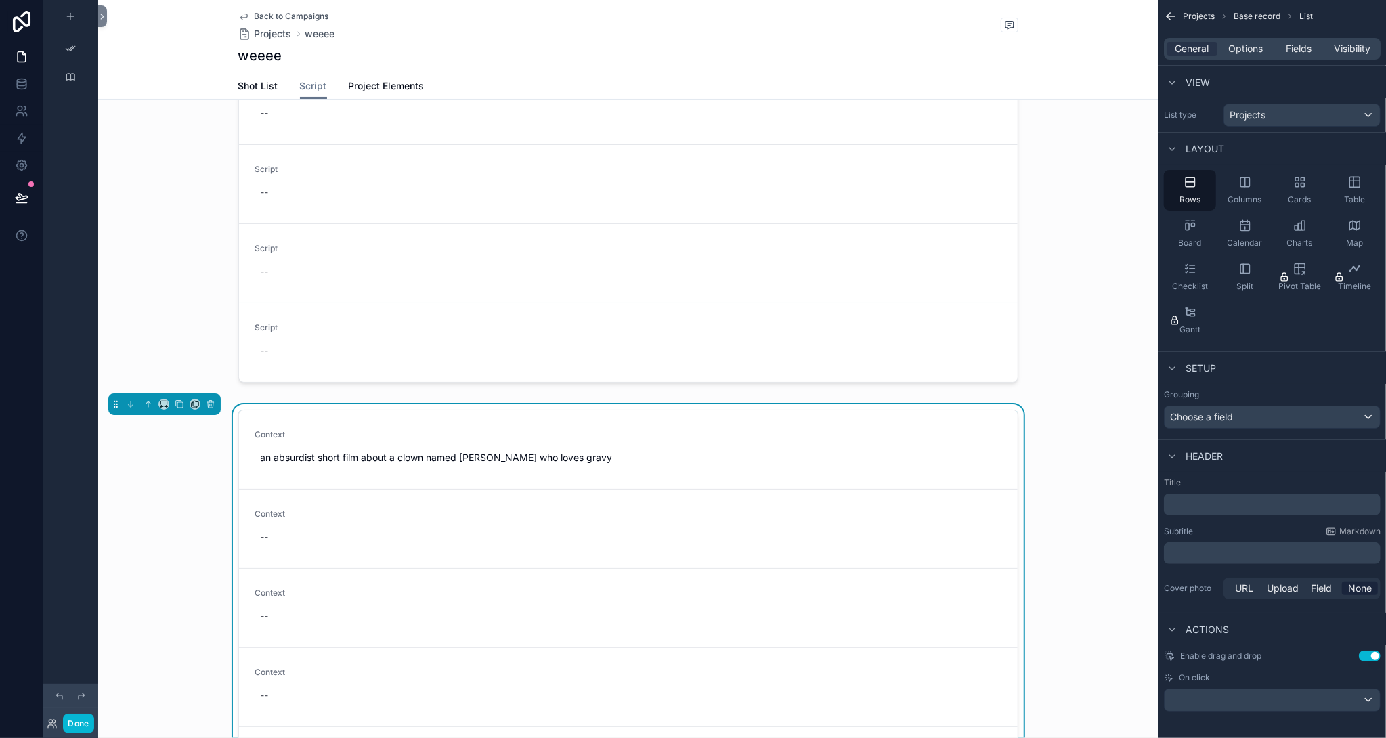
scroll to position [0, 0]
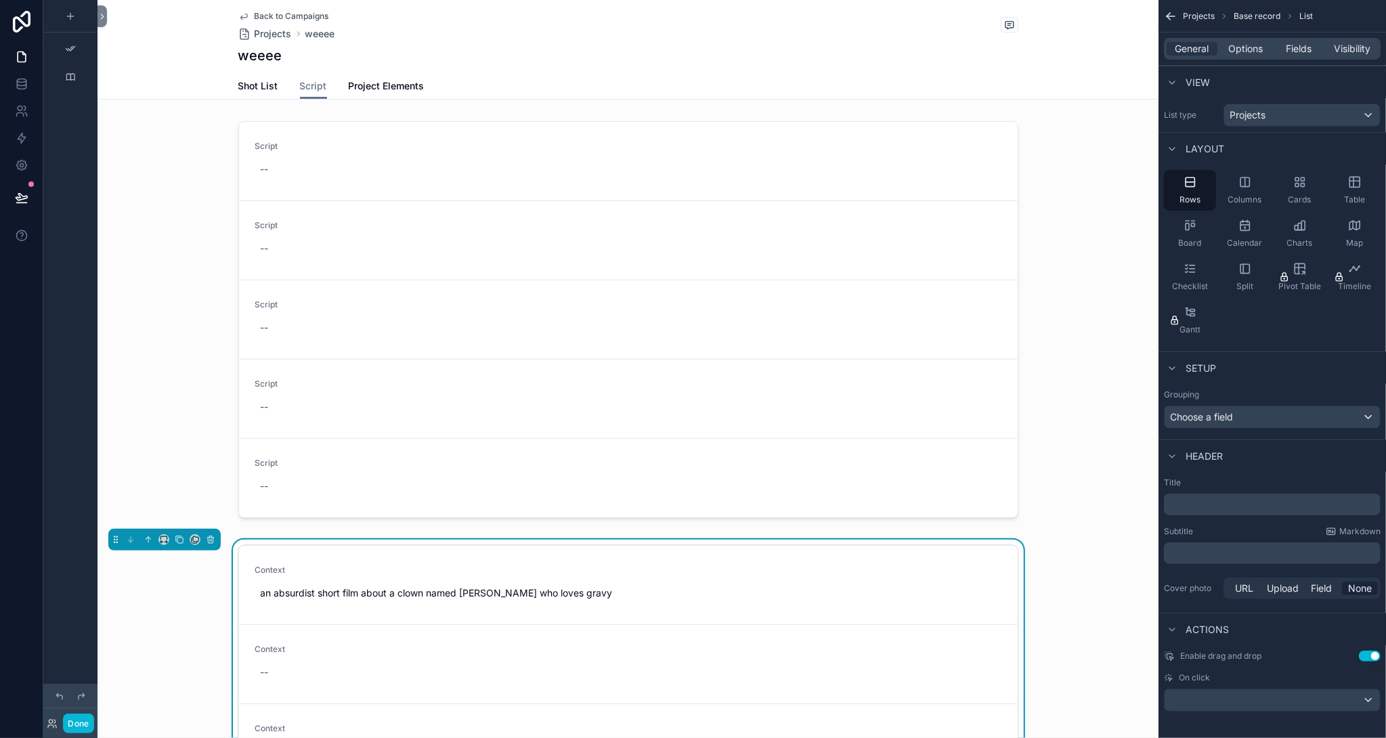
click at [275, 15] on span "Back to Campaigns" at bounding box center [292, 16] width 74 height 11
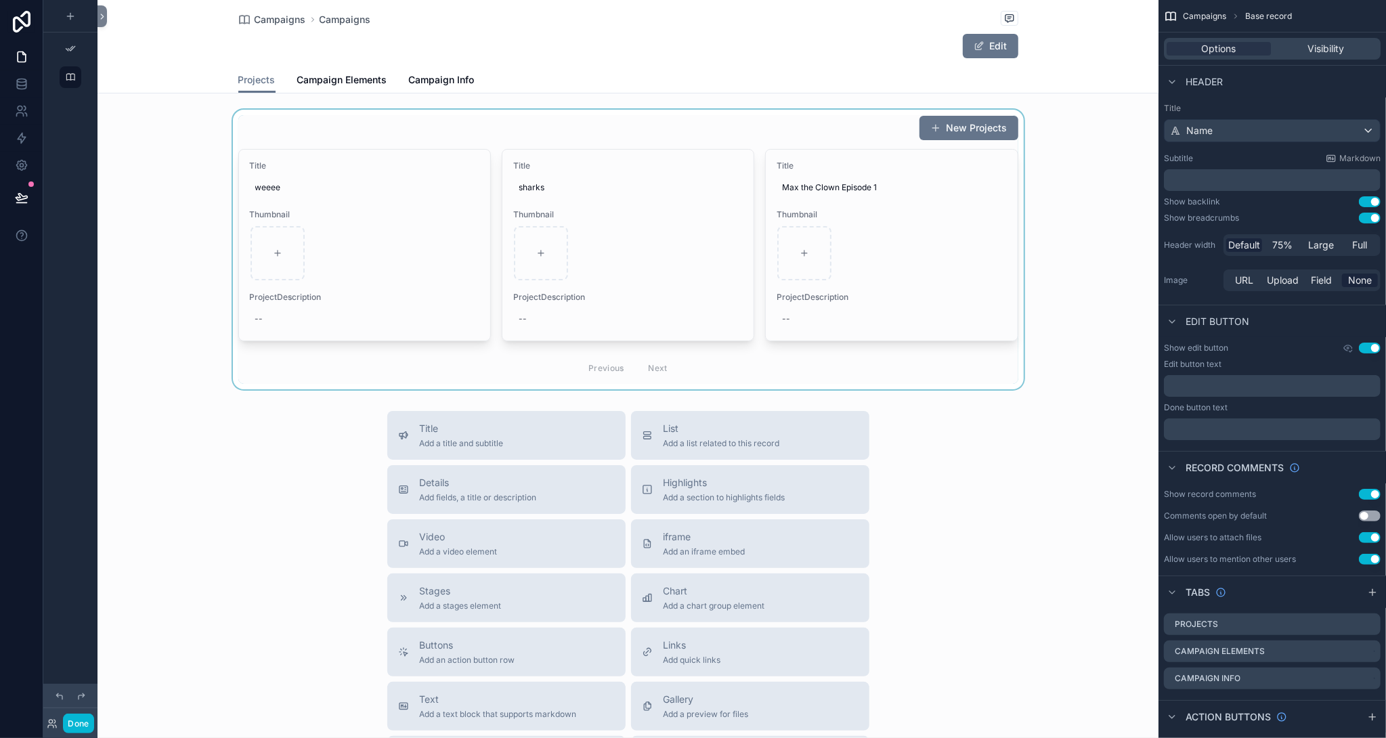
click at [362, 185] on div "scrollable content" at bounding box center [628, 250] width 1061 height 280
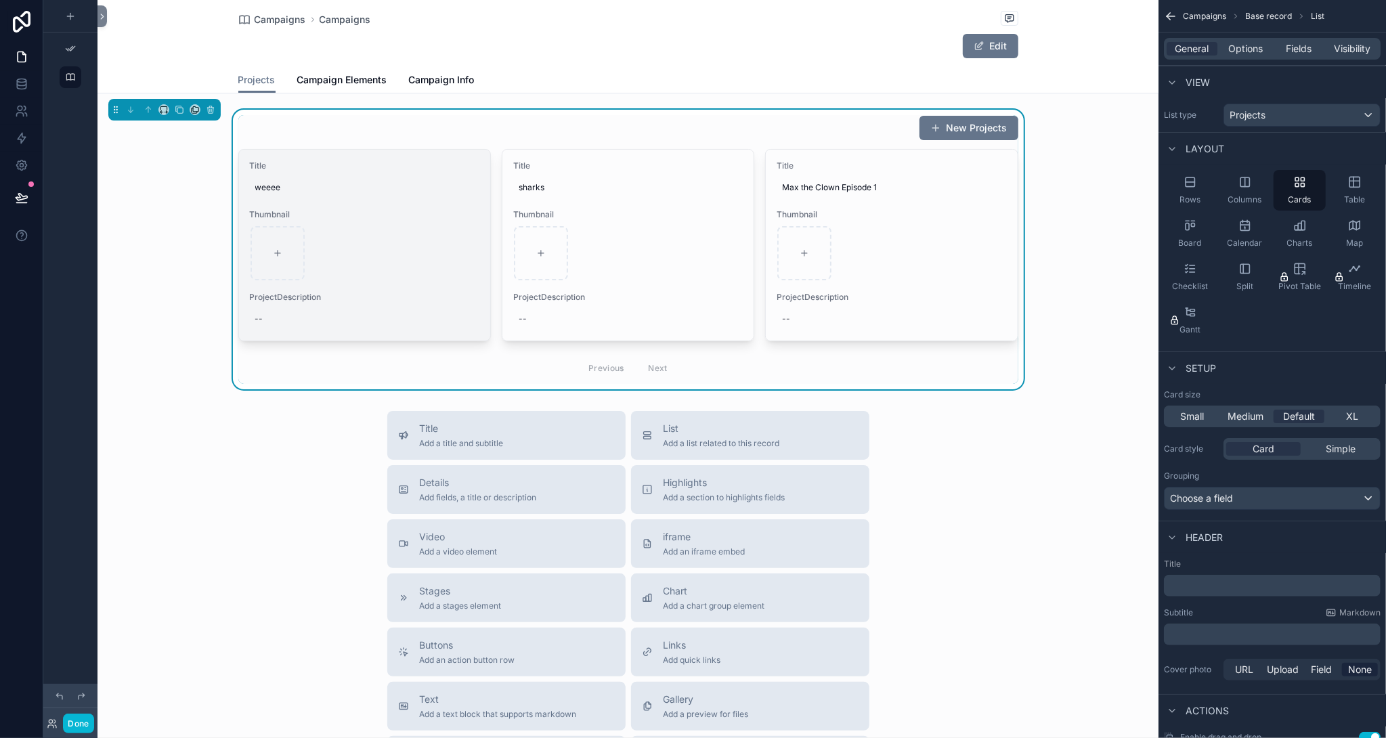
click at [419, 273] on div "scrollable content" at bounding box center [365, 253] width 228 height 54
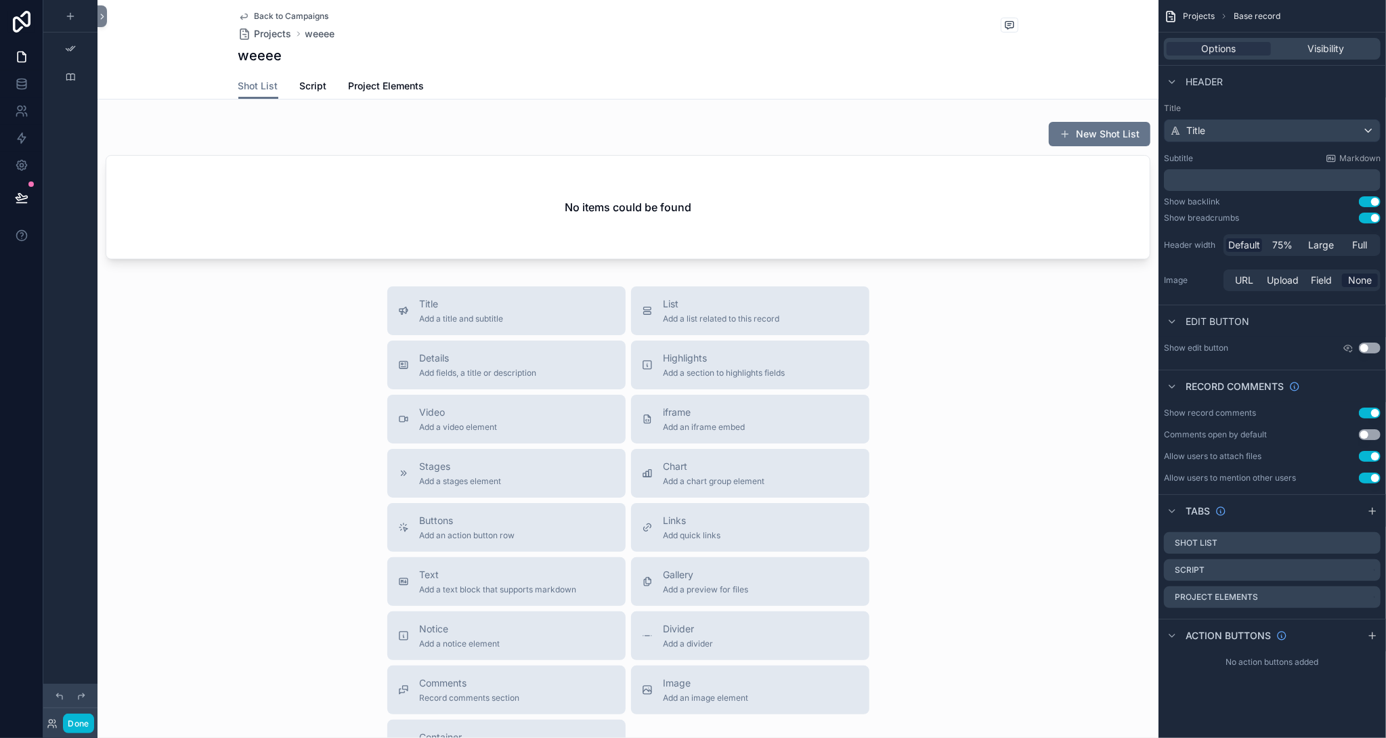
click at [280, 18] on span "Back to Campaigns" at bounding box center [292, 16] width 74 height 11
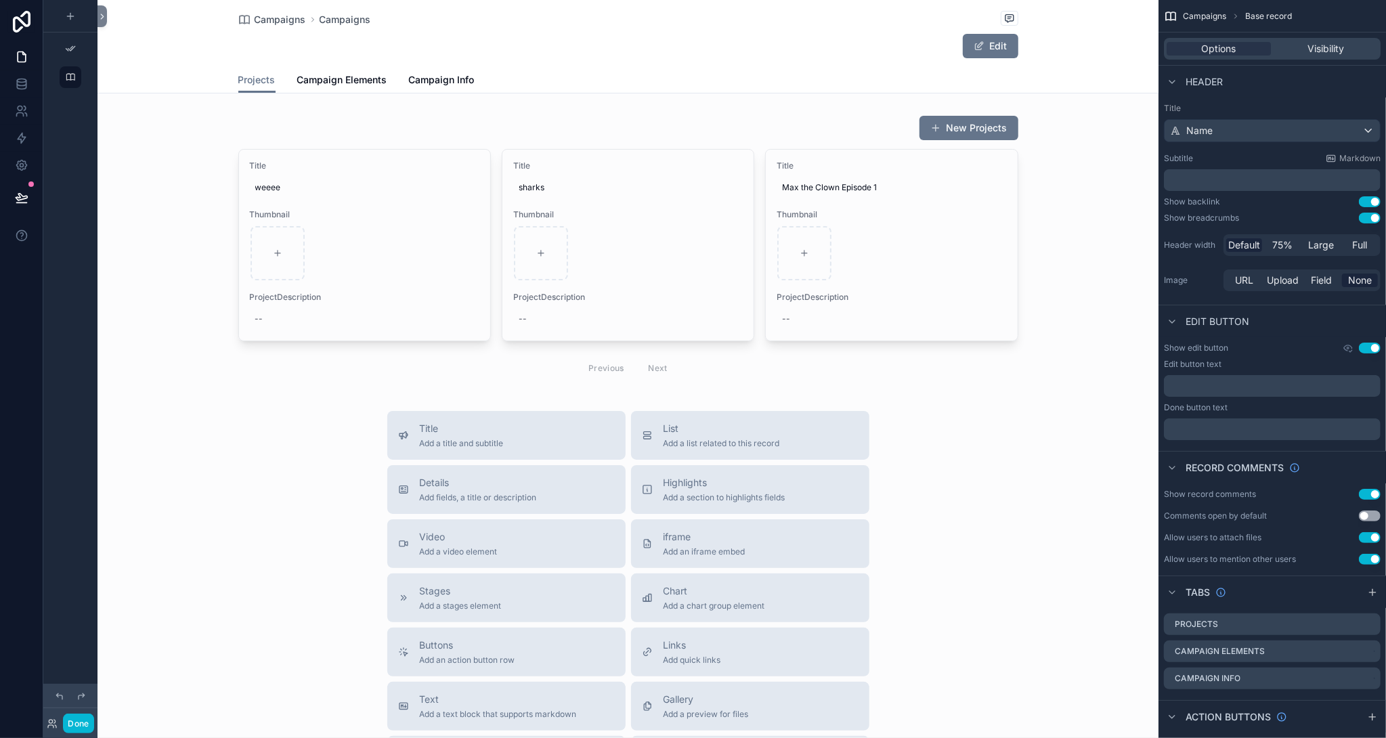
click at [280, 18] on span "Campaigns" at bounding box center [280, 20] width 51 height 14
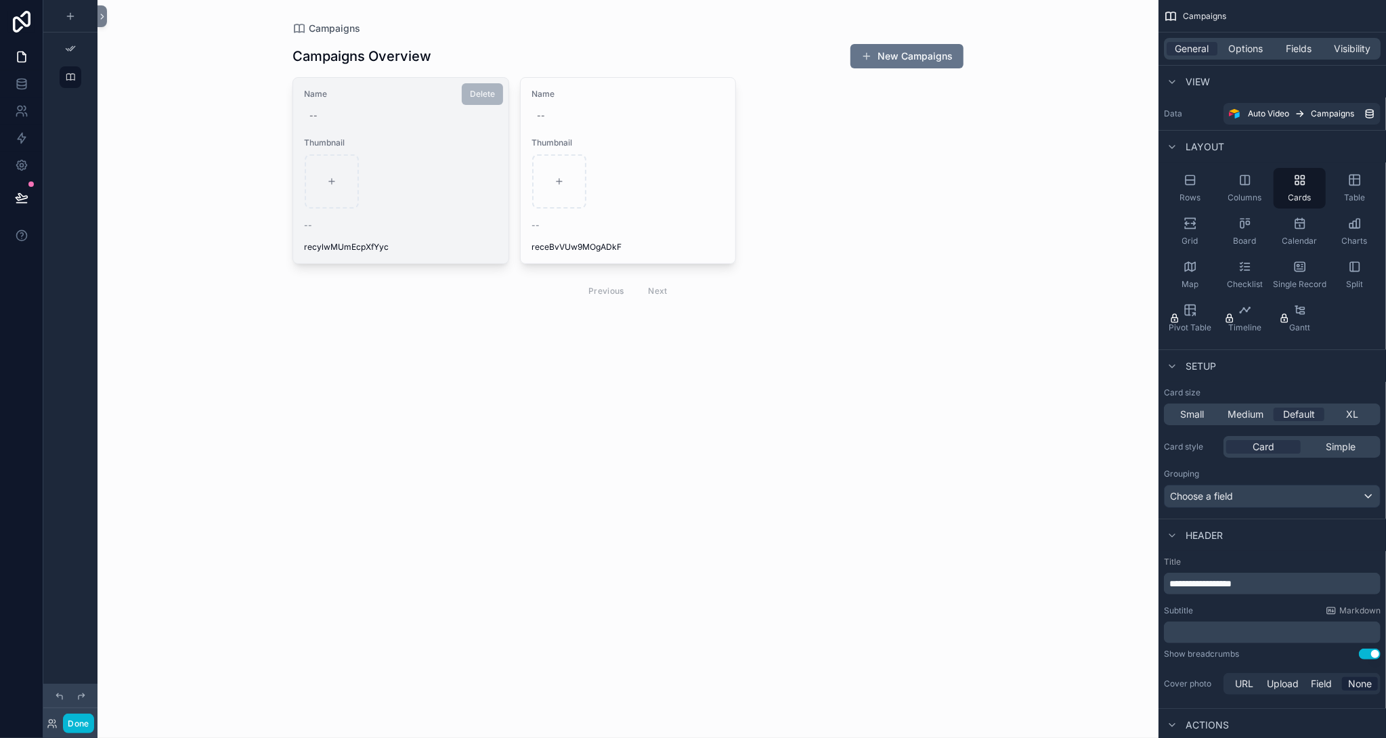
click at [440, 211] on div "Name -- Thumbnail -- recylwMUmEcpXfYyc" at bounding box center [400, 171] width 215 height 186
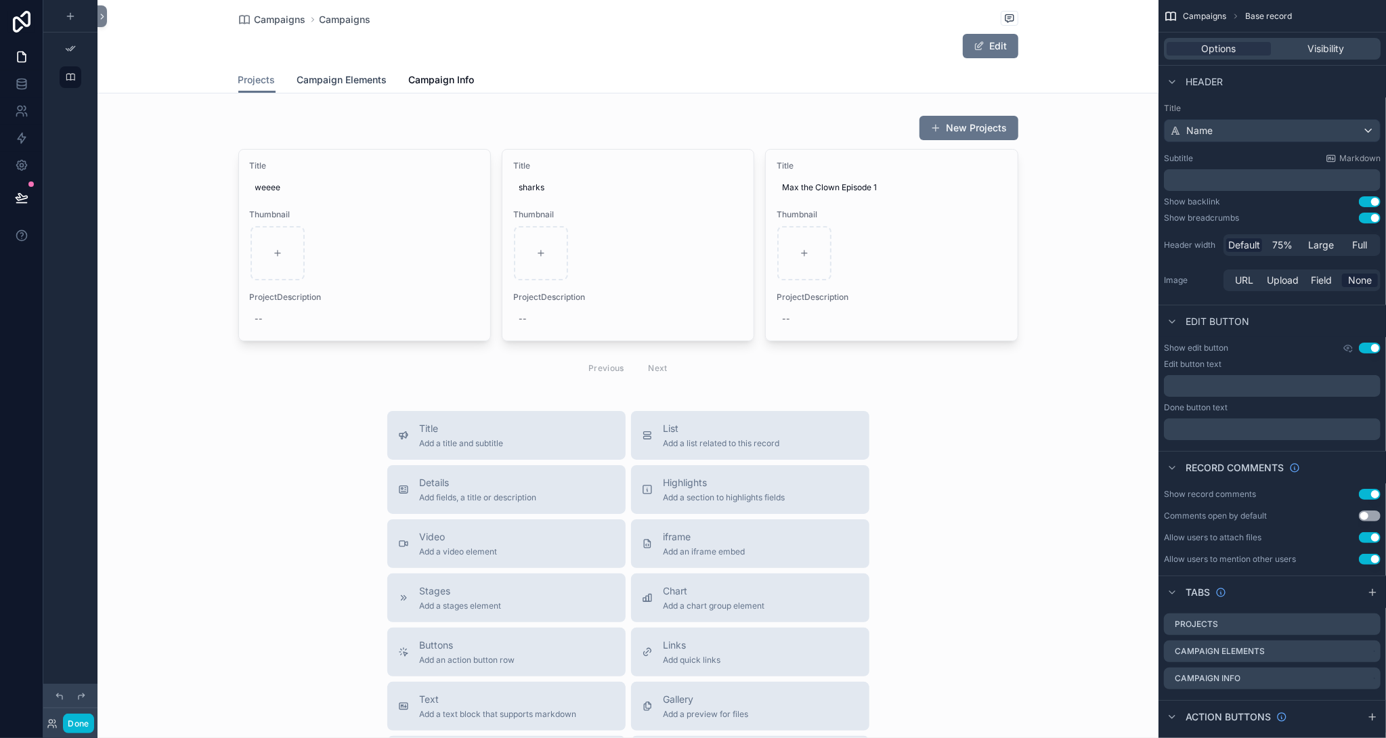
click at [328, 83] on span "Campaign Elements" at bounding box center [342, 80] width 90 height 14
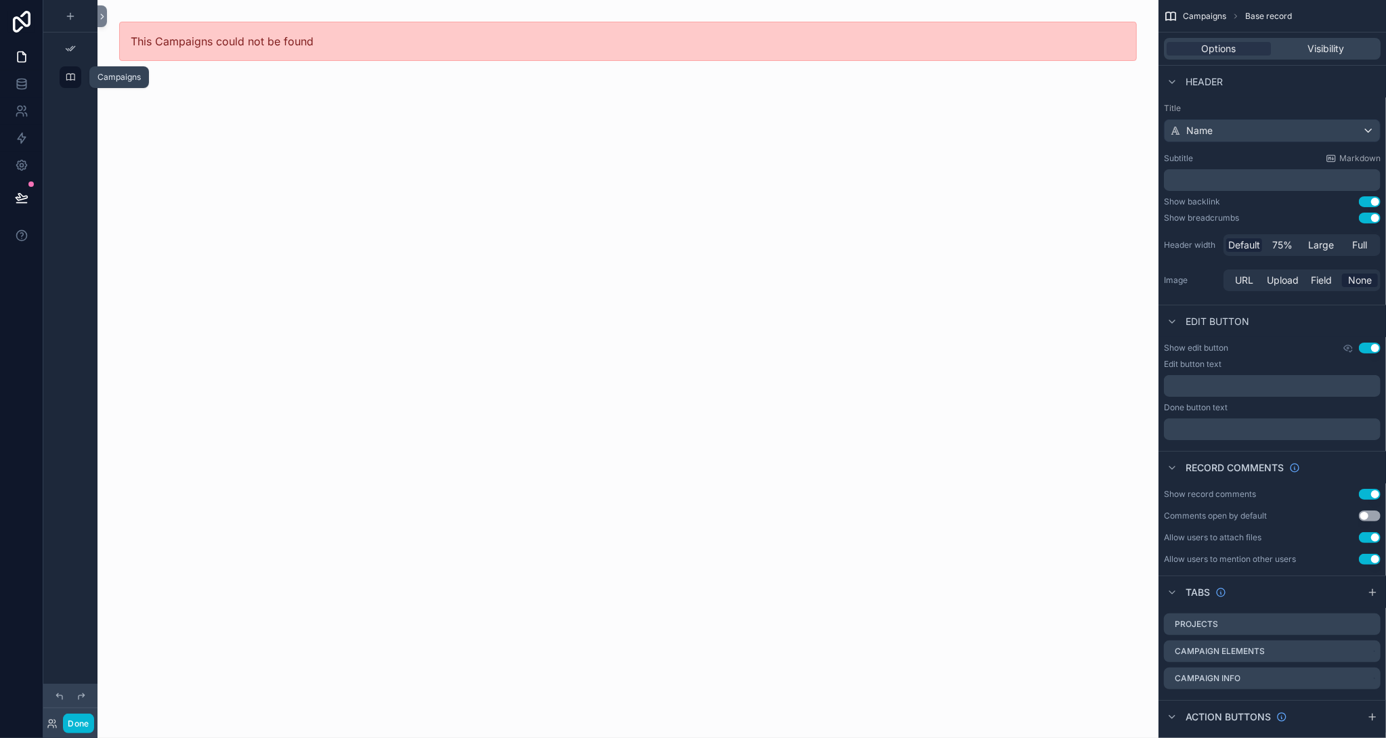
click at [70, 71] on div "scrollable content" at bounding box center [70, 77] width 16 height 22
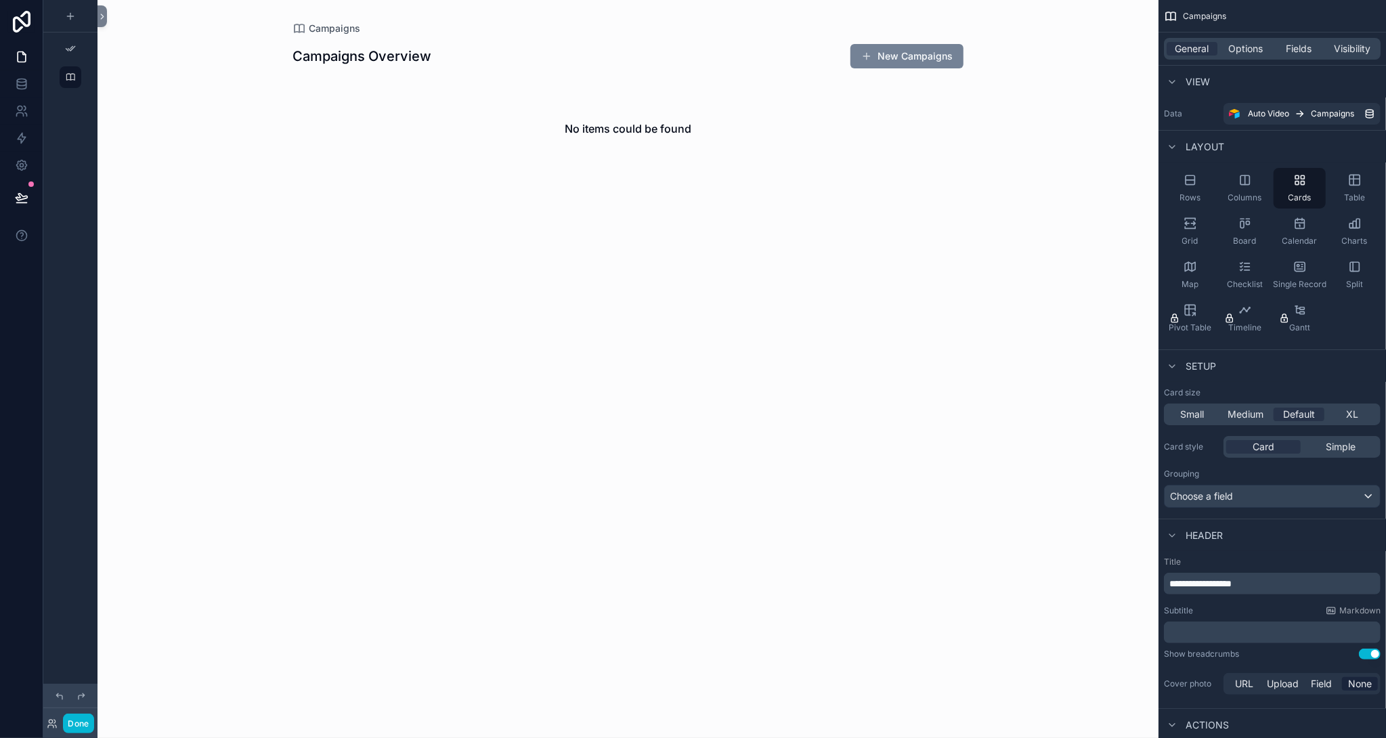
click at [917, 60] on button "New Campaigns" at bounding box center [906, 56] width 113 height 24
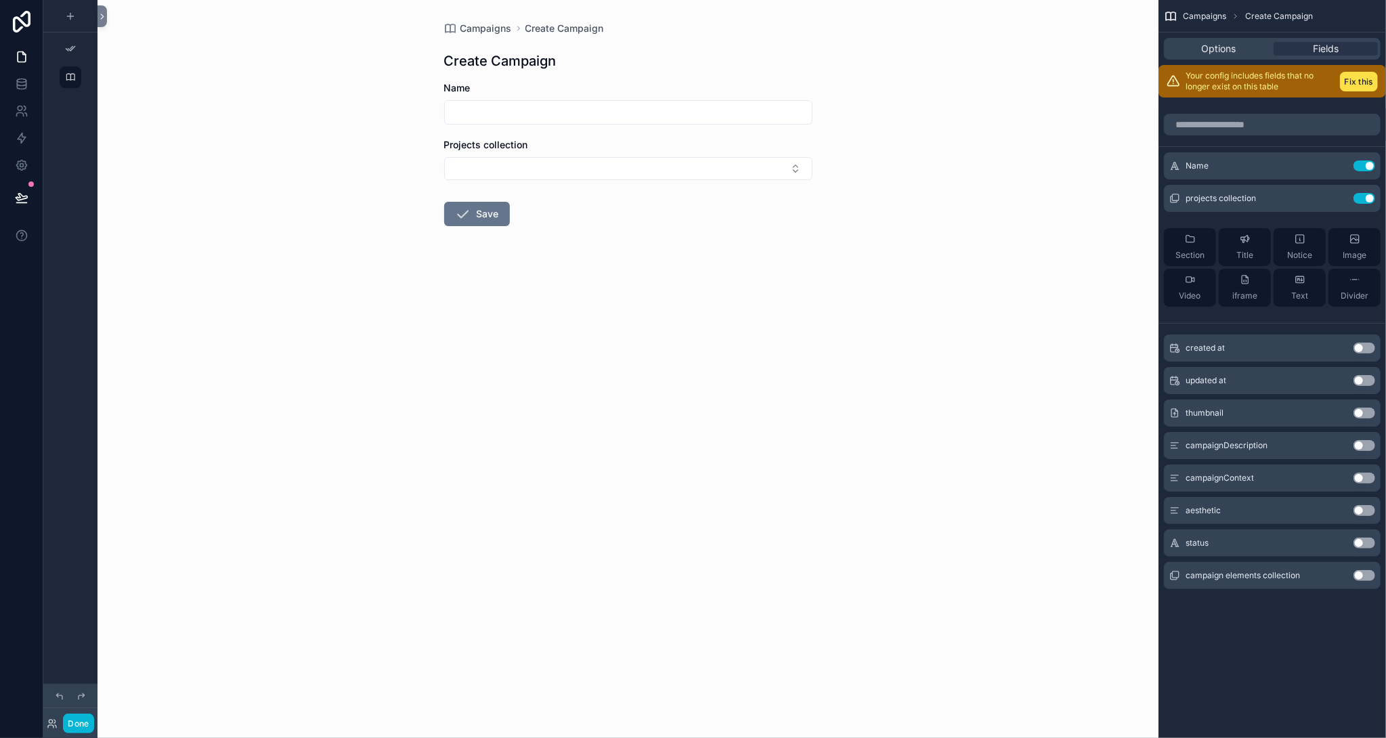
click at [715, 109] on input "scrollable content" at bounding box center [628, 112] width 367 height 19
type input "**********"
click at [1361, 198] on button "Use setting" at bounding box center [1365, 198] width 22 height 11
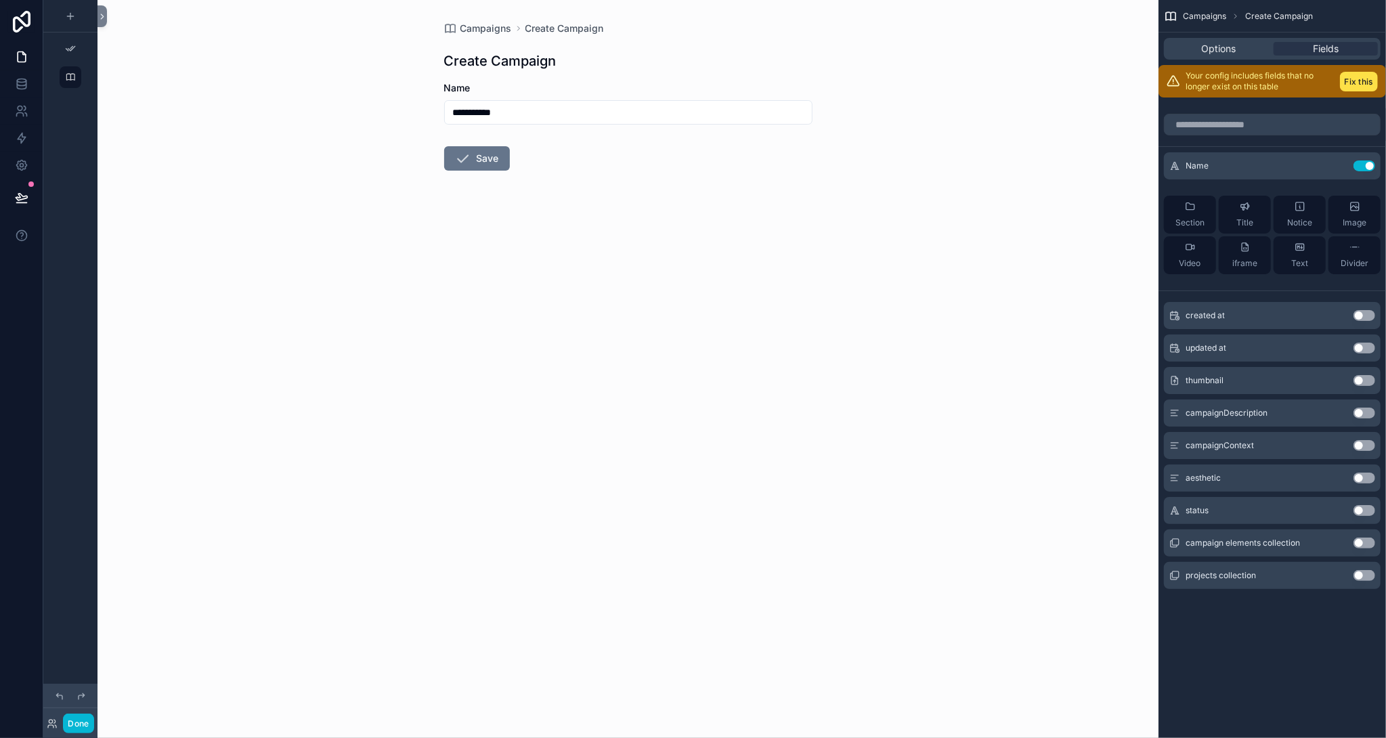
click at [1370, 411] on button "Use setting" at bounding box center [1365, 413] width 22 height 11
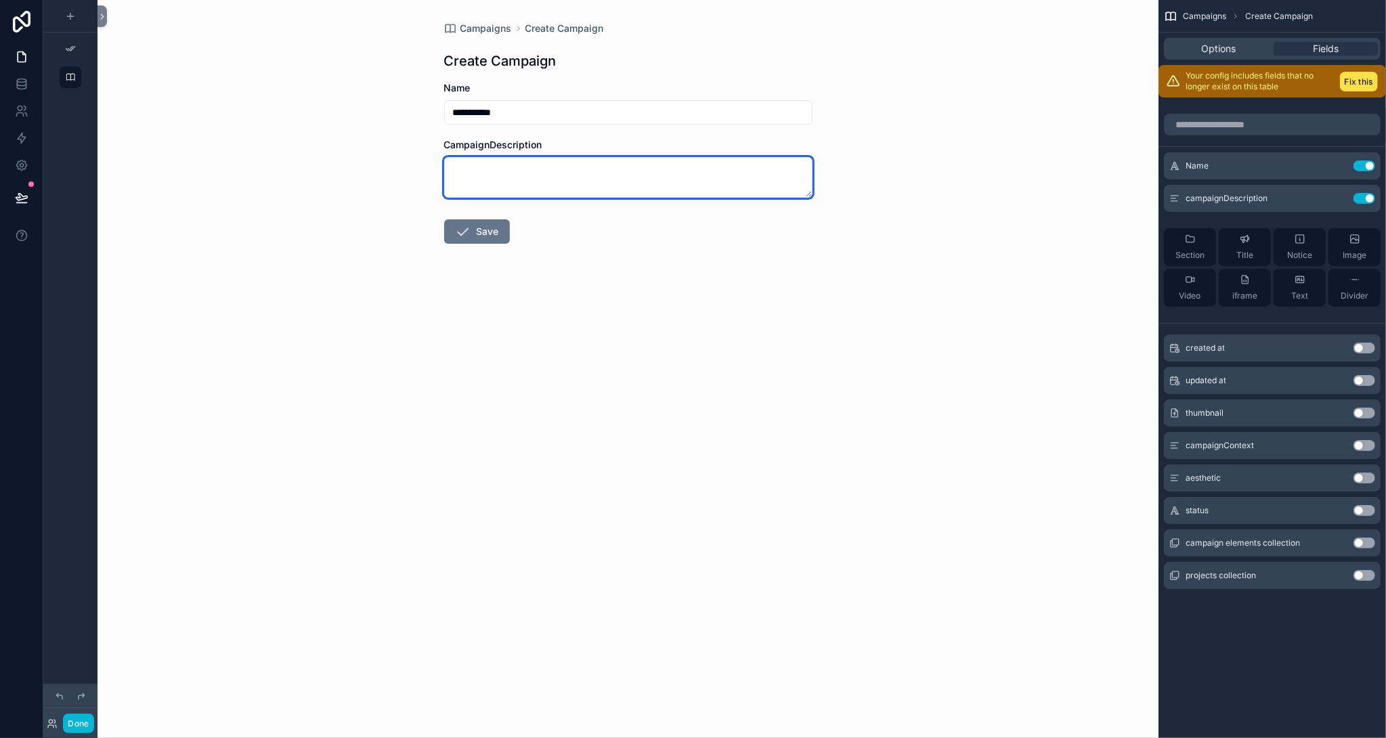
click at [483, 177] on textarea "scrollable content" at bounding box center [628, 177] width 368 height 41
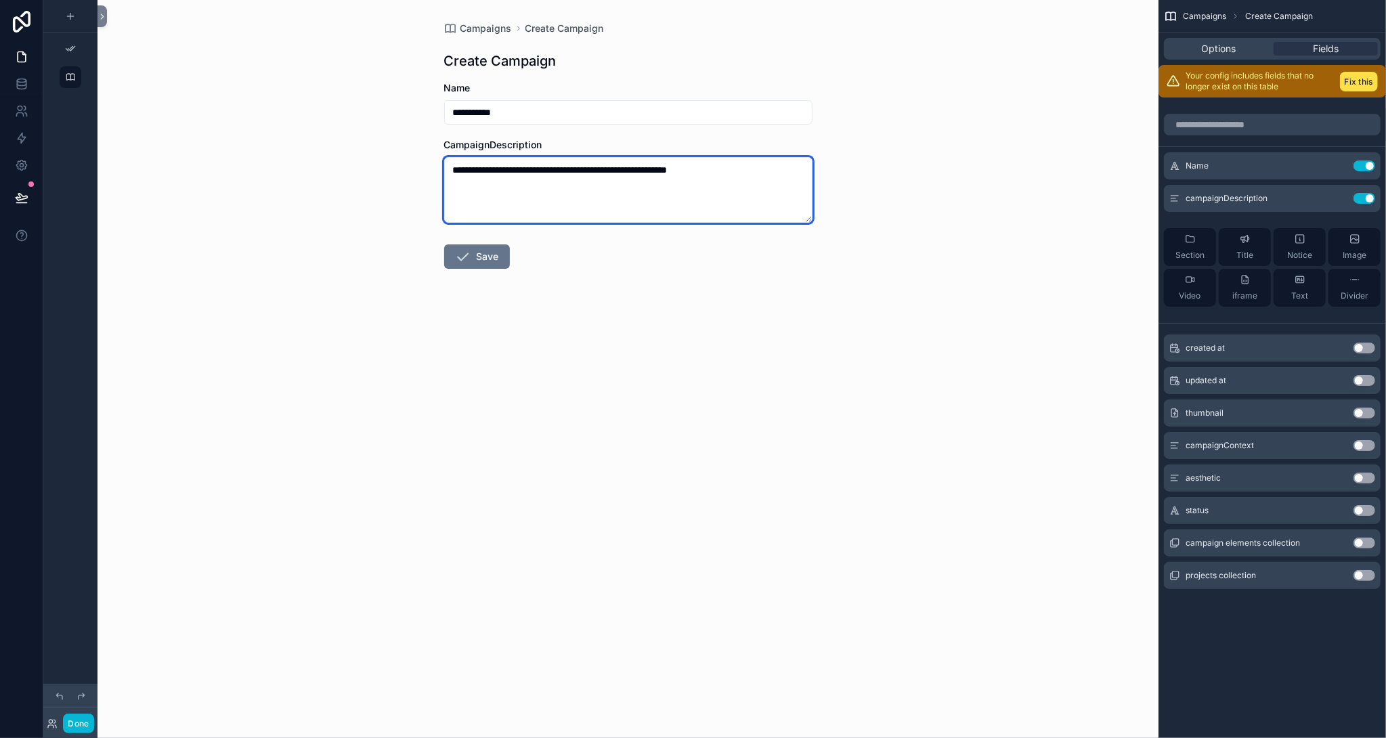
type textarea "**********"
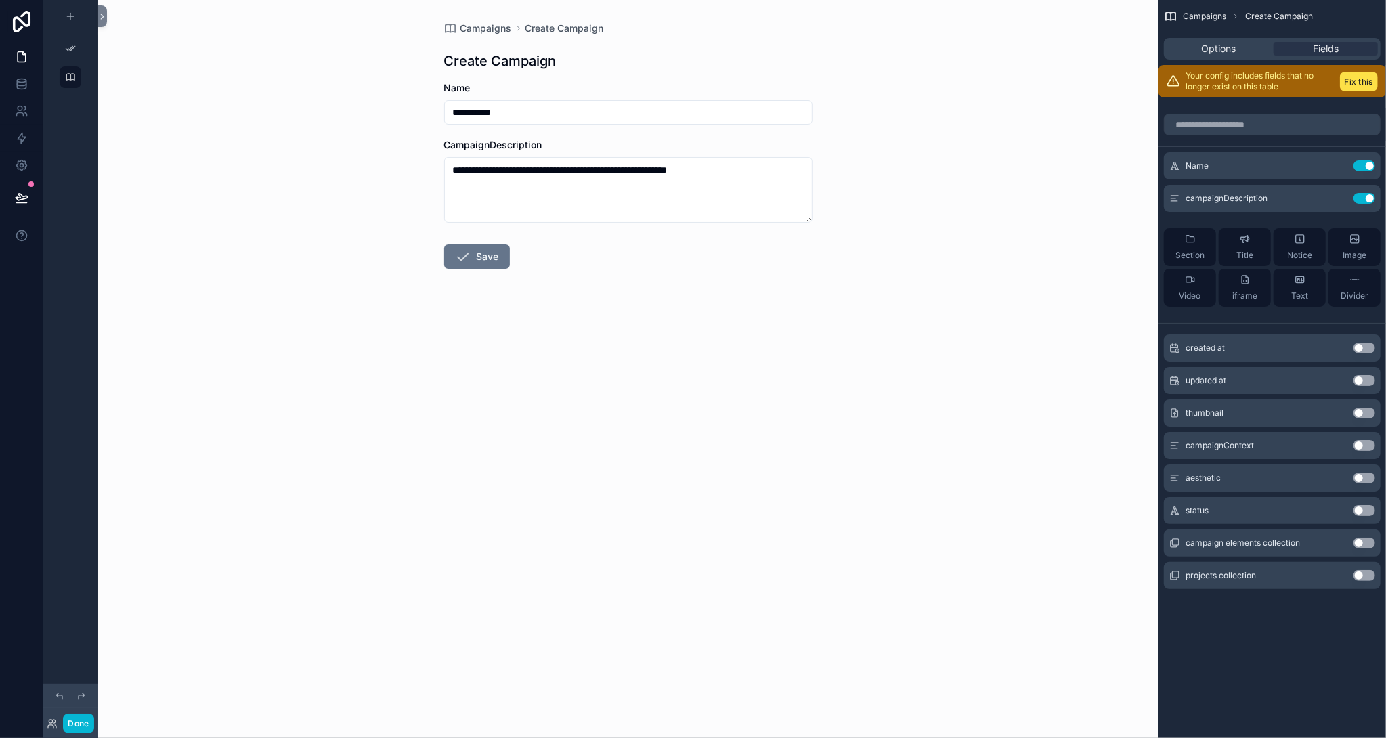
click at [1369, 414] on button "Use setting" at bounding box center [1365, 413] width 22 height 11
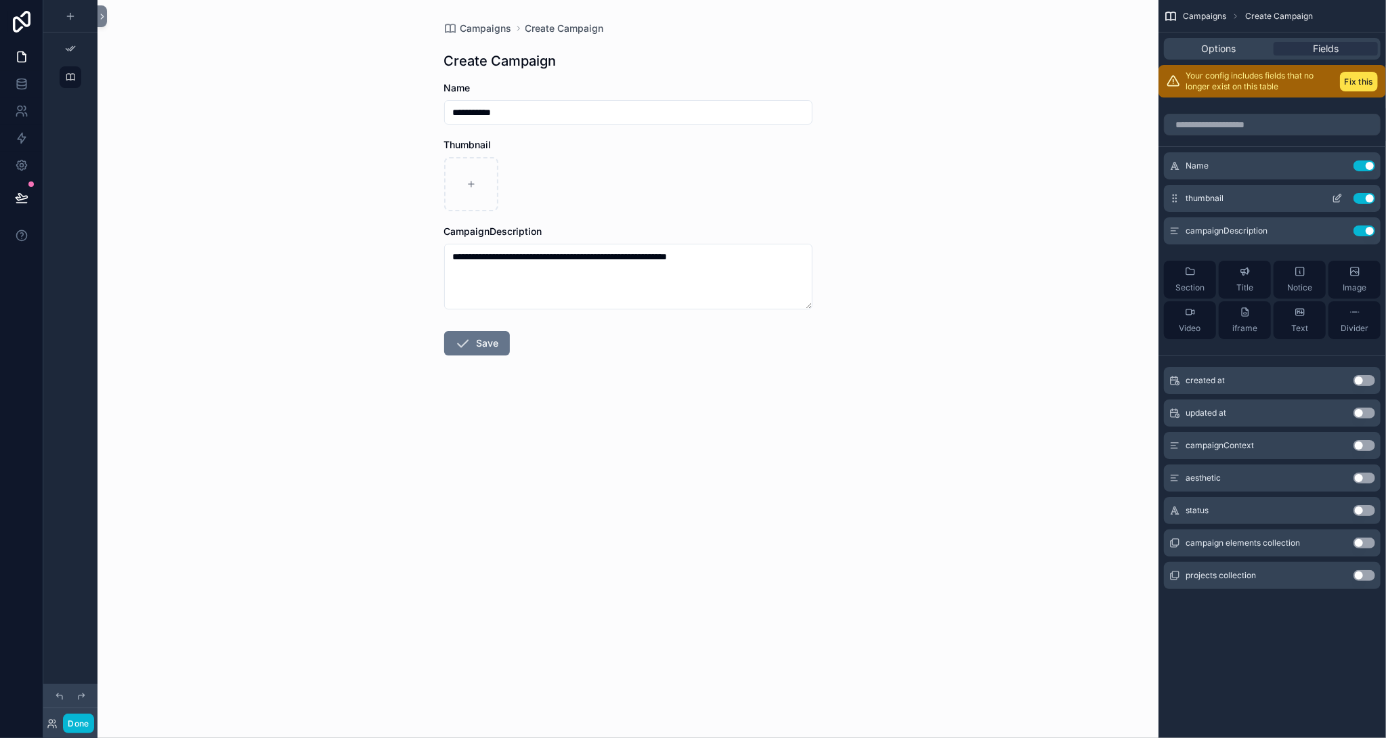
click at [1338, 197] on icon "scrollable content" at bounding box center [1337, 198] width 11 height 11
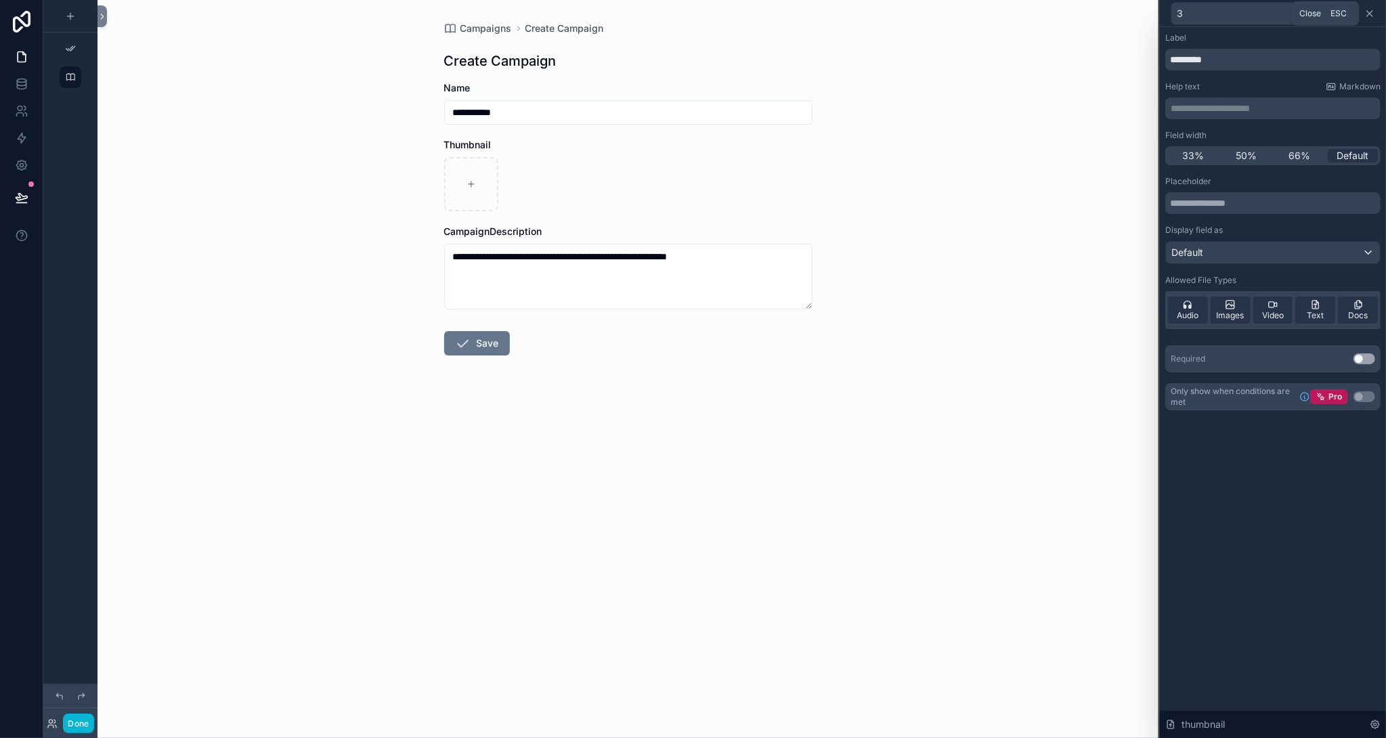
click at [1370, 12] on icon at bounding box center [1369, 13] width 5 height 5
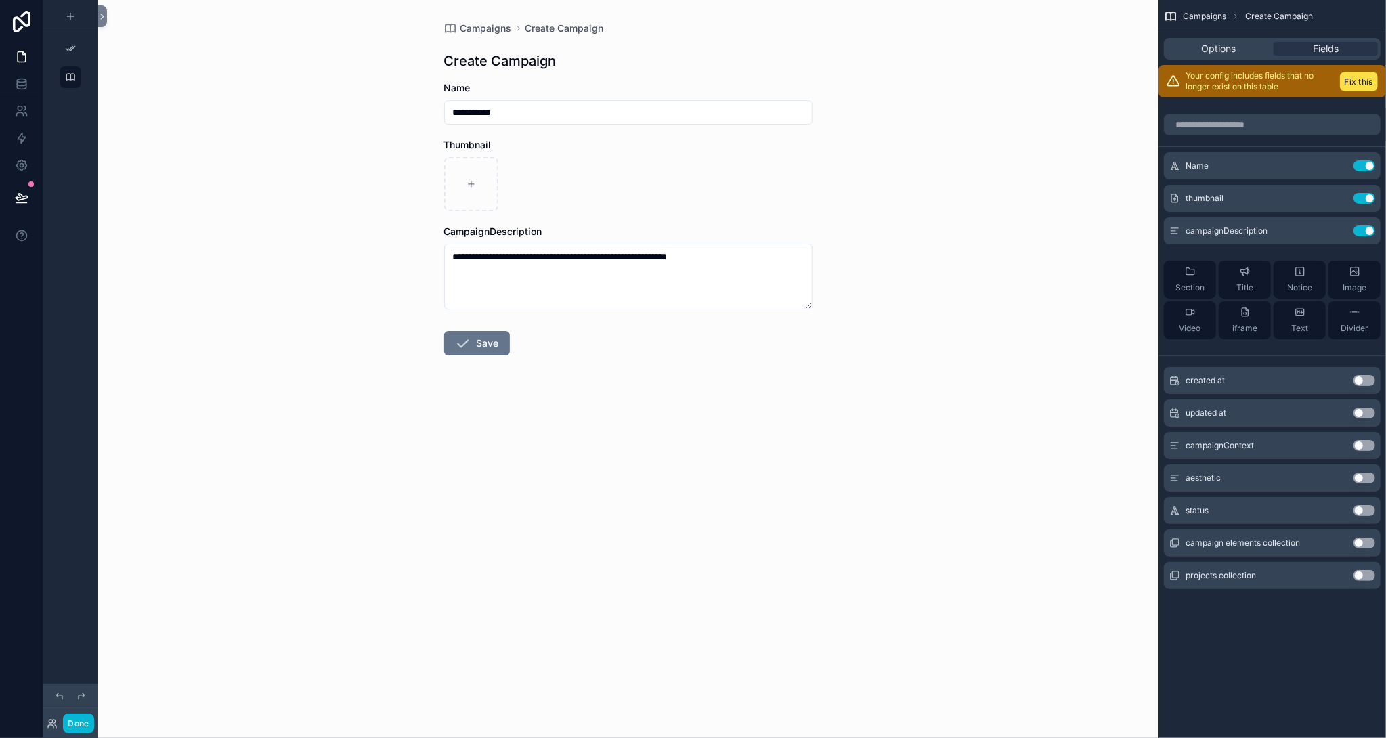
click at [1370, 478] on button "Use setting" at bounding box center [1365, 478] width 22 height 11
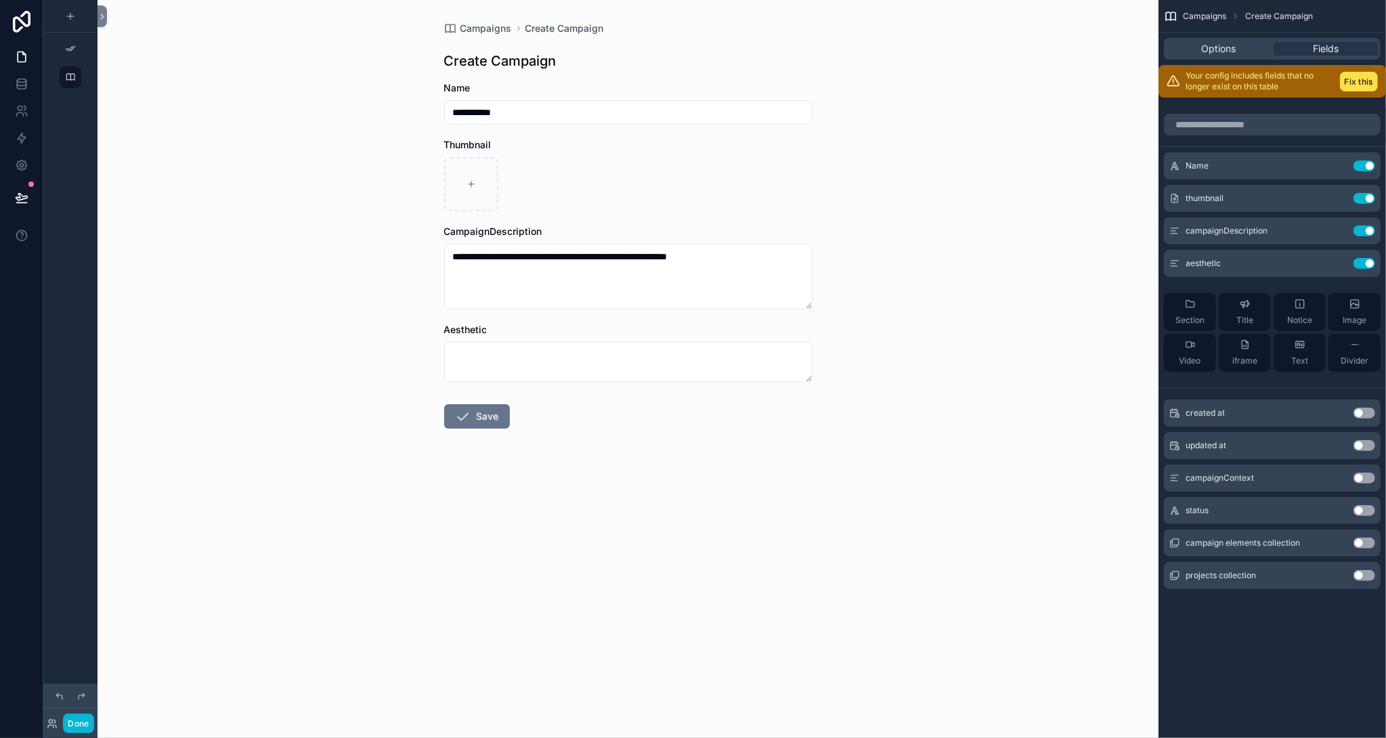
click at [1364, 476] on button "Use setting" at bounding box center [1365, 478] width 22 height 11
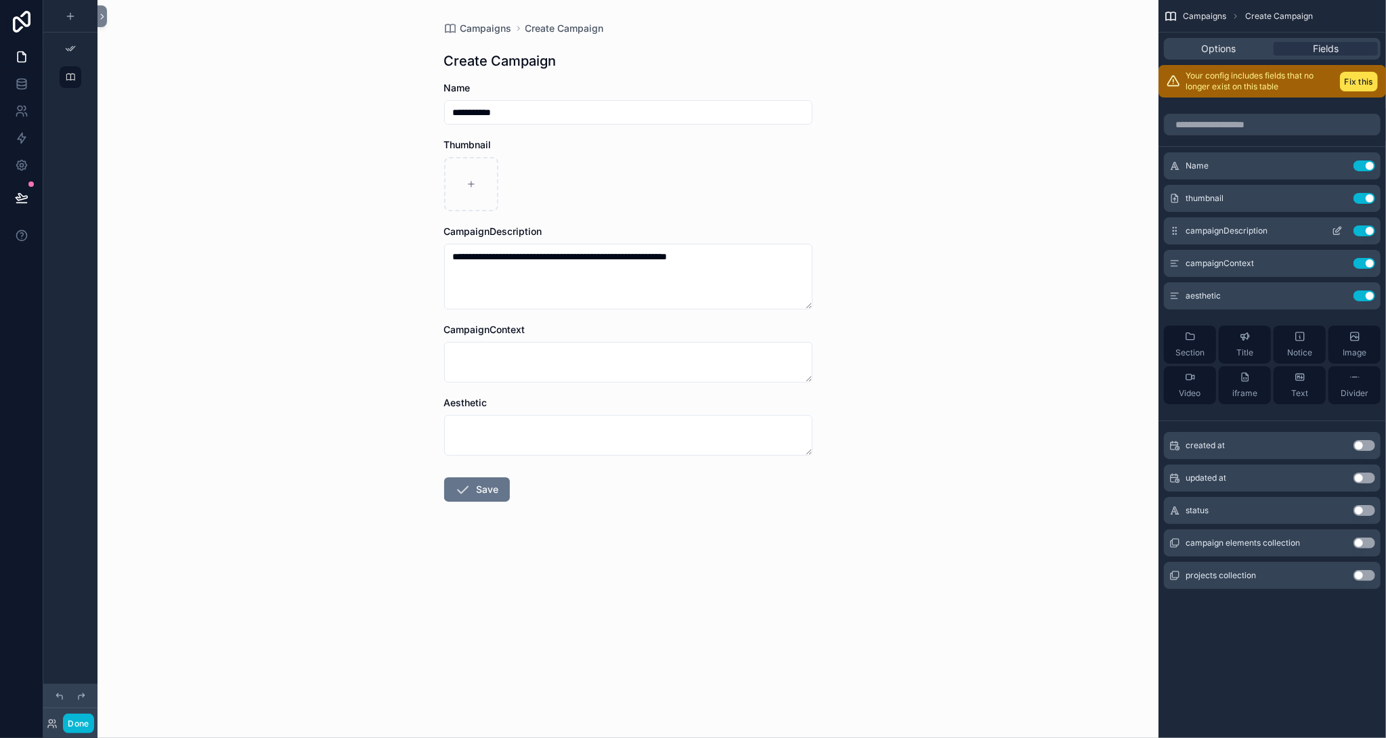
click at [1337, 232] on icon "scrollable content" at bounding box center [1338, 229] width 5 height 5
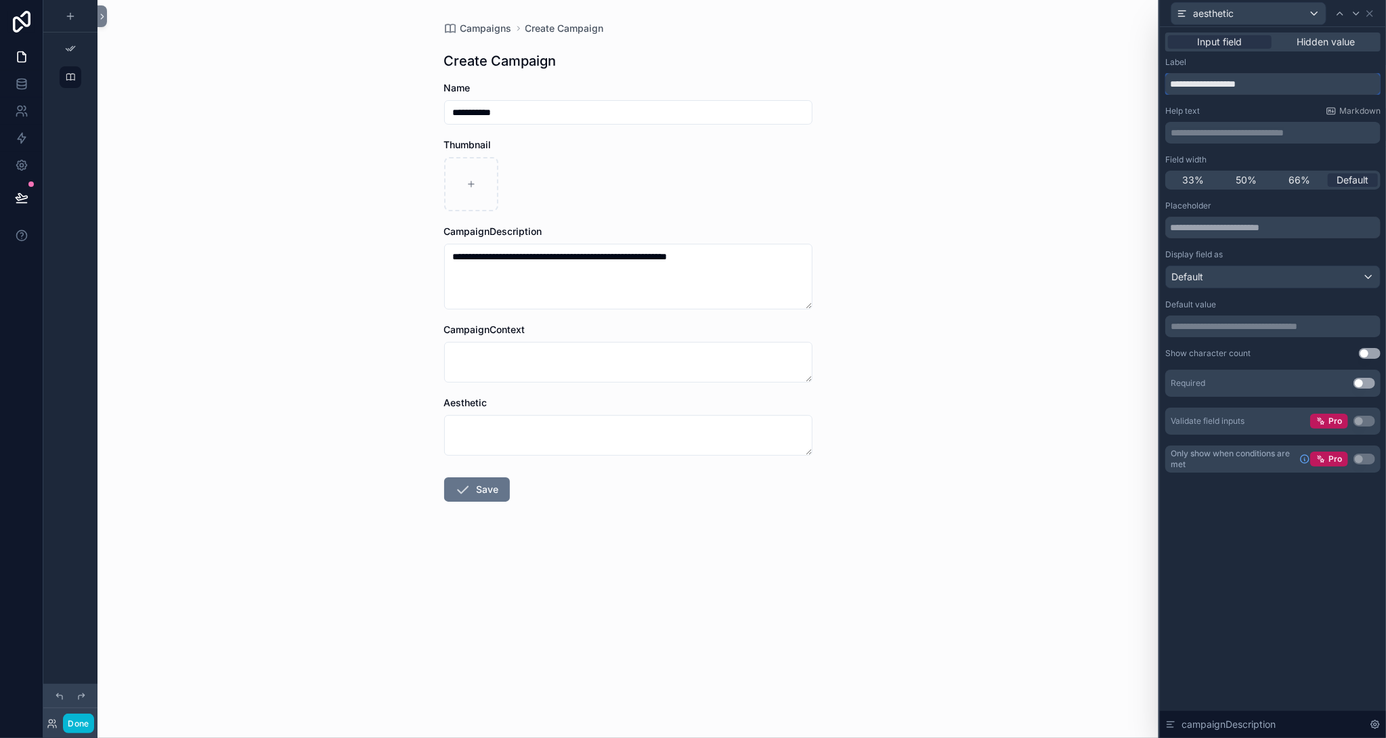
click at [1217, 89] on input "**********" at bounding box center [1272, 84] width 215 height 22
type input "**********"
click at [1372, 18] on icon at bounding box center [1369, 13] width 11 height 11
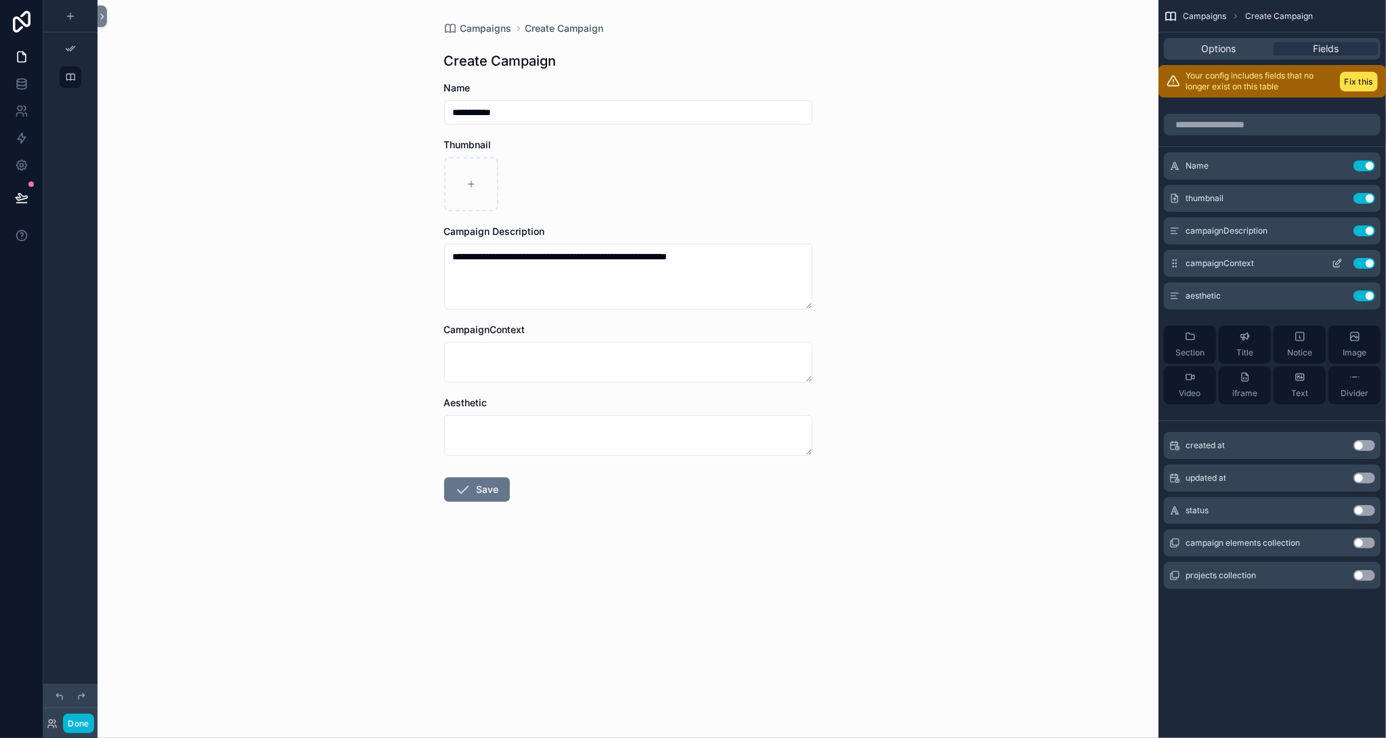
click at [1335, 259] on icon "scrollable content" at bounding box center [1337, 263] width 11 height 11
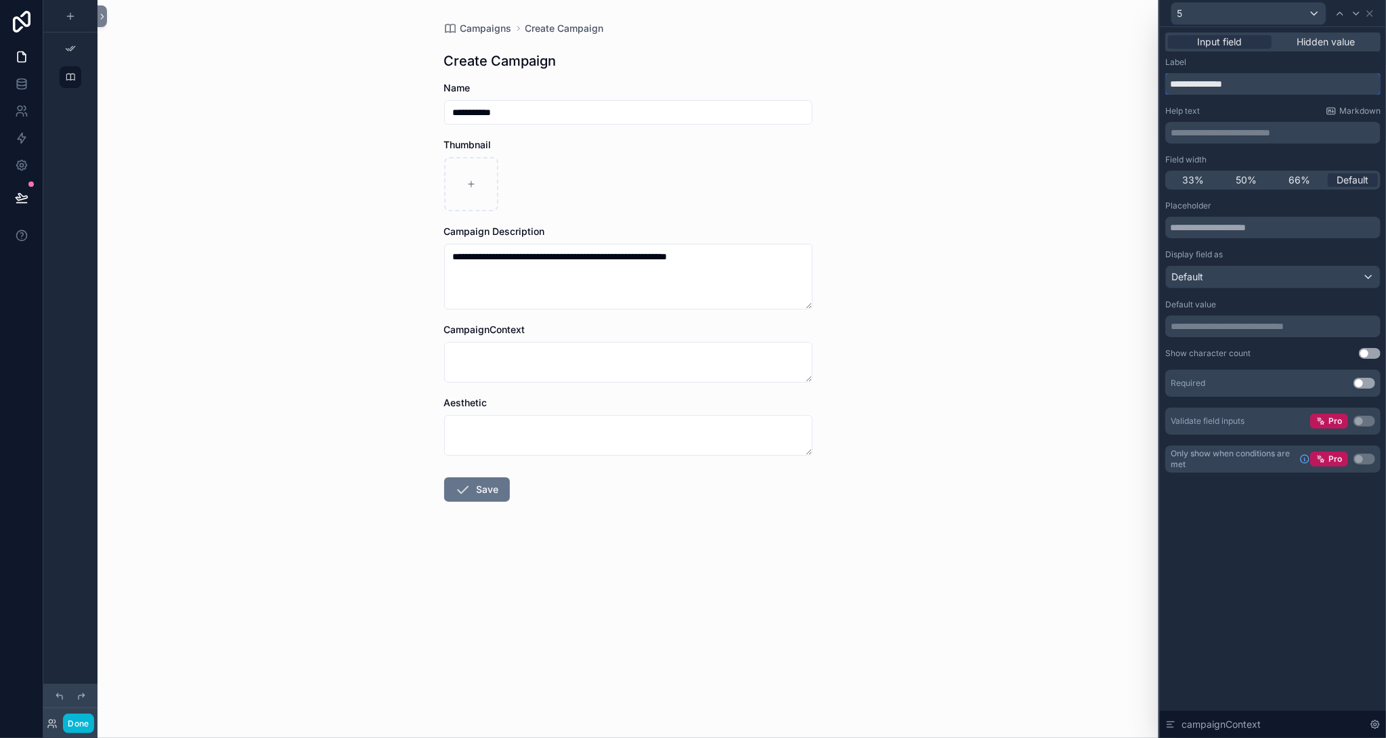
click at [1215, 89] on input "**********" at bounding box center [1272, 84] width 215 height 22
type input "**********"
click at [1371, 13] on icon at bounding box center [1369, 13] width 11 height 11
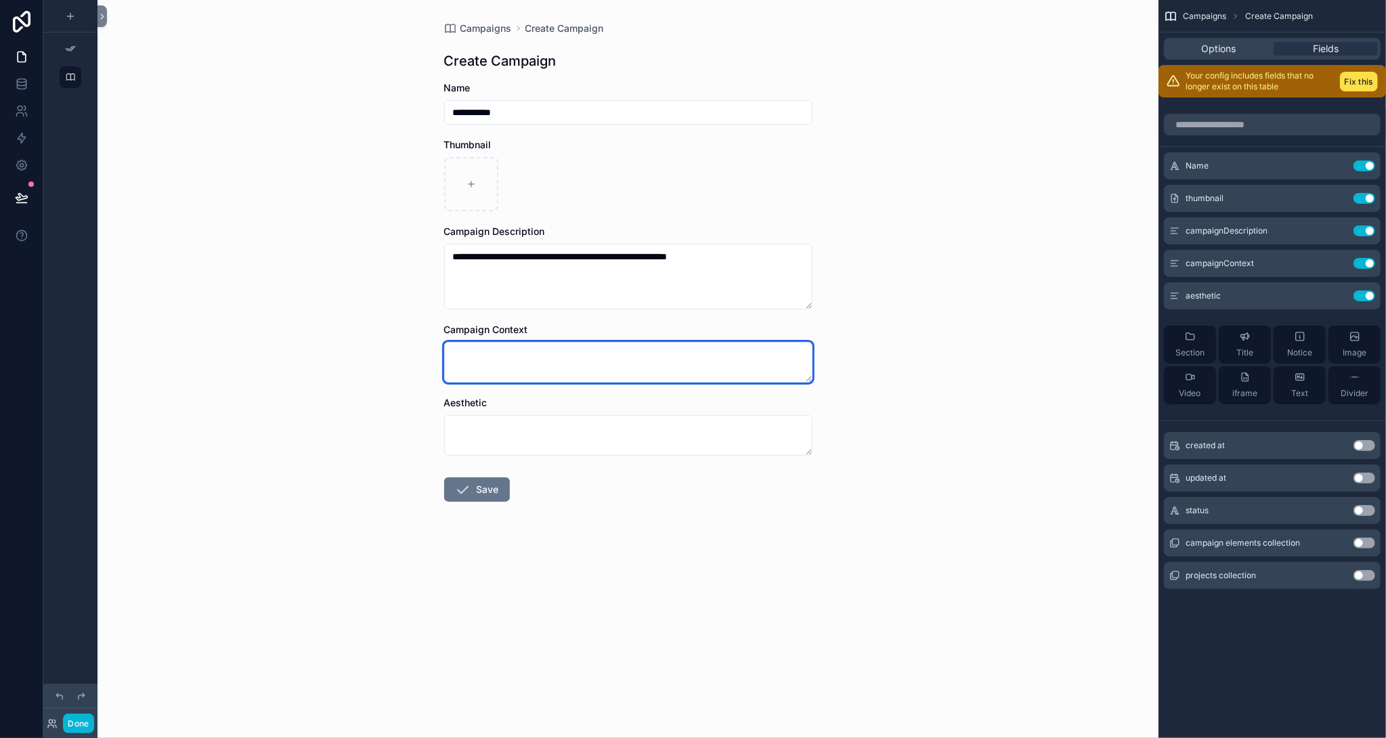
click at [688, 354] on textarea "scrollable content" at bounding box center [628, 362] width 368 height 41
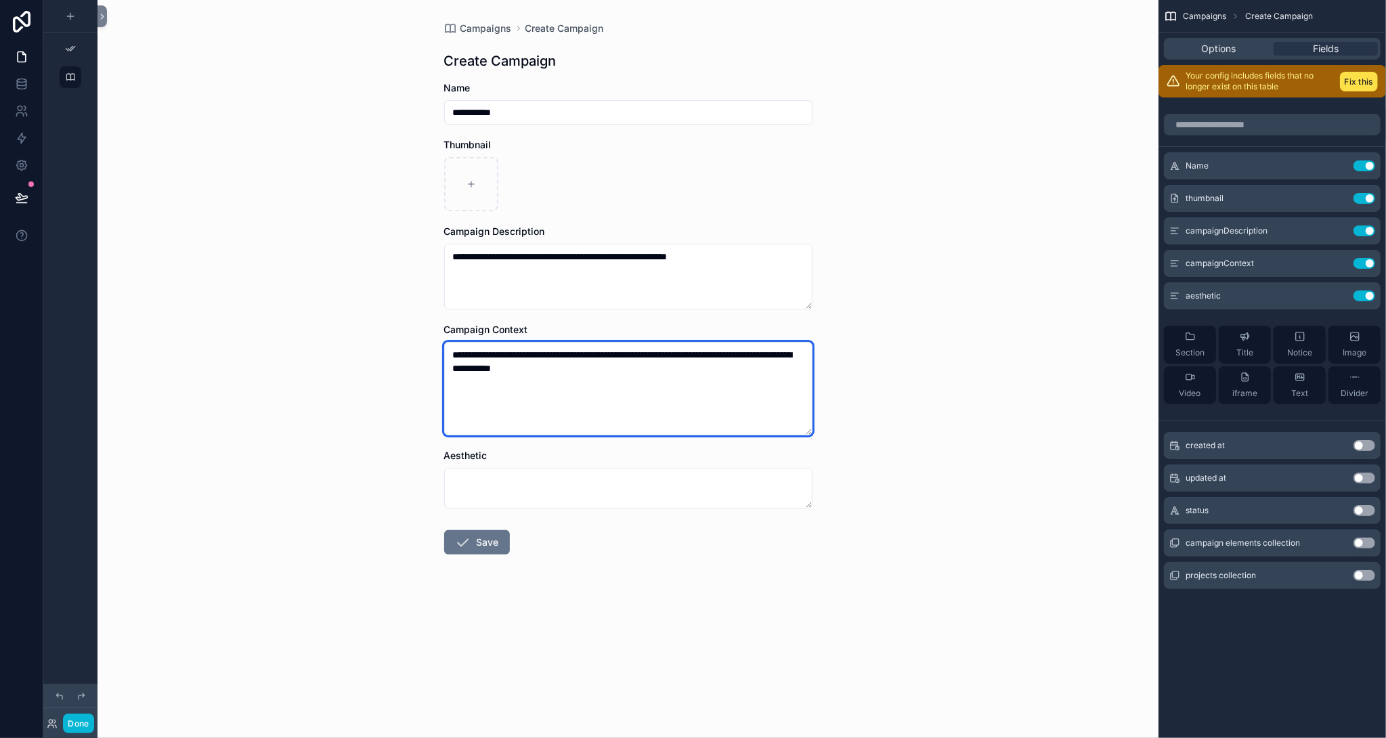
type textarea "**********"
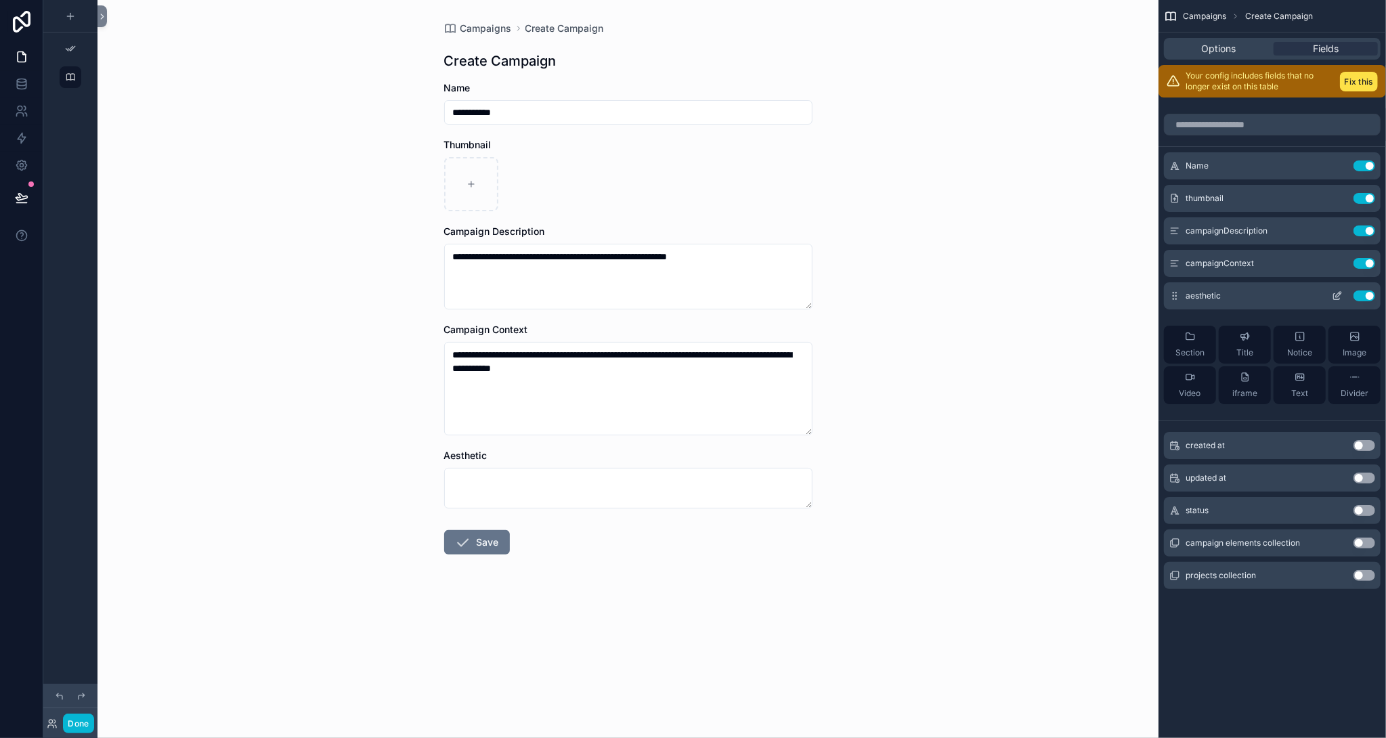
click at [1340, 295] on icon "scrollable content" at bounding box center [1337, 295] width 11 height 11
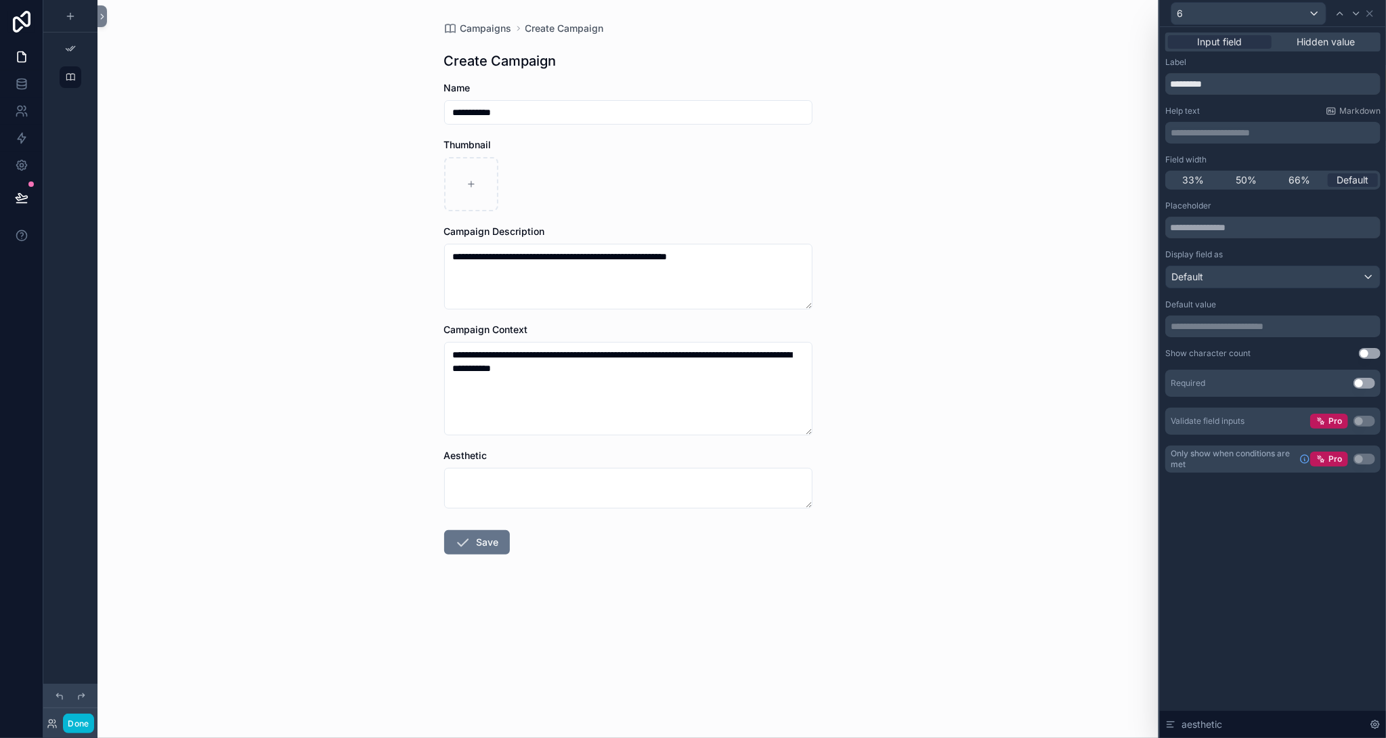
click at [1282, 326] on p "**********" at bounding box center [1274, 327] width 207 height 14
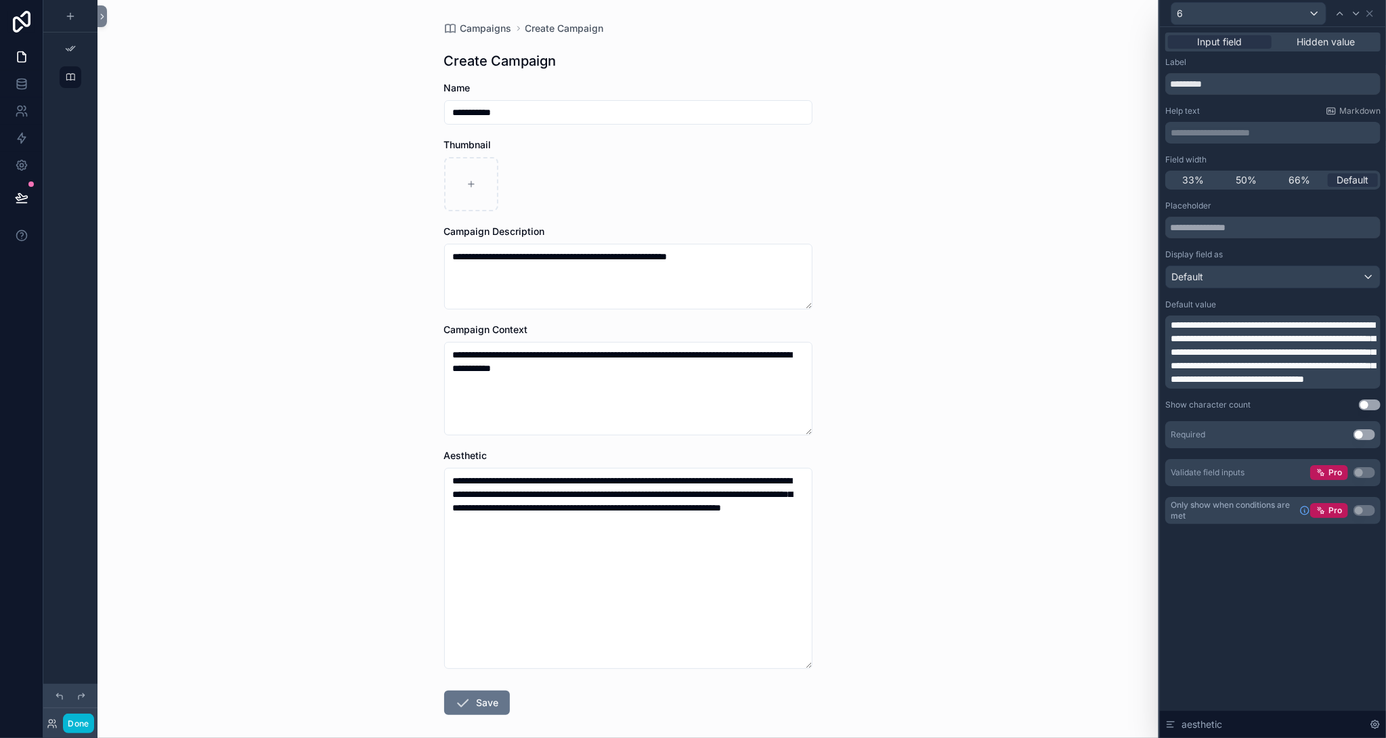
click at [1035, 467] on div "**********" at bounding box center [628, 369] width 1061 height 738
click at [1371, 13] on icon at bounding box center [1369, 13] width 11 height 11
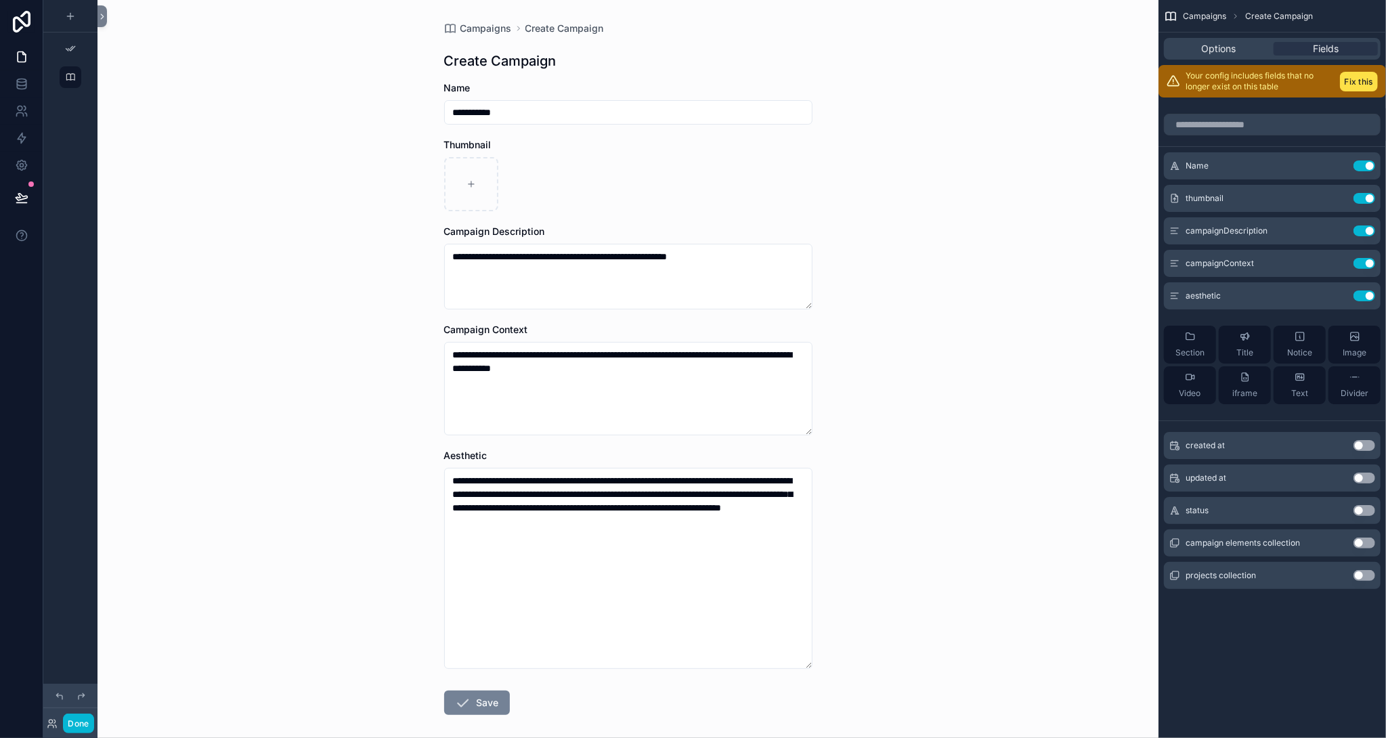
click at [483, 704] on button "Save" at bounding box center [477, 703] width 66 height 24
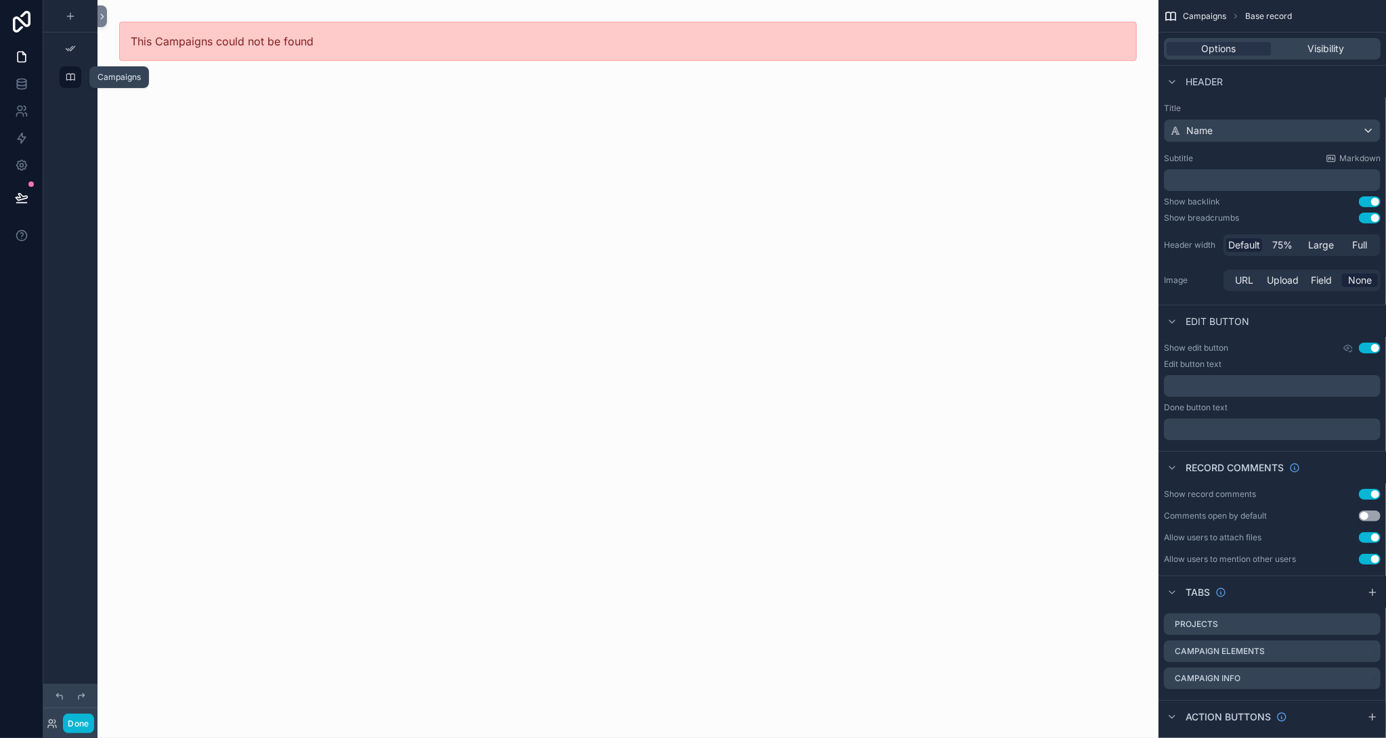
click at [64, 77] on div "scrollable content" at bounding box center [70, 77] width 16 height 22
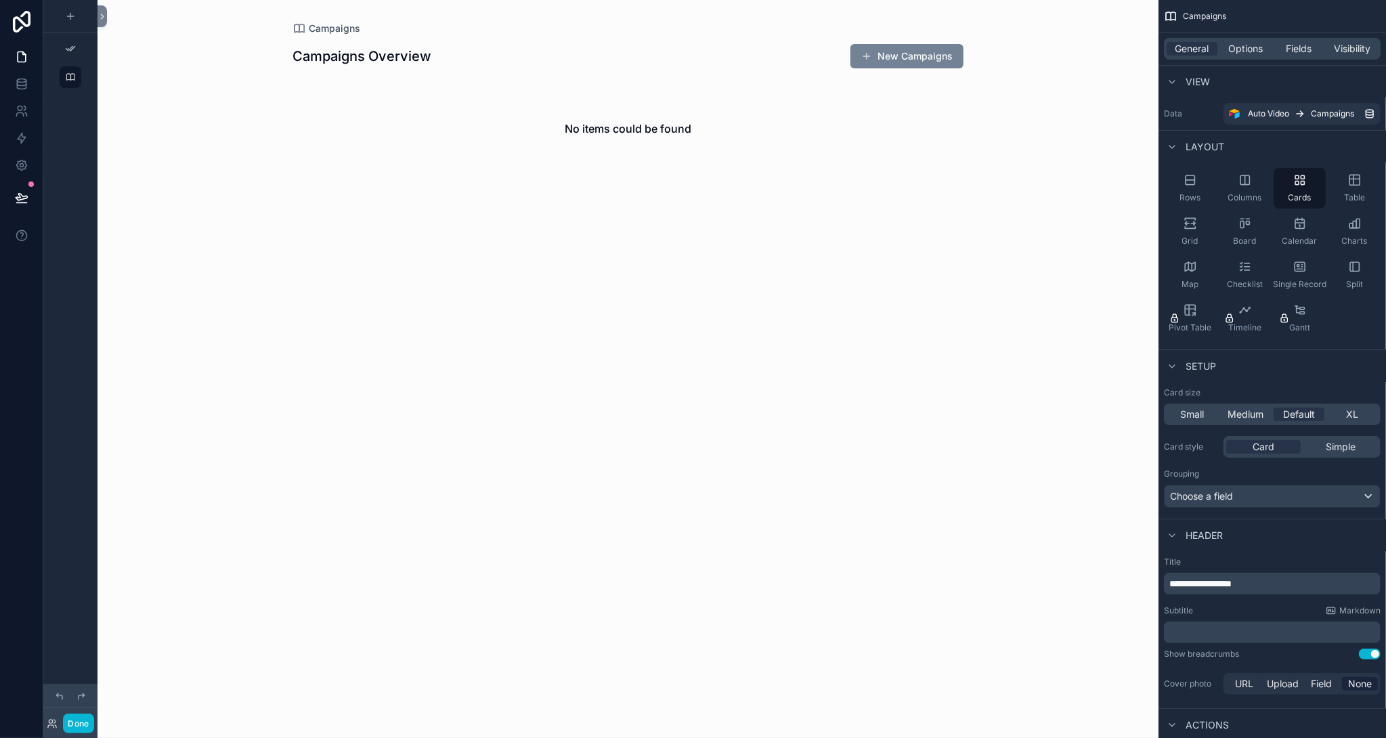
click at [877, 61] on button "New Campaigns" at bounding box center [906, 56] width 113 height 24
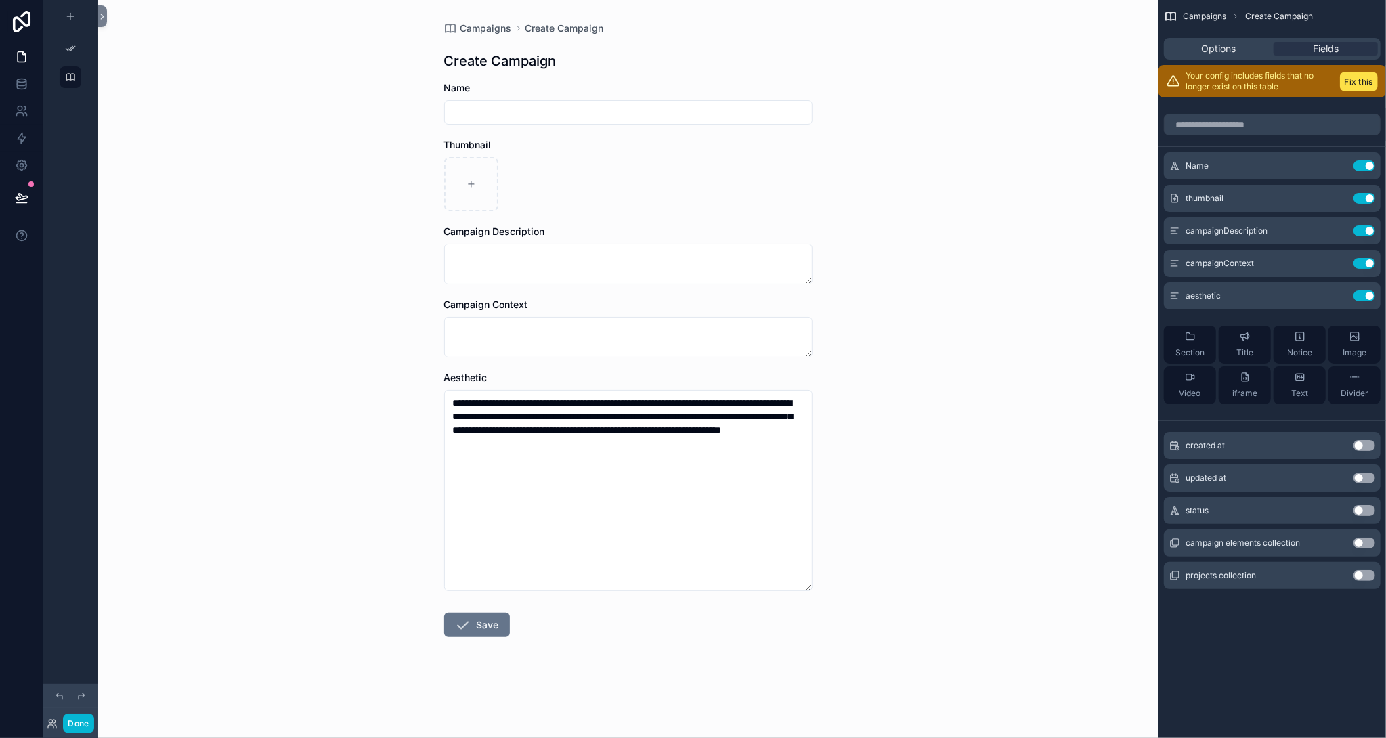
click at [628, 113] on input "scrollable content" at bounding box center [628, 112] width 367 height 19
type input "**********"
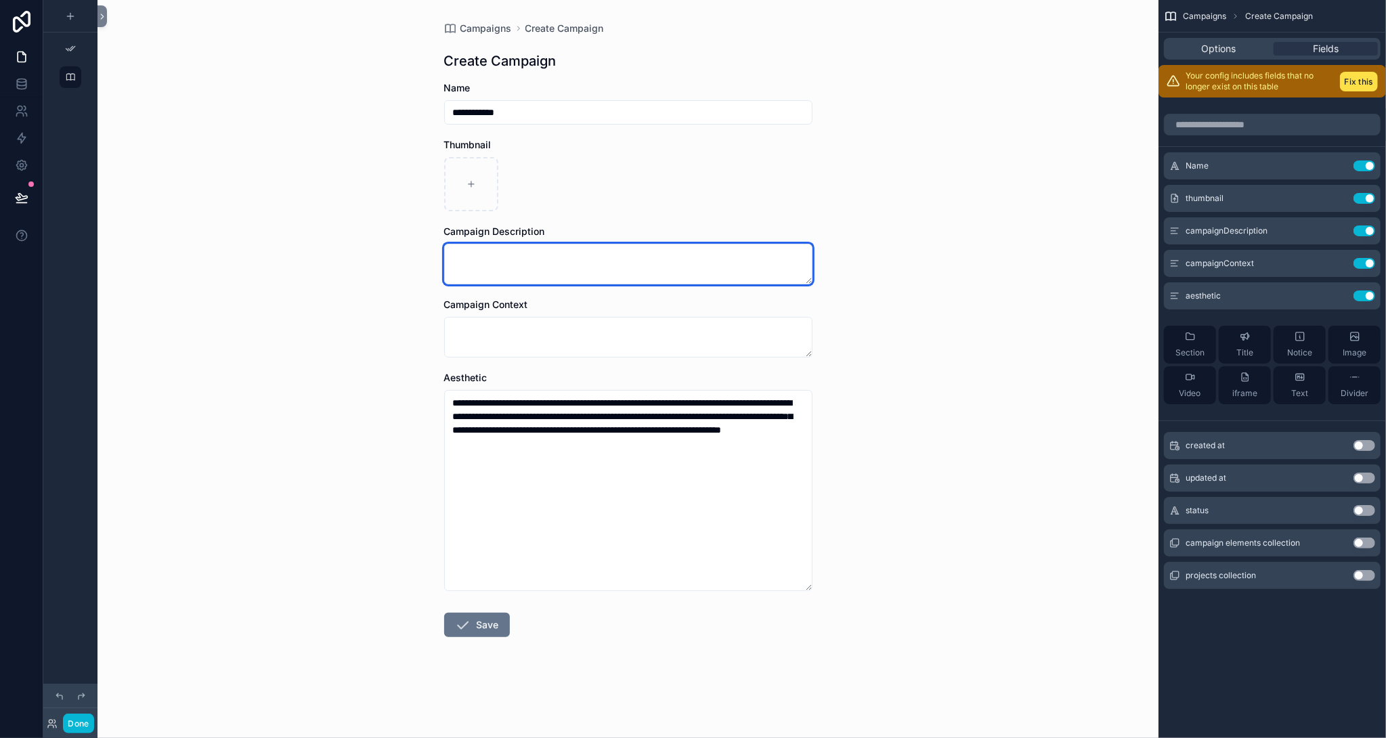
click at [510, 255] on textarea "scrollable content" at bounding box center [628, 264] width 368 height 41
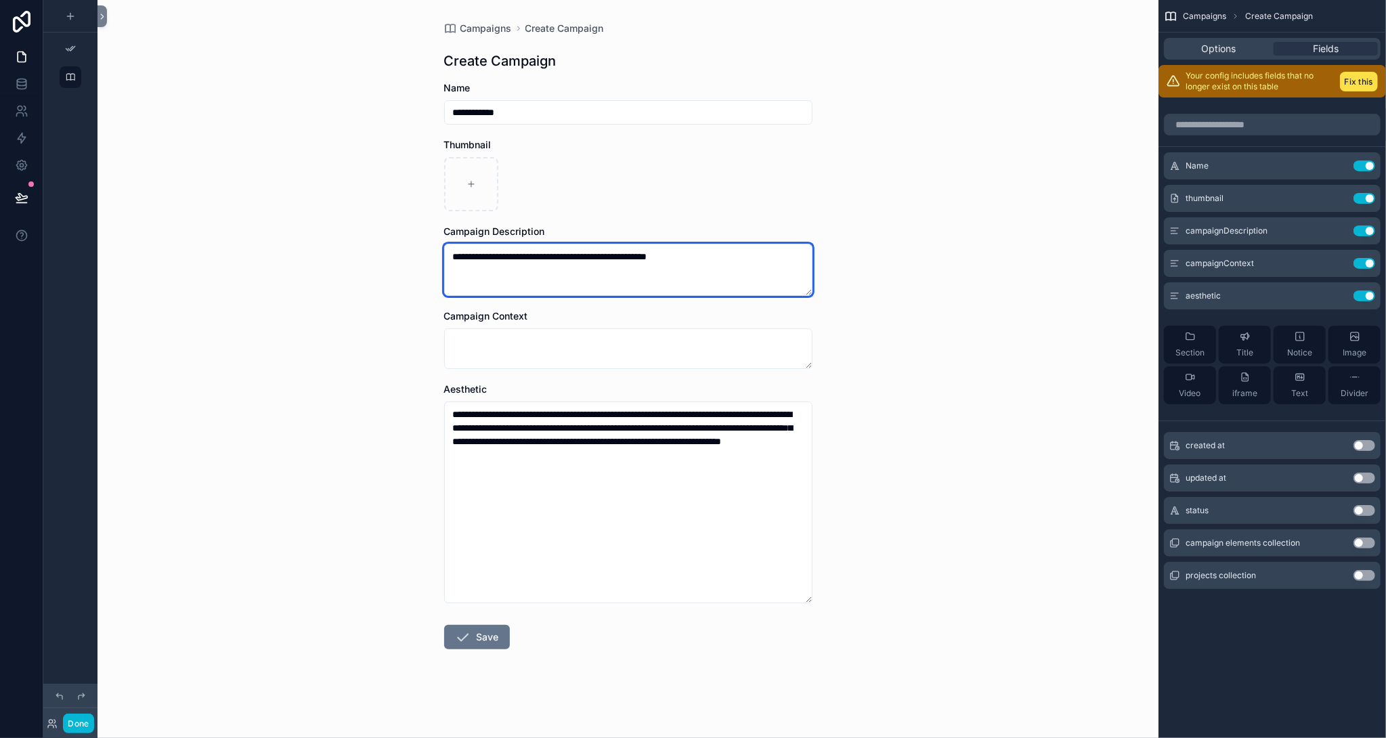
type textarea "**********"
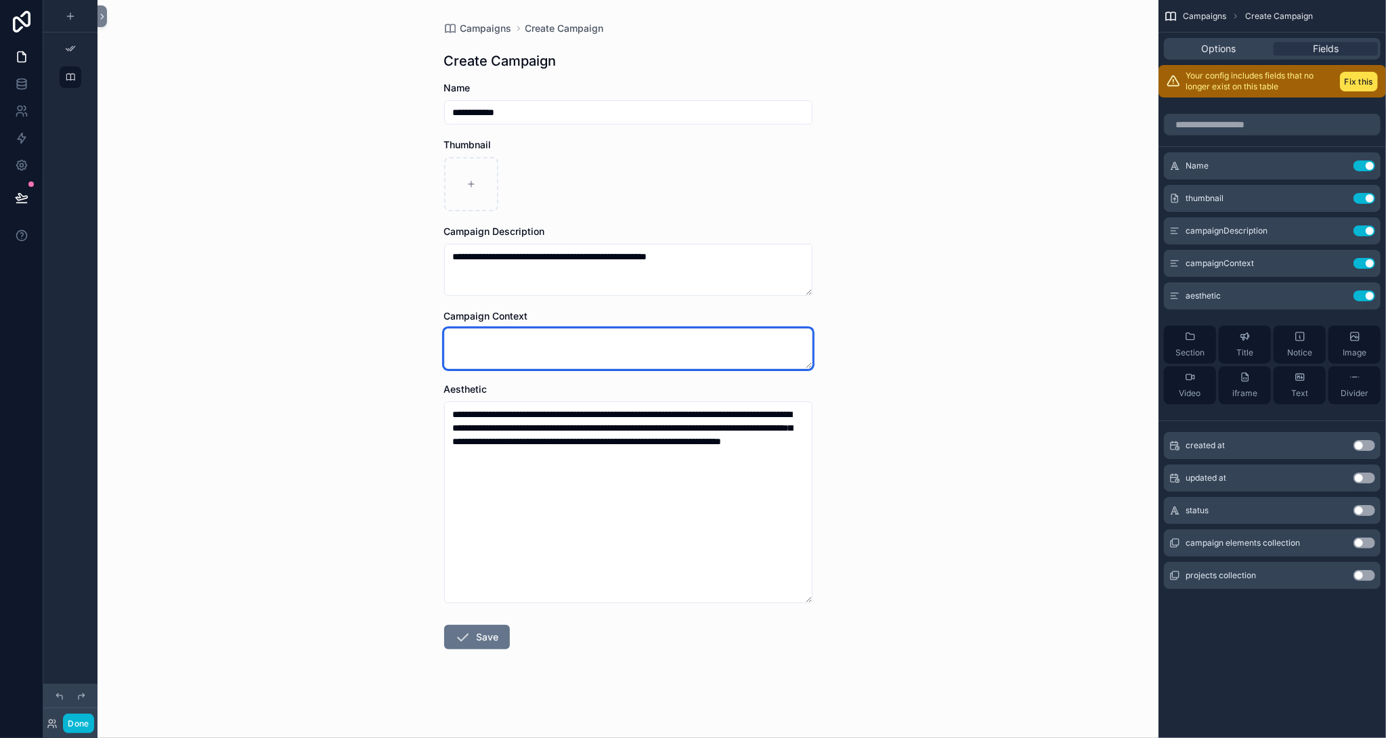
click at [550, 350] on textarea "scrollable content" at bounding box center [628, 348] width 368 height 41
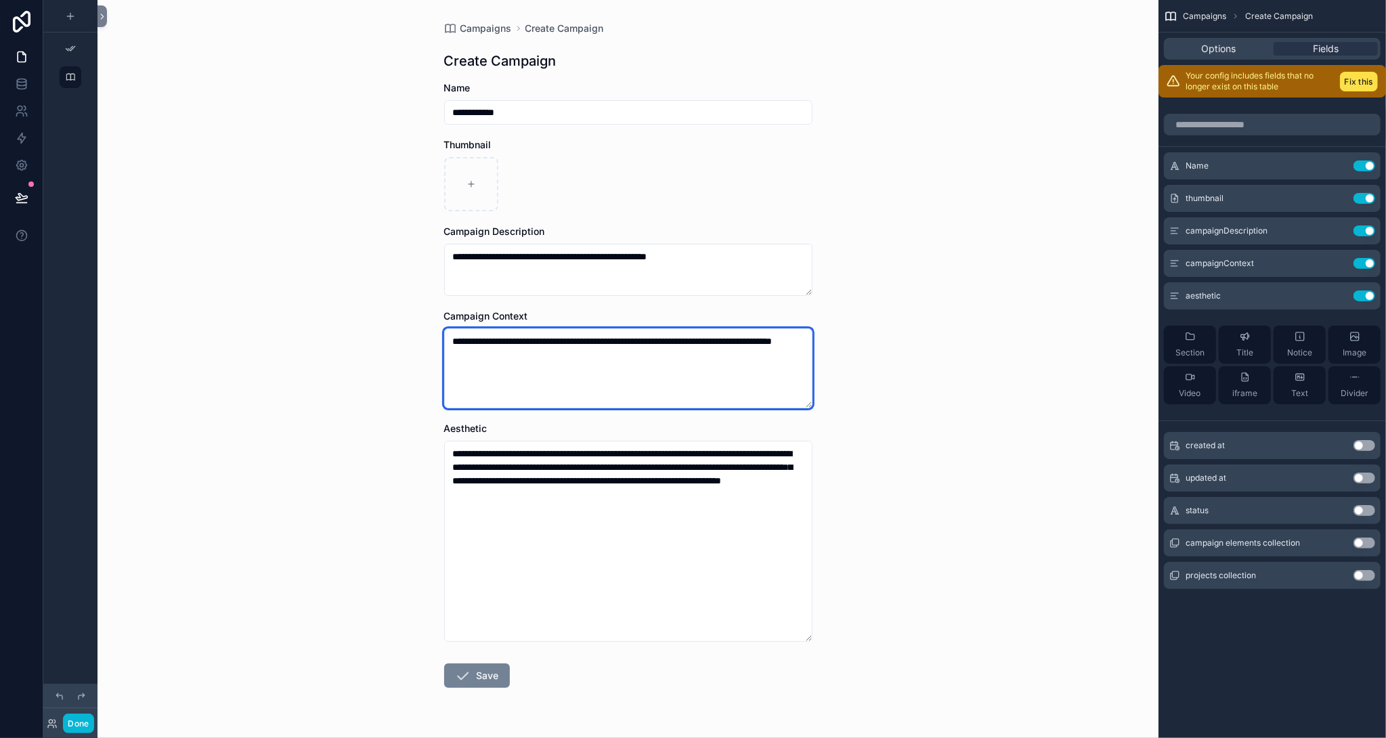
type textarea "**********"
click at [473, 674] on button "Save" at bounding box center [477, 676] width 66 height 24
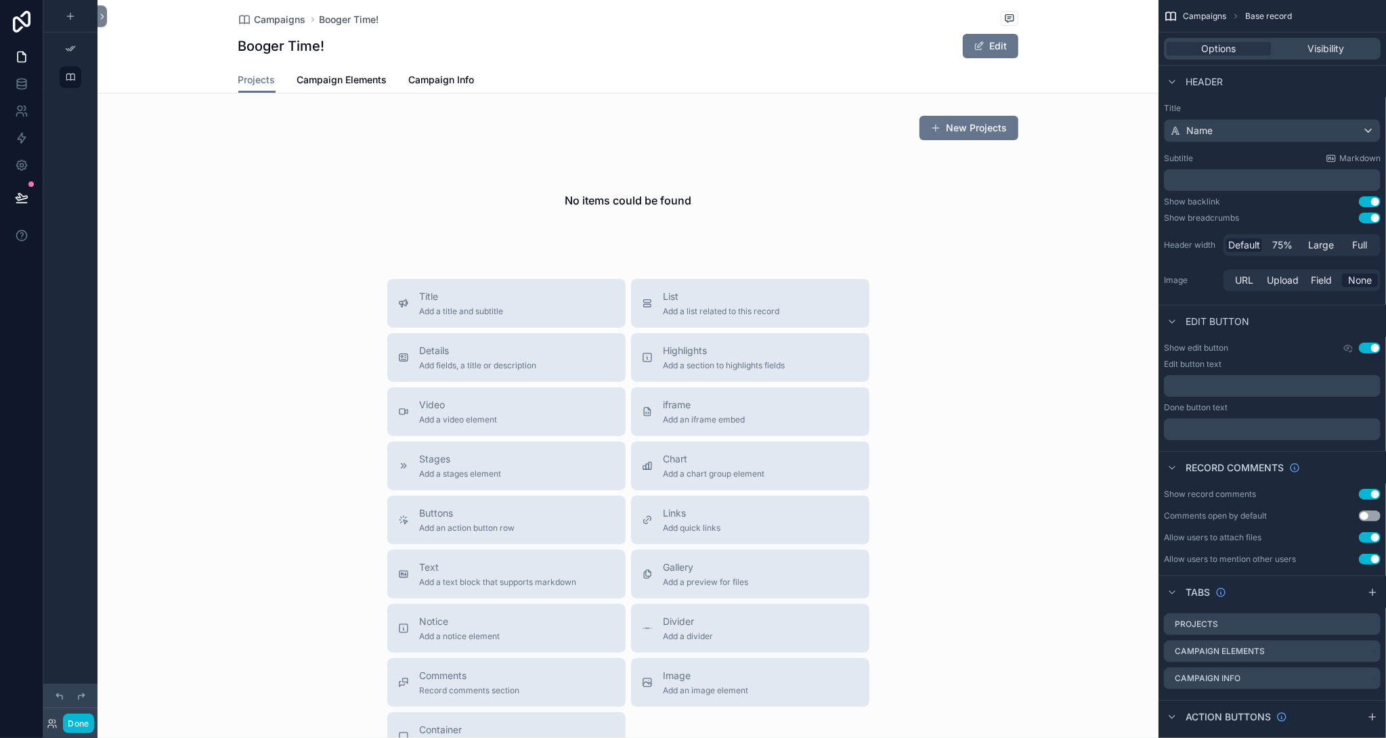
click at [185, 47] on div "Campaigns Booger Time! Booger Time! Edit Projects Projects Campaign Elements Ca…" at bounding box center [628, 46] width 1061 height 93
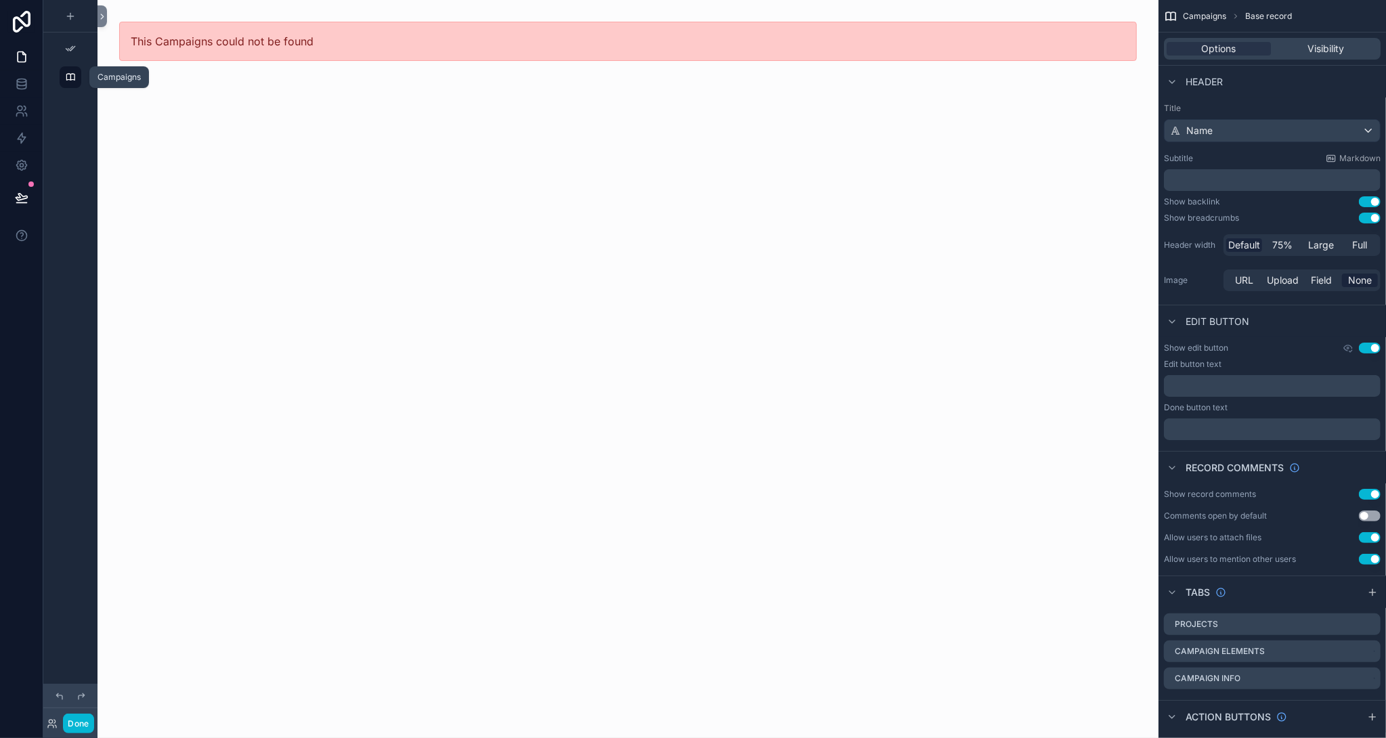
click at [66, 77] on icon "scrollable content" at bounding box center [70, 77] width 11 height 11
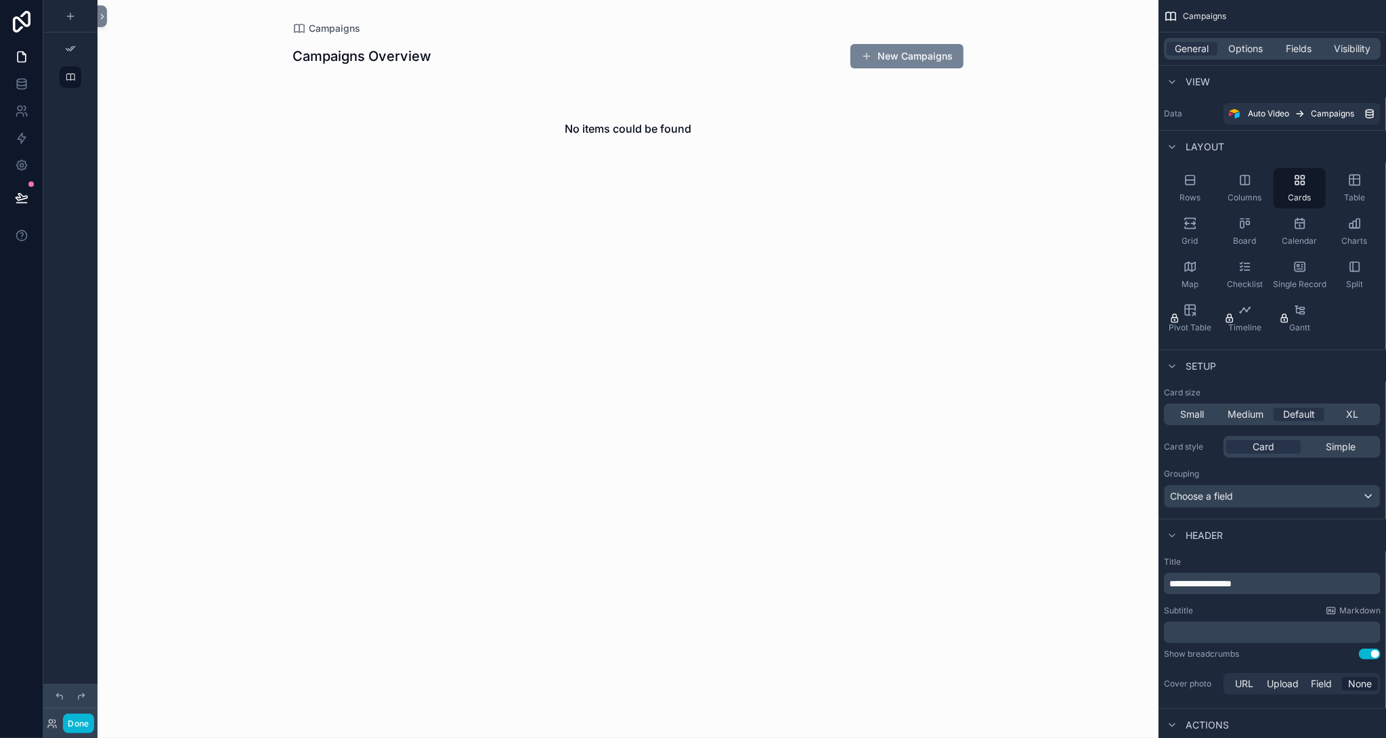
click at [876, 61] on button "New Campaigns" at bounding box center [906, 56] width 113 height 24
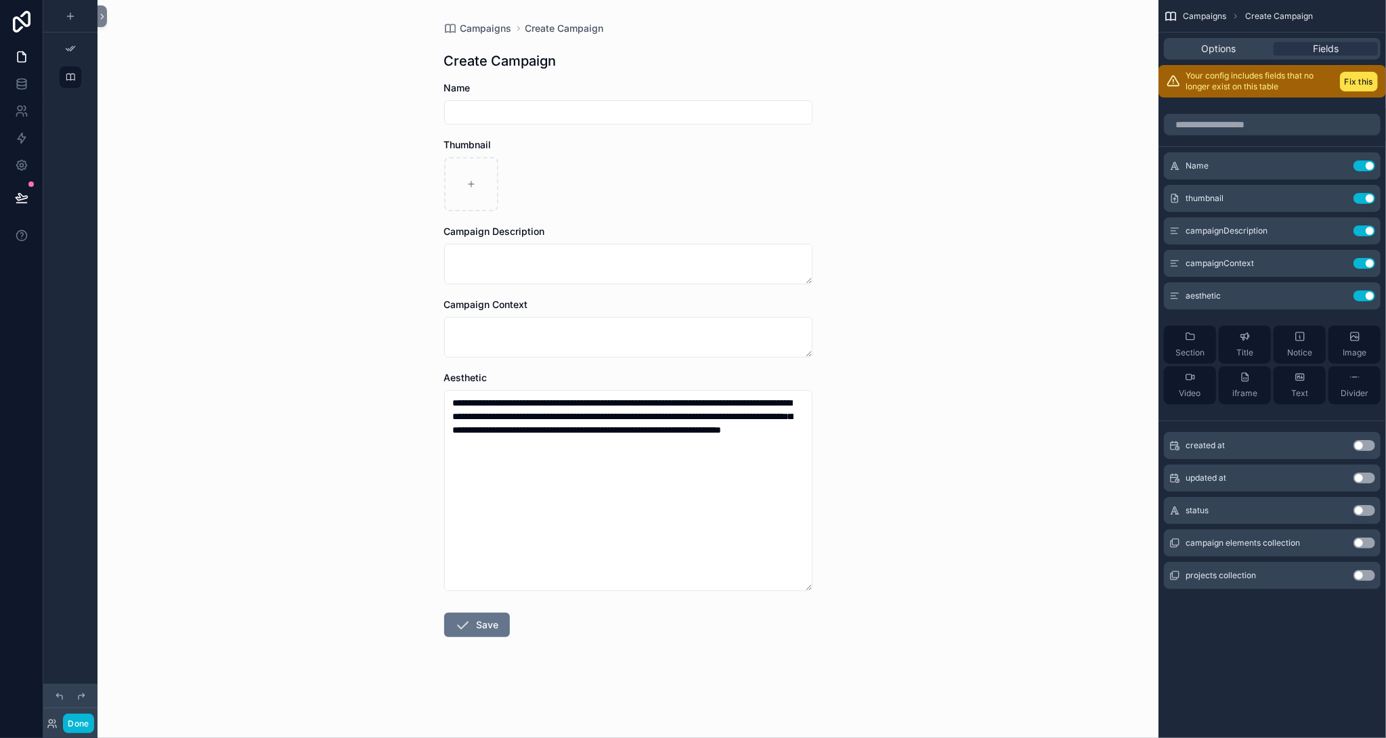
click at [664, 112] on input "scrollable content" at bounding box center [628, 112] width 367 height 19
type input "**********"
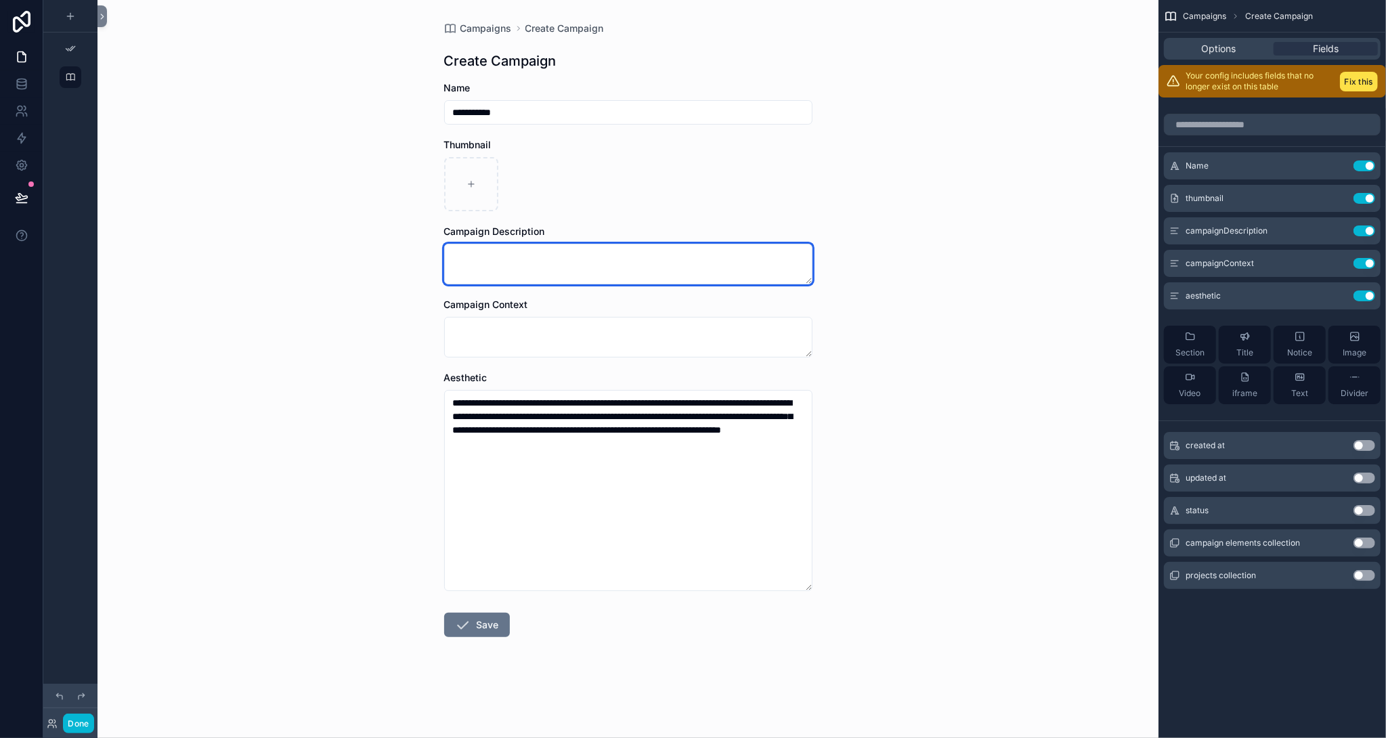
click at [527, 247] on textarea "scrollable content" at bounding box center [628, 264] width 368 height 41
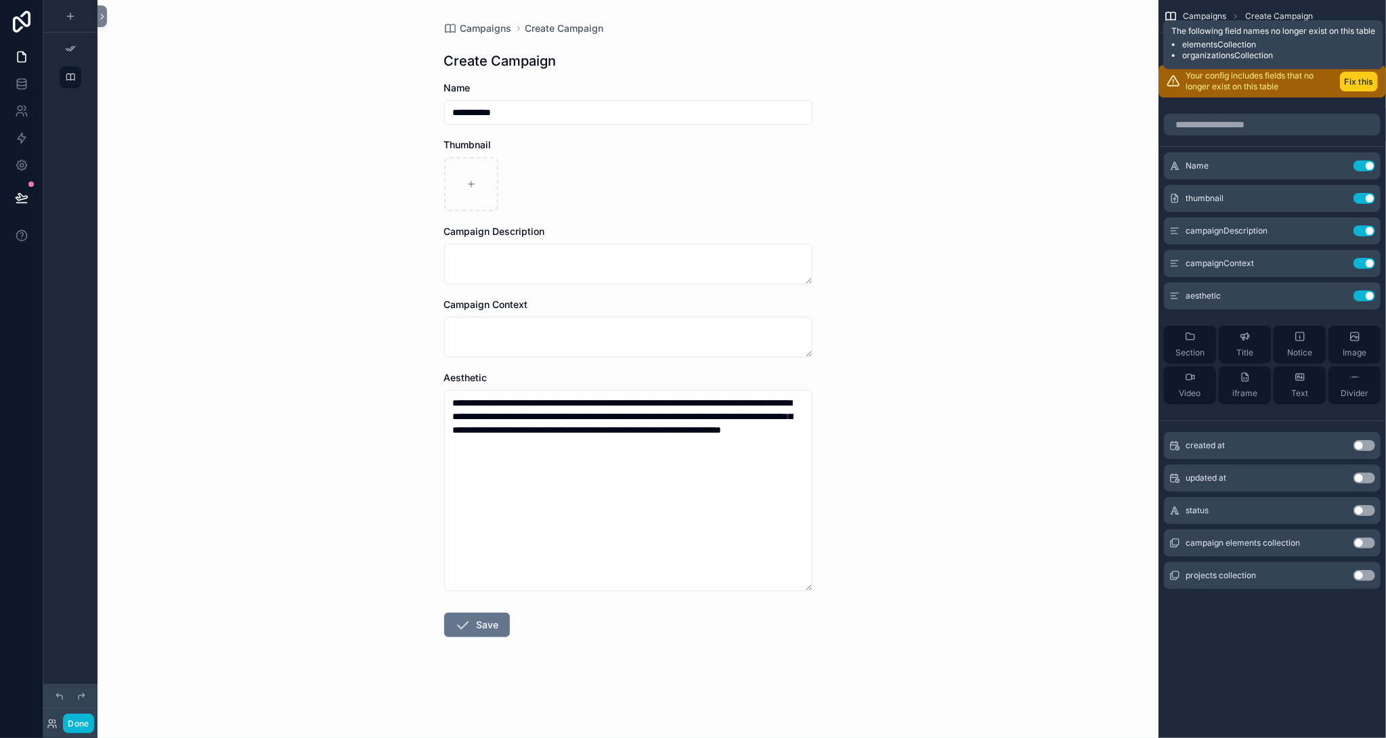
click at [1370, 78] on button "Fix this" at bounding box center [1359, 82] width 38 height 20
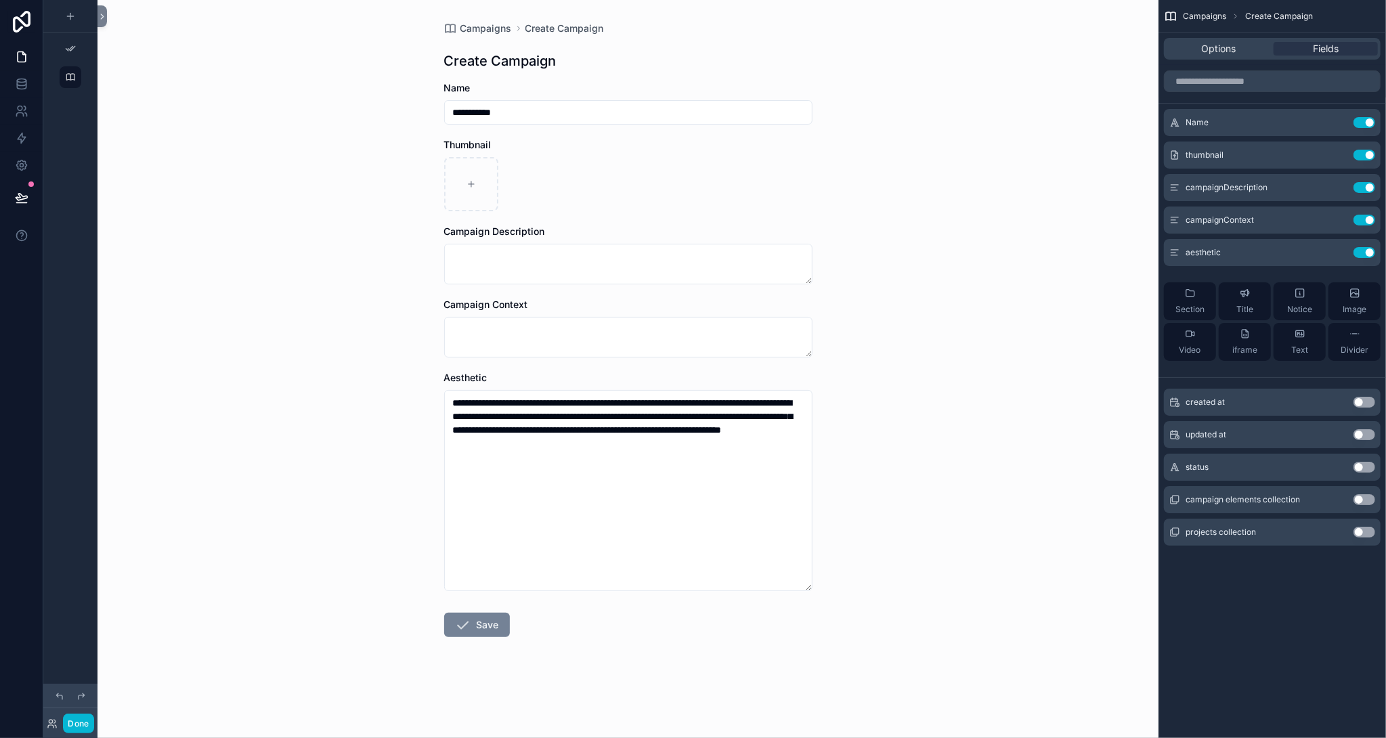
click at [480, 624] on button "Save" at bounding box center [477, 625] width 66 height 24
